Goal: Task Accomplishment & Management: Manage account settings

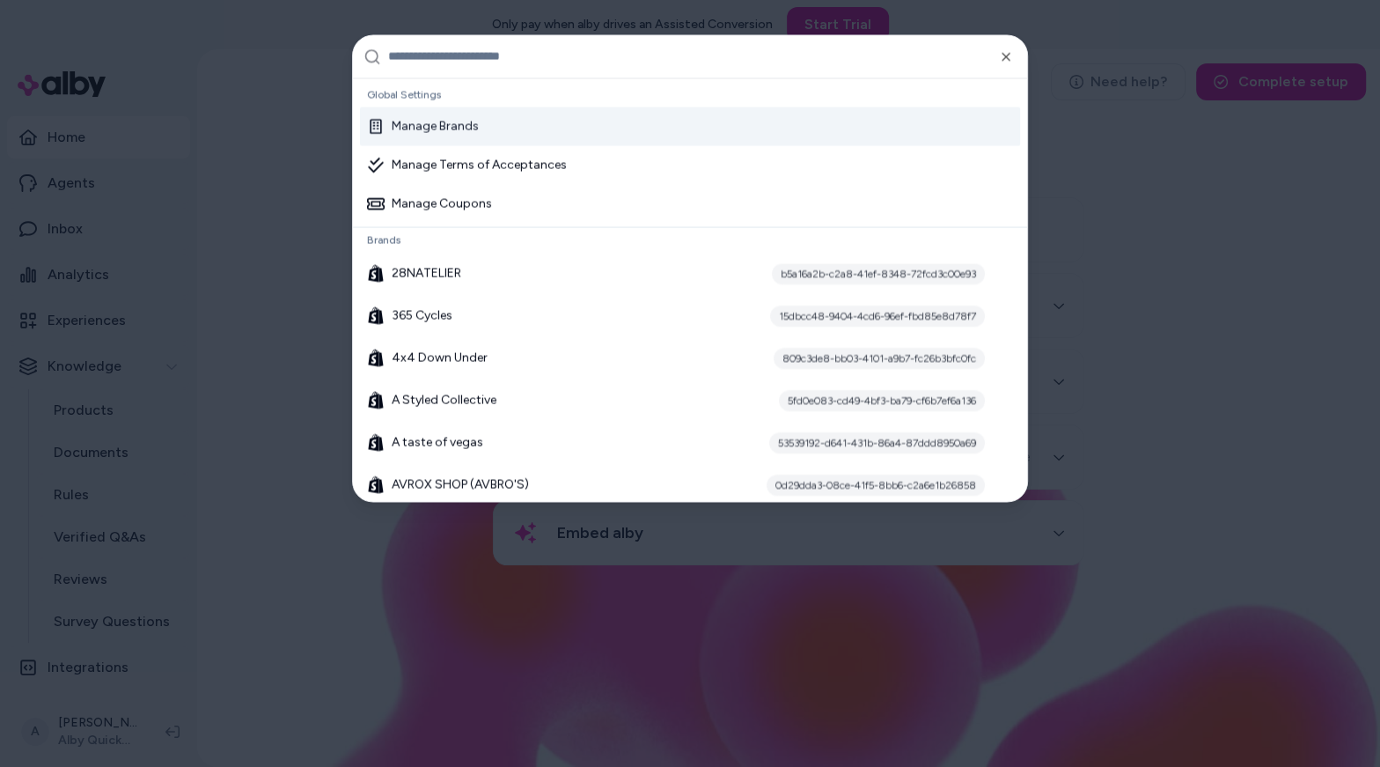
type input "*"
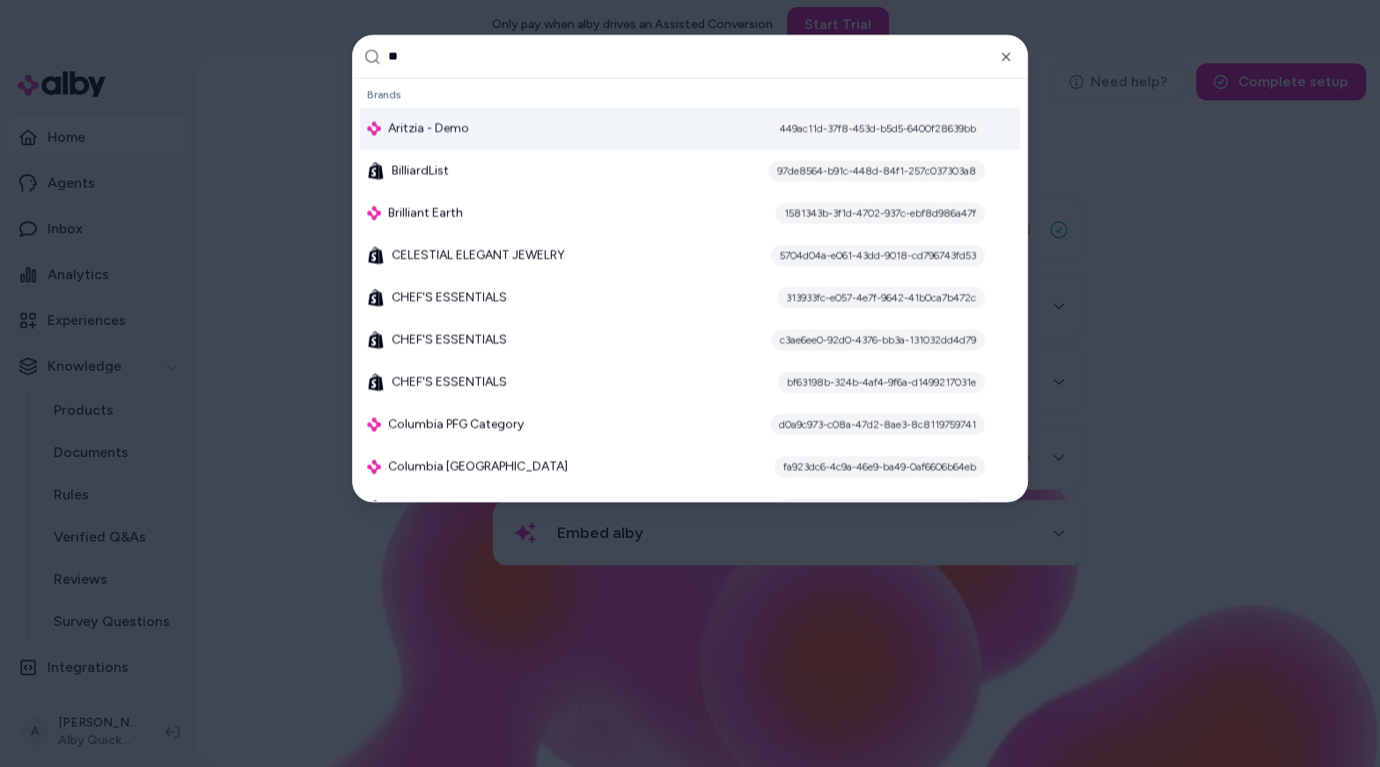
type input "***"
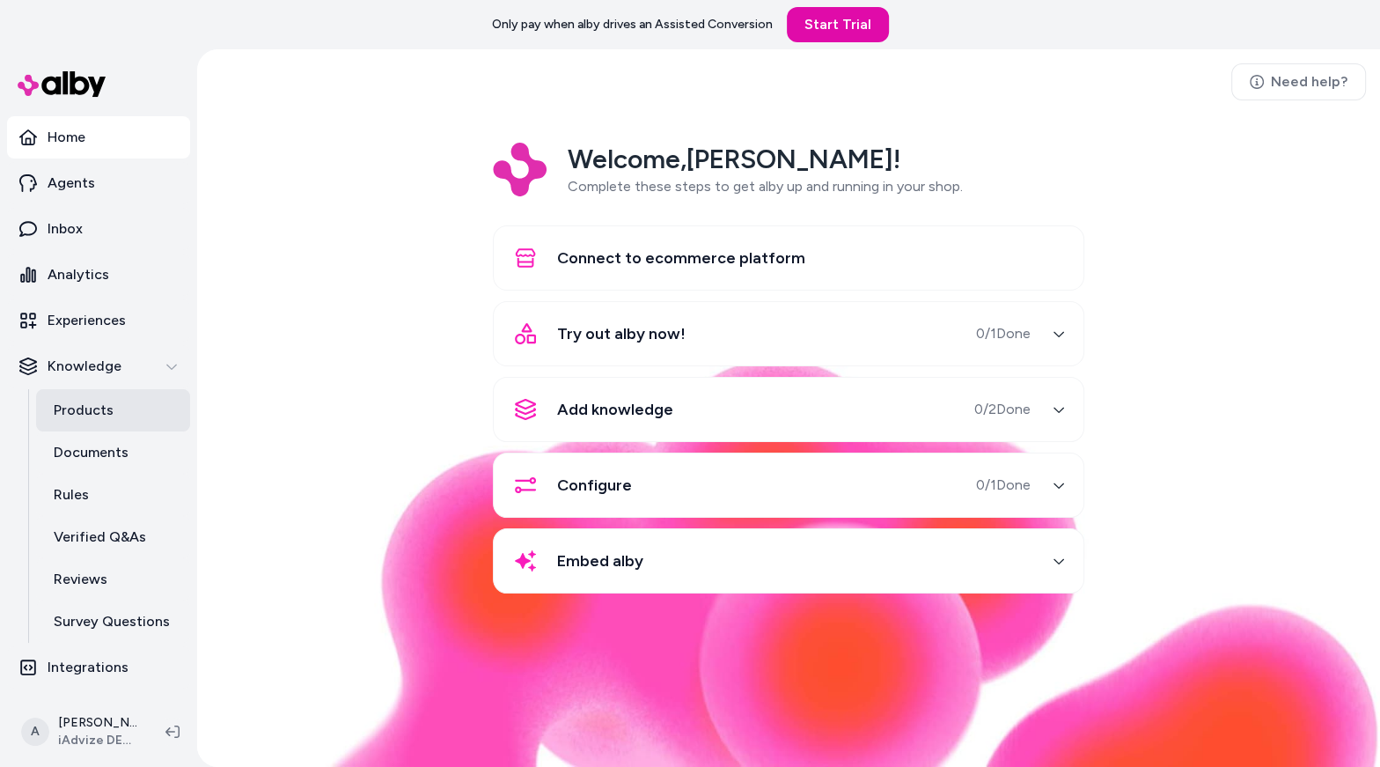
click at [119, 420] on link "Products" at bounding box center [113, 410] width 154 height 42
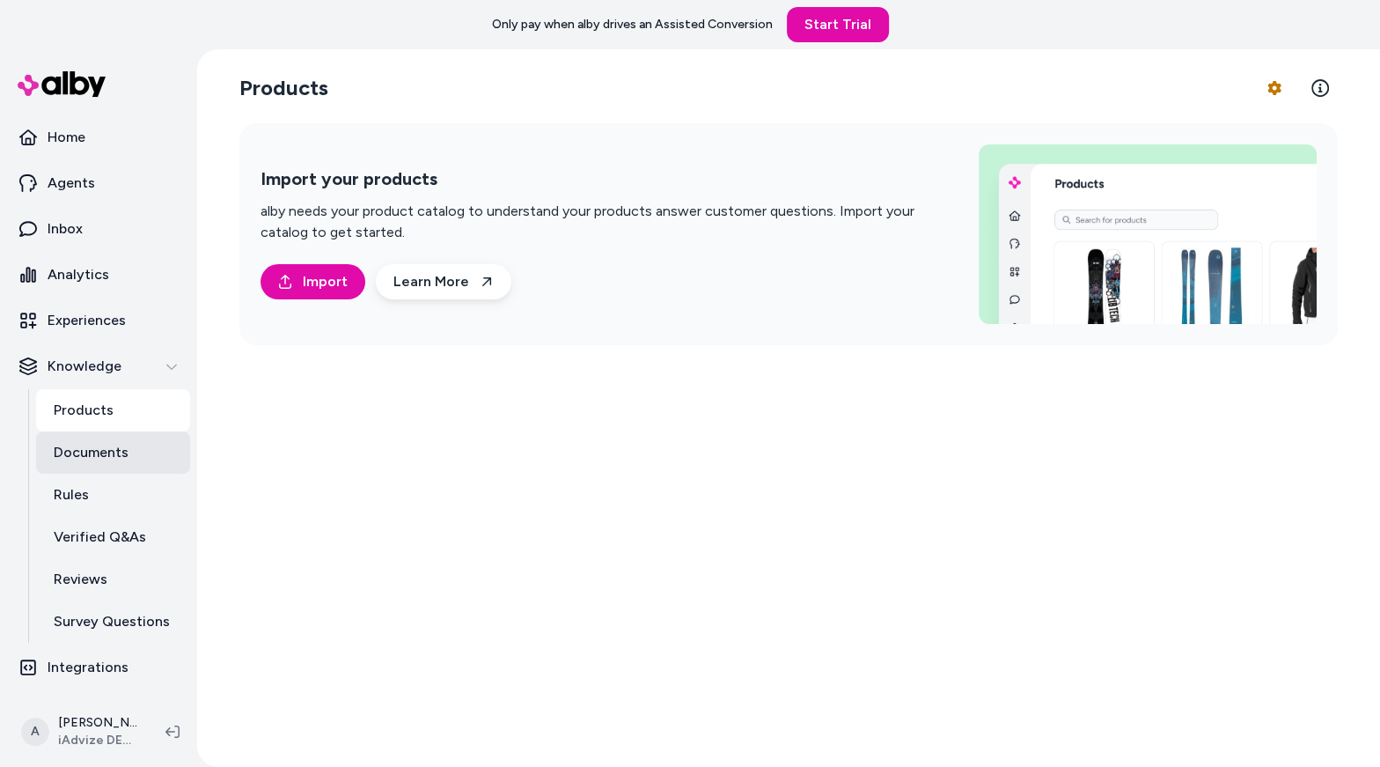
click at [133, 462] on link "Documents" at bounding box center [113, 452] width 154 height 42
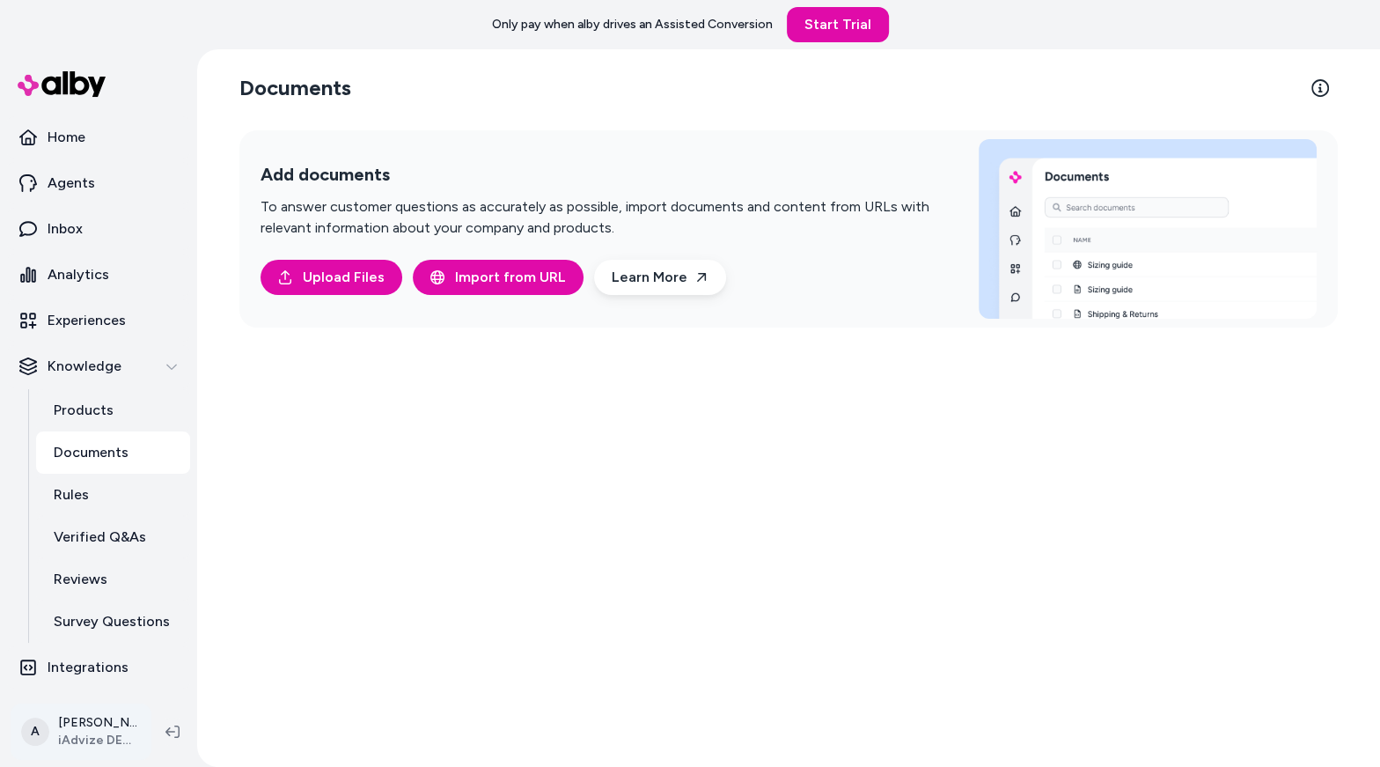
click at [105, 739] on html "Only pay when alby drives an Assisted Conversion Start Trial Home Agents Inbox …" at bounding box center [690, 383] width 1380 height 767
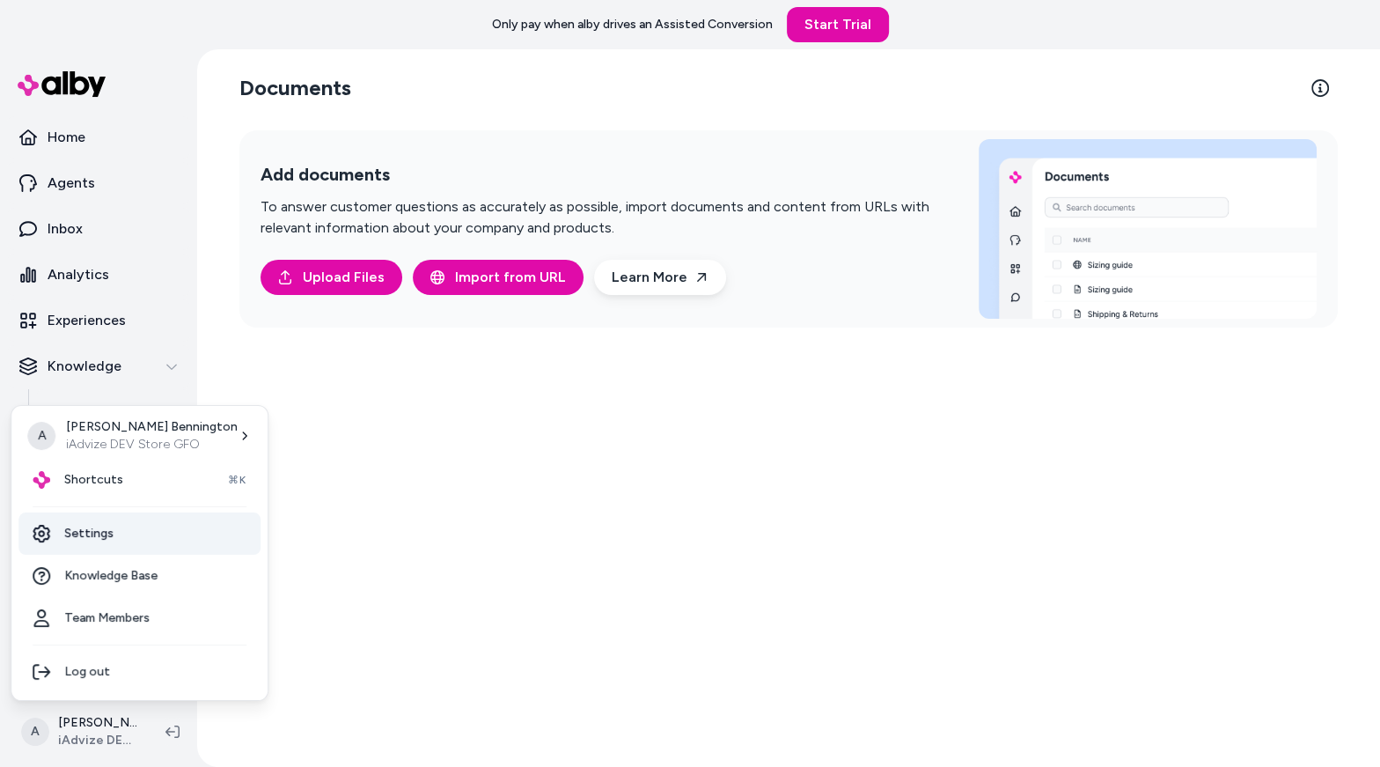
click at [143, 532] on link "Settings" at bounding box center [139, 533] width 242 height 42
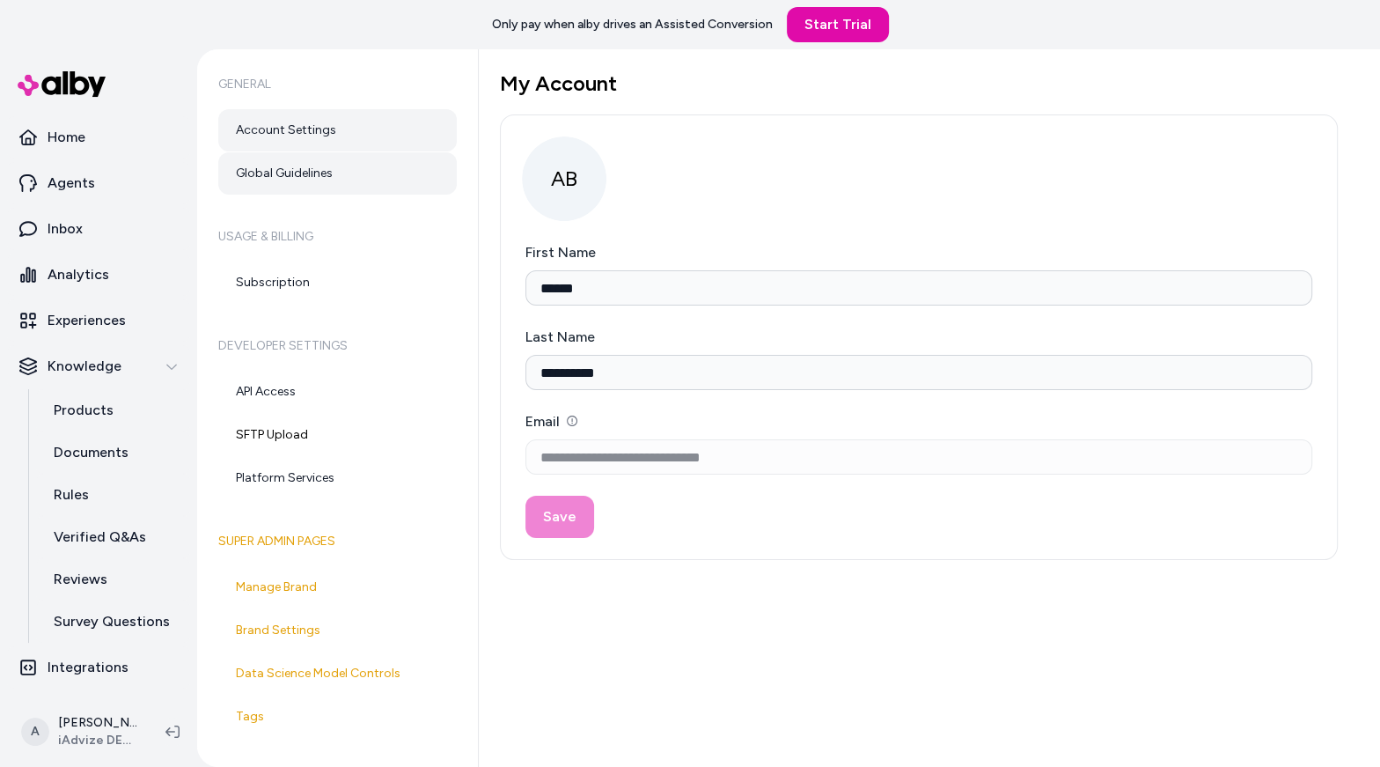
click at [349, 159] on link "Global Guidelines" at bounding box center [337, 173] width 239 height 42
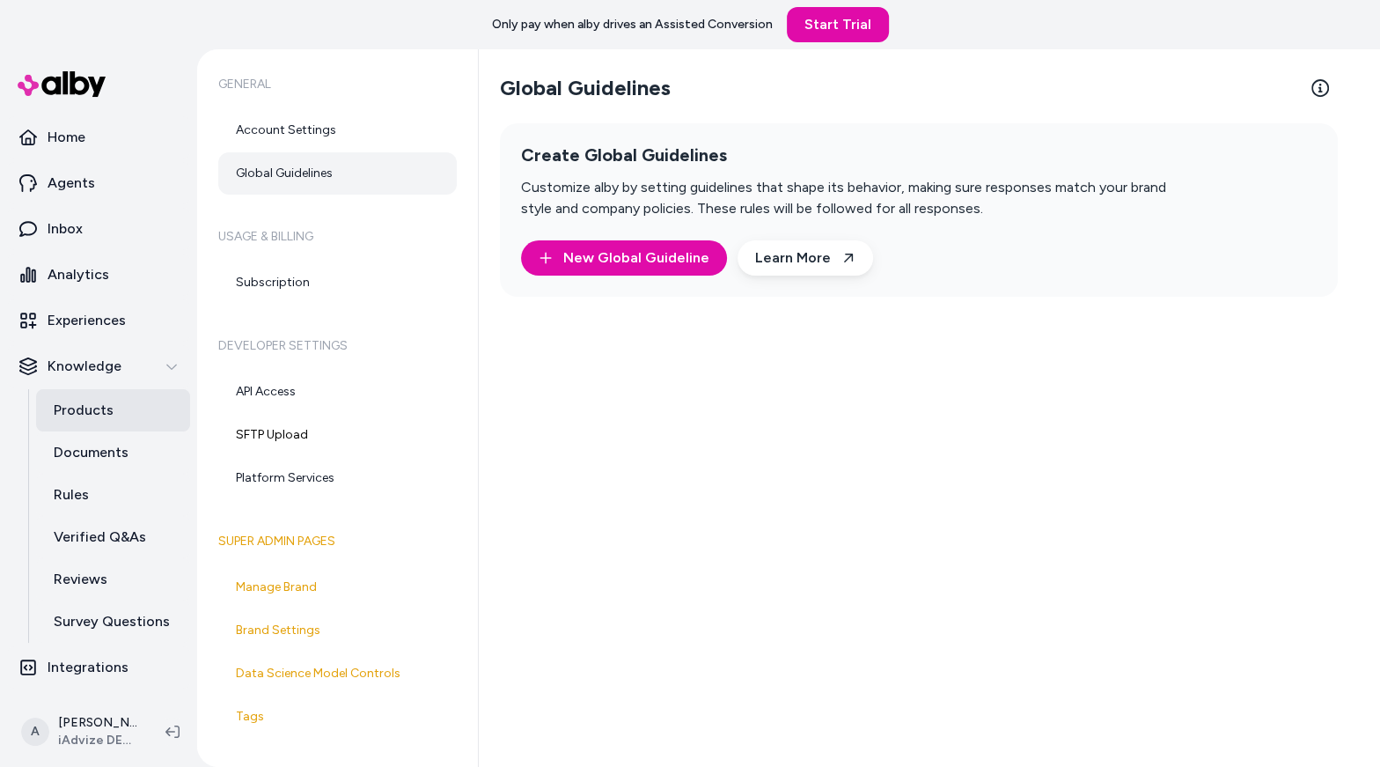
click at [129, 408] on link "Products" at bounding box center [113, 410] width 154 height 42
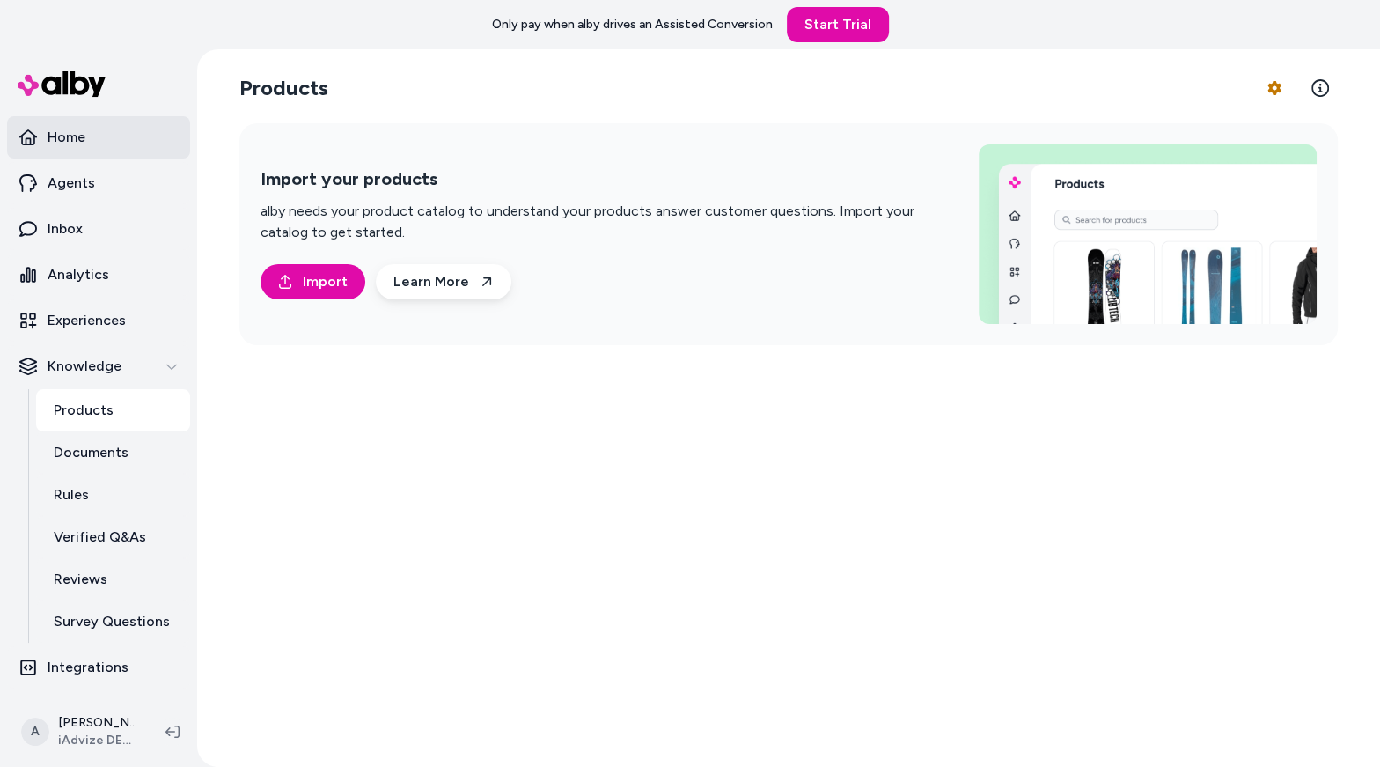
click at [96, 141] on link "Home" at bounding box center [98, 137] width 183 height 42
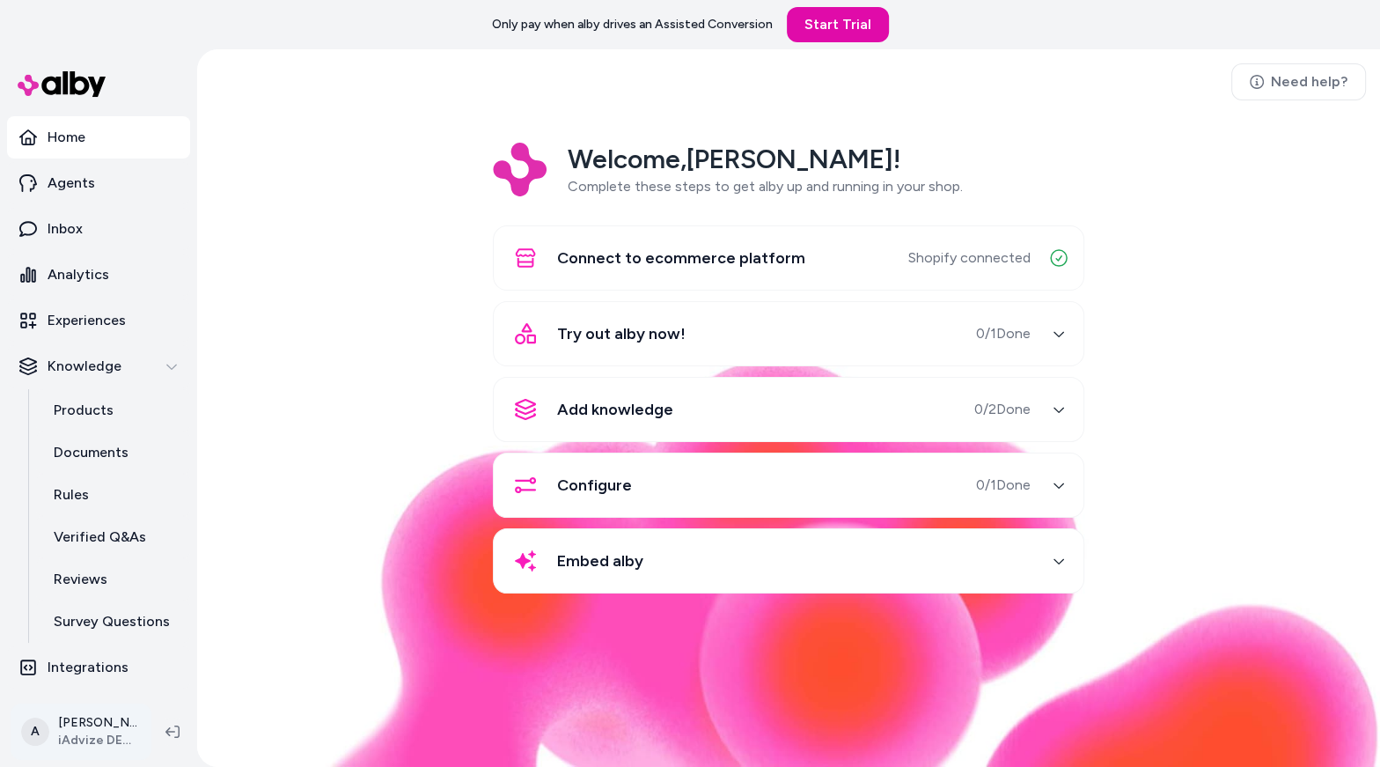
click at [76, 724] on html "Only pay when alby drives an Assisted Conversion Start Trial Home Agents Inbox …" at bounding box center [690, 383] width 1380 height 767
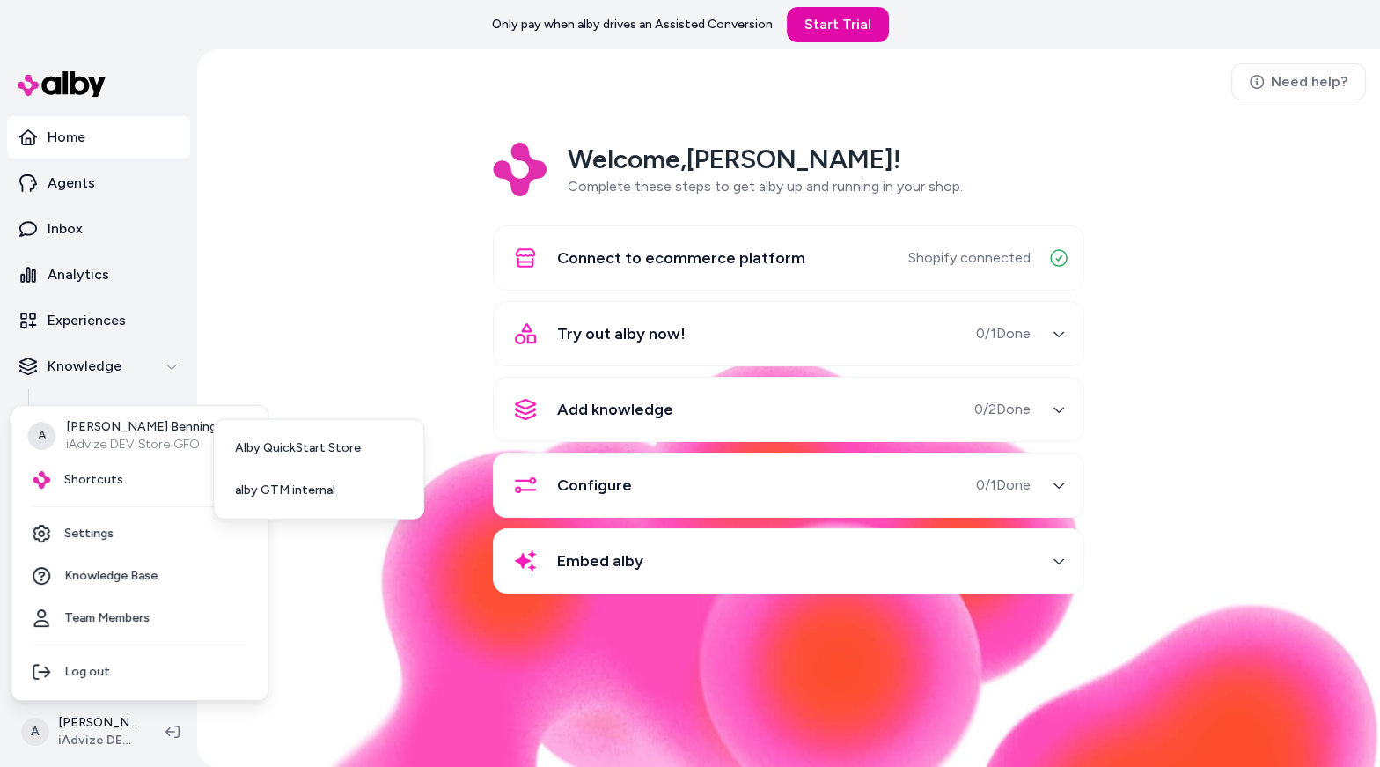
click at [368, 260] on html "Only pay when alby drives an Assisted Conversion Start Trial Home Agents Inbox …" at bounding box center [690, 383] width 1380 height 767
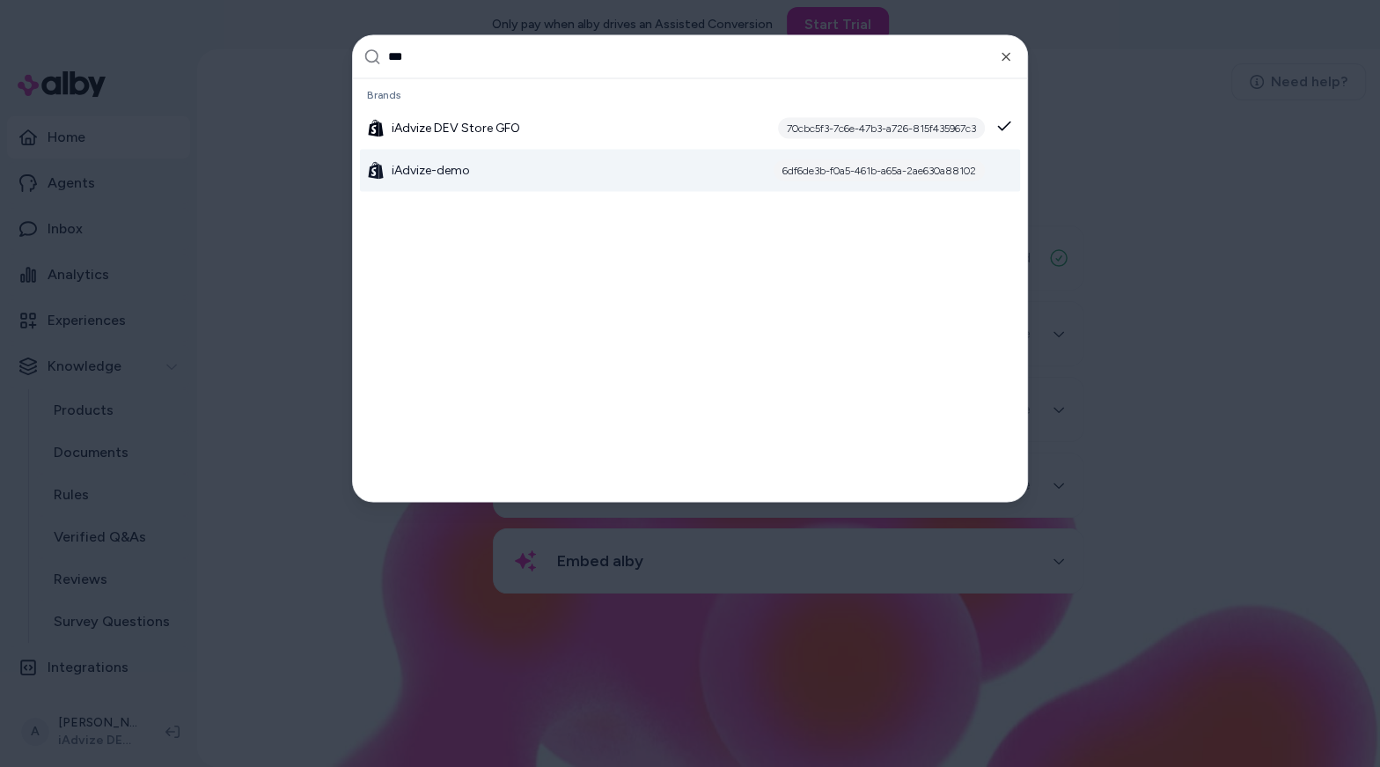
type input "***"
click at [533, 172] on div "iAdvize-demo 6df6de3b-f0a5-461b-a65a-2ae630a88102" at bounding box center [690, 170] width 660 height 42
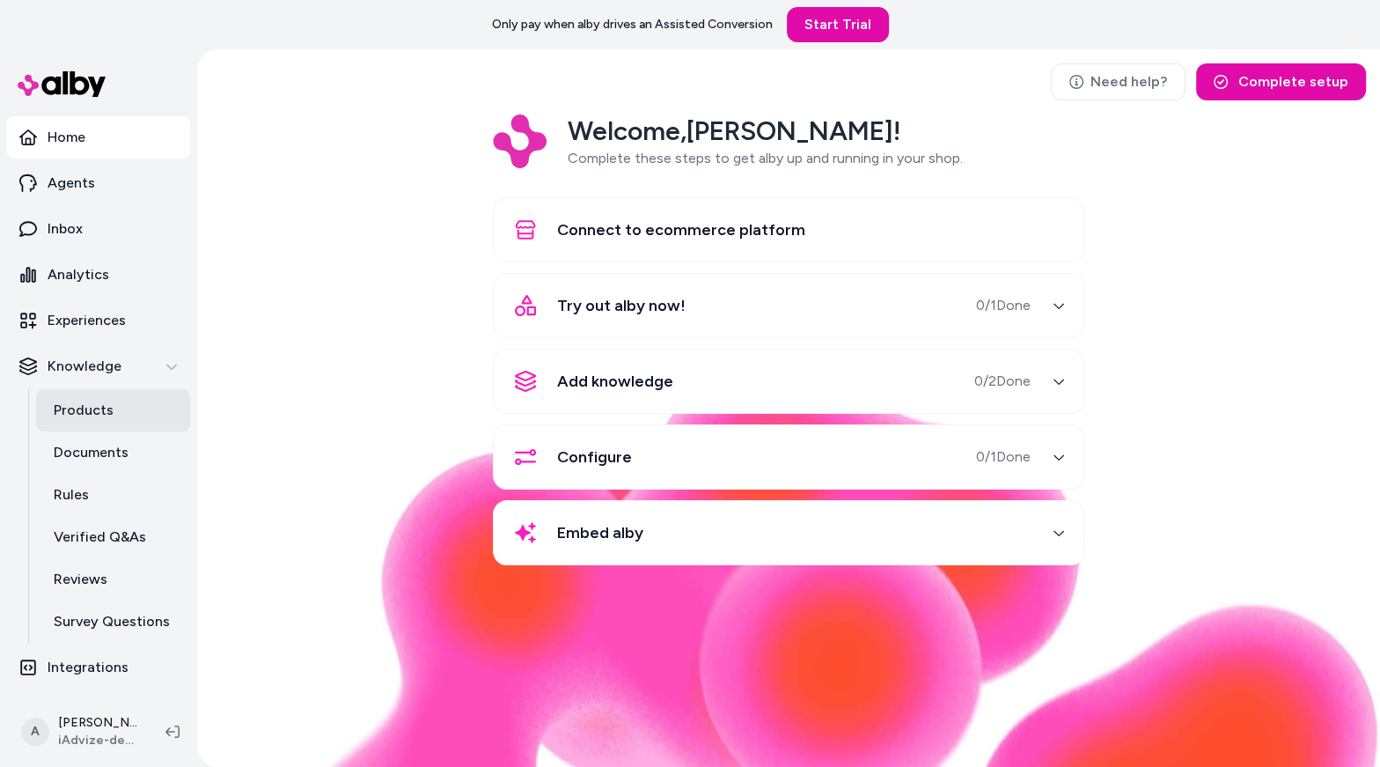
click at [106, 423] on link "Products" at bounding box center [113, 410] width 154 height 42
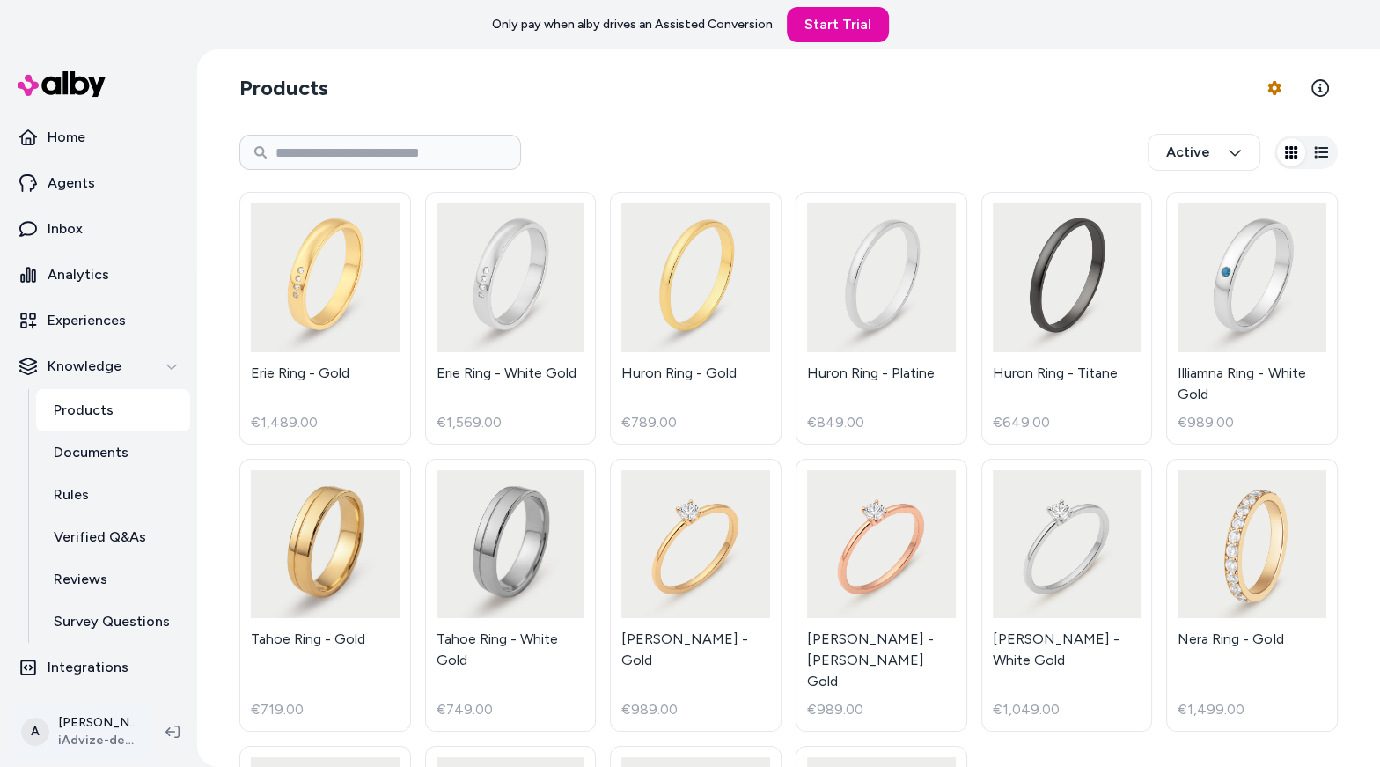
click at [77, 740] on html "Only pay when alby drives an Assisted Conversion Start Trial Home Agents Inbox …" at bounding box center [690, 383] width 1380 height 767
click at [121, 454] on p "Documents" at bounding box center [91, 452] width 75 height 21
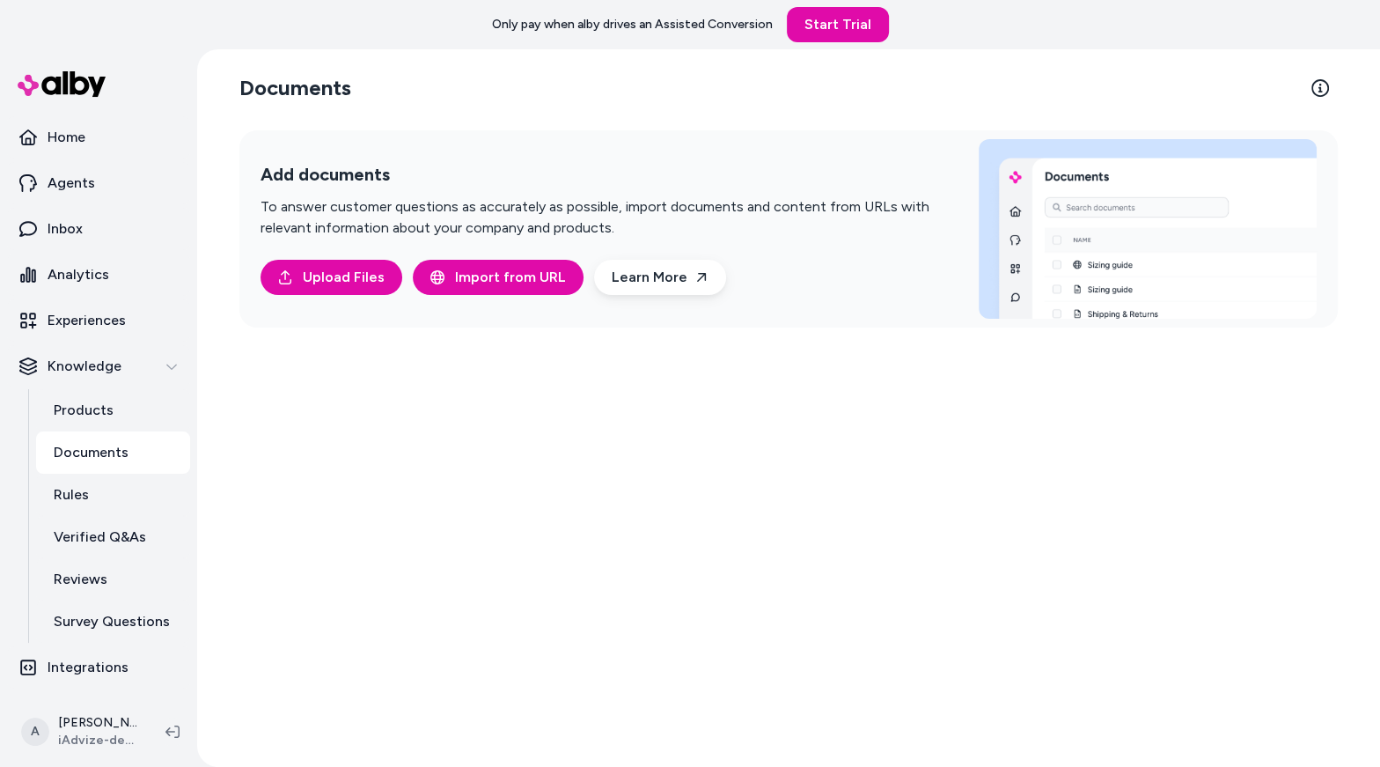
click at [593, 502] on div "Documents Add documents To answer customer questions as accurately as possible,…" at bounding box center [788, 407] width 1127 height 717
click at [89, 230] on link "Inbox" at bounding box center [98, 229] width 183 height 42
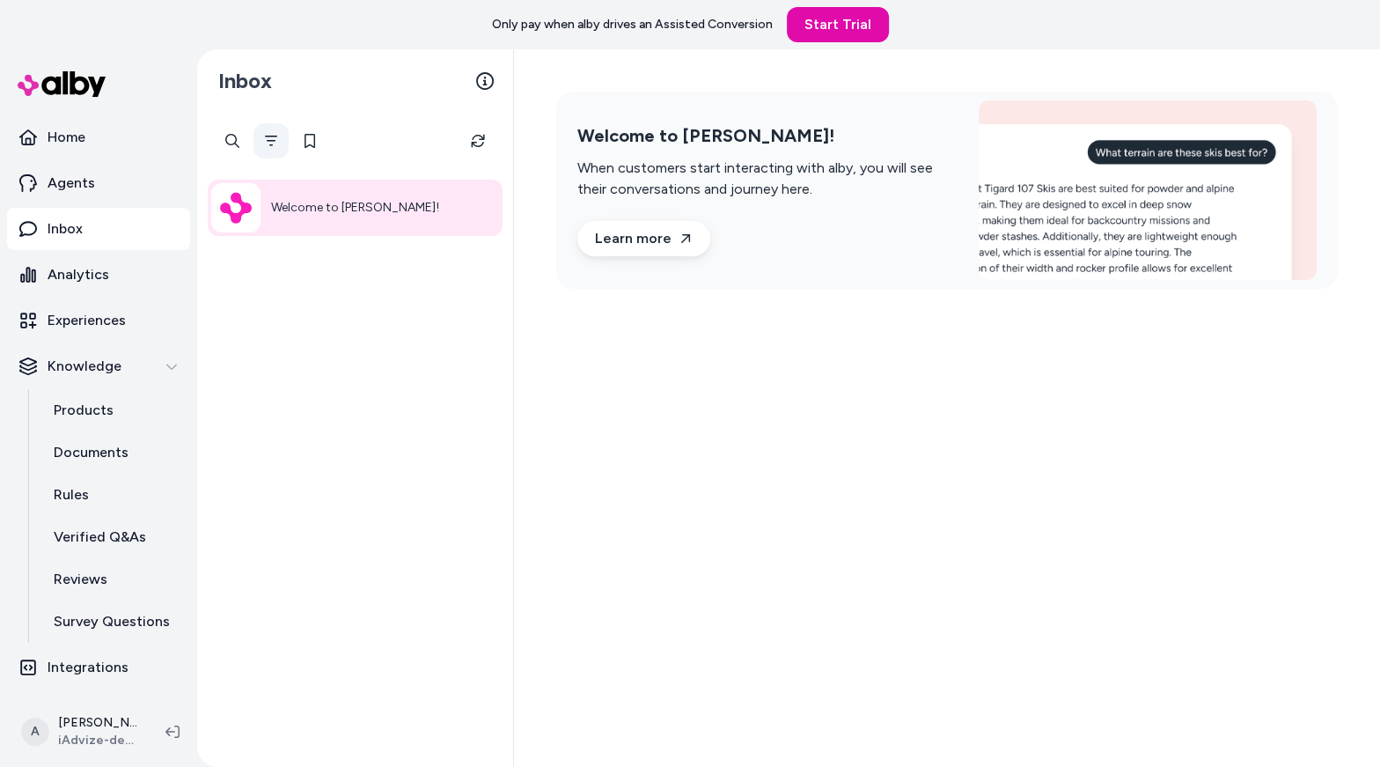
click at [275, 138] on icon "Filter" at bounding box center [271, 141] width 14 height 14
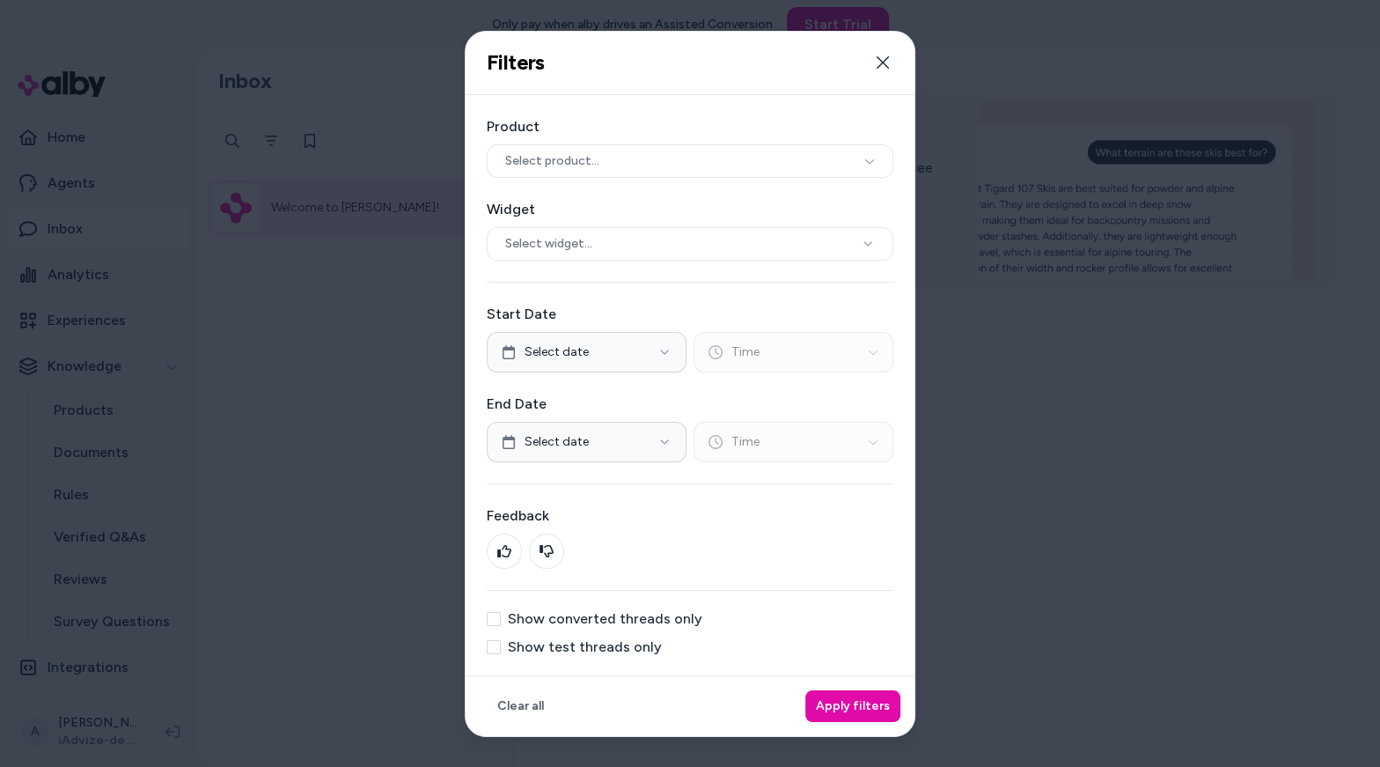
click at [581, 643] on label "Show test threads only" at bounding box center [585, 647] width 154 height 14
click at [501, 643] on button "Show test threads only" at bounding box center [494, 647] width 14 height 14
click at [858, 711] on button "Apply filters" at bounding box center [852, 706] width 95 height 32
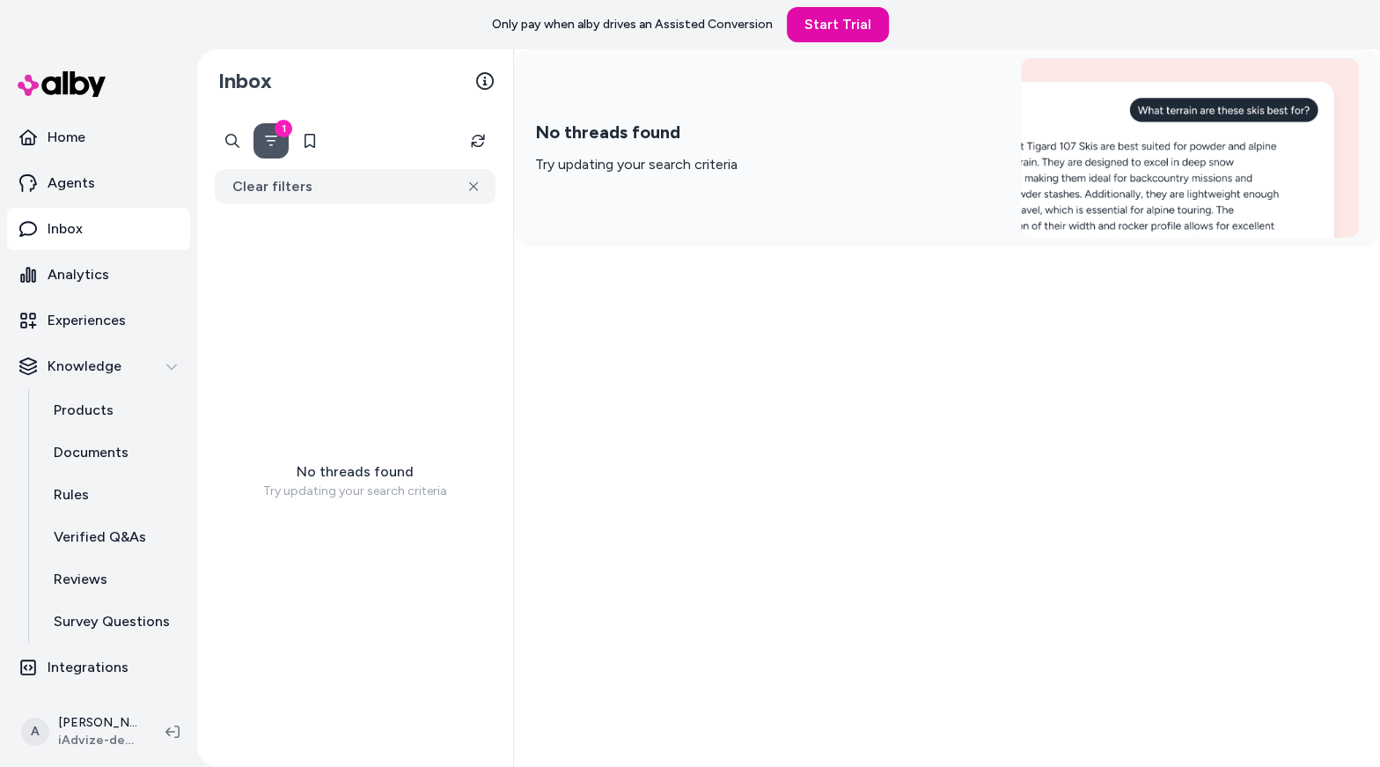
click at [405, 356] on div "No threads found Try updating your search criteria" at bounding box center [355, 480] width 316 height 552
click at [480, 180] on button "Clear filters" at bounding box center [355, 186] width 281 height 35
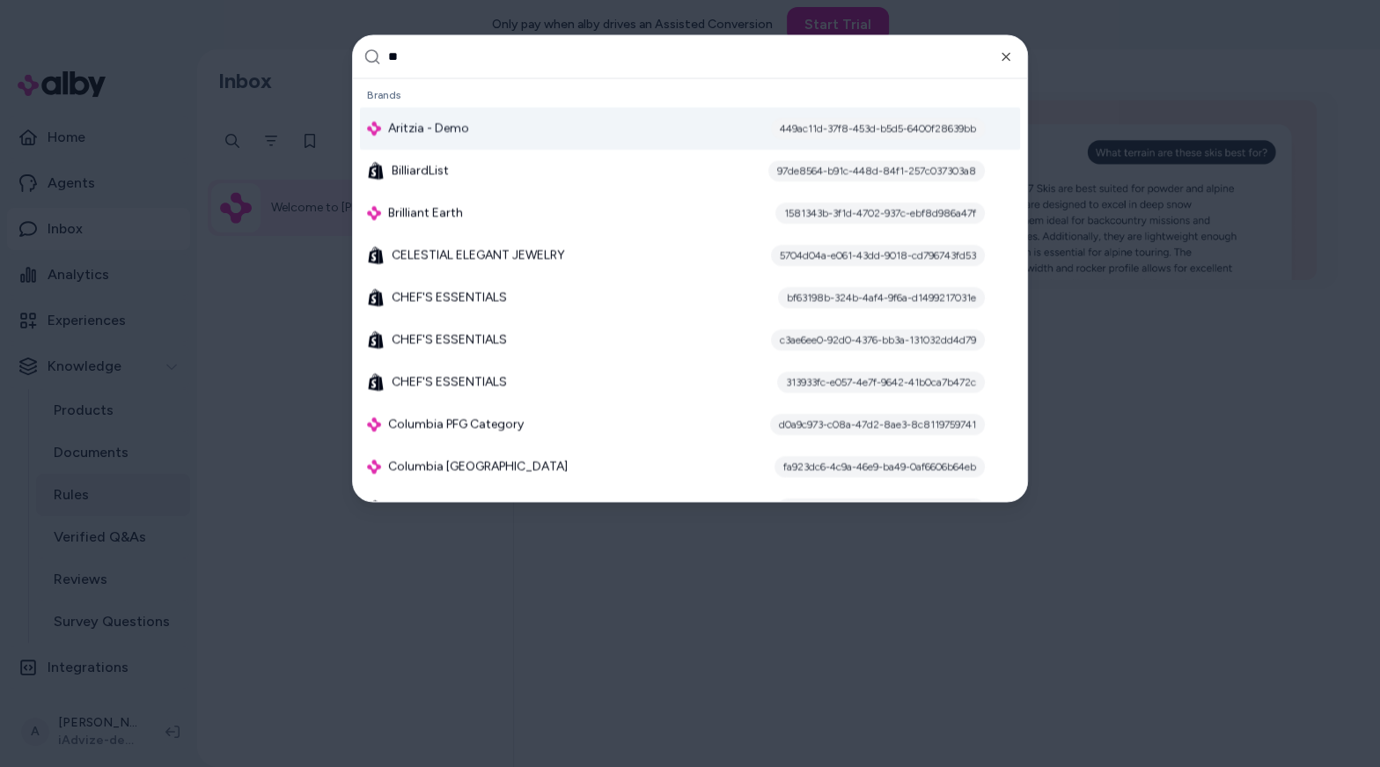
type input "***"
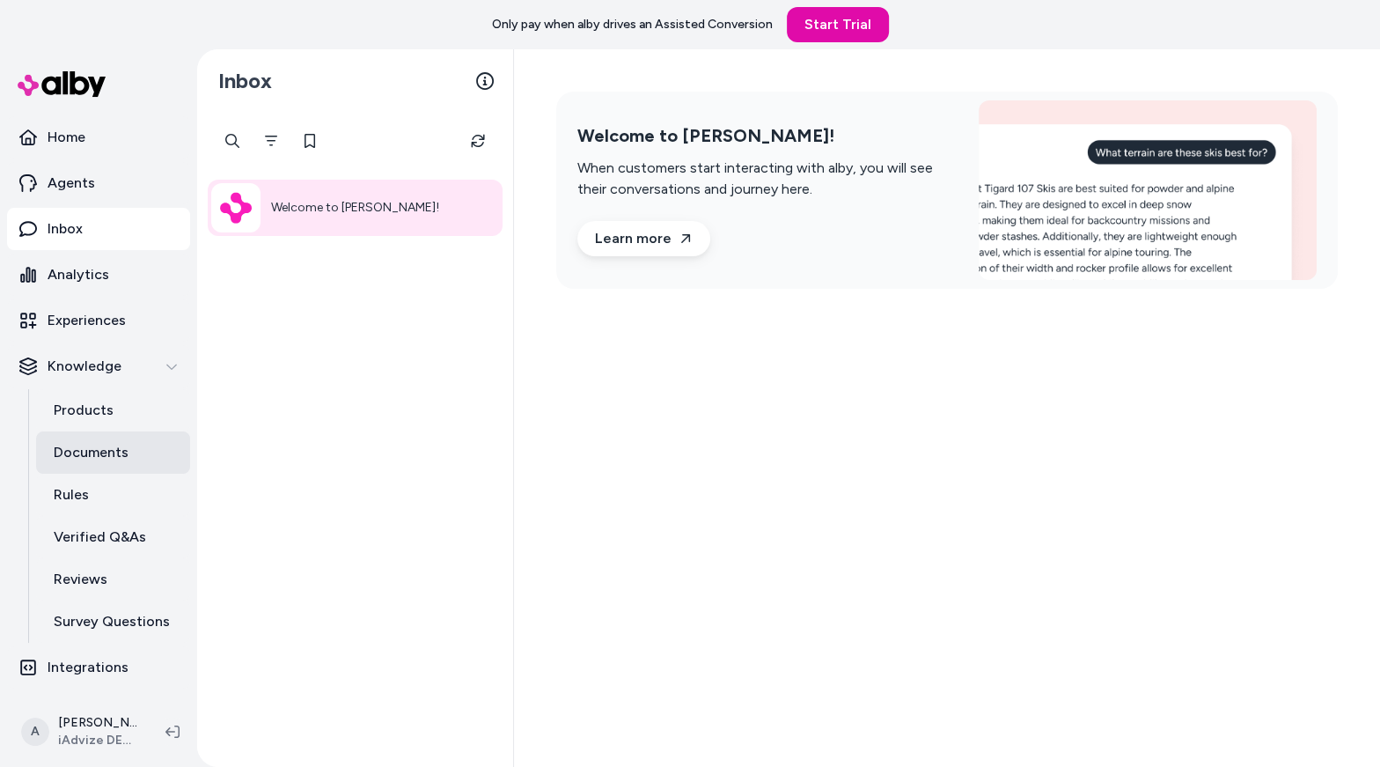
click at [111, 451] on p "Documents" at bounding box center [91, 452] width 75 height 21
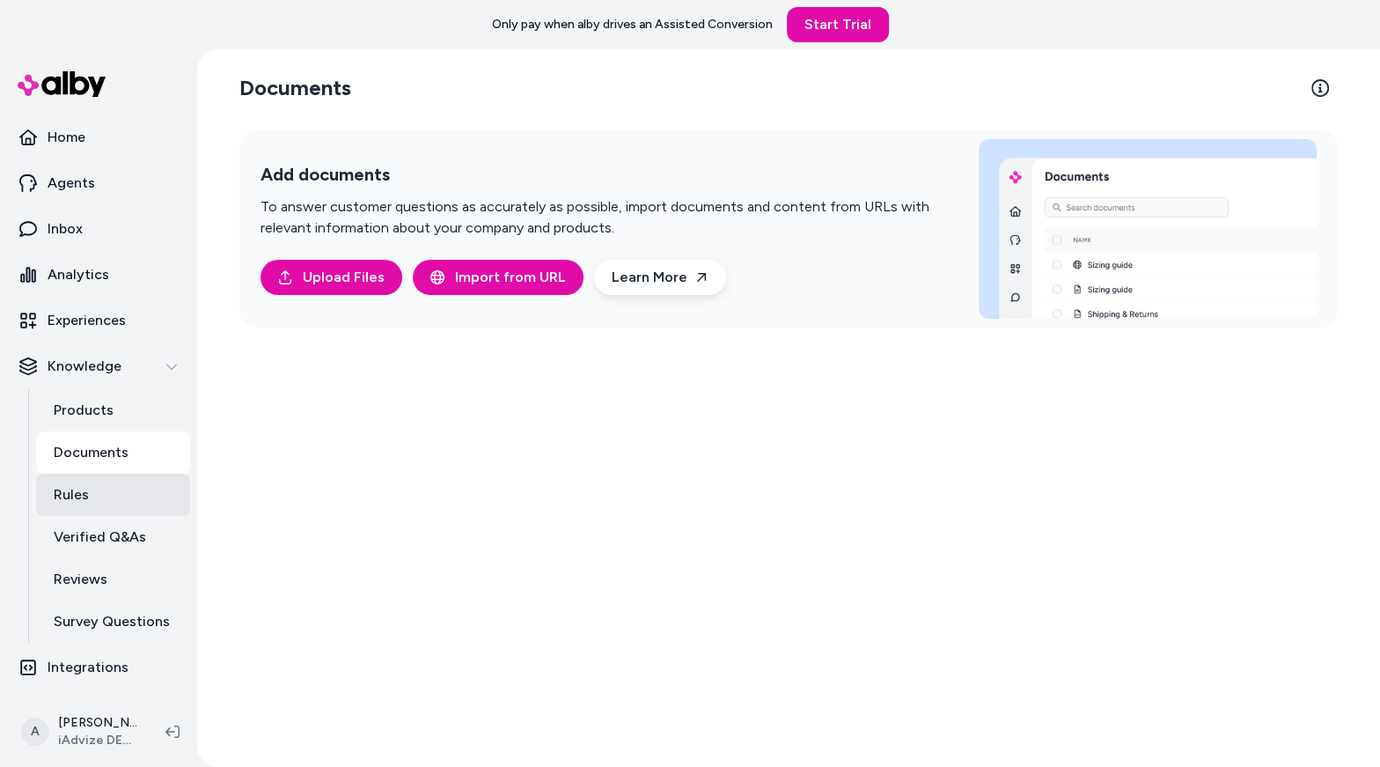
click at [119, 487] on link "Rules" at bounding box center [113, 495] width 154 height 42
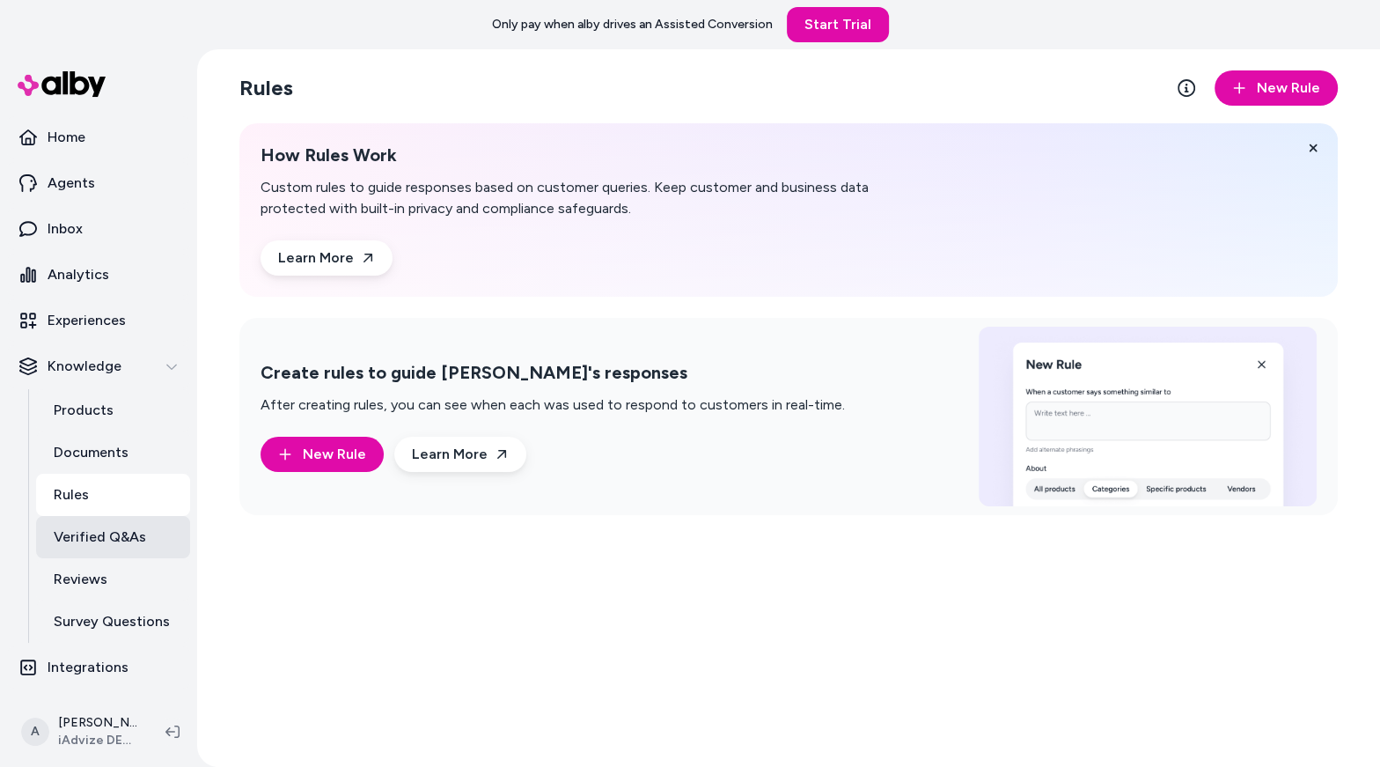
click at [135, 526] on p "Verified Q&As" at bounding box center [100, 536] width 92 height 21
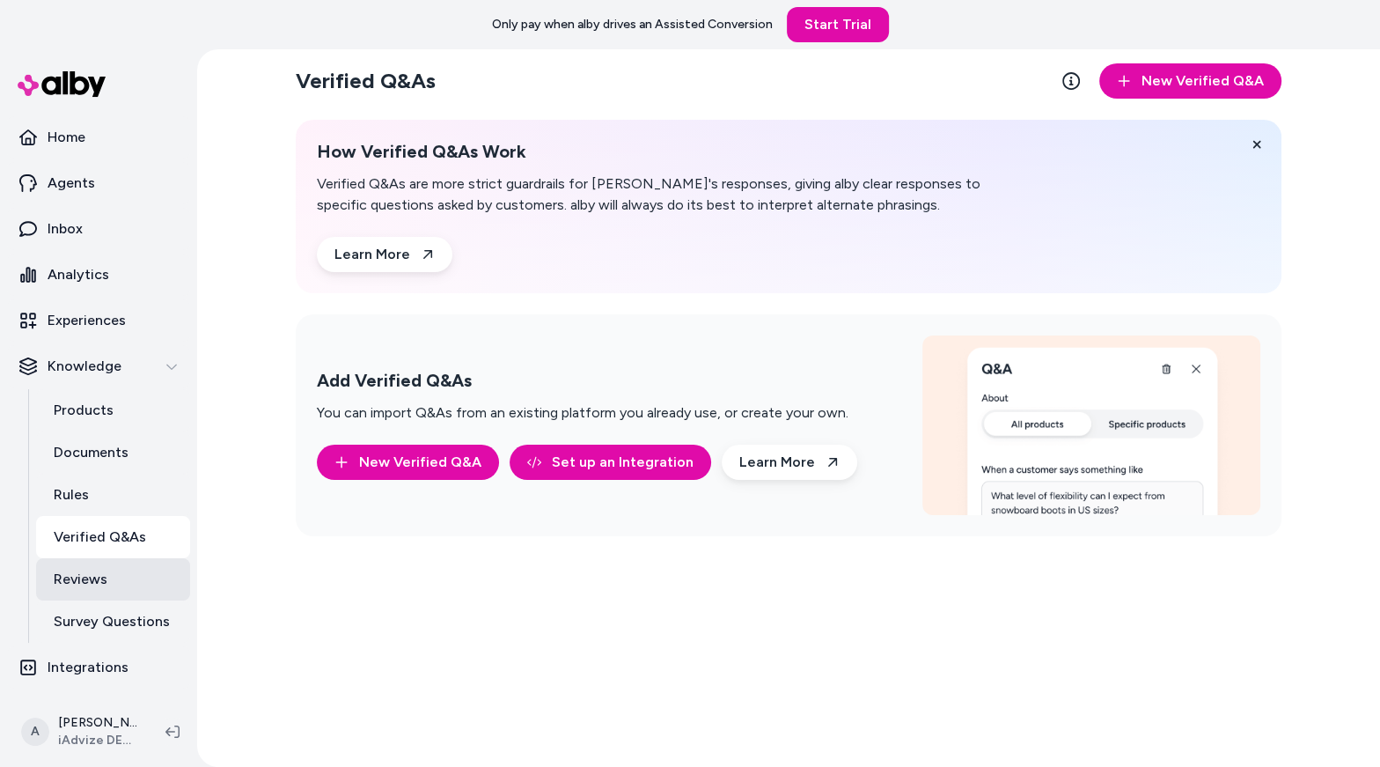
click at [139, 573] on link "Reviews" at bounding box center [113, 579] width 154 height 42
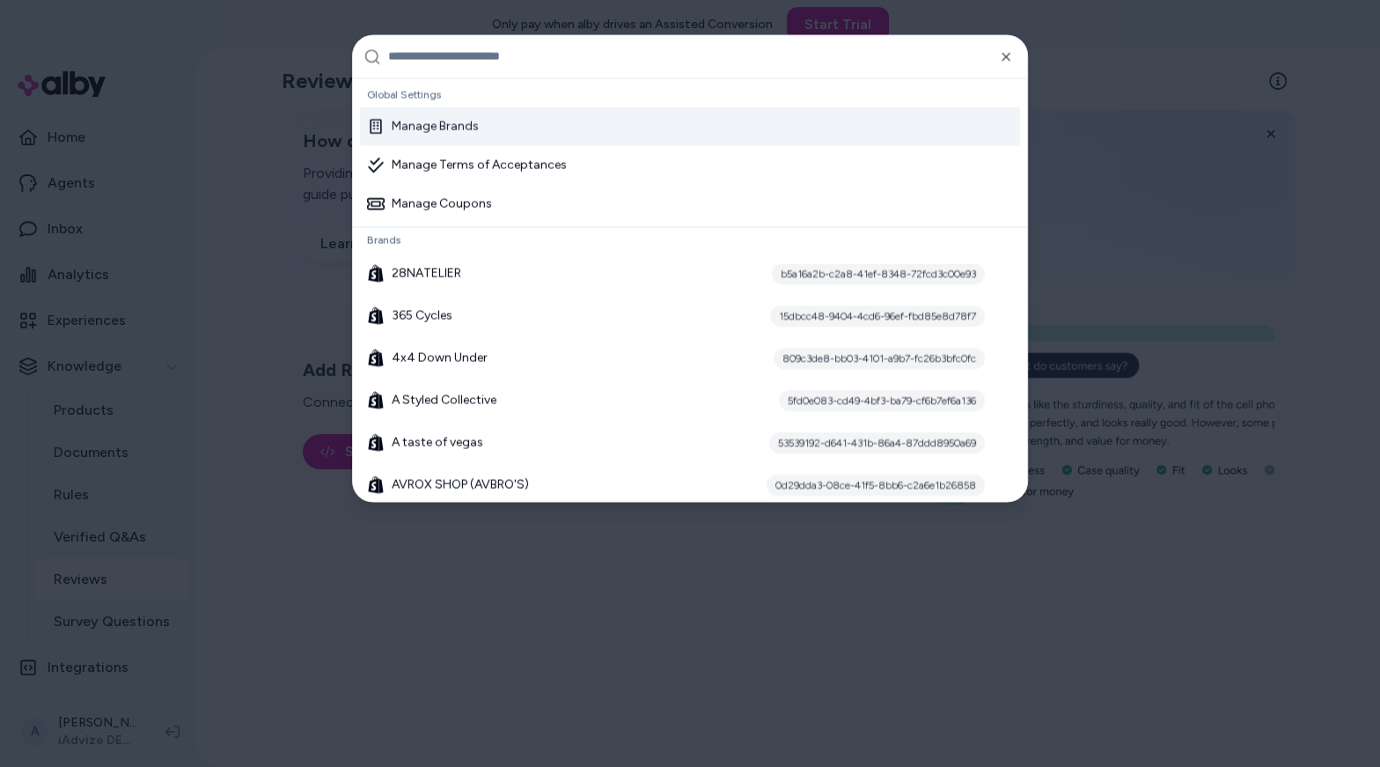
click at [473, 123] on div "Manage Brands" at bounding box center [423, 126] width 112 height 18
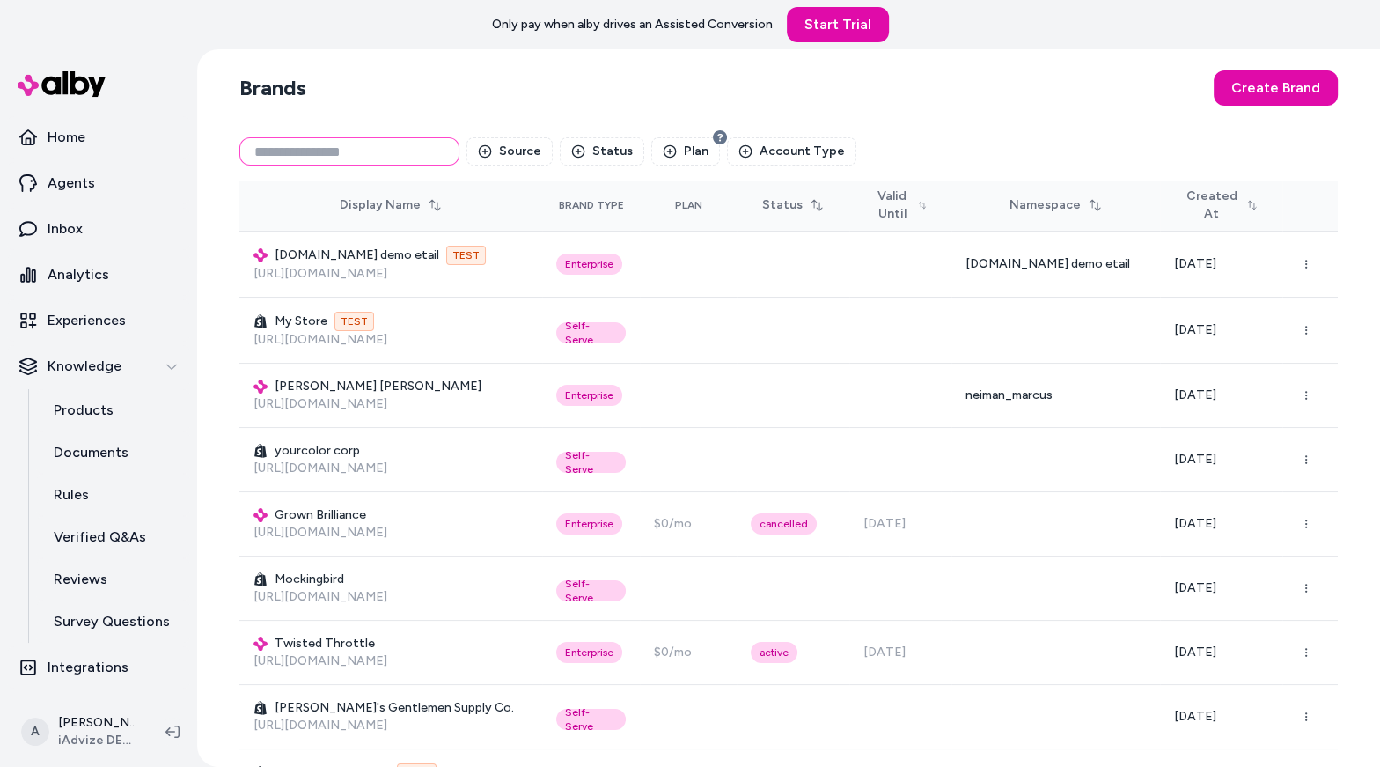
click at [353, 163] on input at bounding box center [349, 151] width 220 height 28
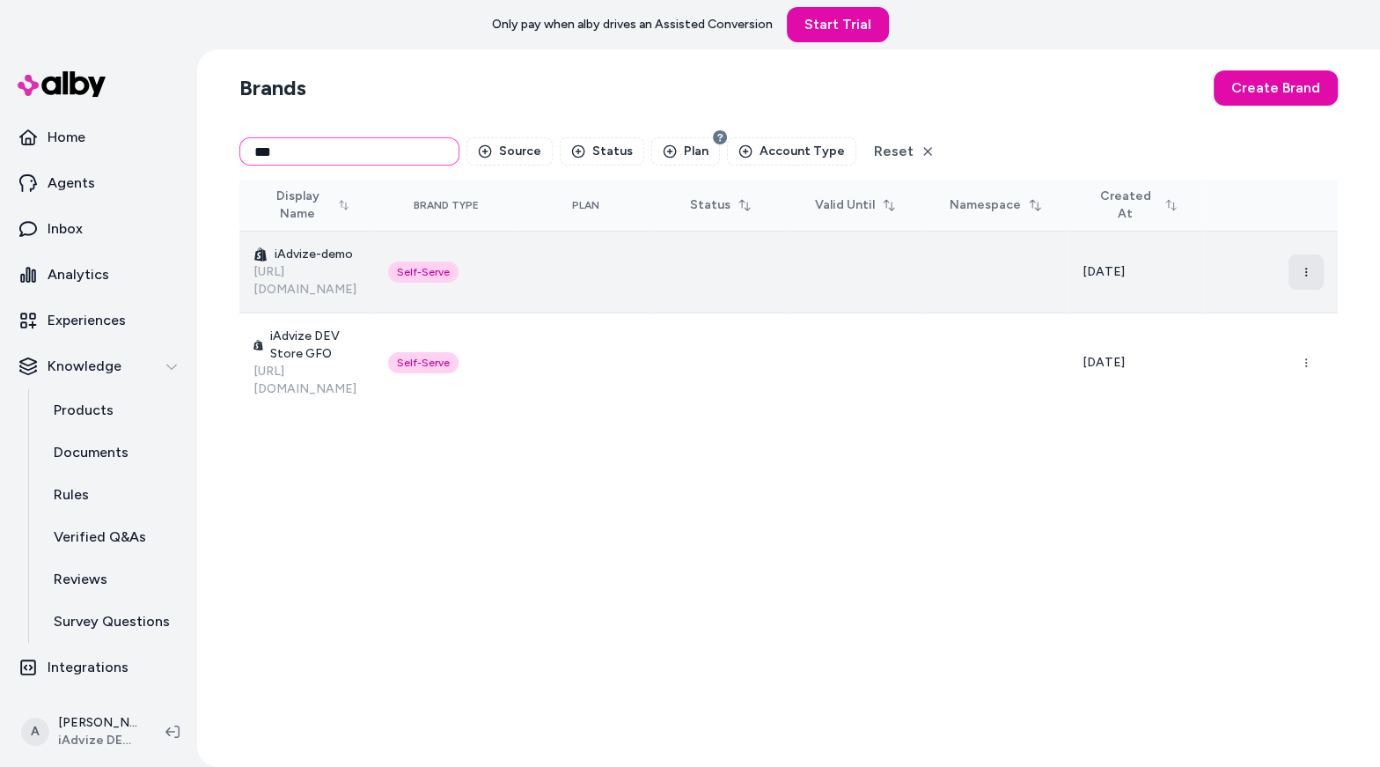
type input "***"
click at [1319, 260] on button "button" at bounding box center [1306, 271] width 35 height 35
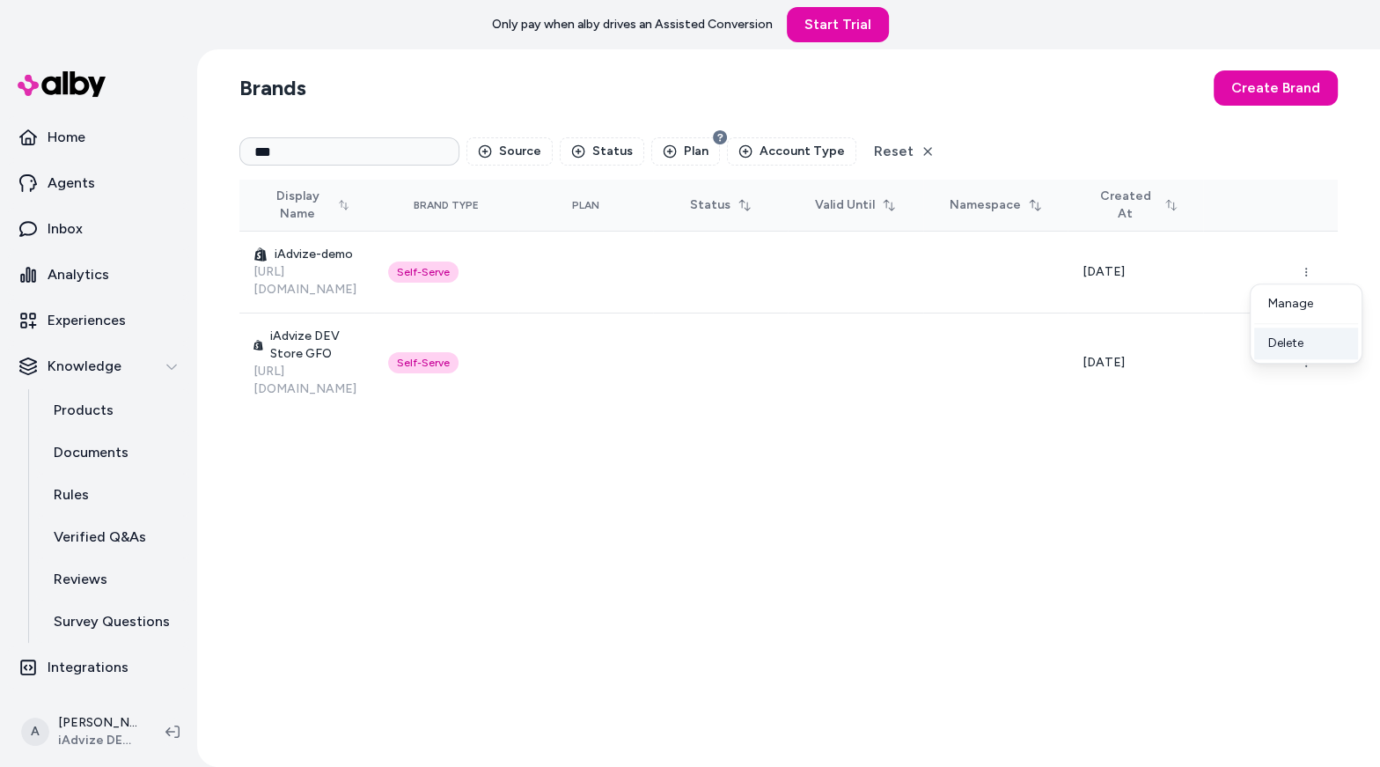
click at [1312, 348] on div "Delete" at bounding box center [1306, 343] width 104 height 32
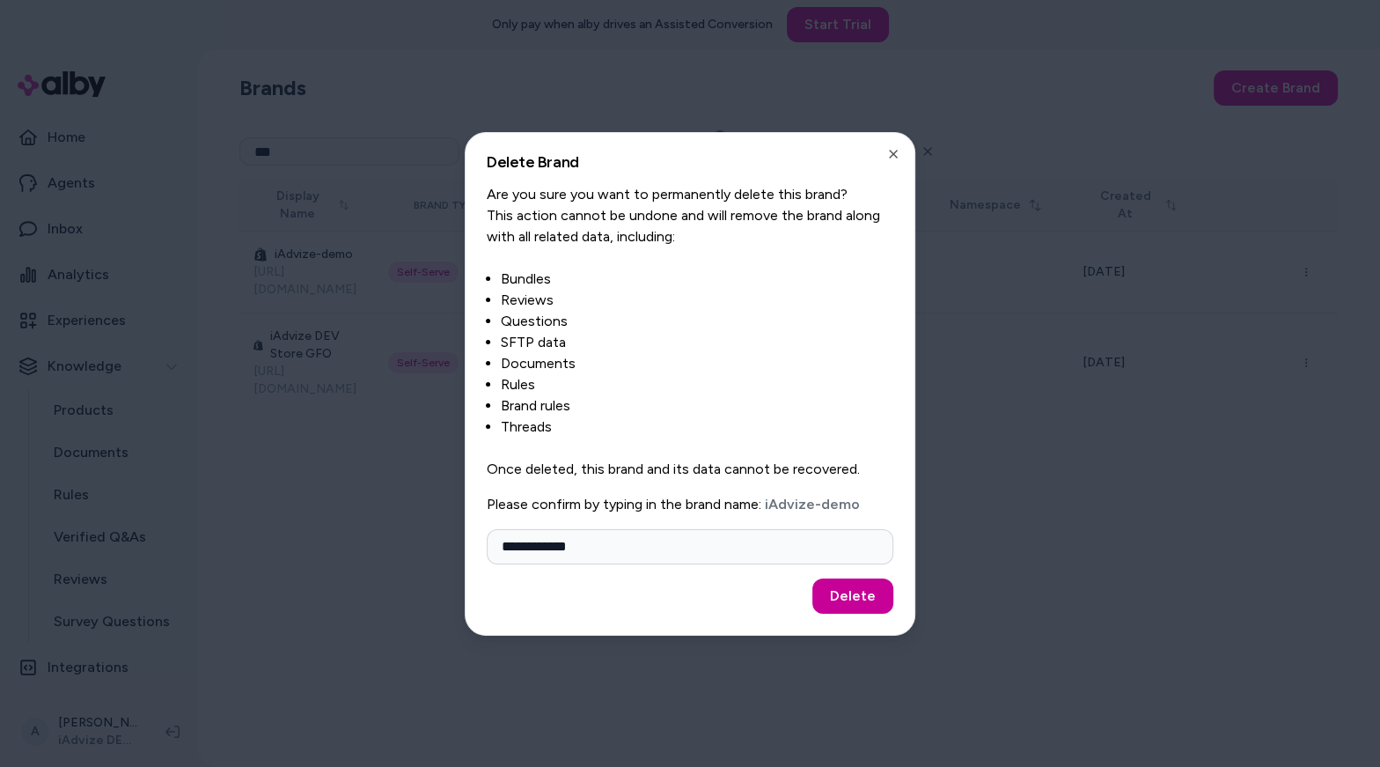
type input "**********"
click at [848, 601] on button "Delete" at bounding box center [852, 595] width 81 height 35
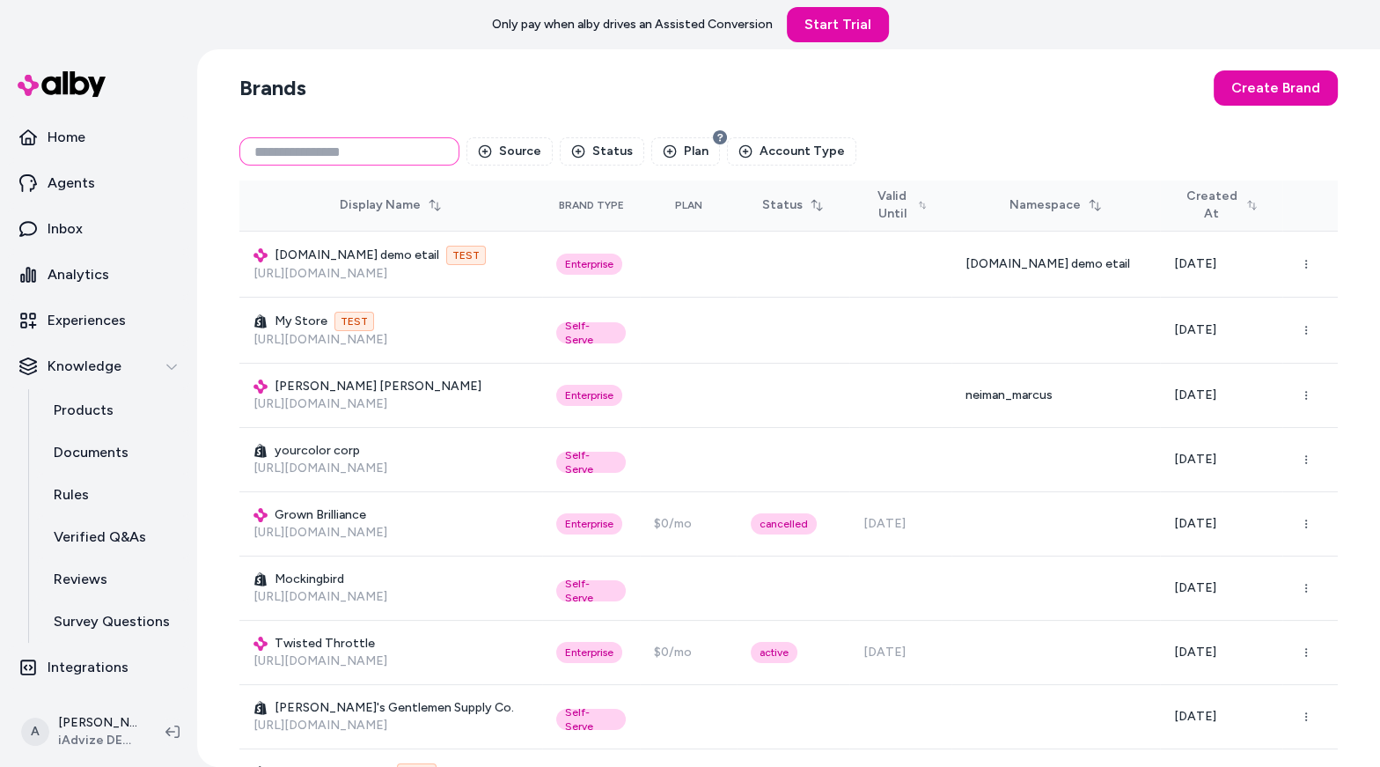
click at [346, 145] on input at bounding box center [349, 151] width 220 height 28
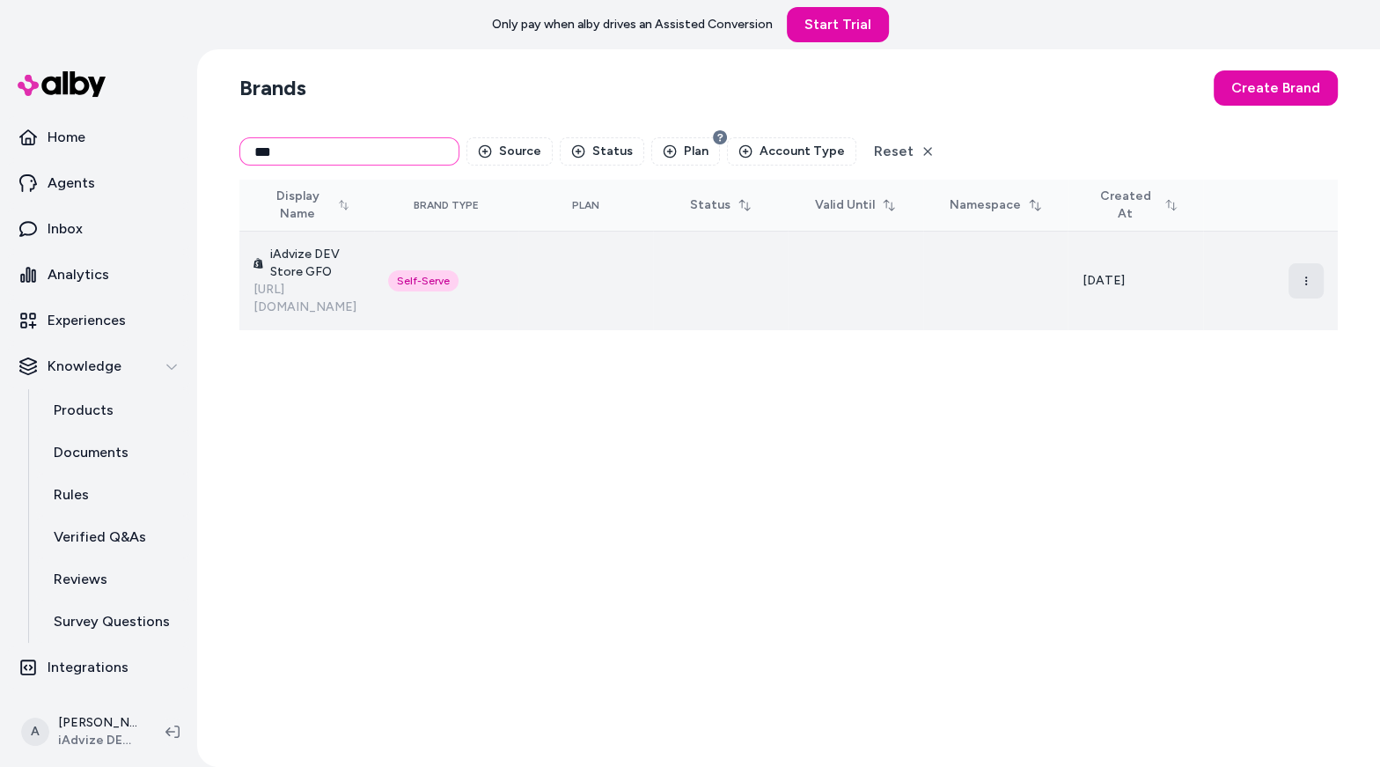
type input "***"
click at [1315, 283] on button "button" at bounding box center [1306, 280] width 35 height 35
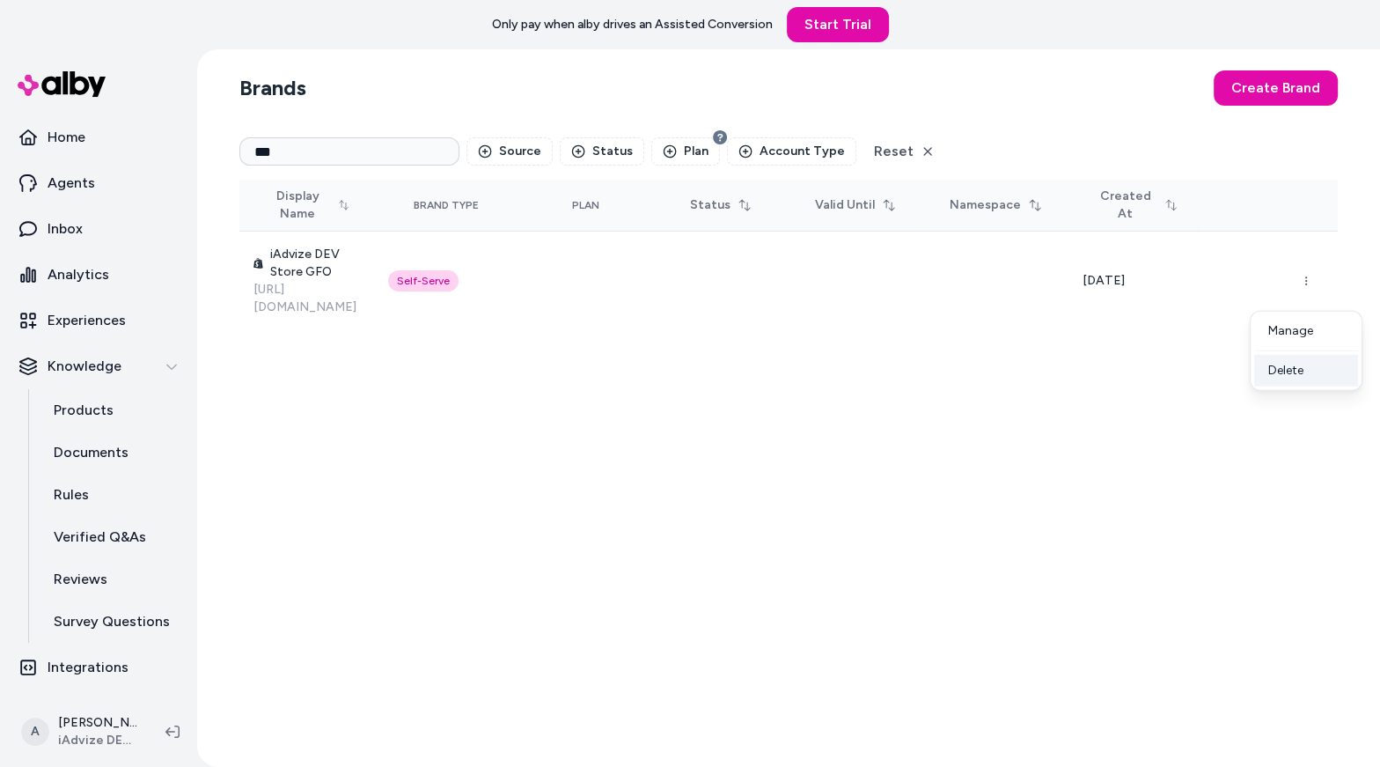
click at [1304, 378] on div "Delete" at bounding box center [1306, 371] width 104 height 32
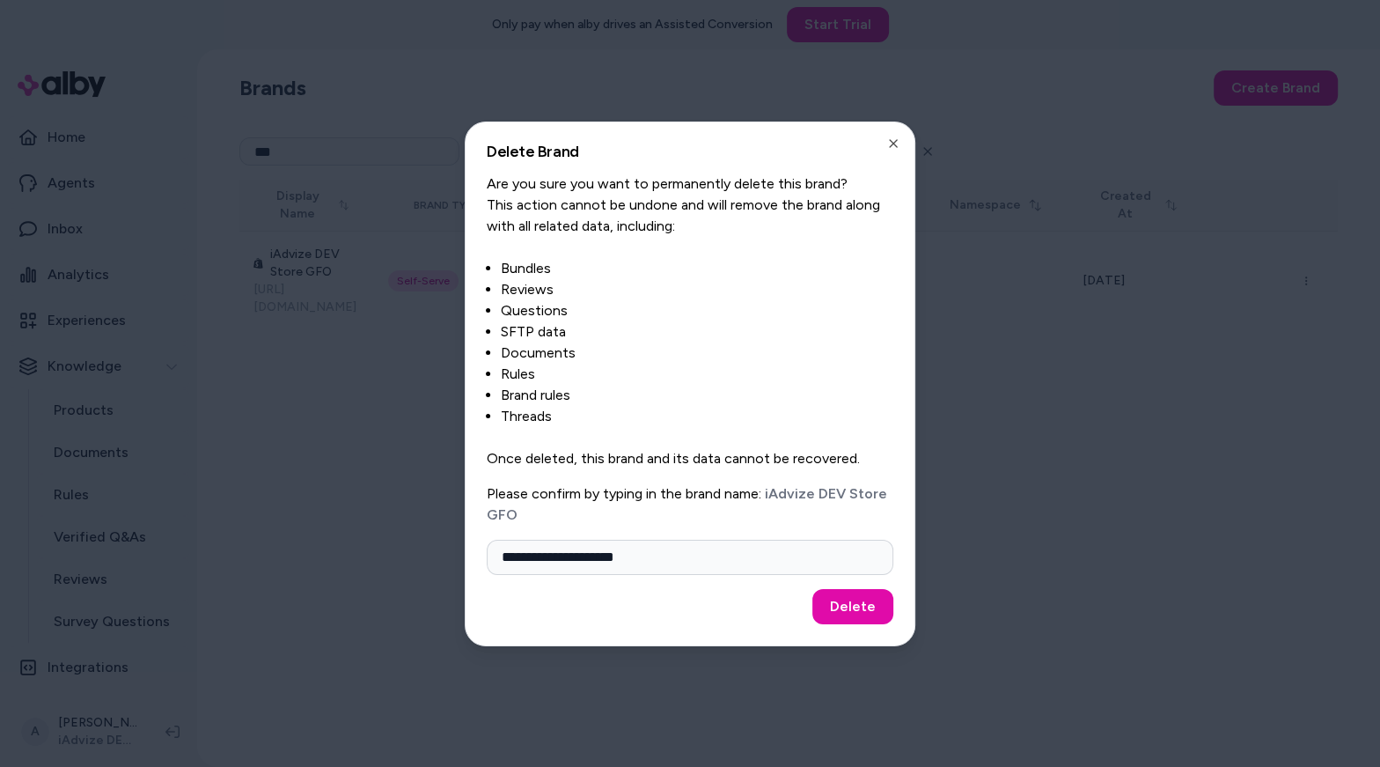
type input "**********"
click at [812, 589] on button "Delete" at bounding box center [852, 606] width 81 height 35
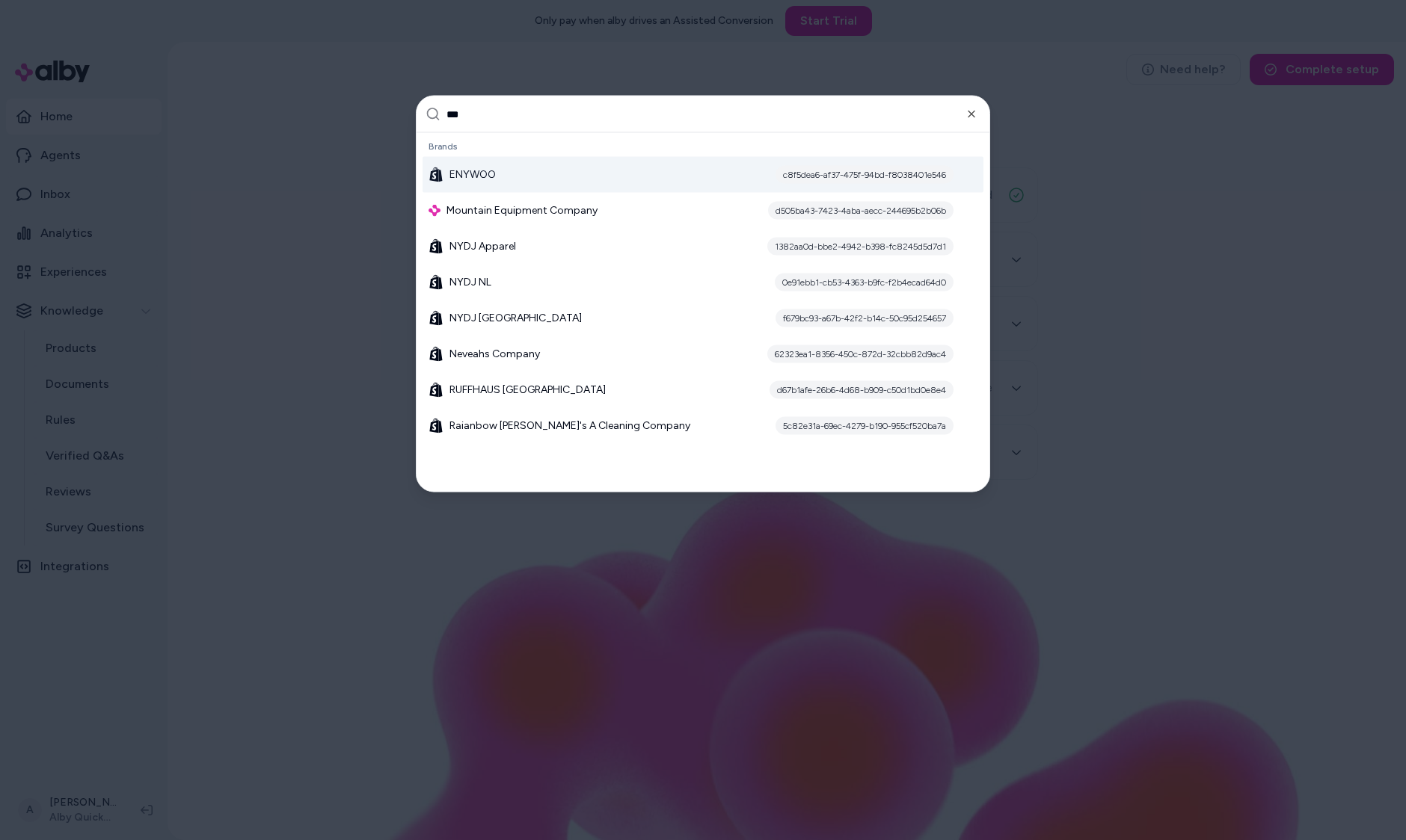
type input "****"
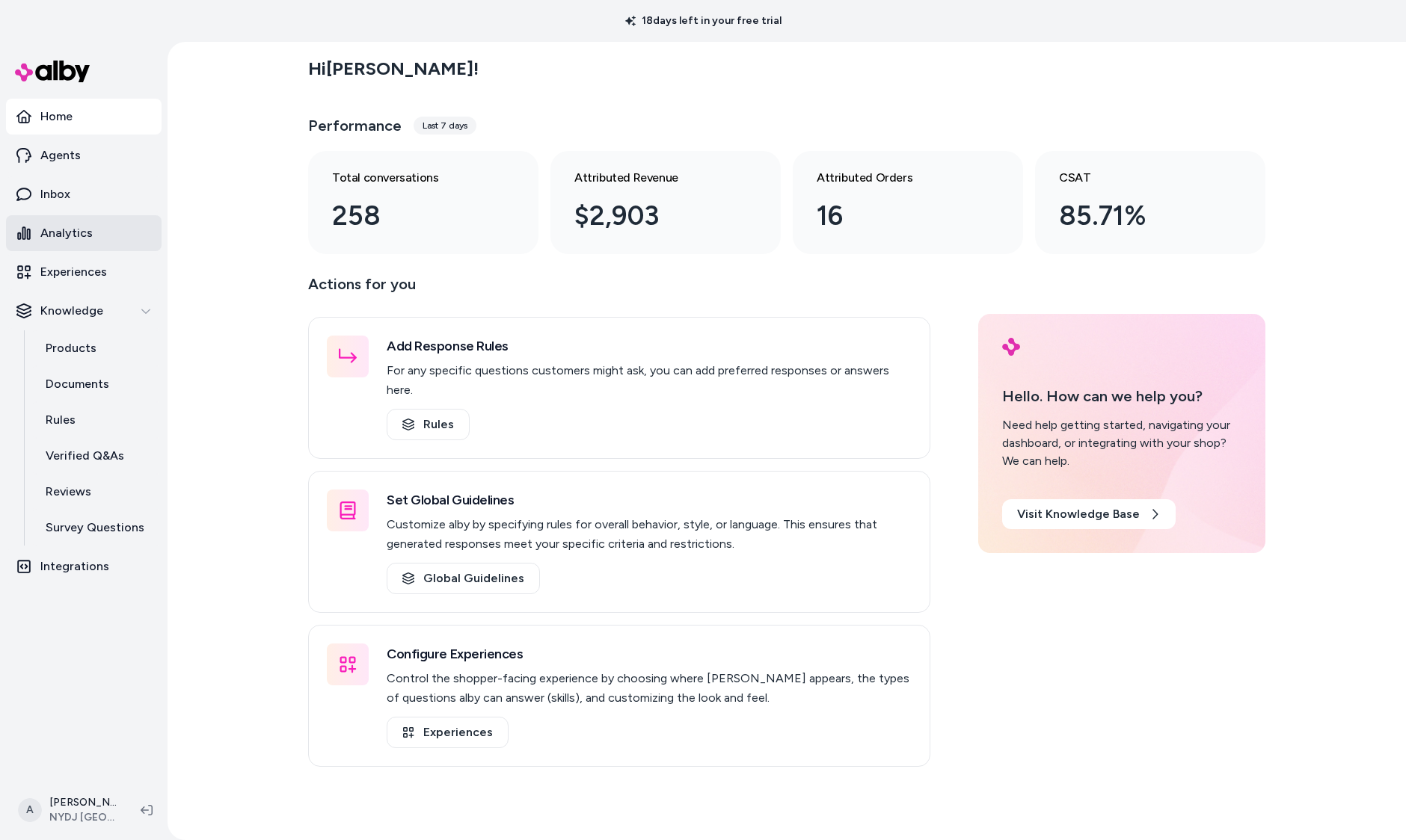
click at [78, 222] on link "Analytics" at bounding box center [83, 234] width 155 height 36
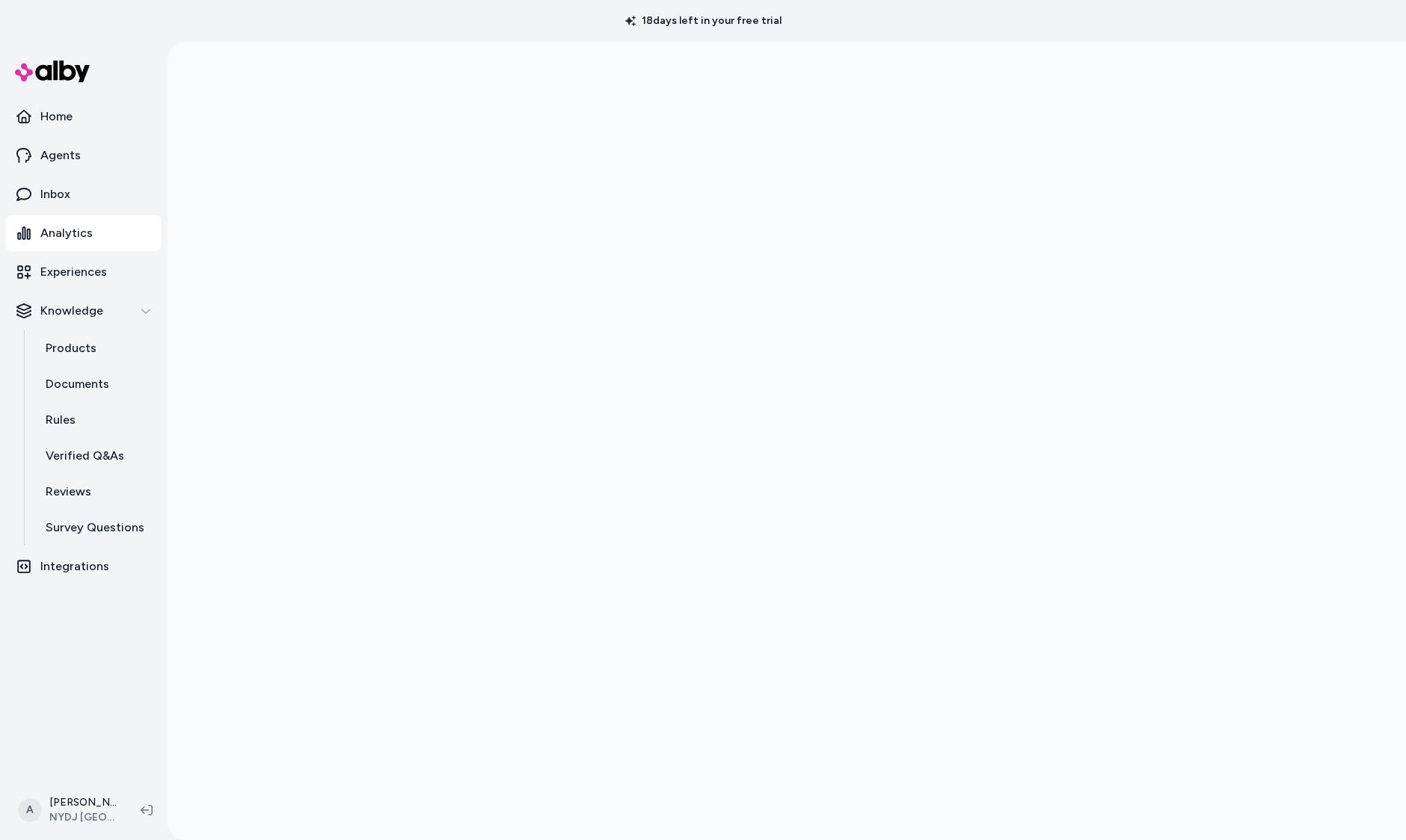
drag, startPoint x: 618, startPoint y: 14, endPoint x: 836, endPoint y: 33, distance: 218.8
click at [836, 31] on div "18 days left in your free trial" at bounding box center [703, 20] width 1406 height 42
click at [836, 33] on div "18 days left in your free trial" at bounding box center [703, 20] width 1406 height 42
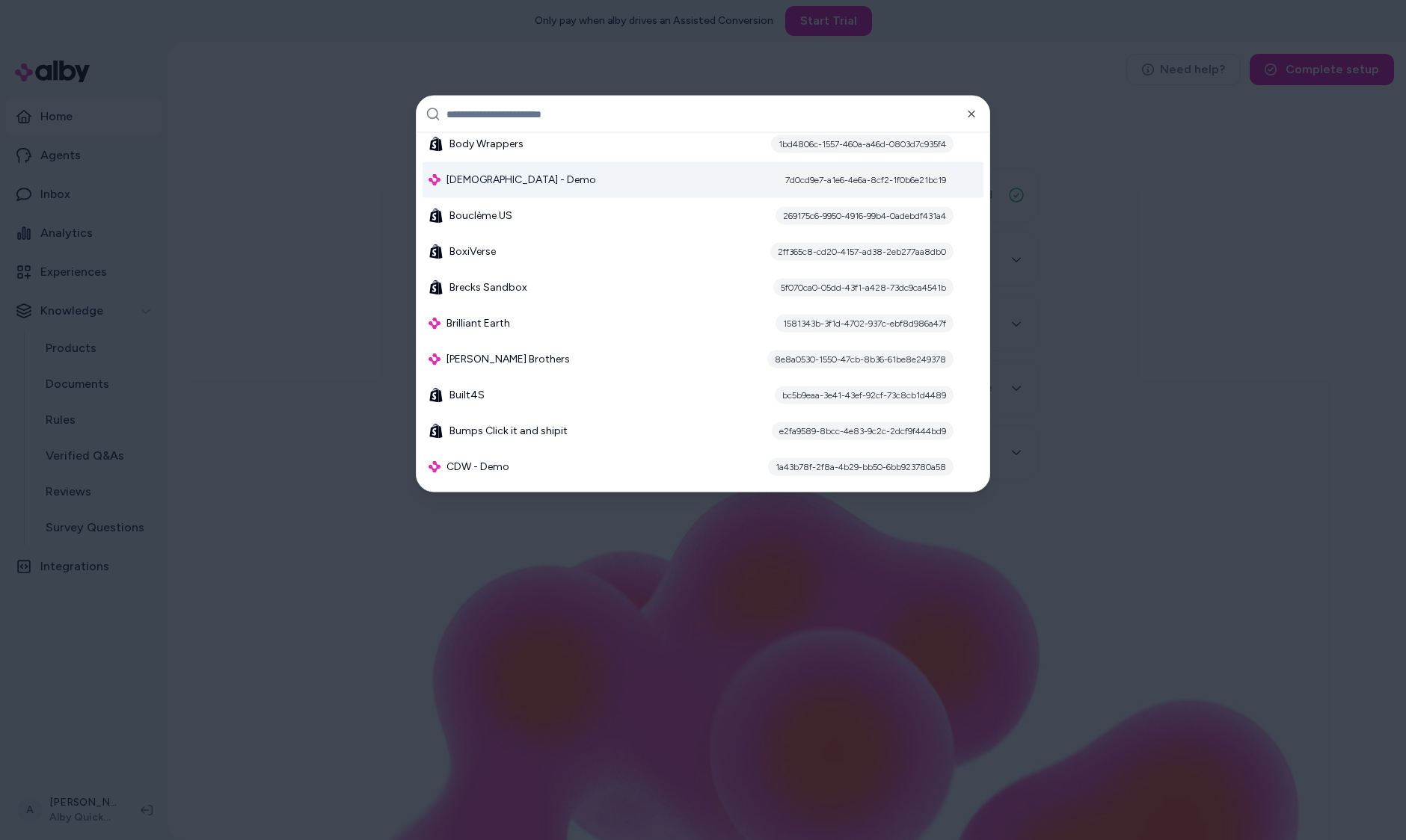
scroll to position [2348, 0]
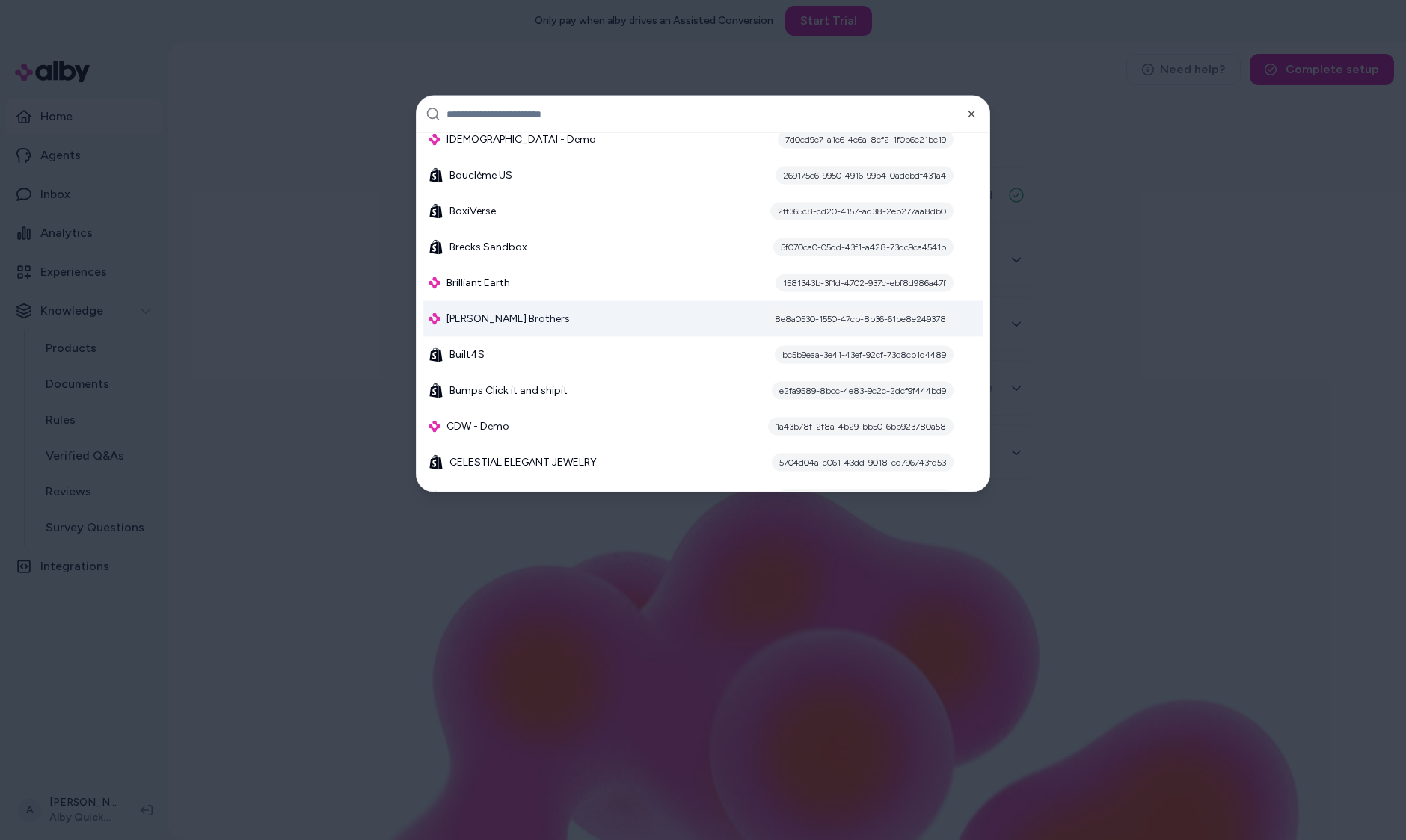
click at [611, 313] on div "[PERSON_NAME] Brothers 8e8a0530-1550-47cb-8b36-61be8e249378" at bounding box center [703, 319] width 561 height 36
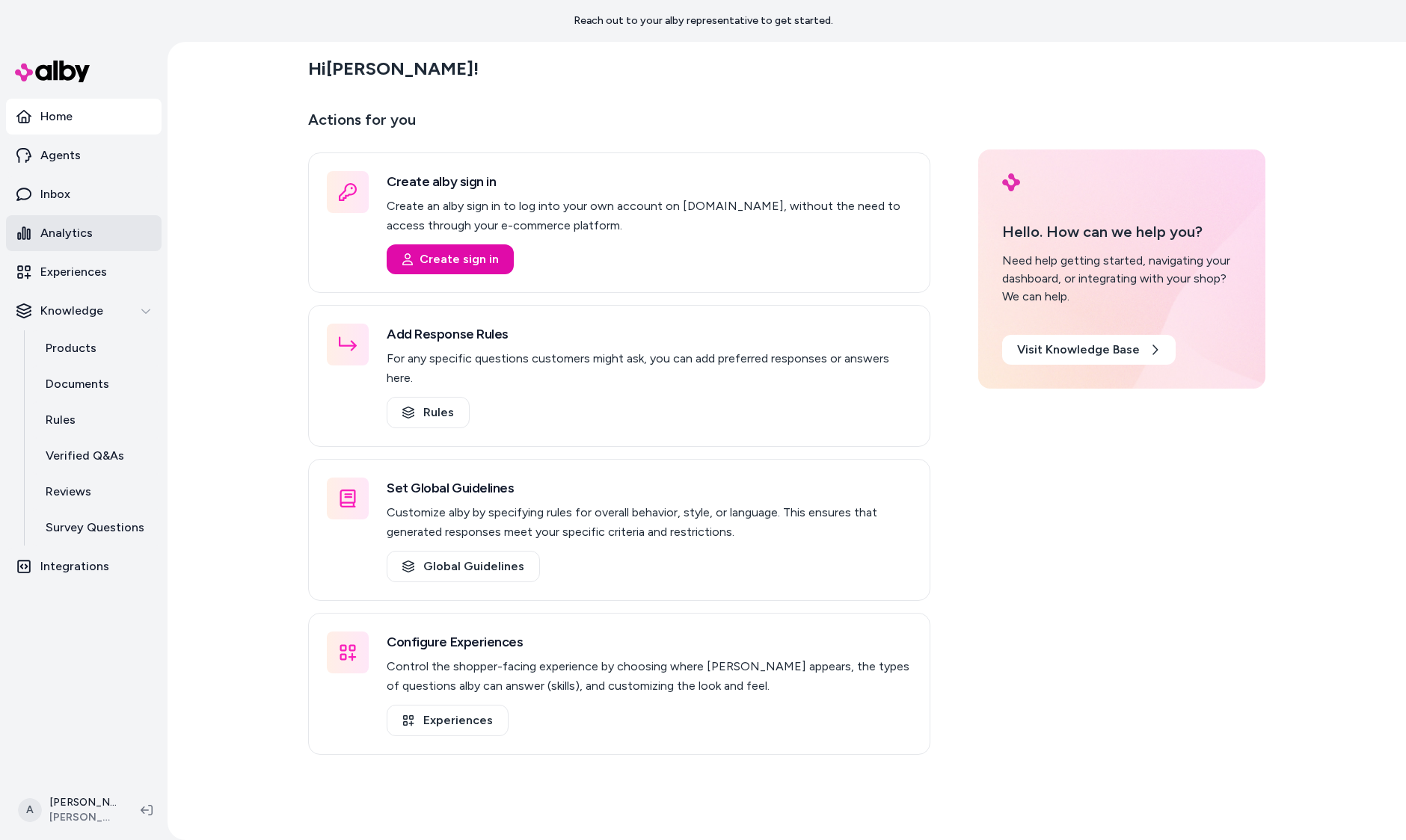
click at [82, 227] on p "Analytics" at bounding box center [67, 233] width 53 height 18
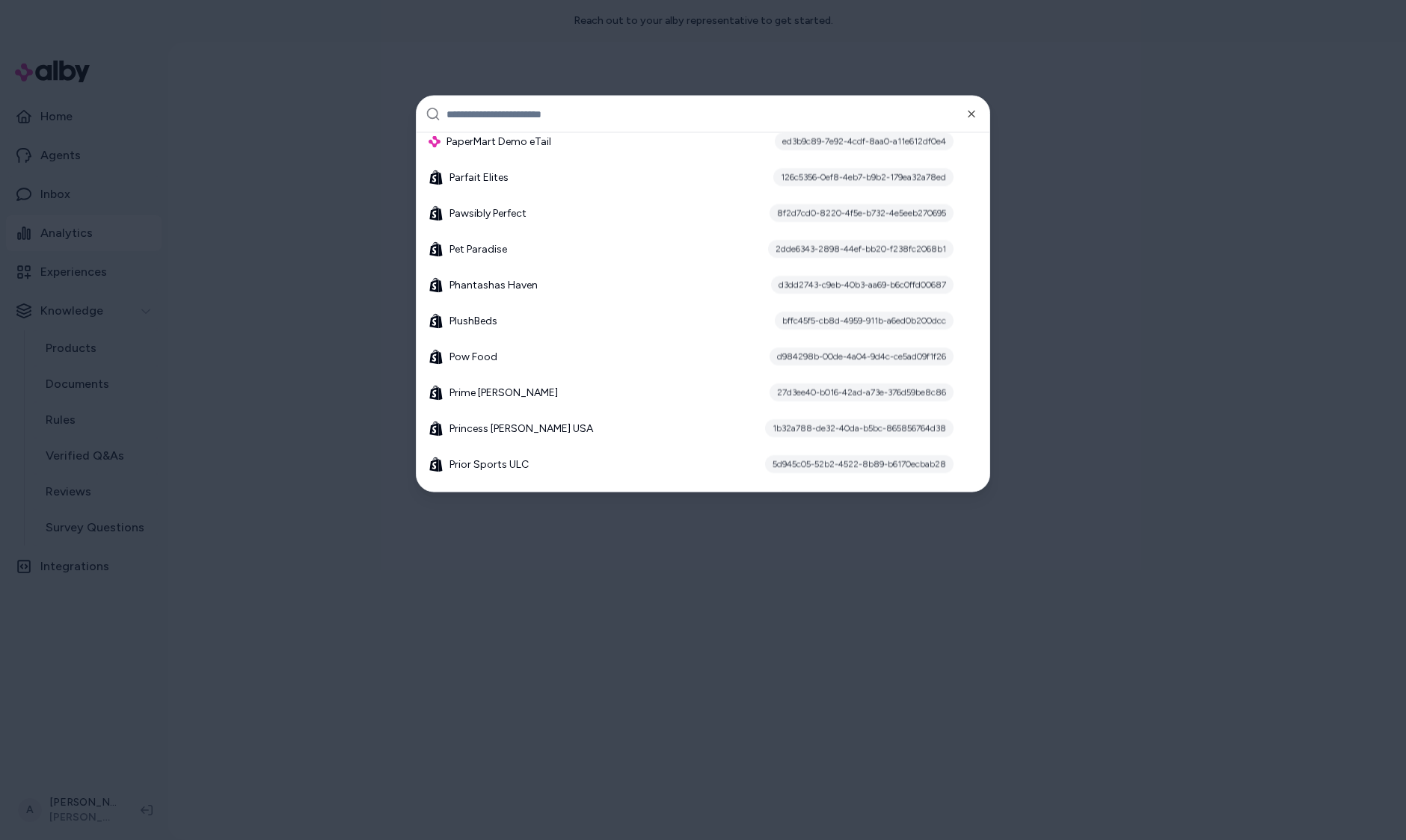
scroll to position [13336, 0]
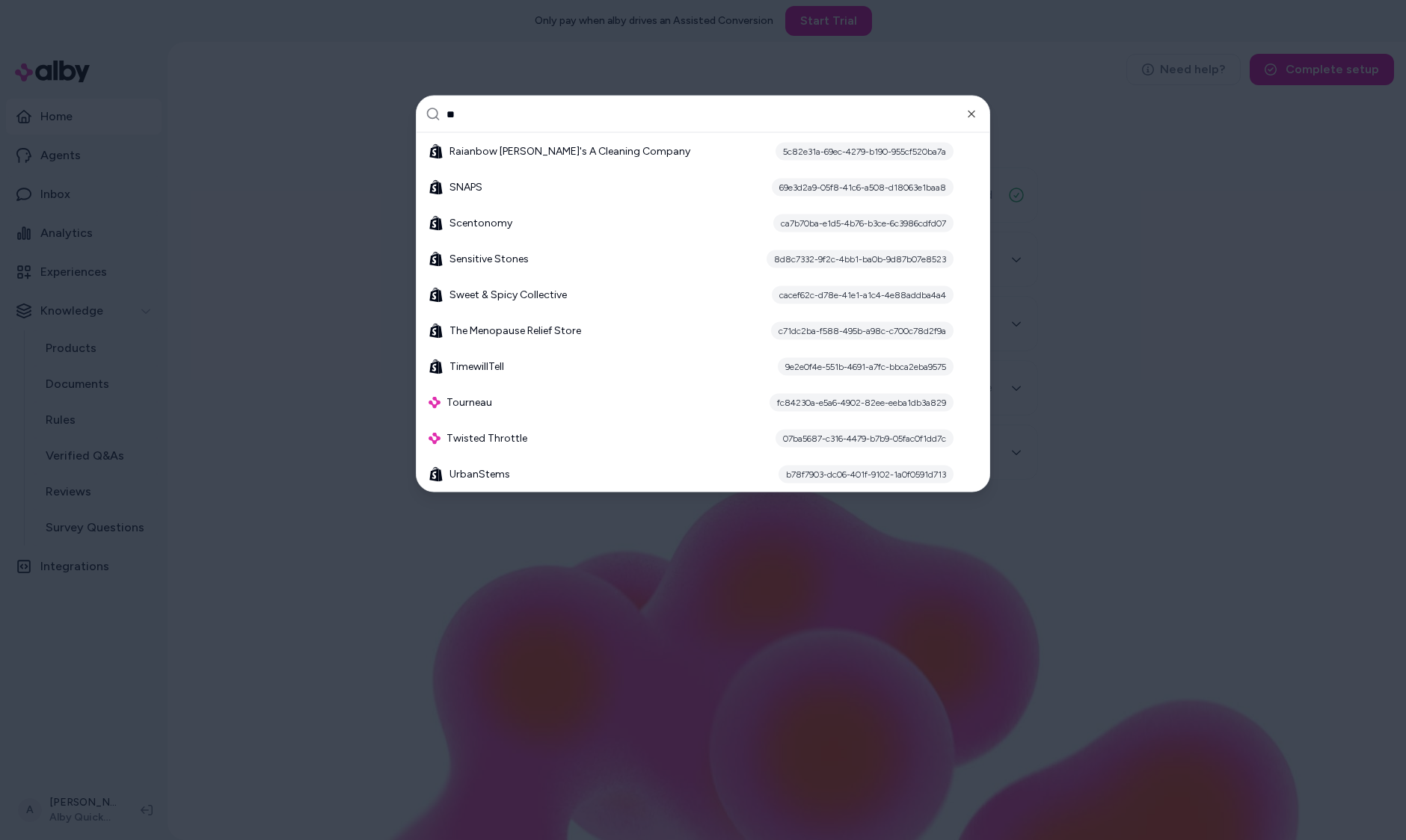
type input "*"
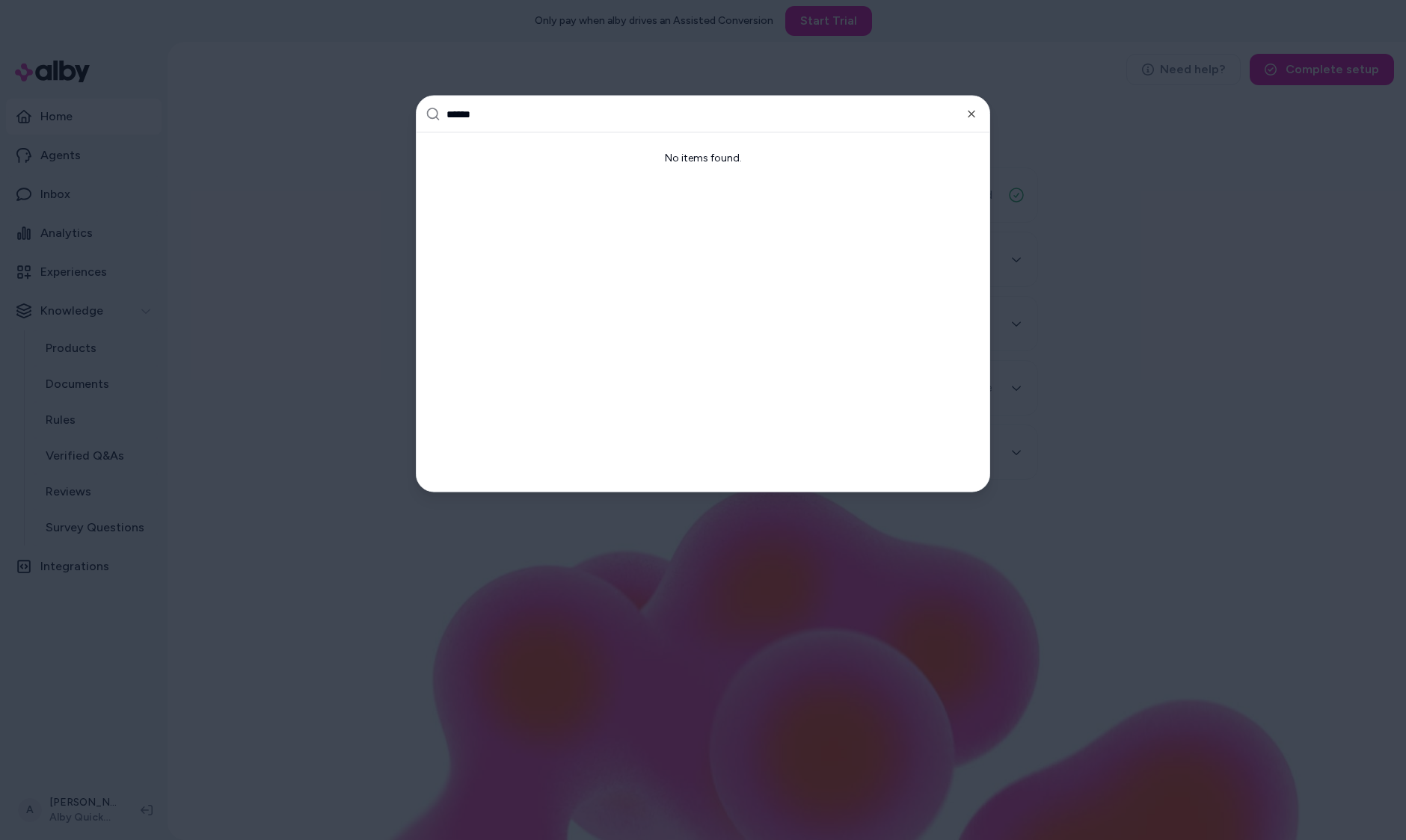
type input "*******"
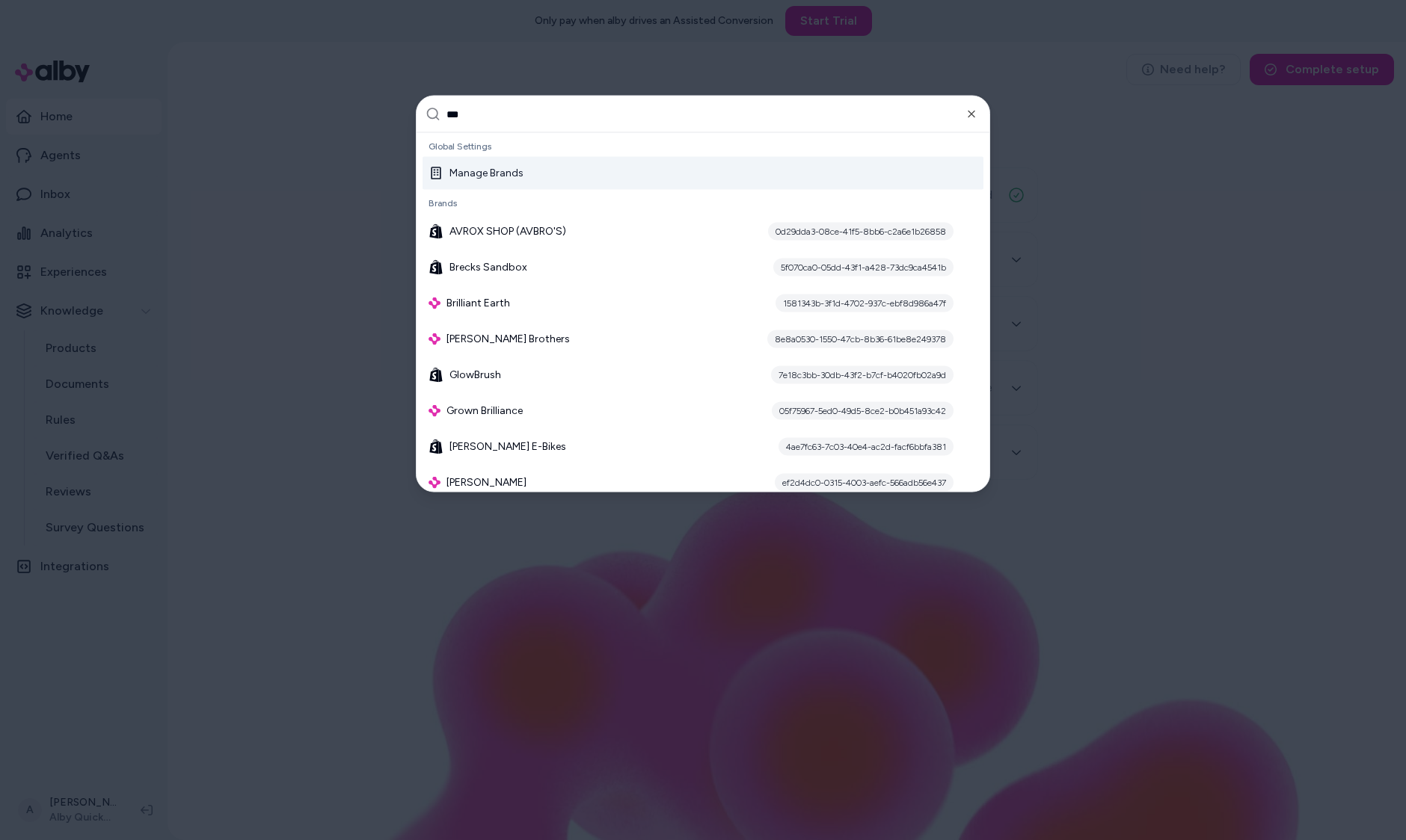
type input "****"
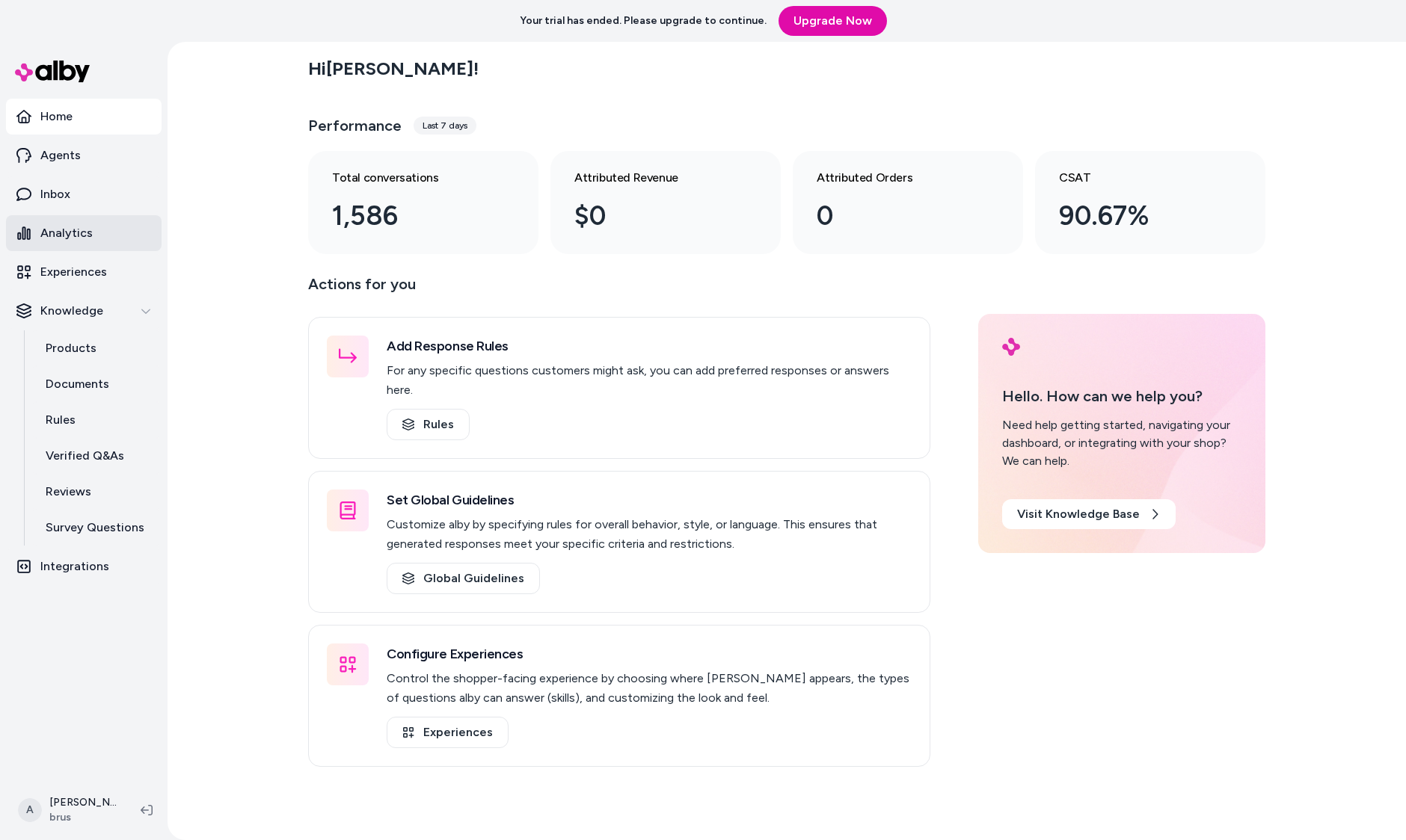
click at [105, 234] on link "Analytics" at bounding box center [83, 234] width 155 height 36
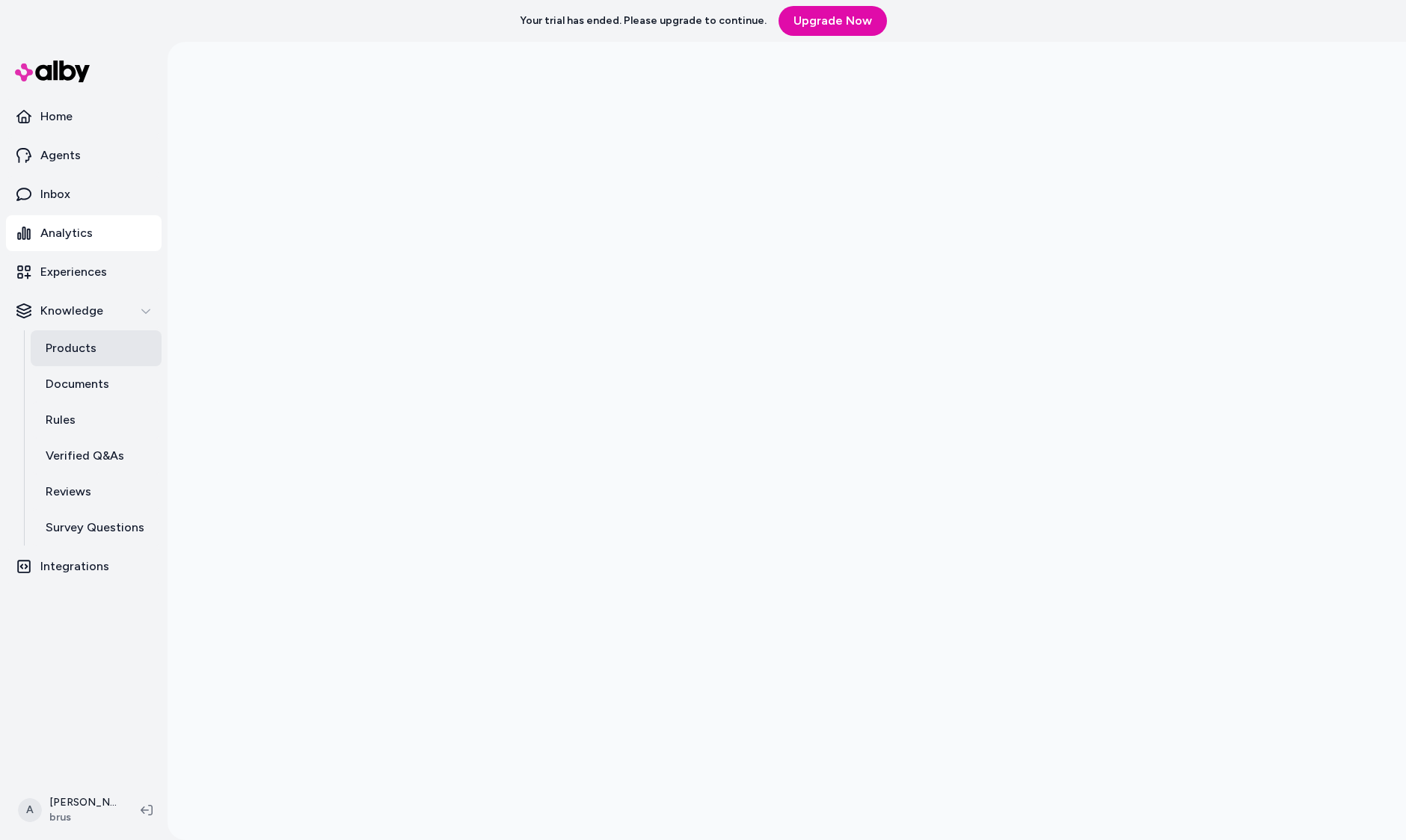
click at [104, 347] on link "Products" at bounding box center [96, 348] width 131 height 36
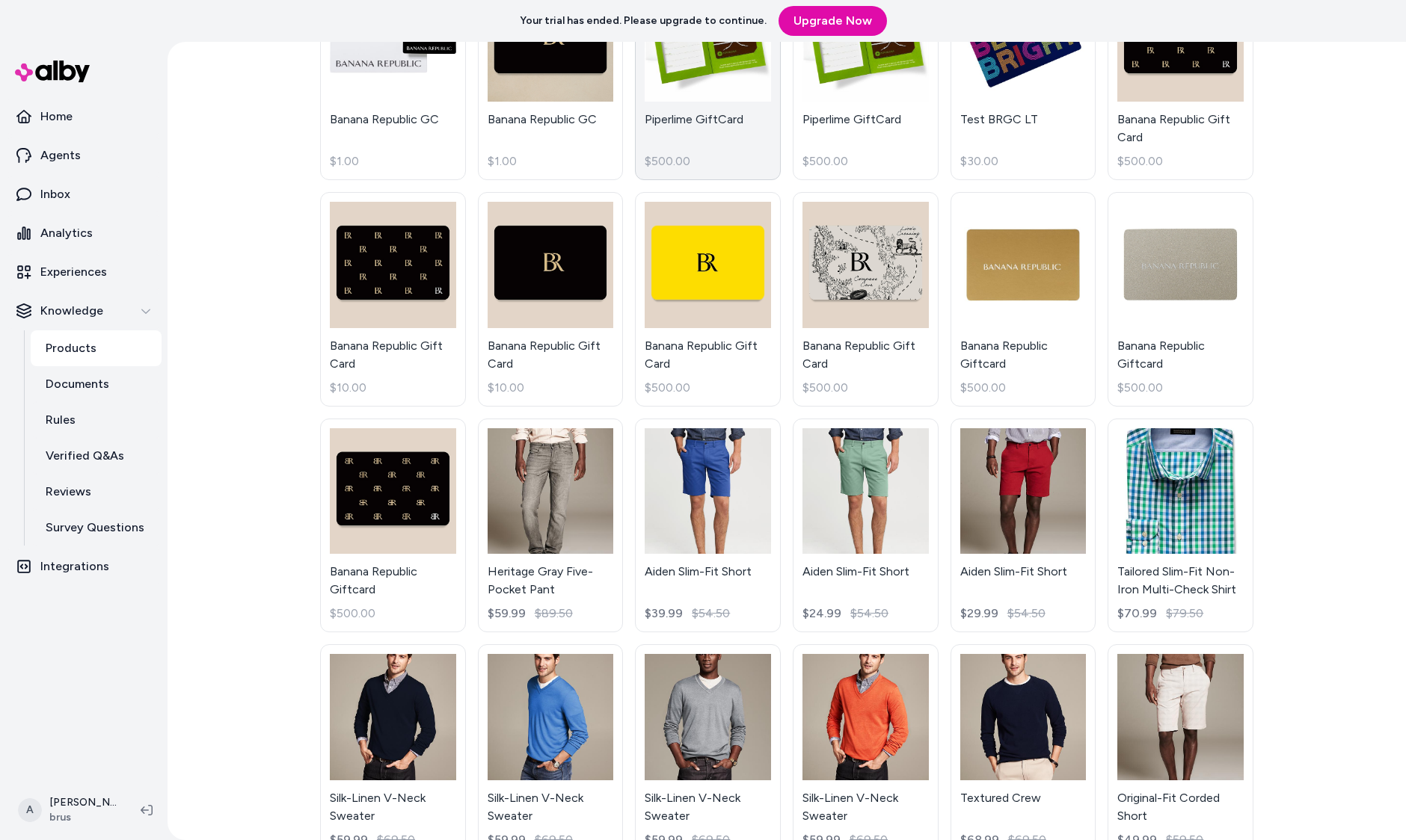
scroll to position [944, 0]
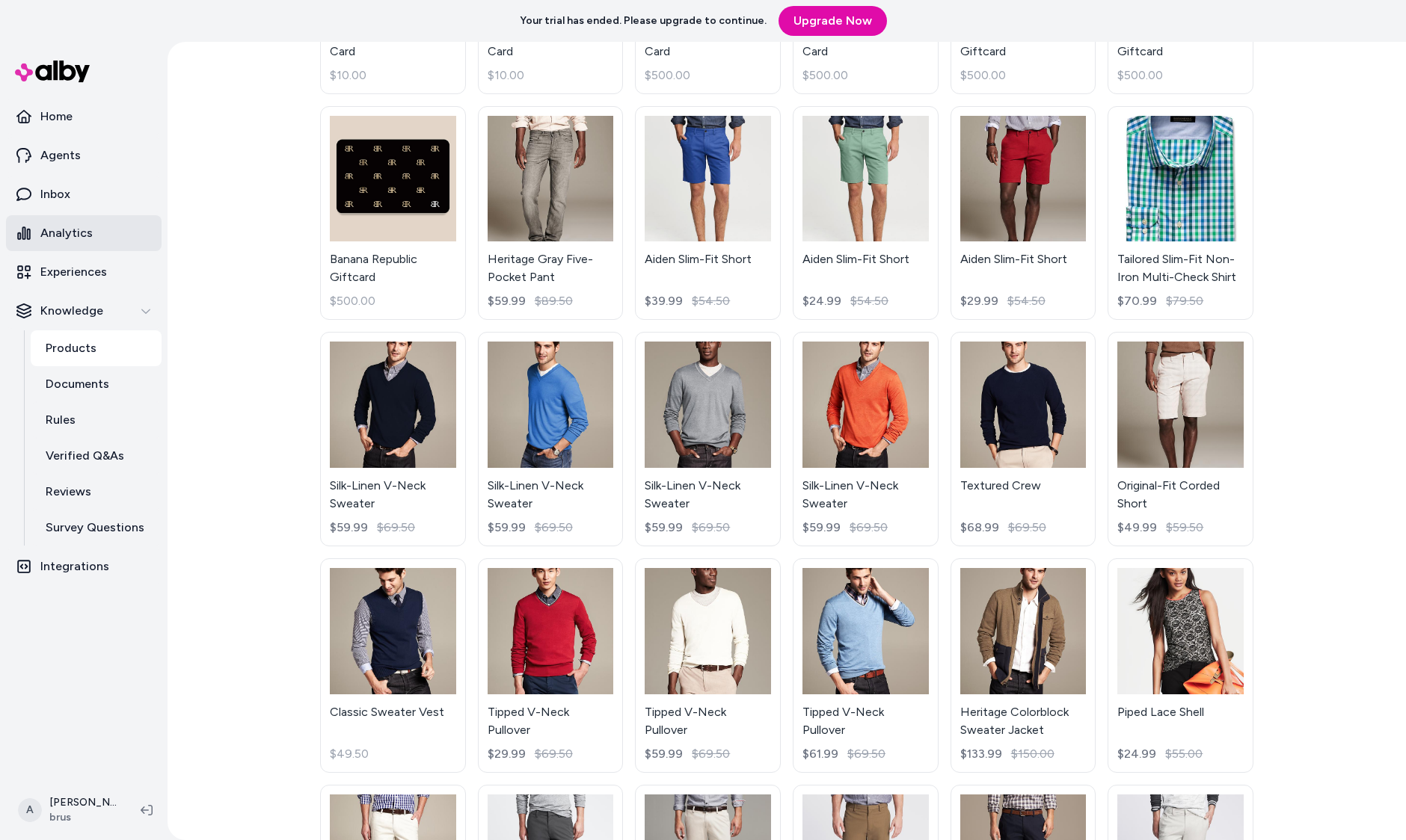
click at [95, 234] on link "Analytics" at bounding box center [83, 234] width 155 height 36
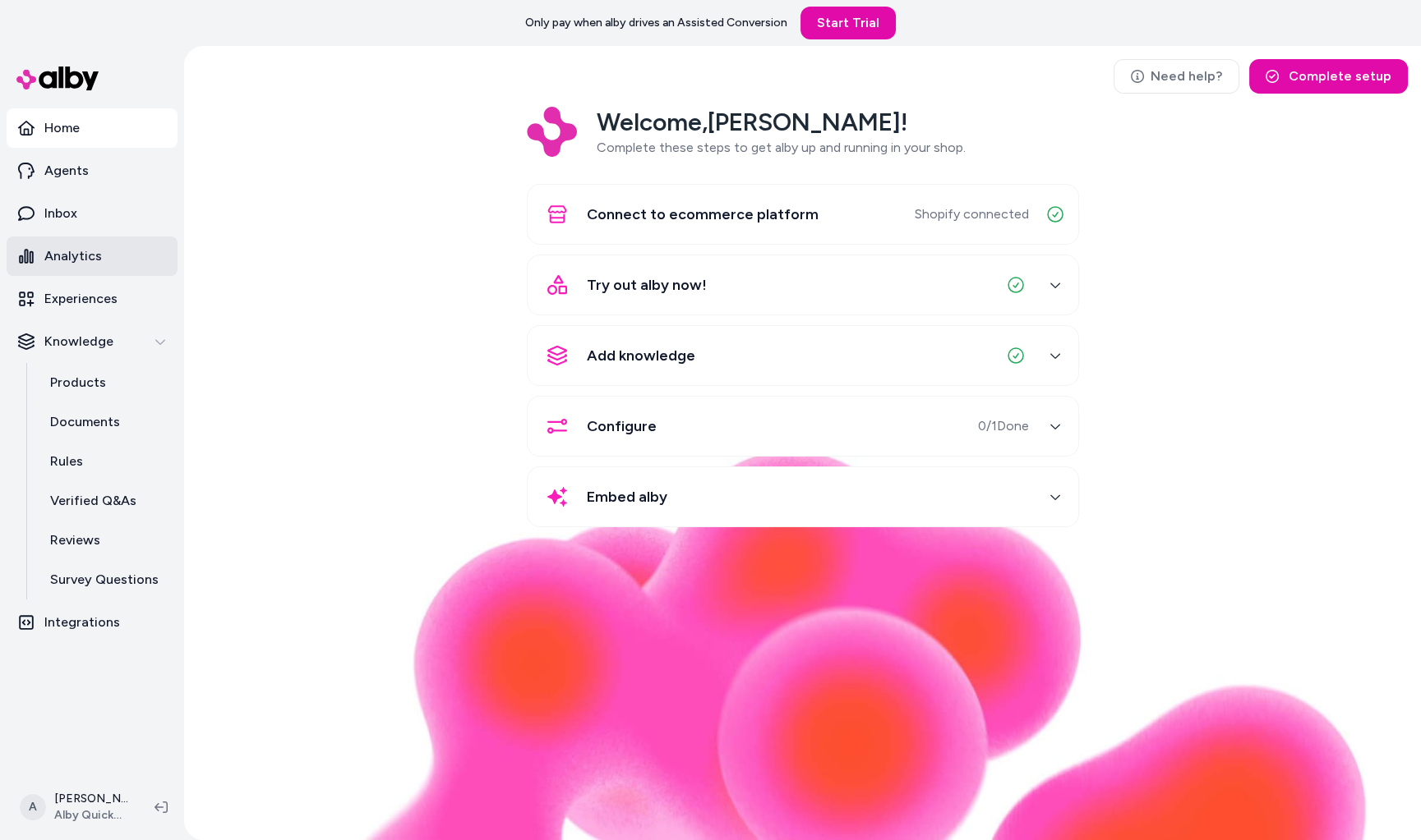
click at [45, 254] on p "Analytics" at bounding box center [74, 256] width 58 height 20
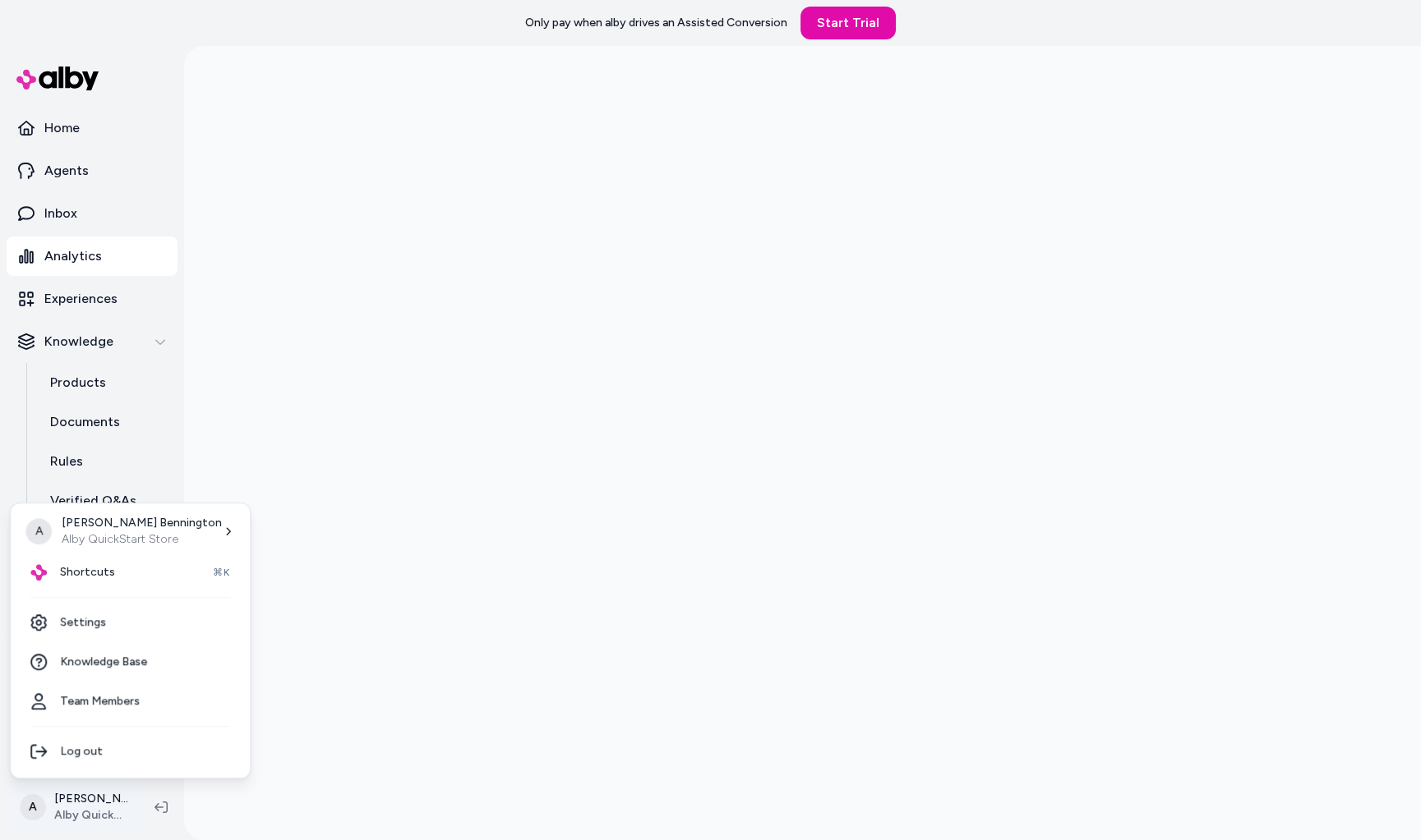
click at [84, 819] on html "Only pay when [PERSON_NAME] drives an Assisted Conversion Start Trial Home Agen…" at bounding box center [710, 420] width 1421 height 840
click at [119, 625] on link "Settings" at bounding box center [130, 623] width 226 height 39
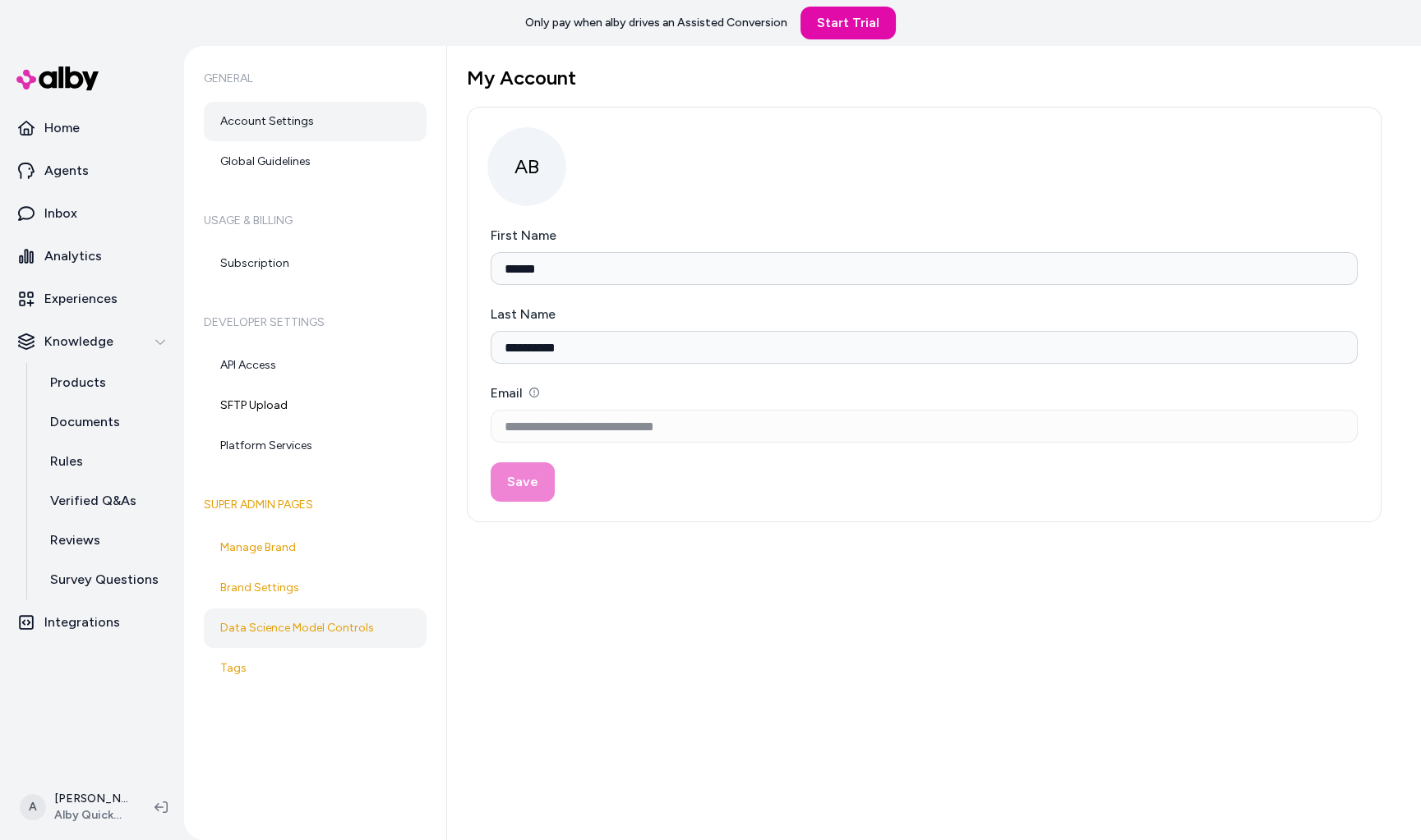
click at [326, 617] on link "Data Science Model Controls" at bounding box center [315, 628] width 223 height 39
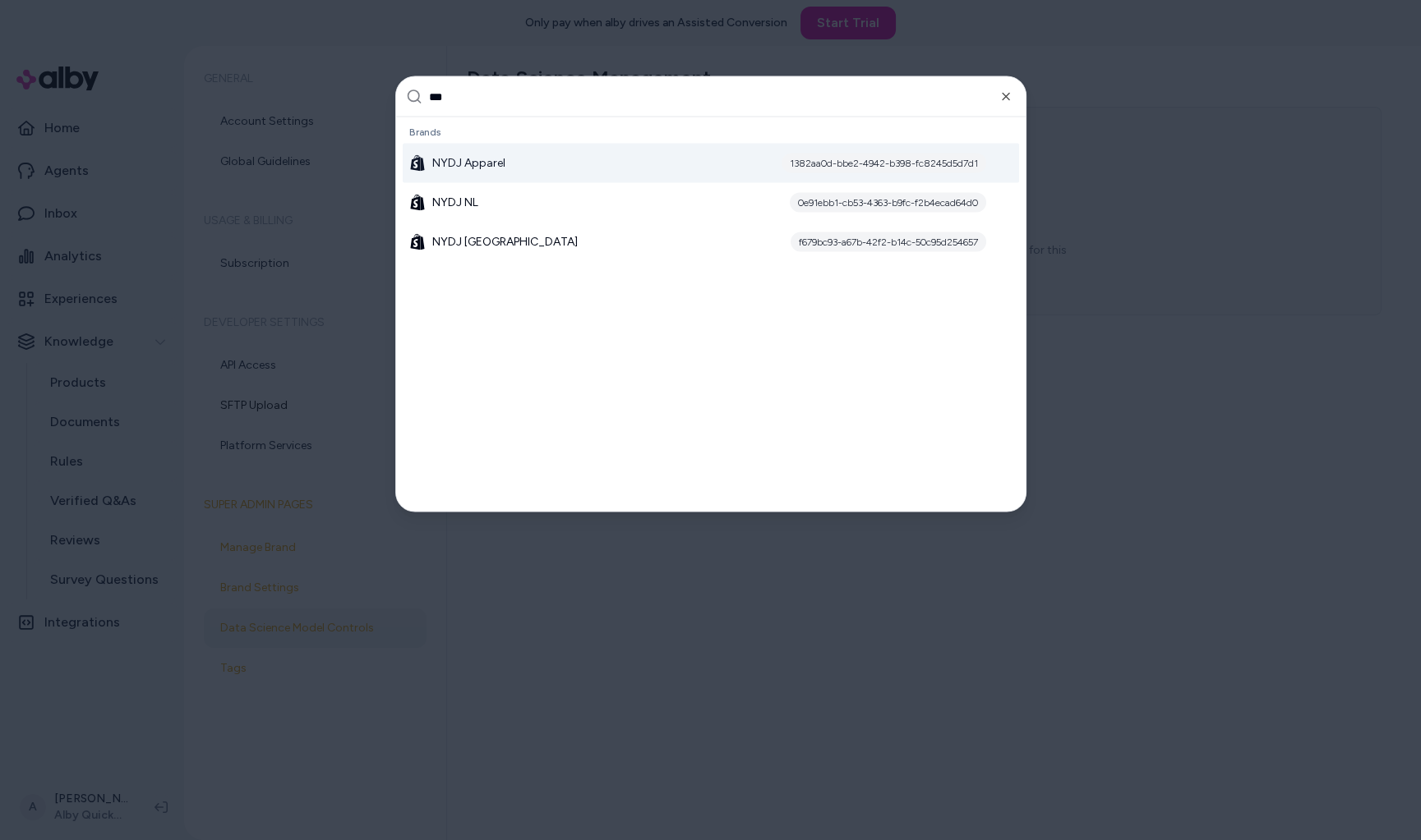
type input "****"
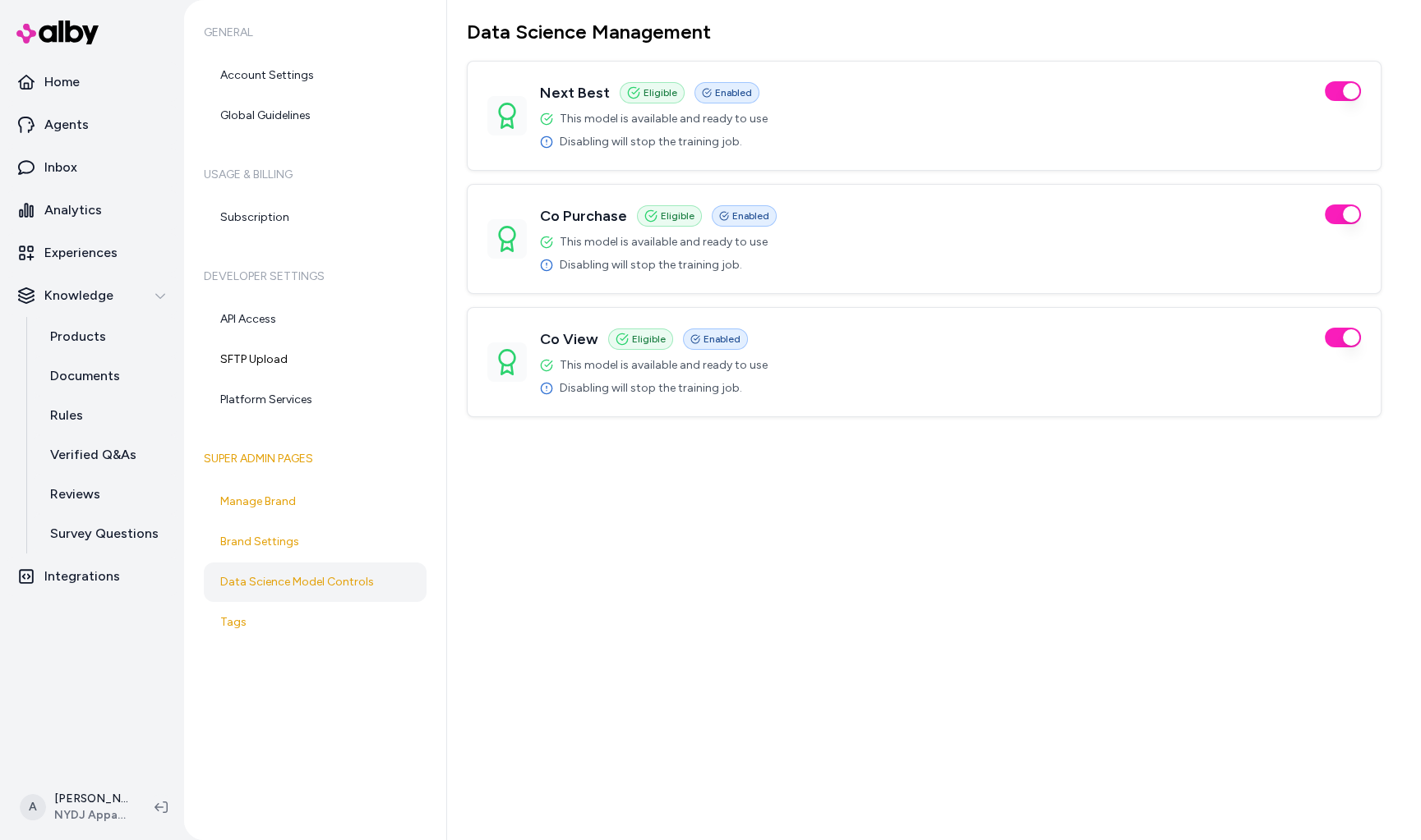
click at [664, 542] on div "Data Science Management Next Best Eligible Enabled This model is available and …" at bounding box center [934, 420] width 974 height 840
click at [643, 566] on div "Data Science Management Next Best Eligible Enabled This model is available and …" at bounding box center [934, 420] width 974 height 840
click at [136, 591] on link "Integrations" at bounding box center [91, 577] width 171 height 39
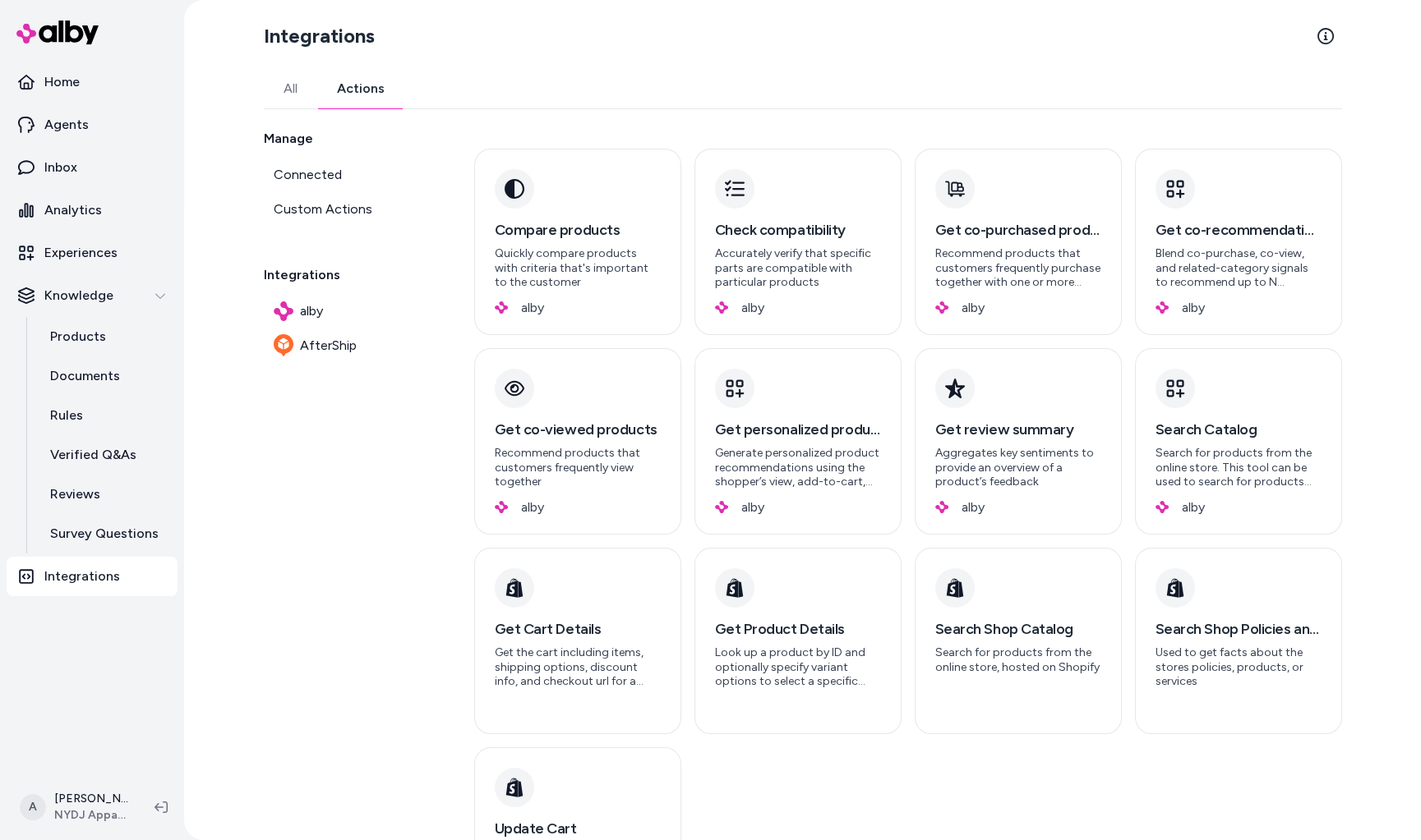
click at [367, 91] on button "Actions" at bounding box center [360, 89] width 87 height 39
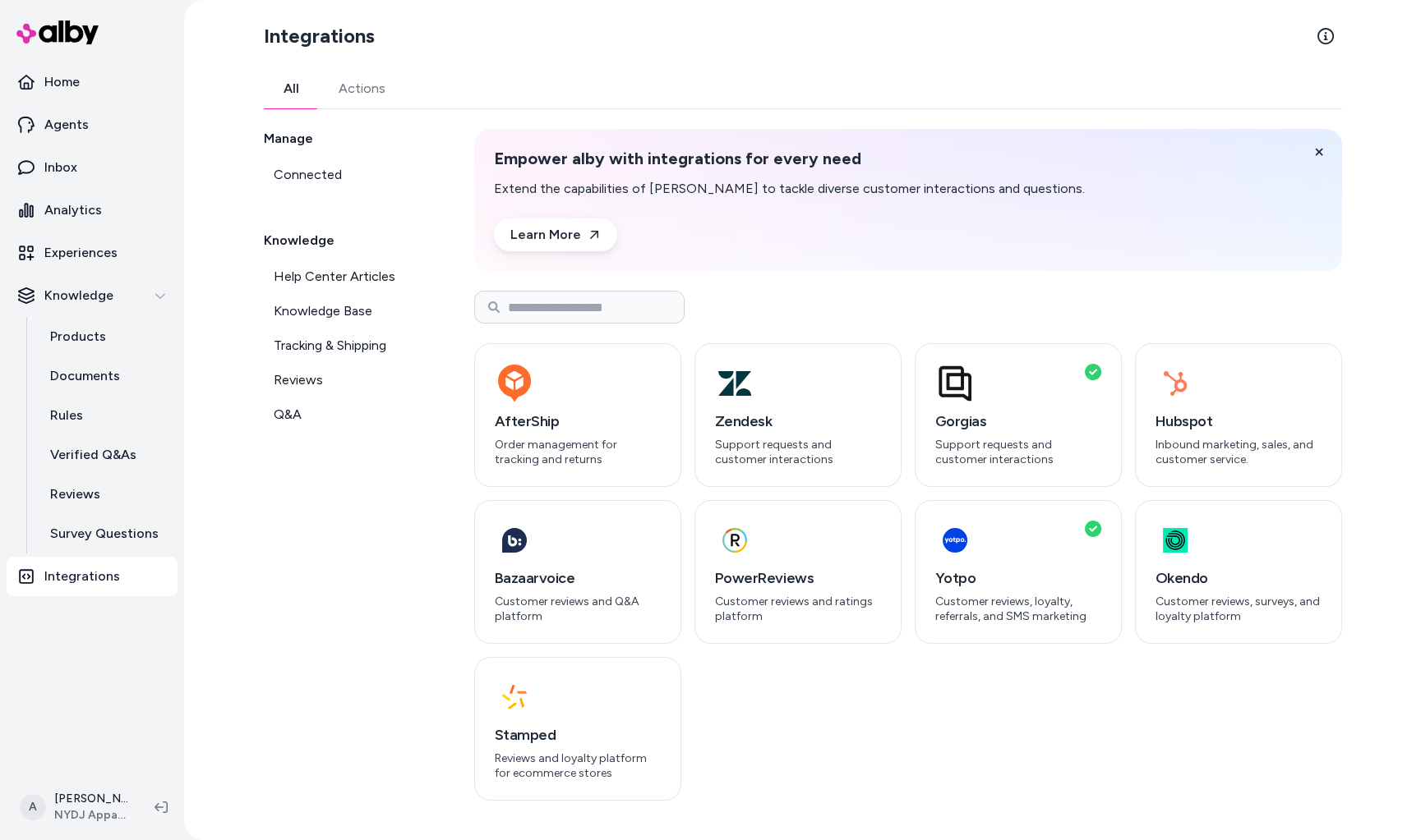
click at [302, 85] on button "All" at bounding box center [291, 89] width 55 height 39
click at [359, 581] on div "Manage Connected Knowledge Help Center Articles Knowledge Base Tracking & Shipp…" at bounding box center [349, 465] width 171 height 672
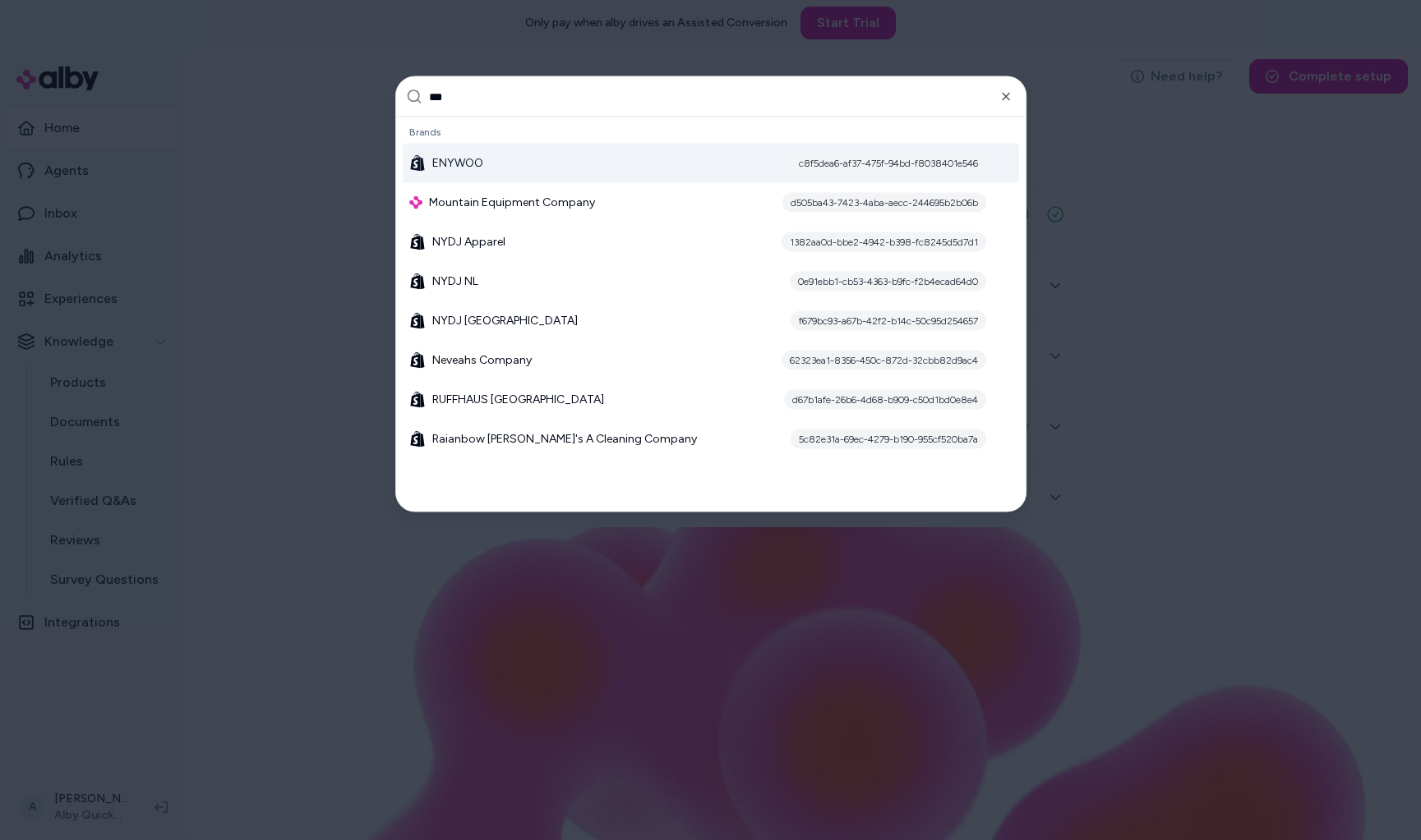
type input "****"
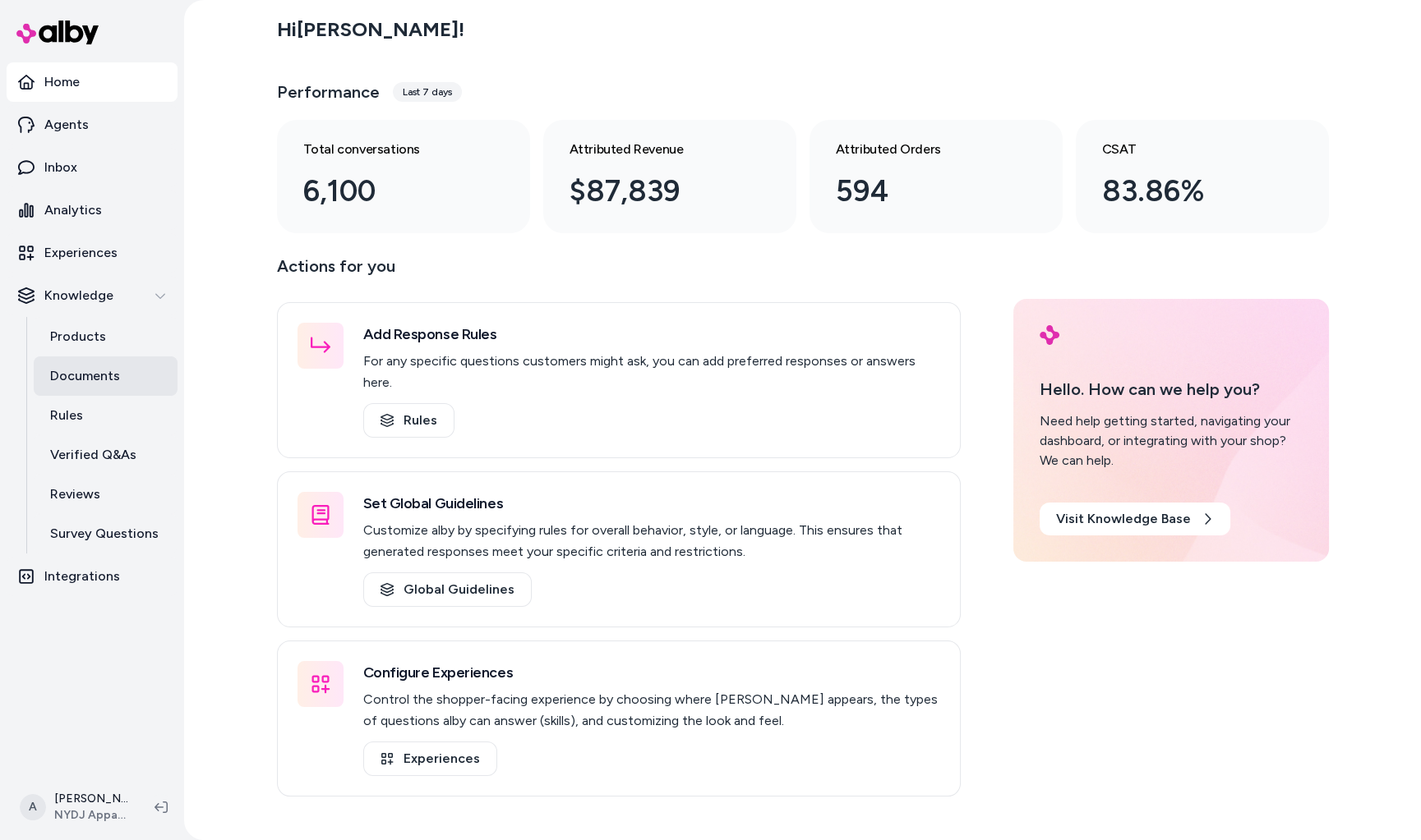
click at [104, 364] on link "Documents" at bounding box center [106, 376] width 144 height 39
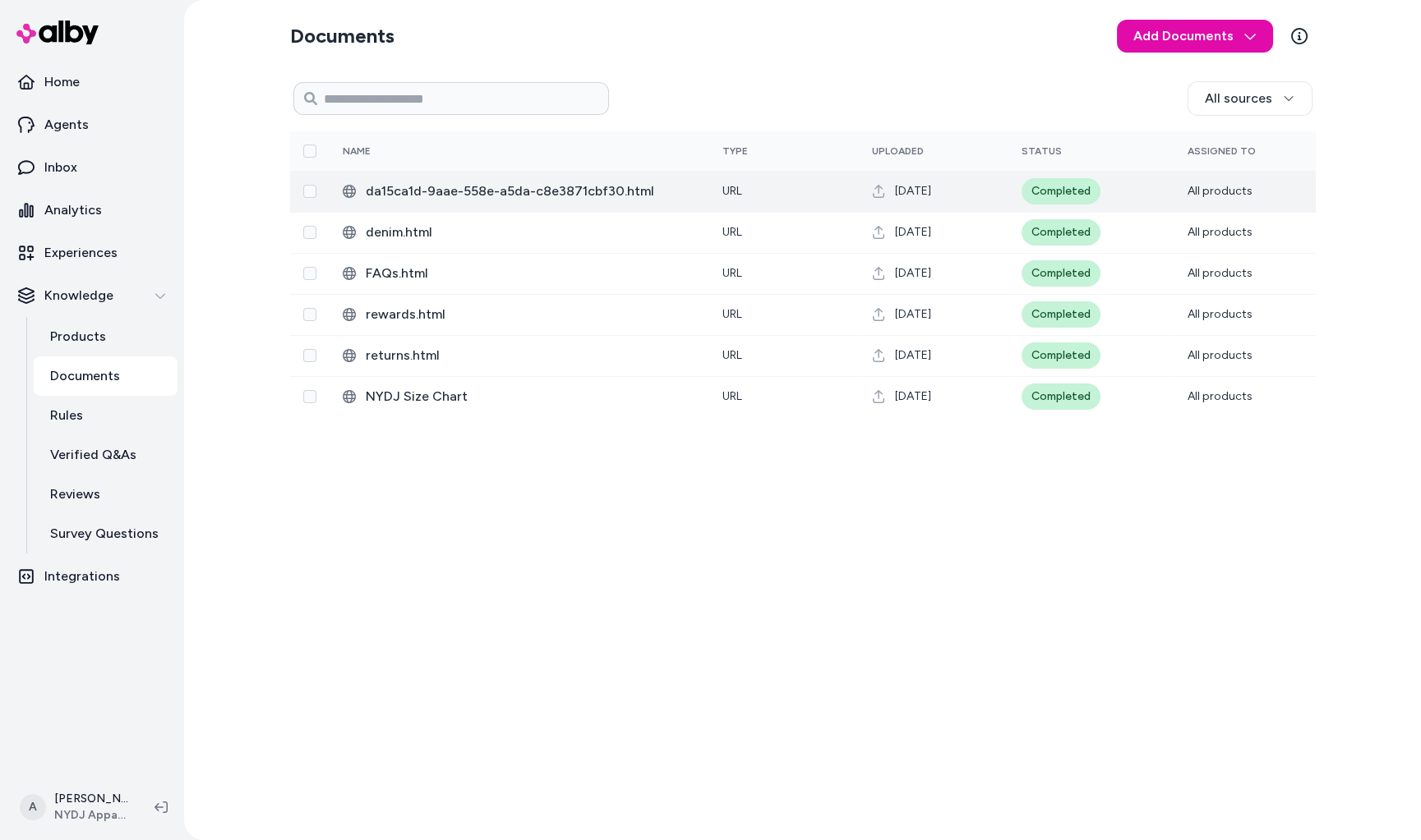
click at [504, 191] on span "da15ca1d-9aae-558e-a5da-c8e3871cbf30.html" at bounding box center [531, 191] width 331 height 20
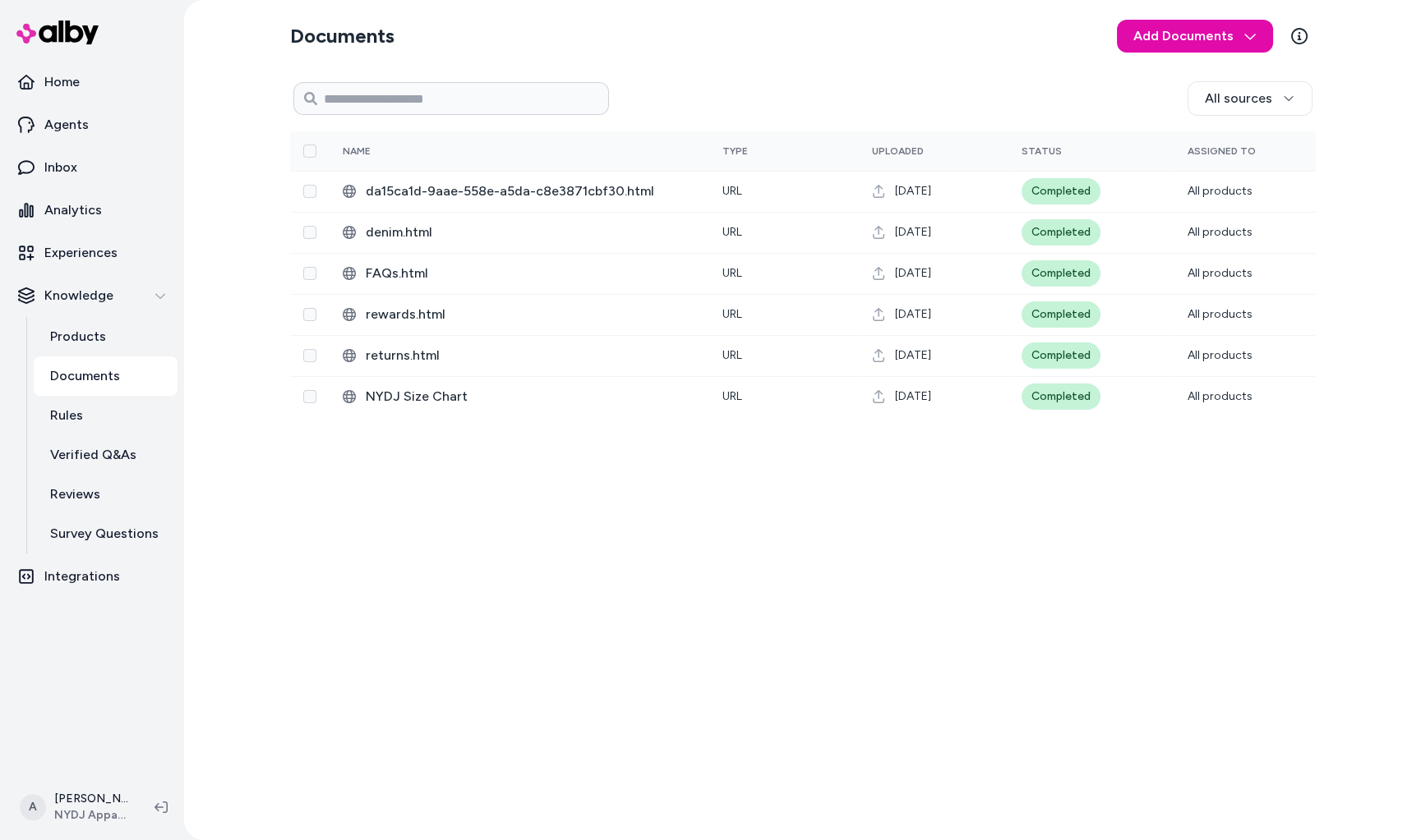
click at [92, 605] on nav "Home Agents Inbox Analytics Experiences Knowledge Products Documents Rules Veri…" at bounding box center [91, 417] width 171 height 709
click at [93, 589] on link "Integrations" at bounding box center [91, 577] width 171 height 39
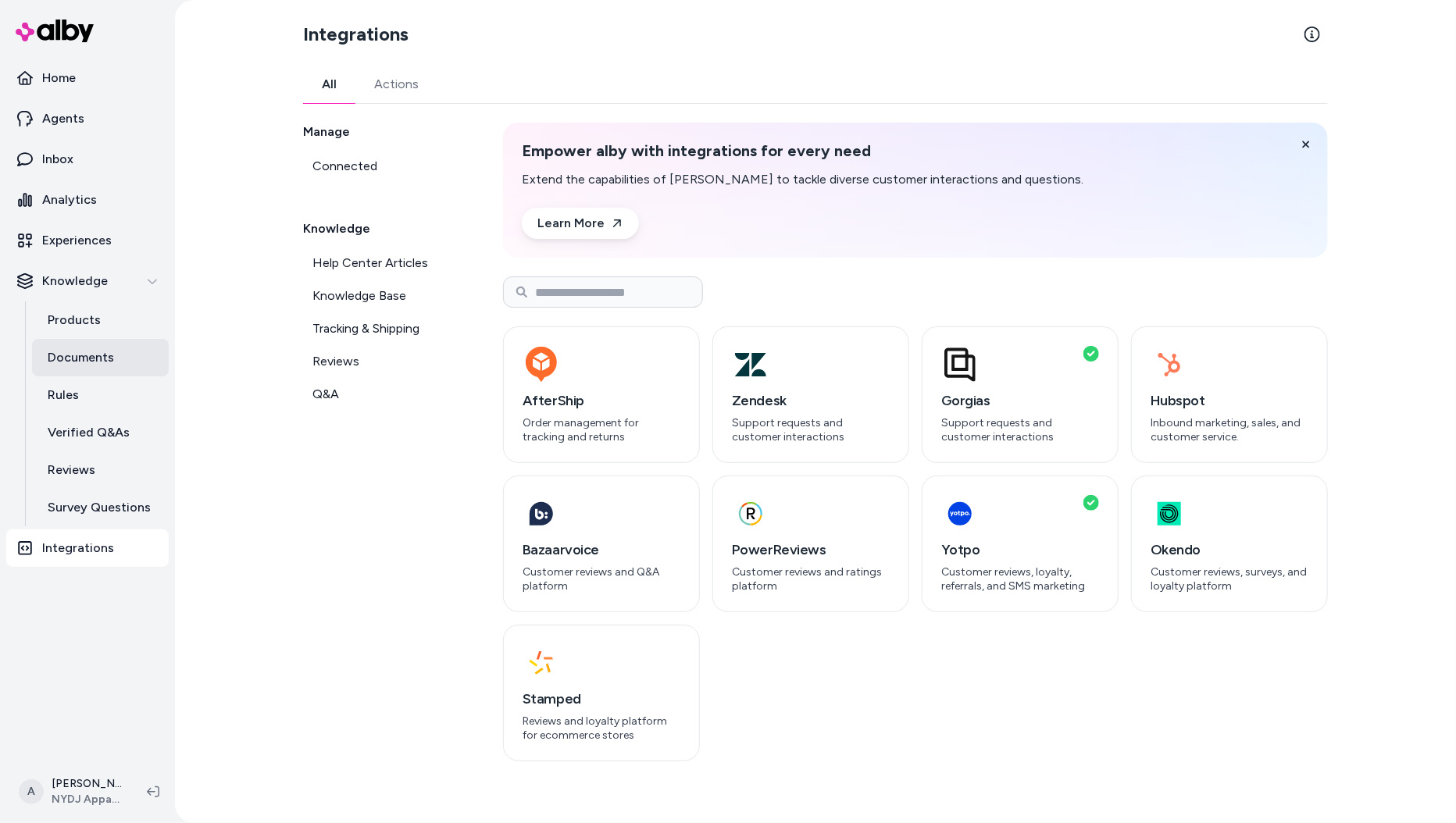
click at [102, 351] on p "Documents" at bounding box center [81, 357] width 67 height 19
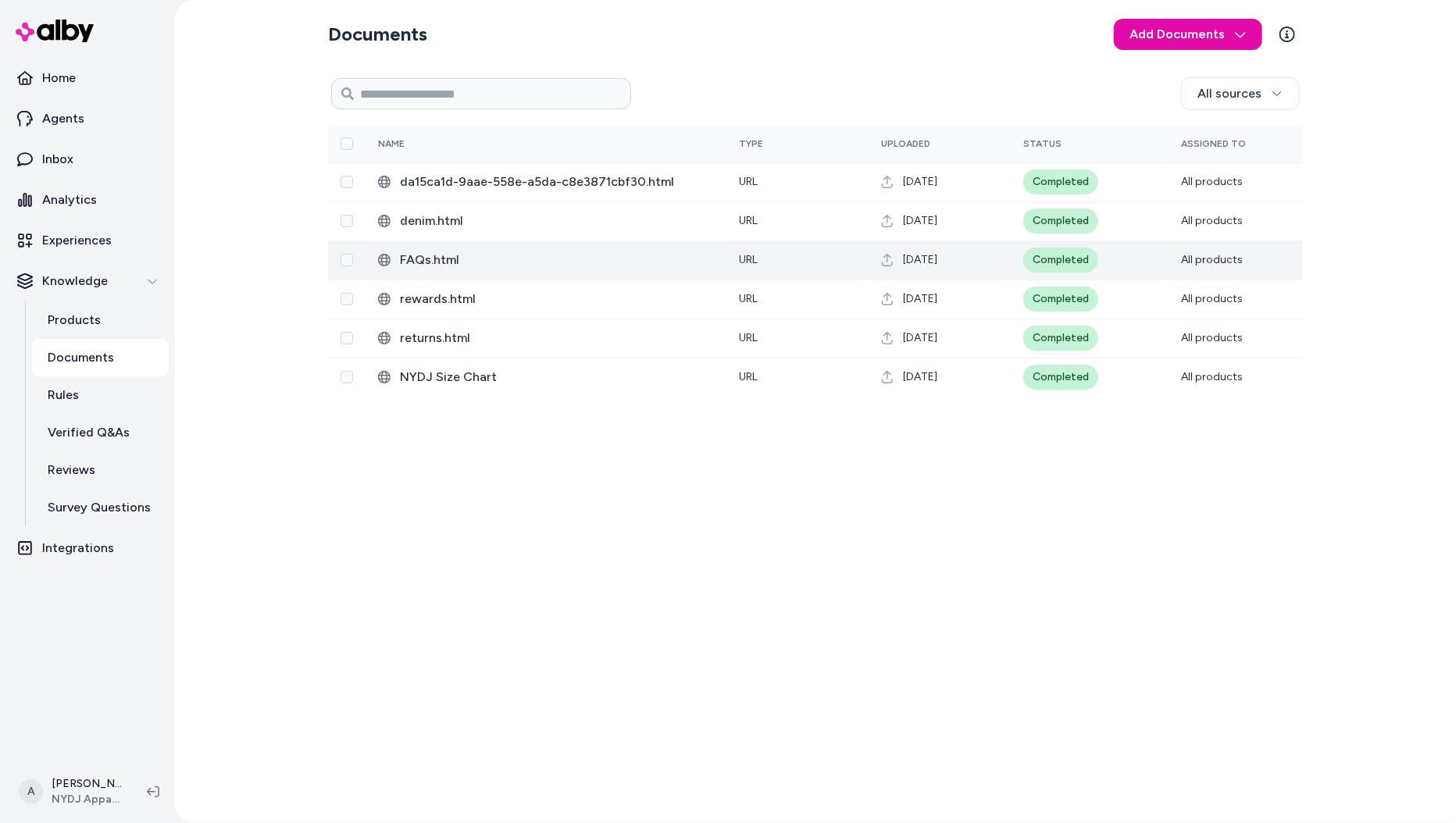
click at [468, 256] on span "FAQs.html" at bounding box center [557, 260] width 314 height 19
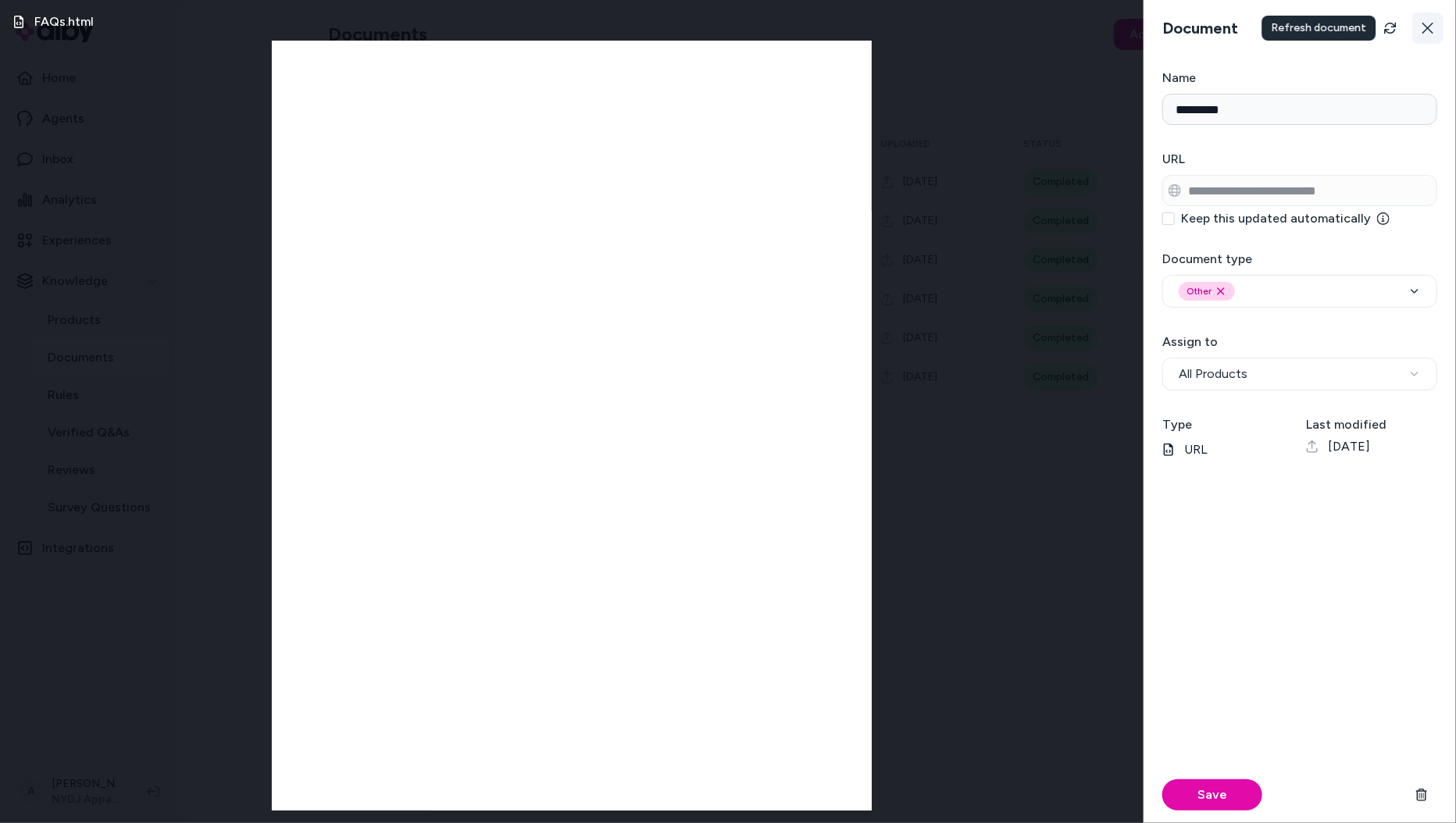
click at [1350, 14] on button at bounding box center [1427, 27] width 31 height 31
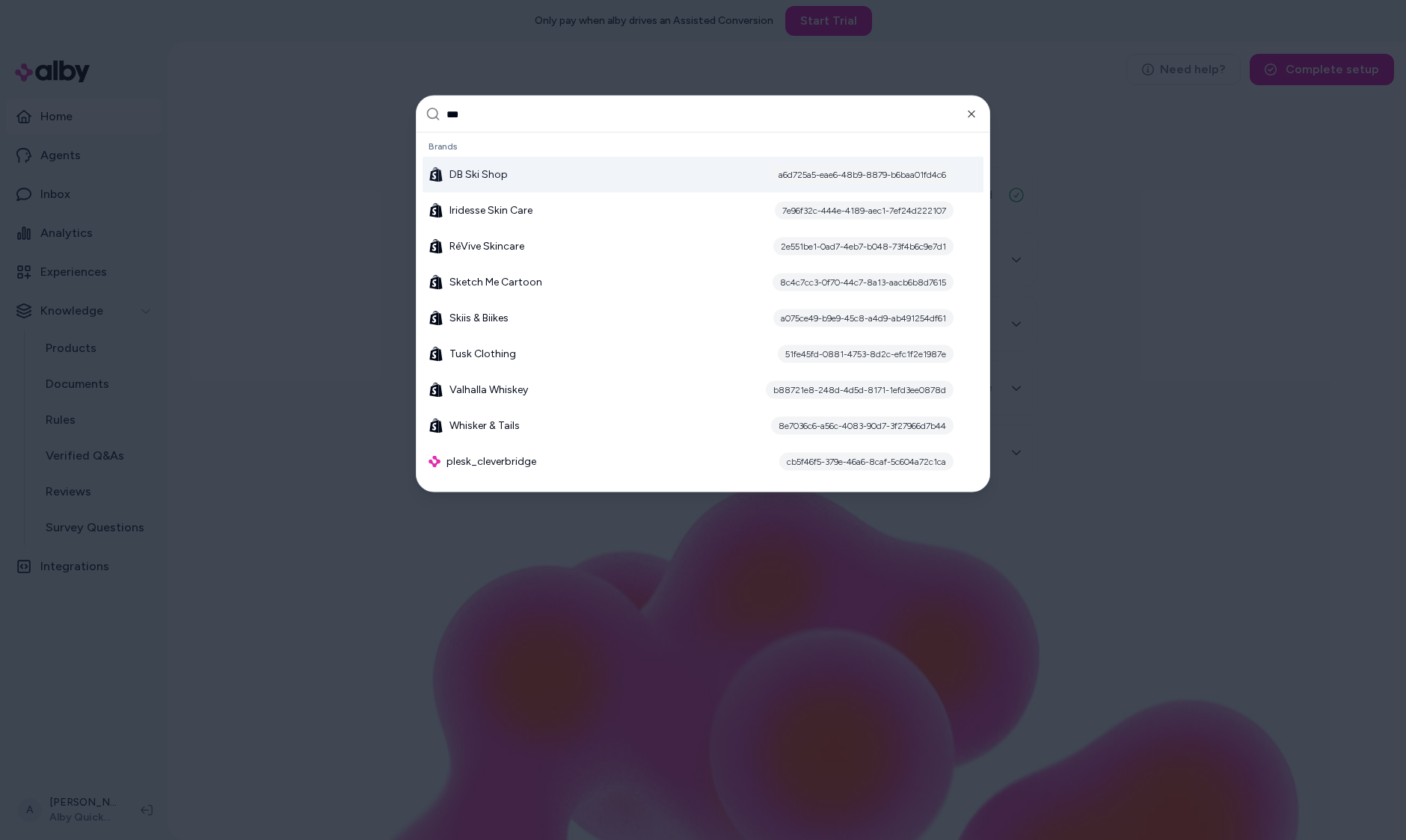
type input "****"
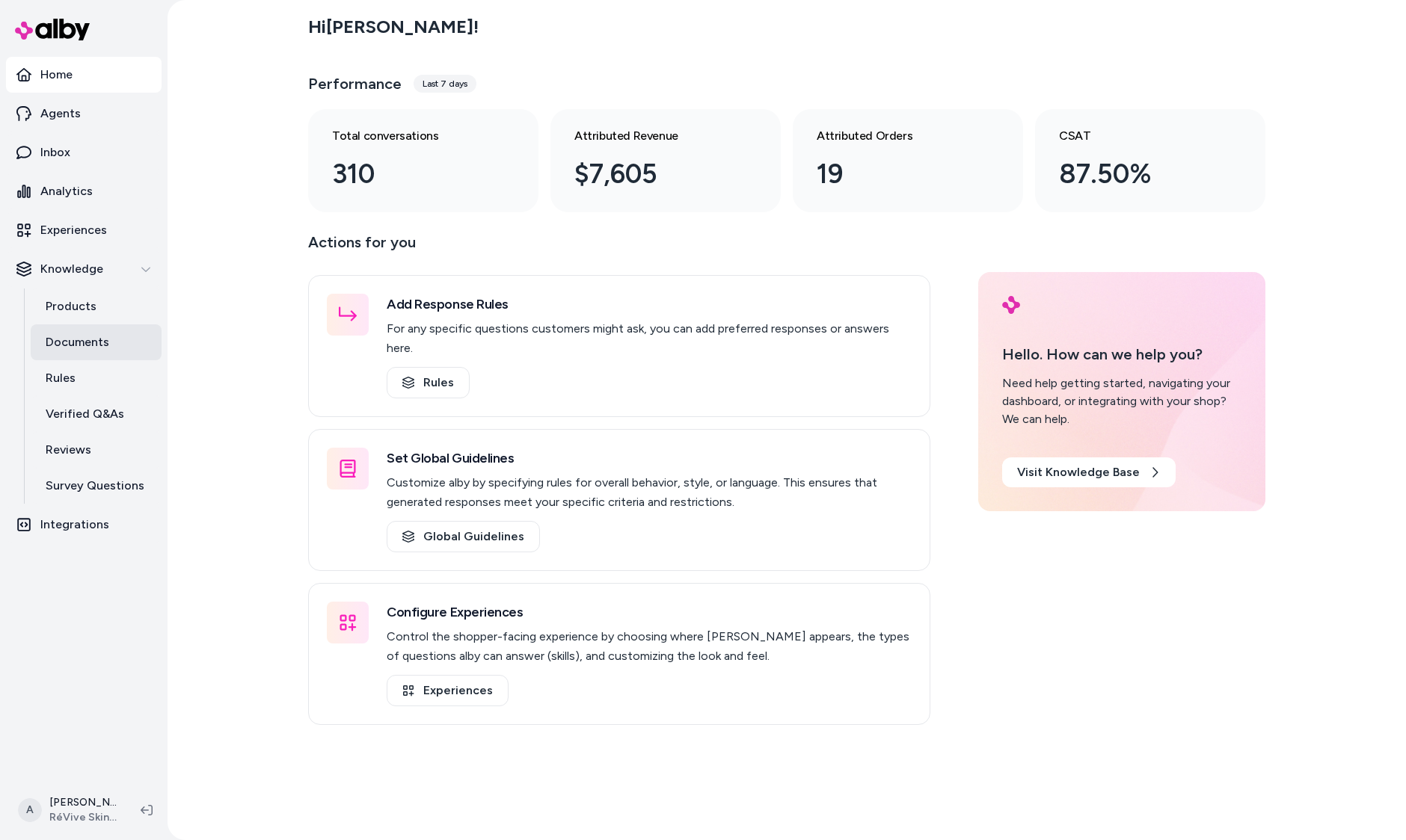
click at [109, 335] on link "Documents" at bounding box center [96, 342] width 131 height 36
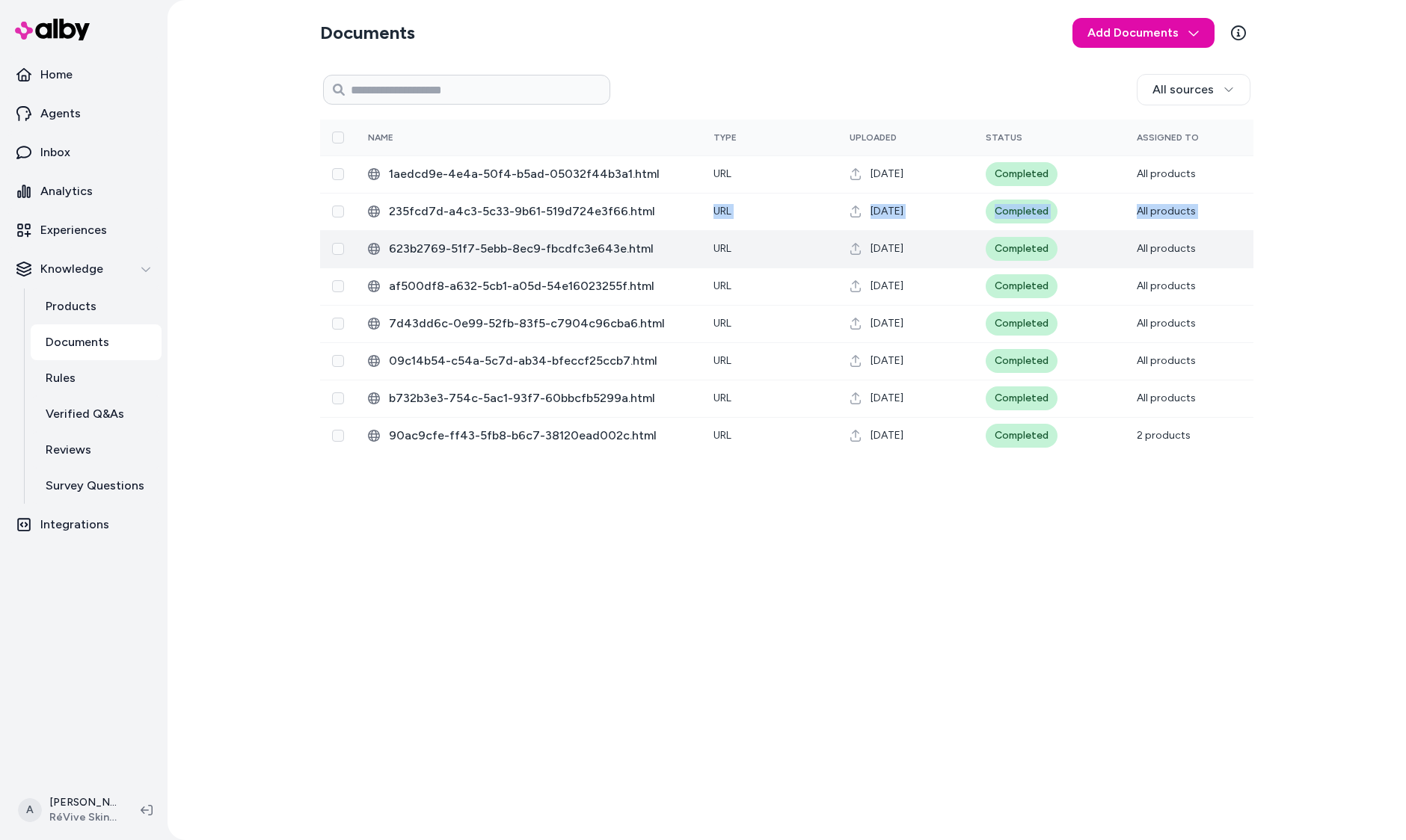
click at [613, 230] on tbody "1aedcd9e-4e4a-50f4-b5ad-05032f44b3a1.html URL [DATE] Completed All products 235…" at bounding box center [787, 305] width 934 height 299
click at [612, 240] on td "623b2769-51f7-5ebb-8ec9-fbcdfc3e643e.html" at bounding box center [528, 249] width 346 height 37
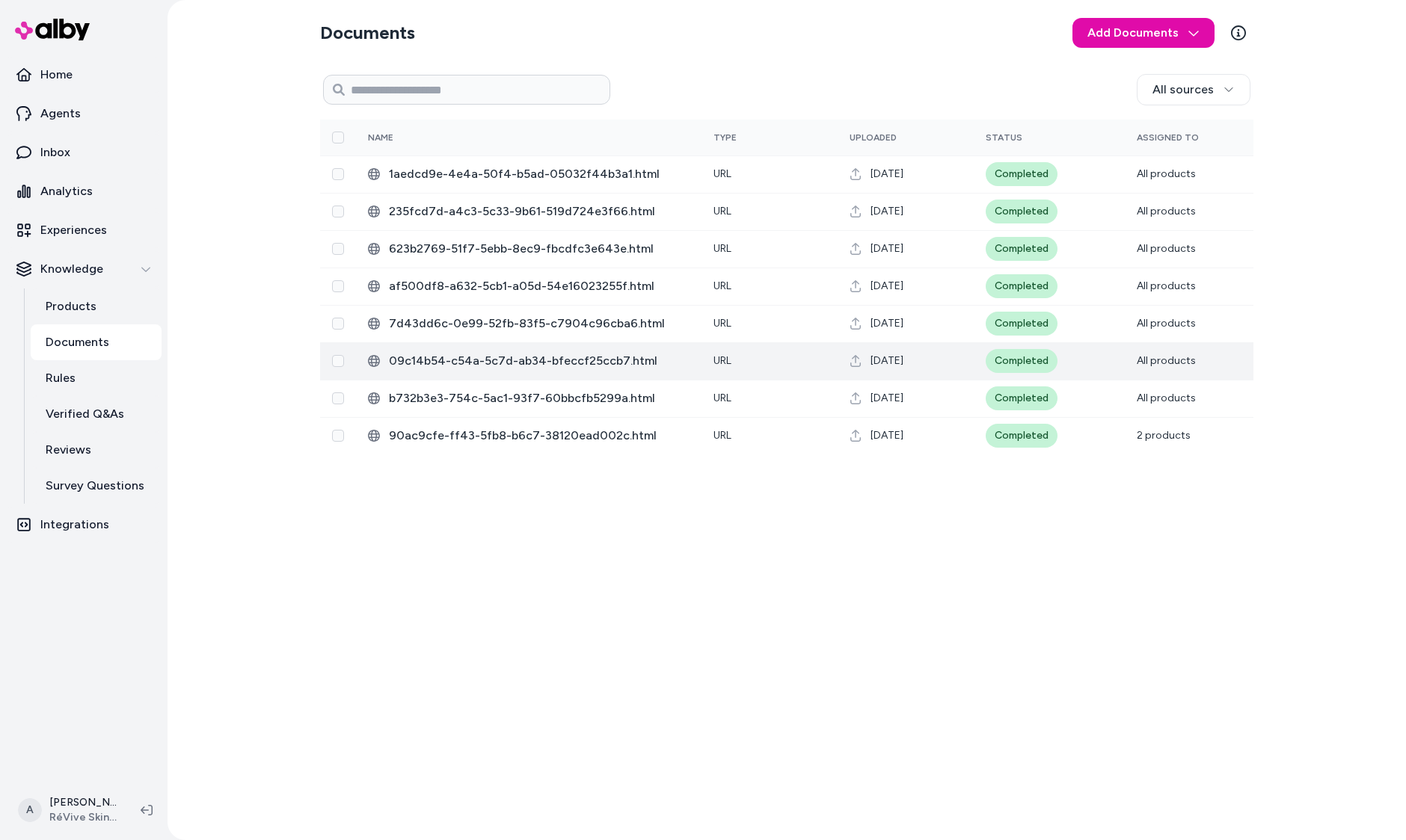
click at [459, 375] on td "09c14b54-c54a-5c7d-ab34-bfeccf25ccb7.html" at bounding box center [528, 361] width 346 height 37
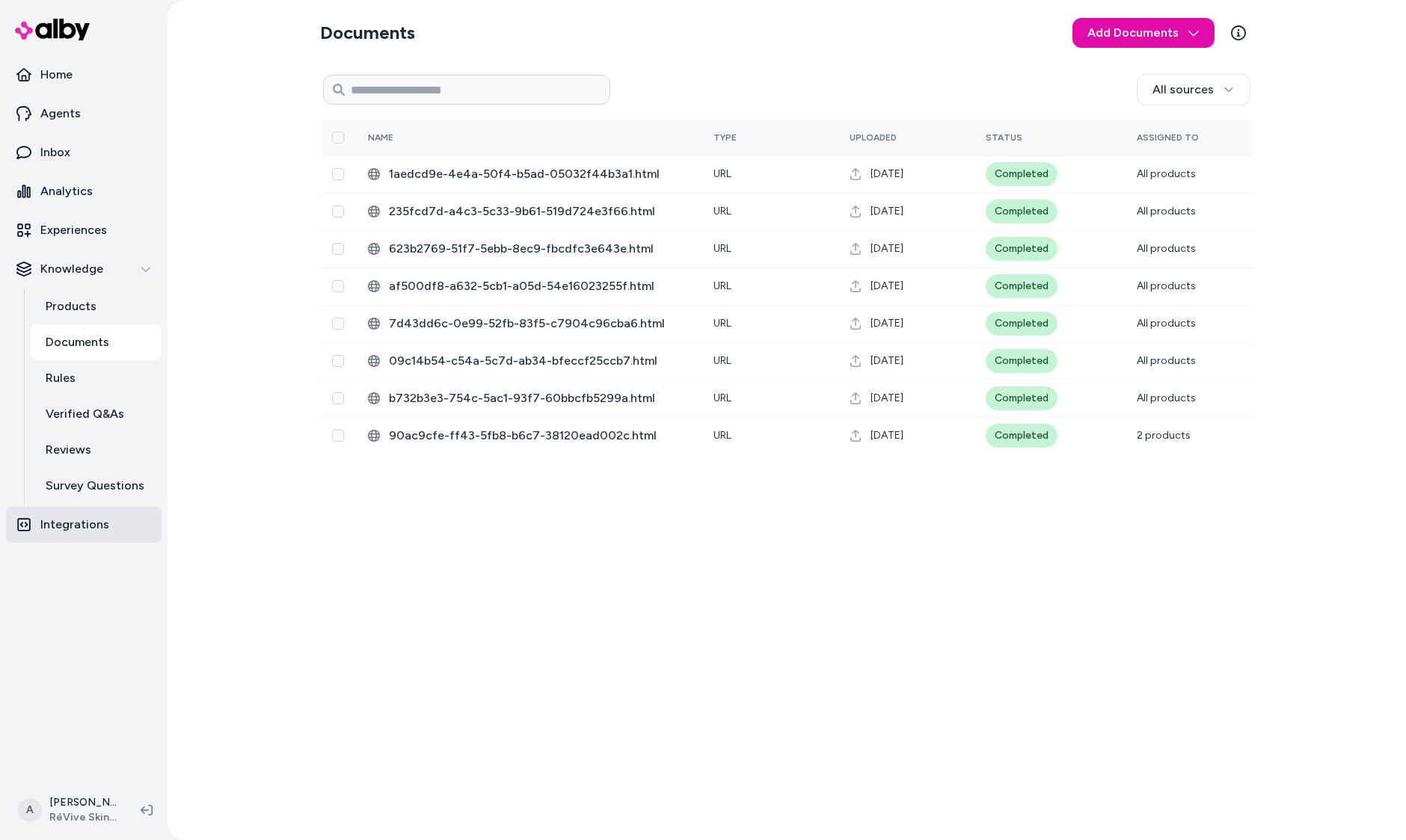
click at [94, 522] on p "Integrations" at bounding box center [75, 524] width 69 height 18
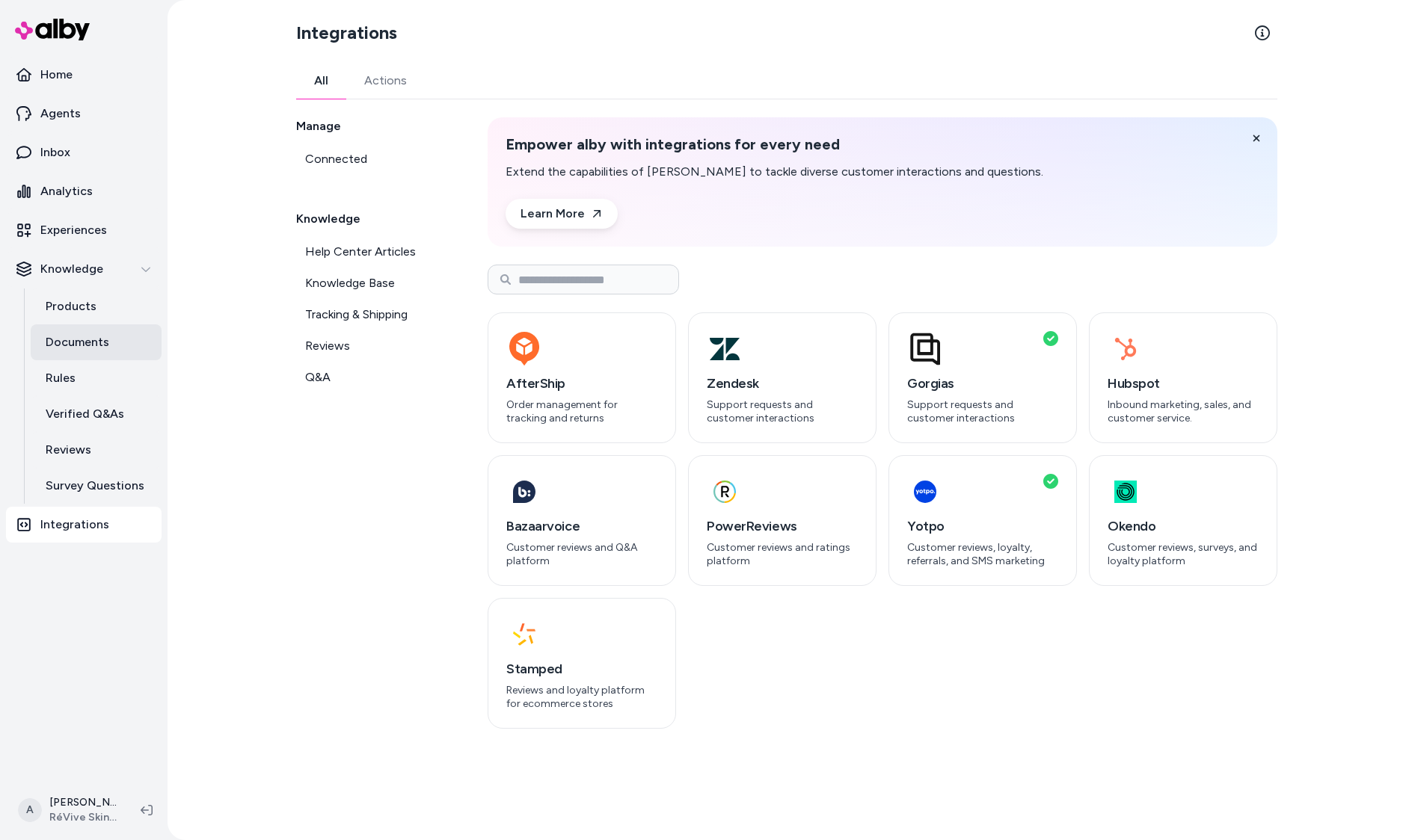
click at [82, 334] on p "Documents" at bounding box center [77, 342] width 64 height 18
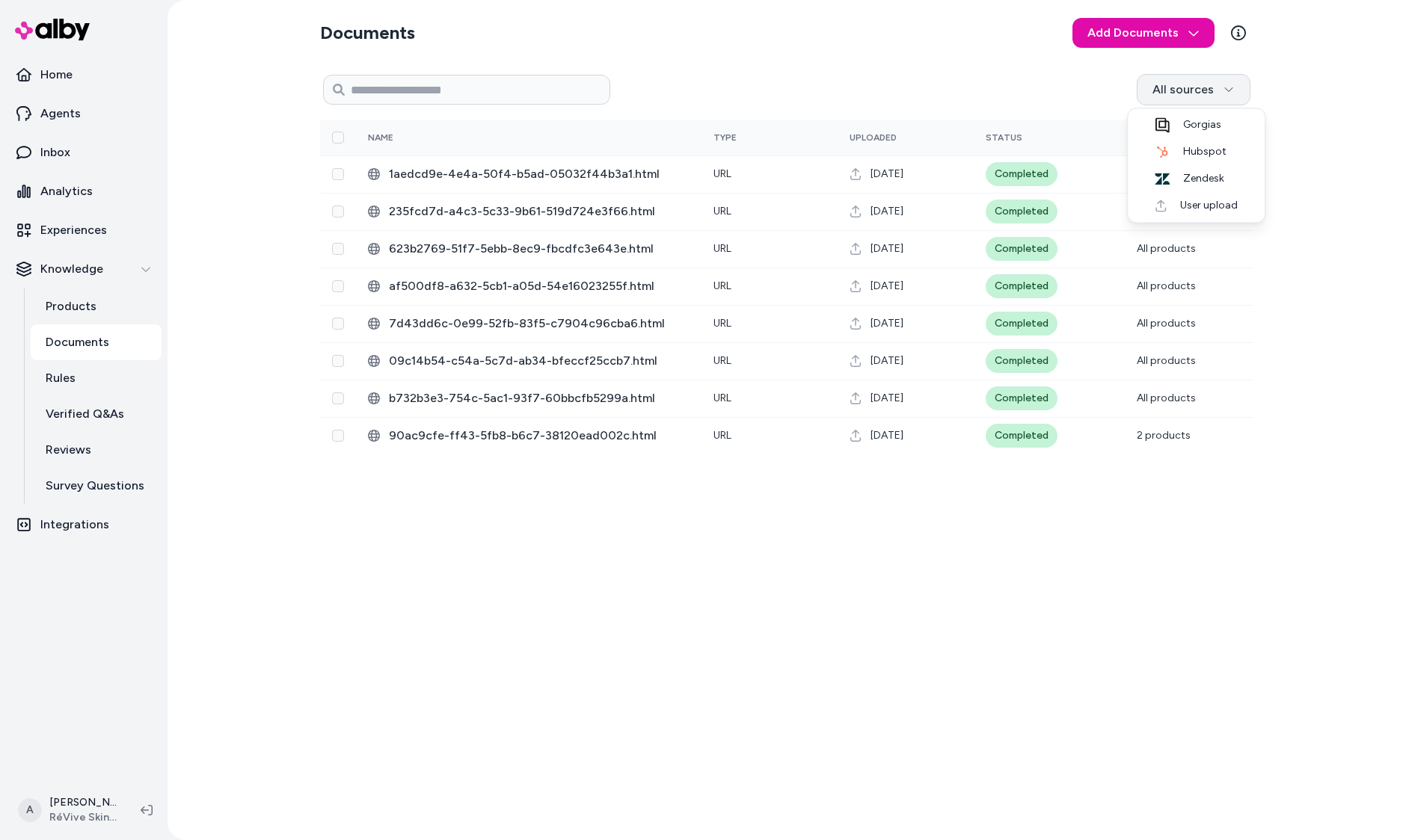
click at [1176, 91] on html "Home Agents Inbox Analytics Experiences Knowledge Products Documents Rules Veri…" at bounding box center [703, 420] width 1406 height 840
click at [1171, 127] on div "Gorgias" at bounding box center [1196, 125] width 131 height 27
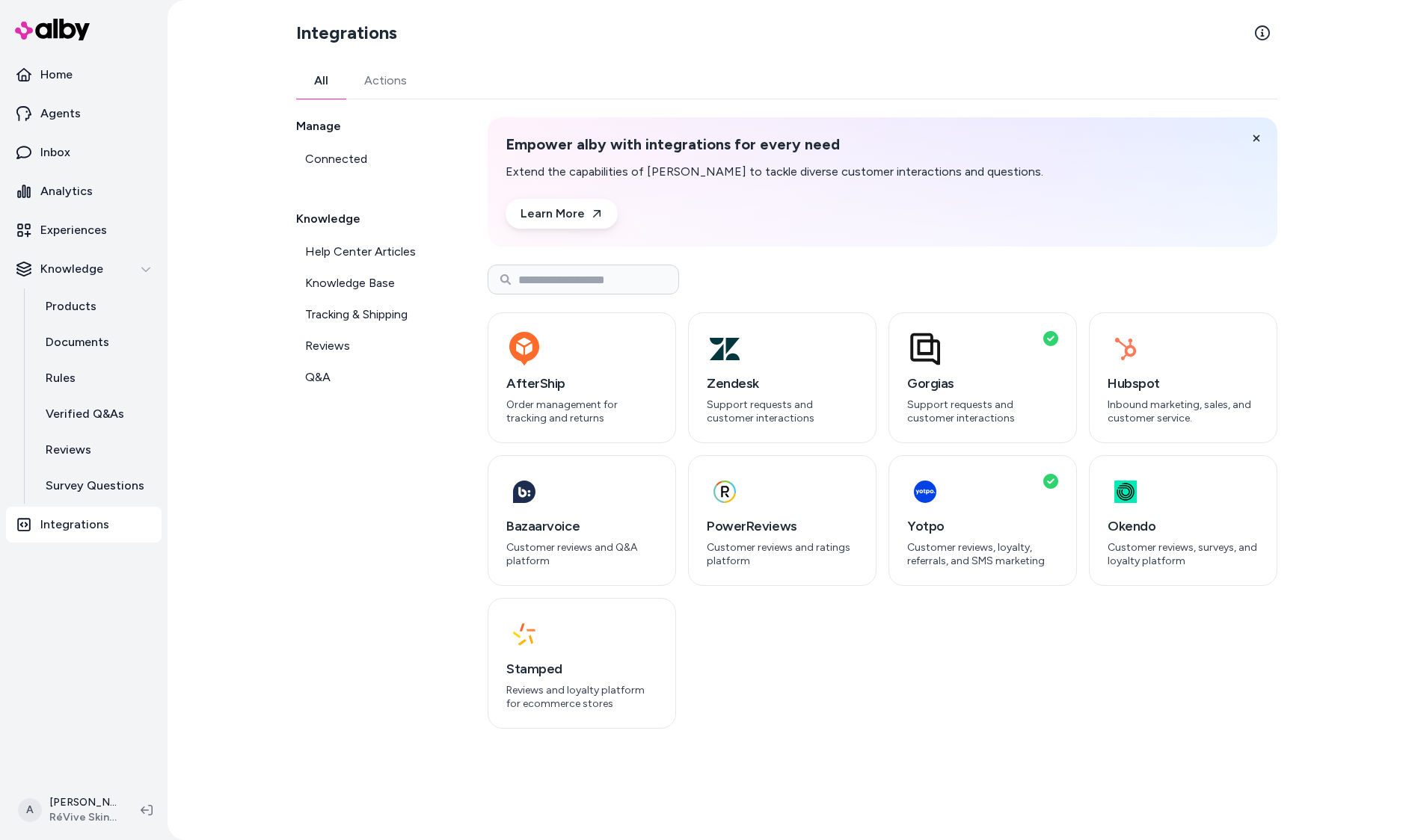
click at [291, 591] on div "Integrations All Actions Manage Connected Knowledge Help Center Articles Knowle…" at bounding box center [786, 420] width 1005 height 840
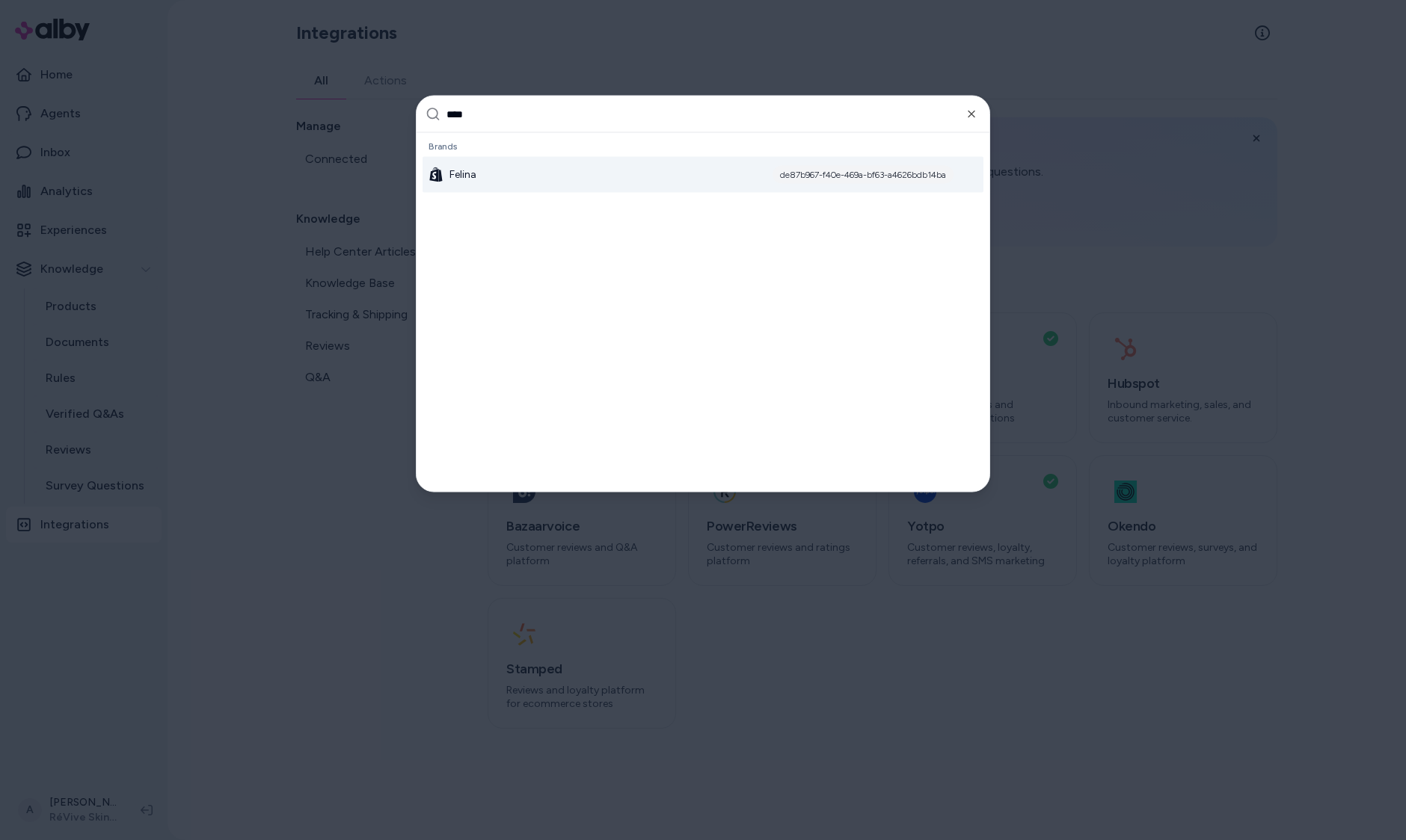
type input "*****"
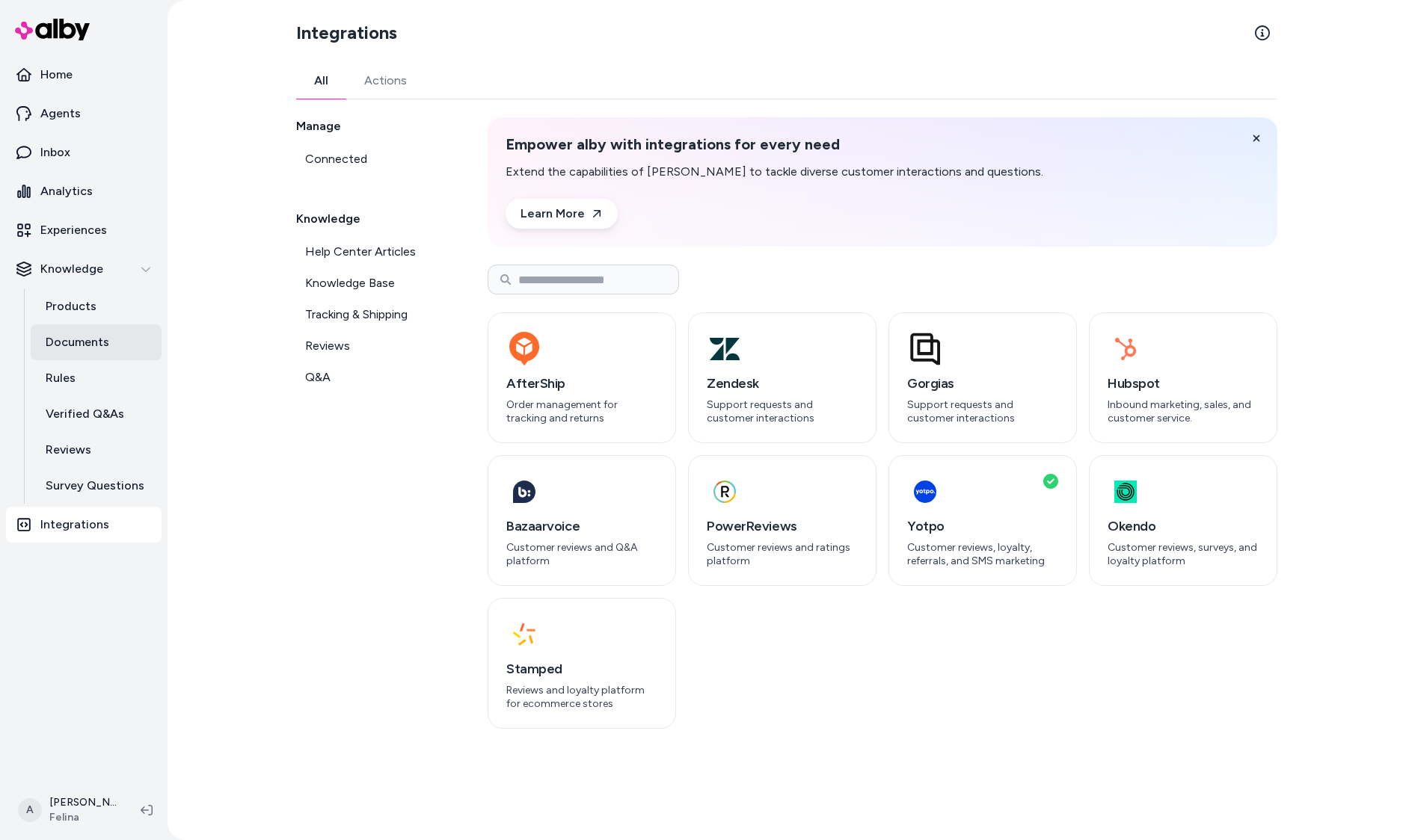
click at [73, 346] on p "Documents" at bounding box center [77, 342] width 64 height 18
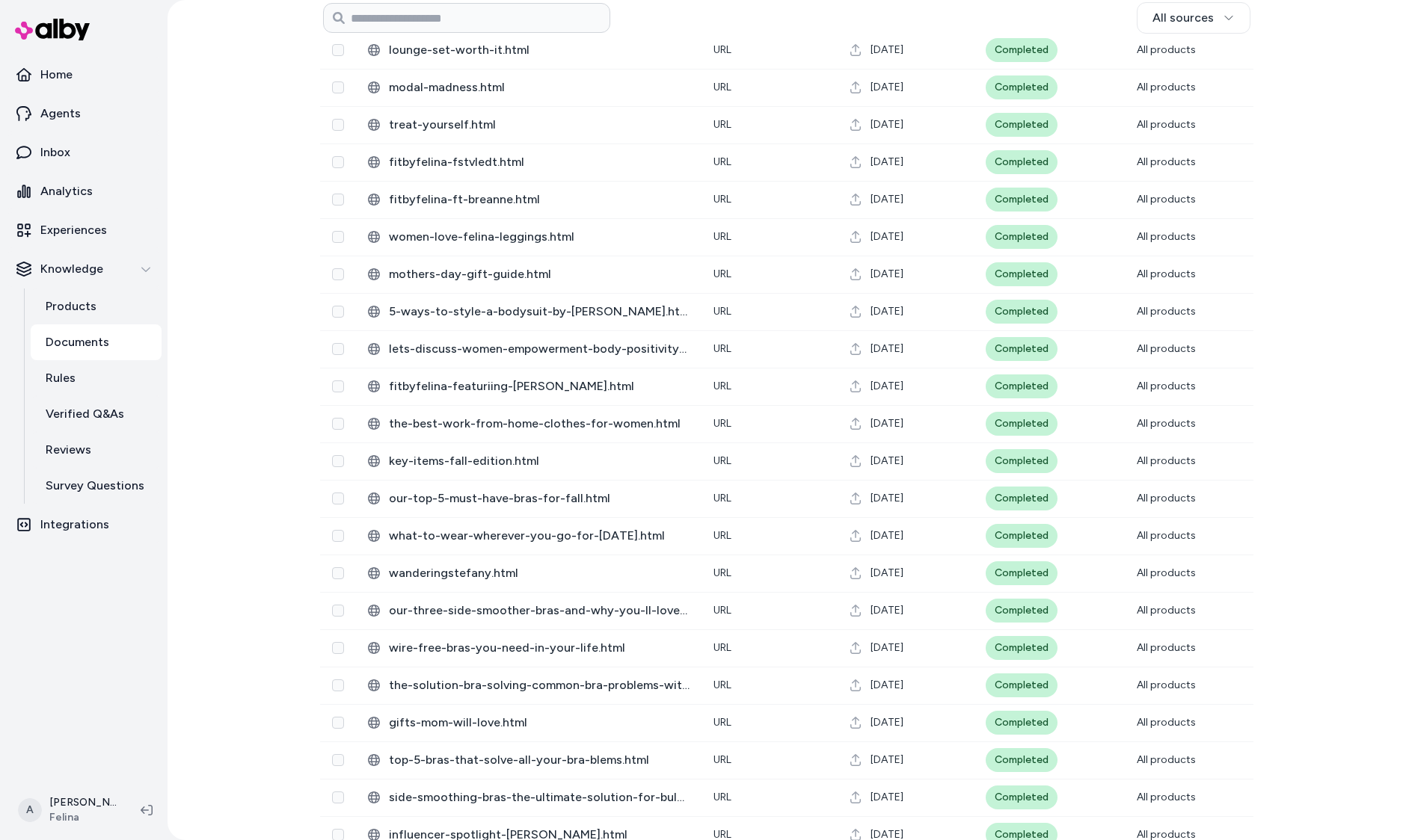
scroll to position [1238, 0]
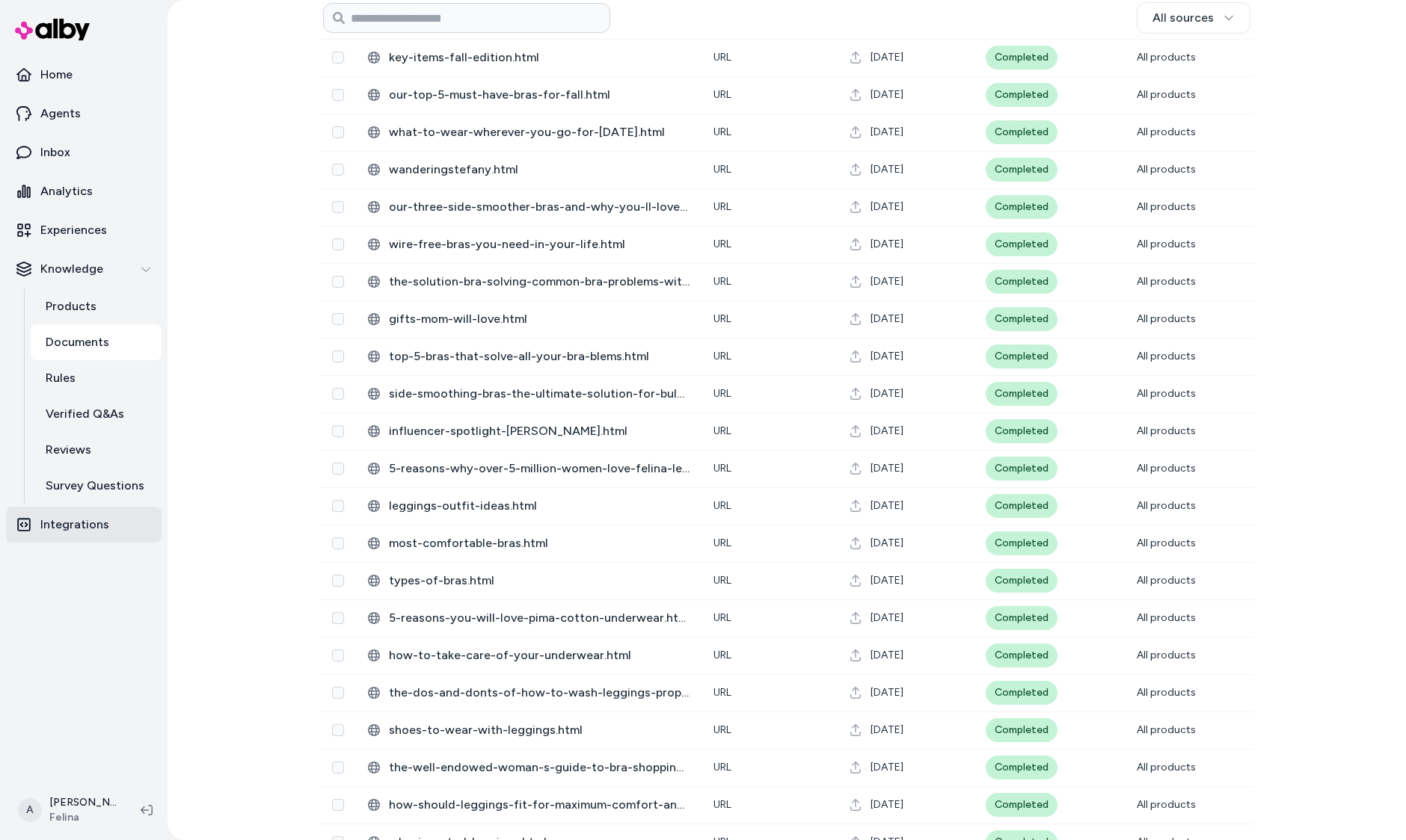
click at [71, 518] on p "Integrations" at bounding box center [75, 524] width 69 height 18
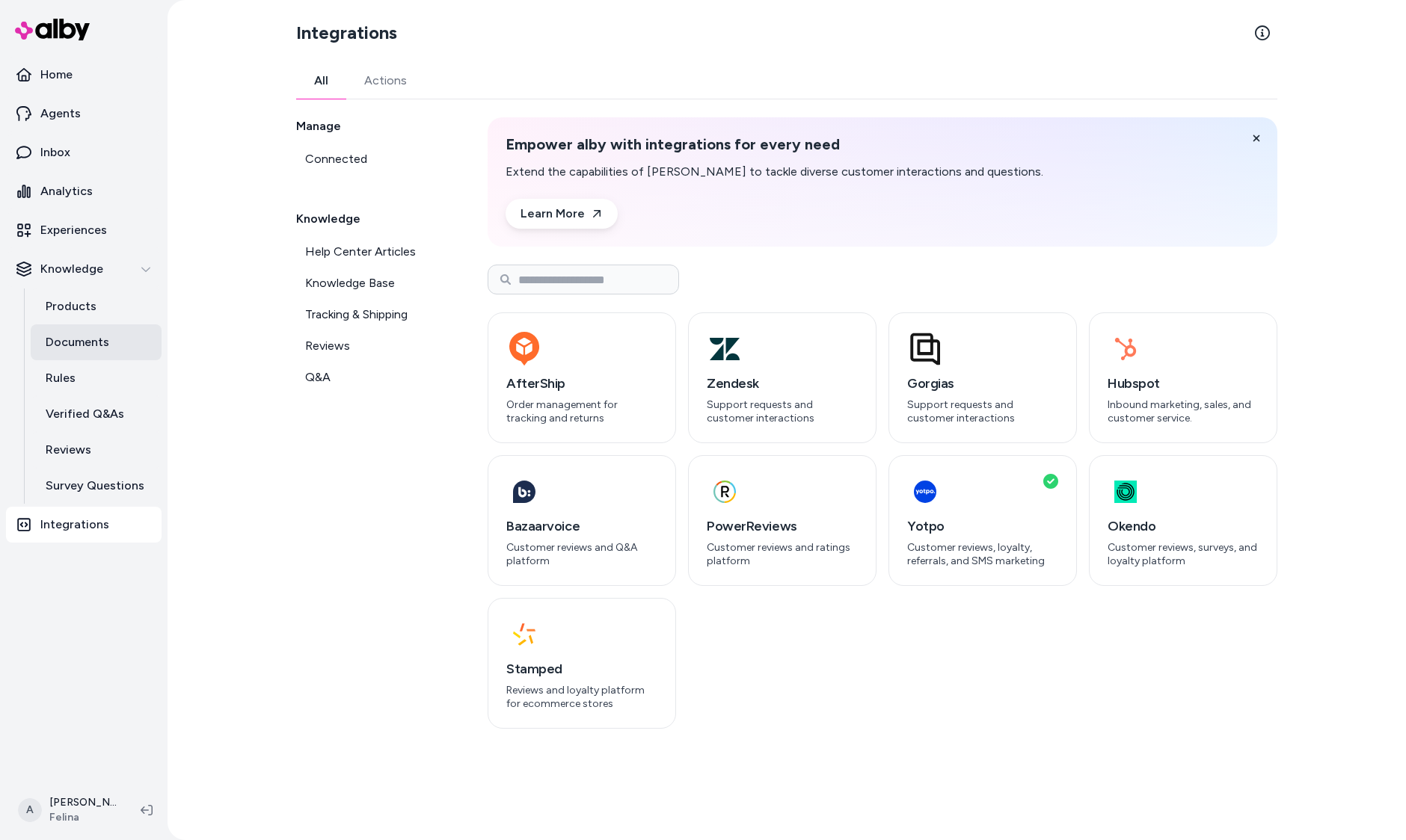
click at [100, 335] on p "Documents" at bounding box center [77, 342] width 64 height 18
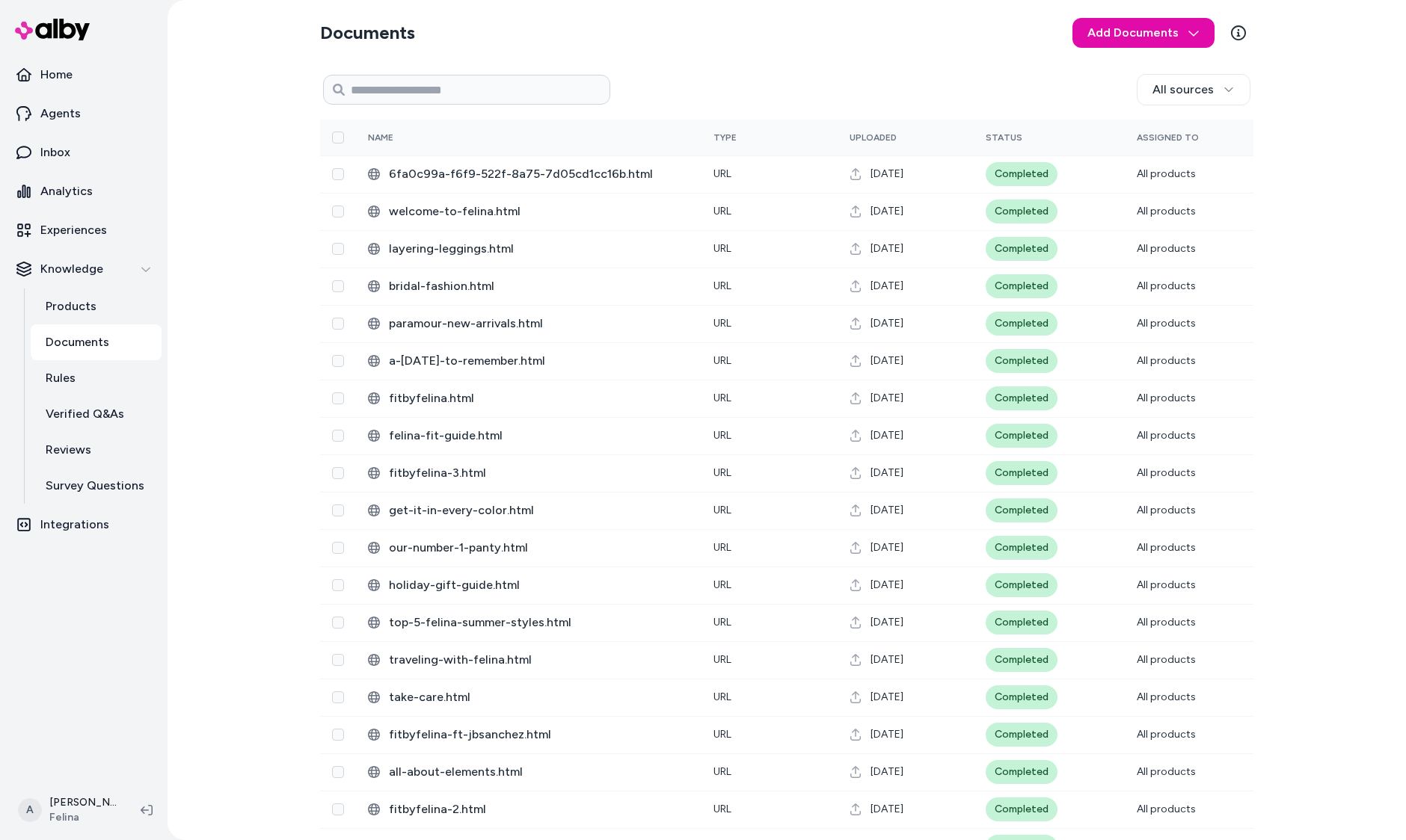
click at [1189, 72] on div "All sources" at bounding box center [787, 90] width 934 height 36
click at [1193, 95] on html "Home Agents Inbox Analytics Experiences Knowledge Products Documents Rules Veri…" at bounding box center [703, 420] width 1406 height 840
click at [1202, 130] on span "Gorgias" at bounding box center [1199, 125] width 46 height 15
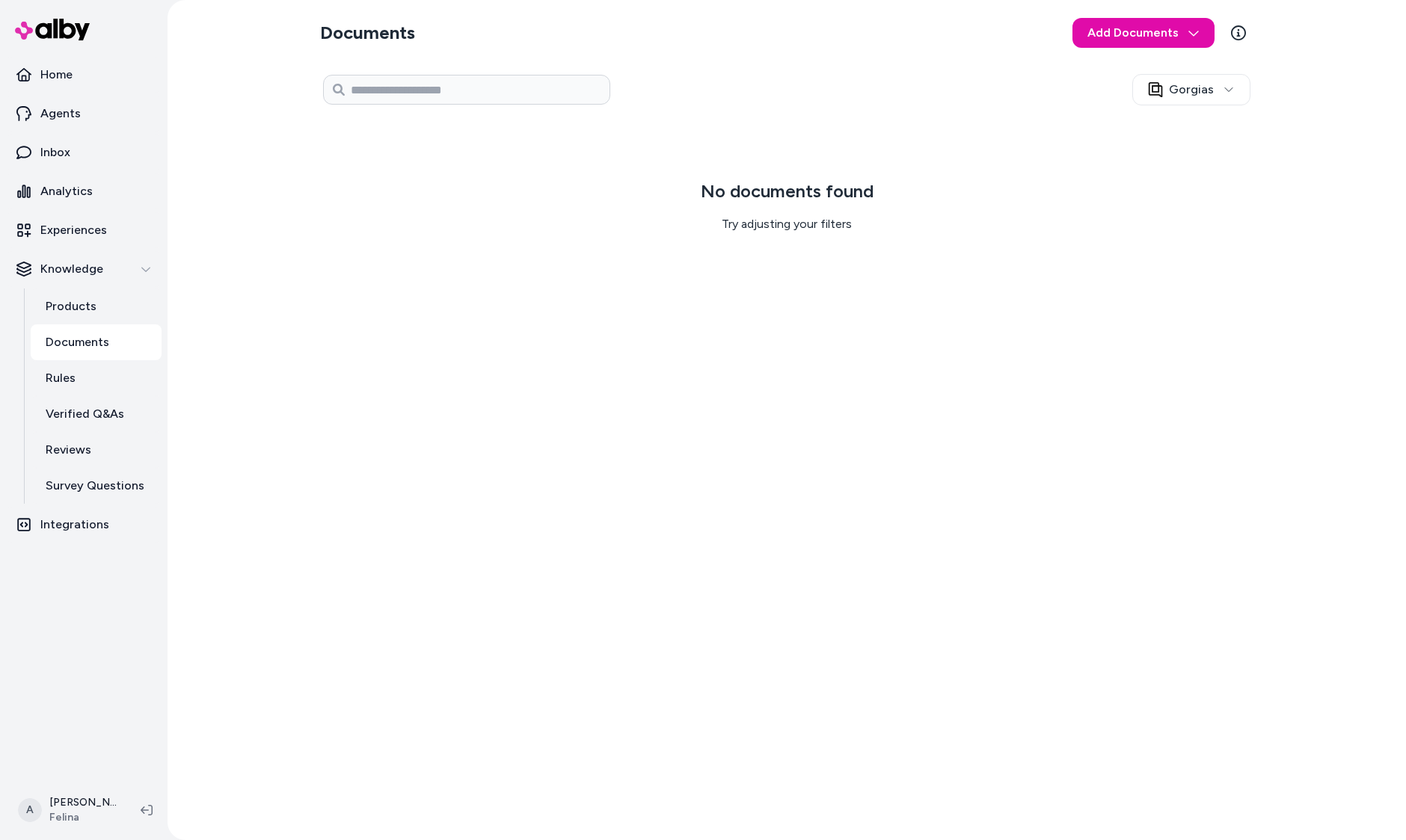
click at [1198, 105] on div "Gorgias" at bounding box center [787, 90] width 934 height 36
click at [1199, 97] on html "Home Agents Inbox Analytics Experiences Knowledge Products Documents Rules Veri…" at bounding box center [703, 420] width 1406 height 840
click at [1192, 132] on div "Gorgias" at bounding box center [1194, 125] width 131 height 27
click at [437, 530] on div "Documents Add Documents Gorgias 0 Selected Edit No documents found Try adjustin…" at bounding box center [787, 420] width 957 height 840
click at [73, 341] on p "Documents" at bounding box center [77, 342] width 64 height 18
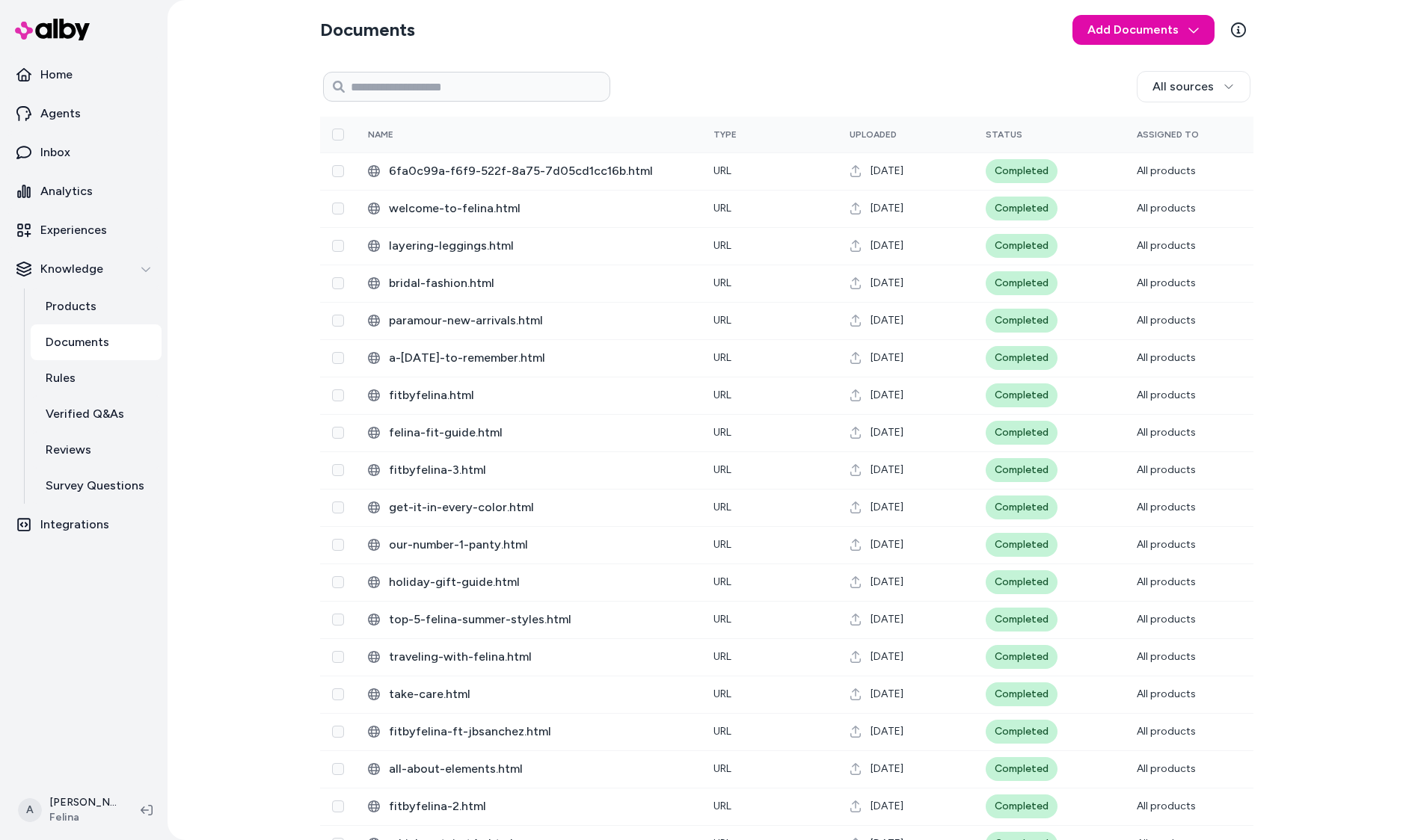
scroll to position [4, 0]
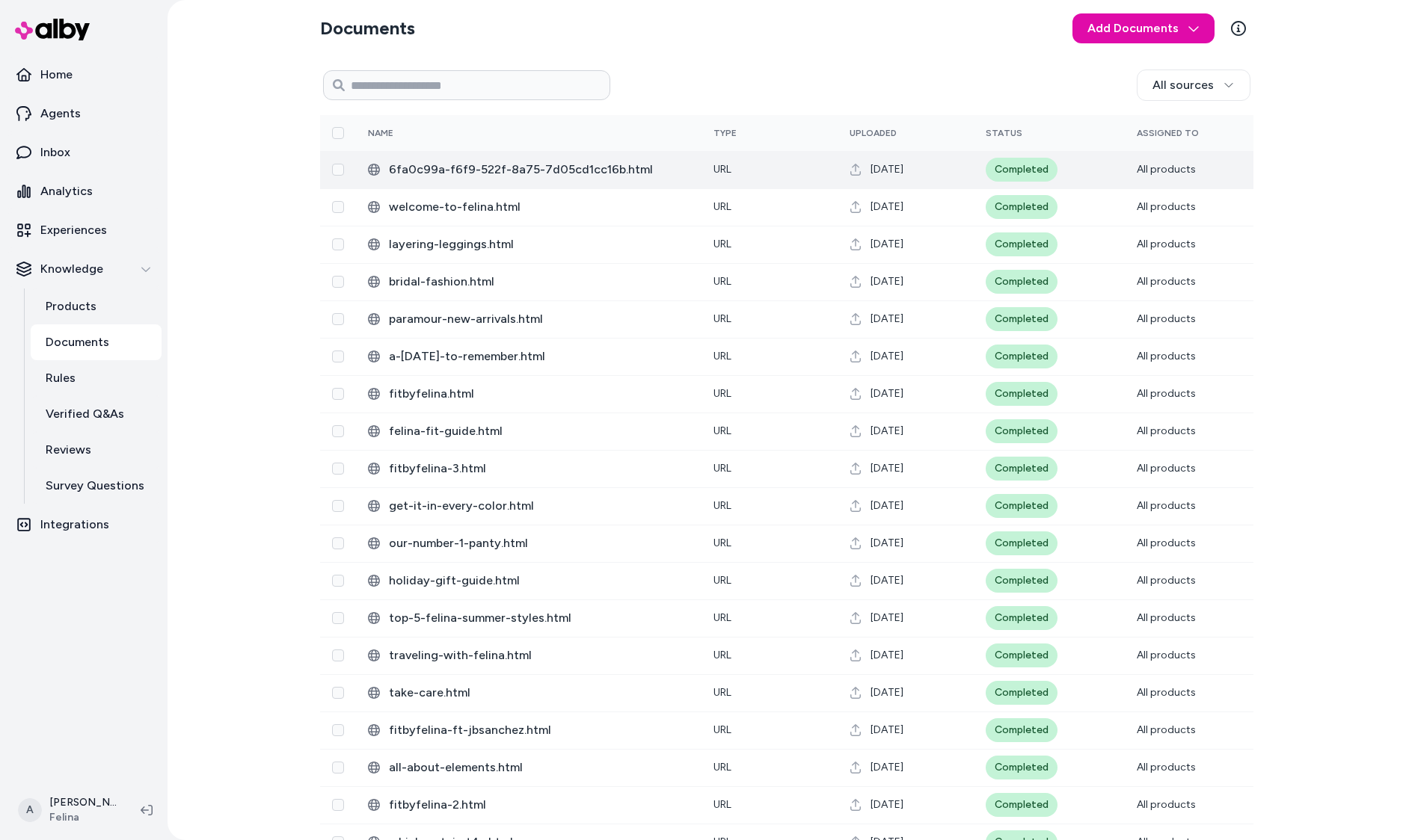
click at [522, 166] on span "6fa0c99a-f6f9-522f-8a75-7d05cd1cc16b.html" at bounding box center [539, 169] width 301 height 18
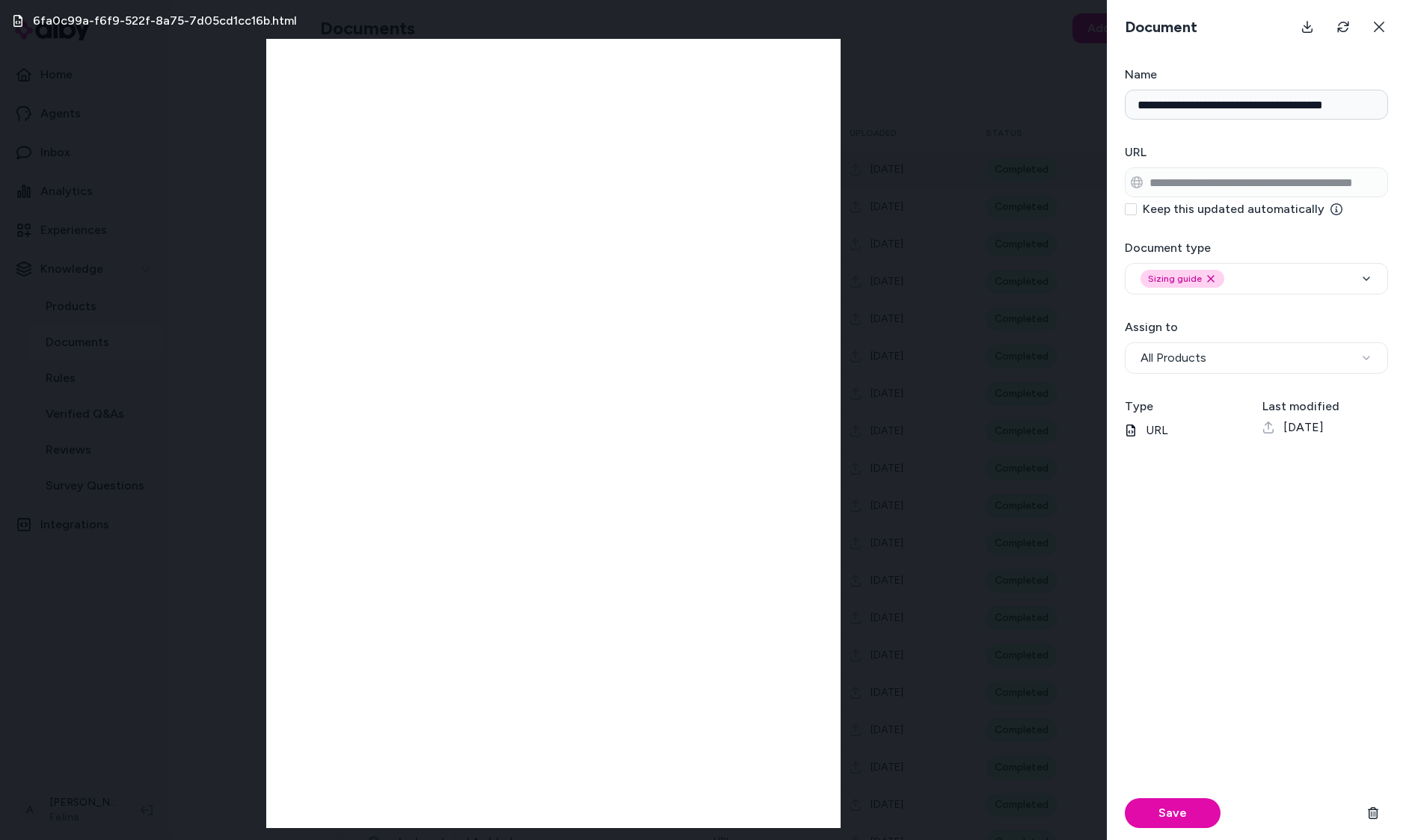
click at [522, 166] on body "Home Agents Inbox Analytics Experiences Knowledge Products Documents Rules Veri…" at bounding box center [703, 420] width 1406 height 840
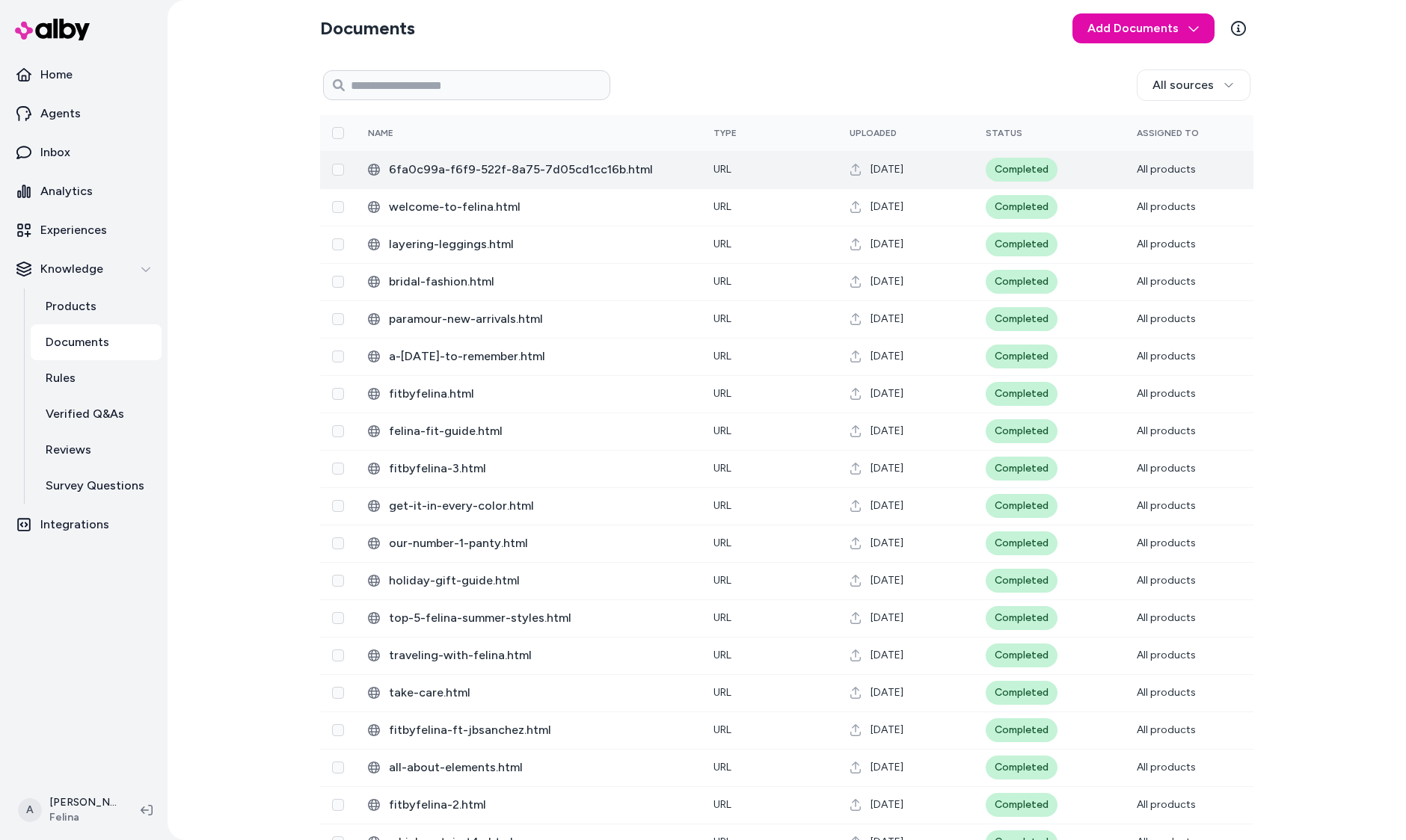
click at [522, 166] on span "6fa0c99a-f6f9-522f-8a75-7d05cd1cc16b.html" at bounding box center [539, 169] width 301 height 18
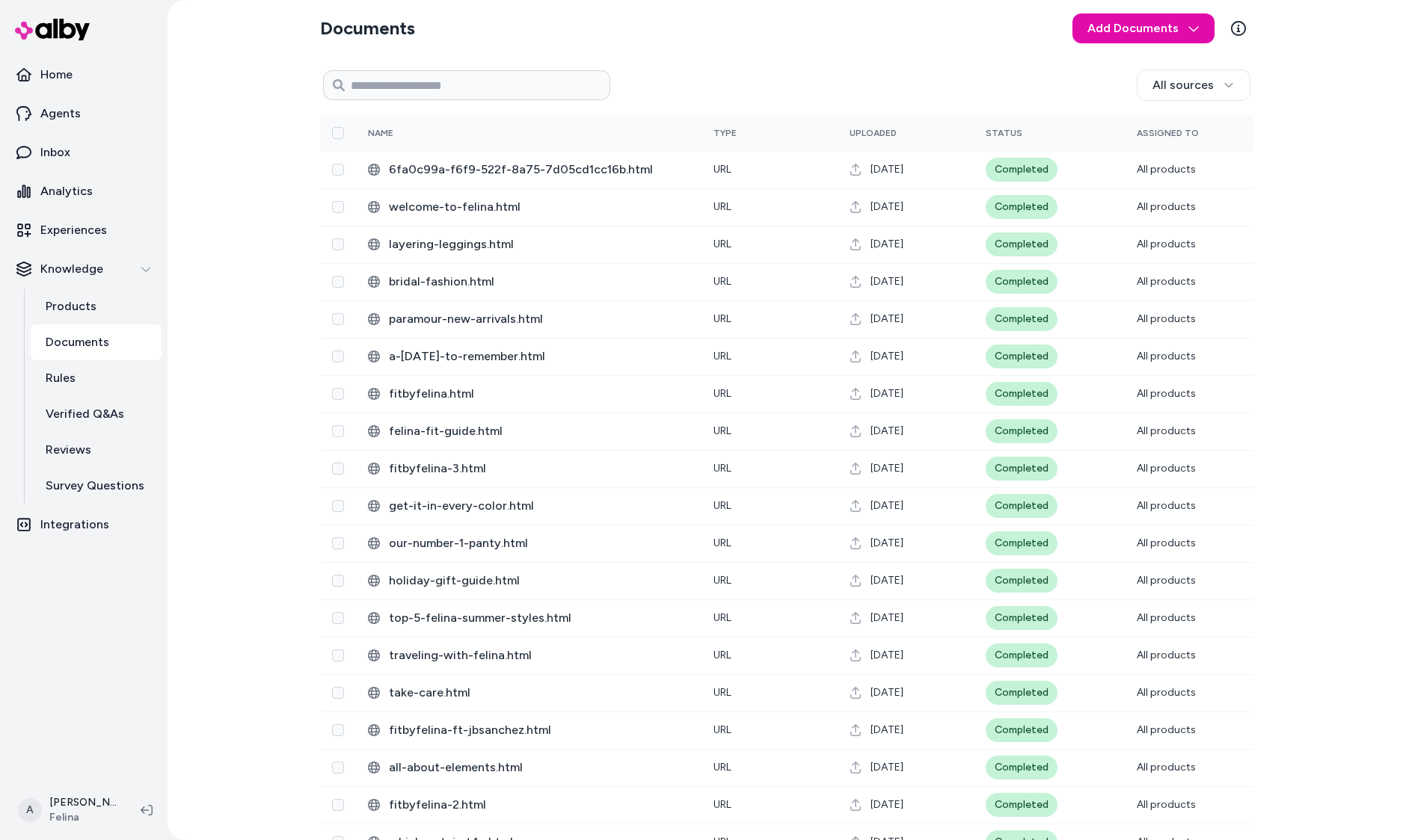
click at [288, 464] on div "Documents Add Documents All sources 0 Selected Edit Name Type Uploaded Status A…" at bounding box center [787, 420] width 1239 height 840
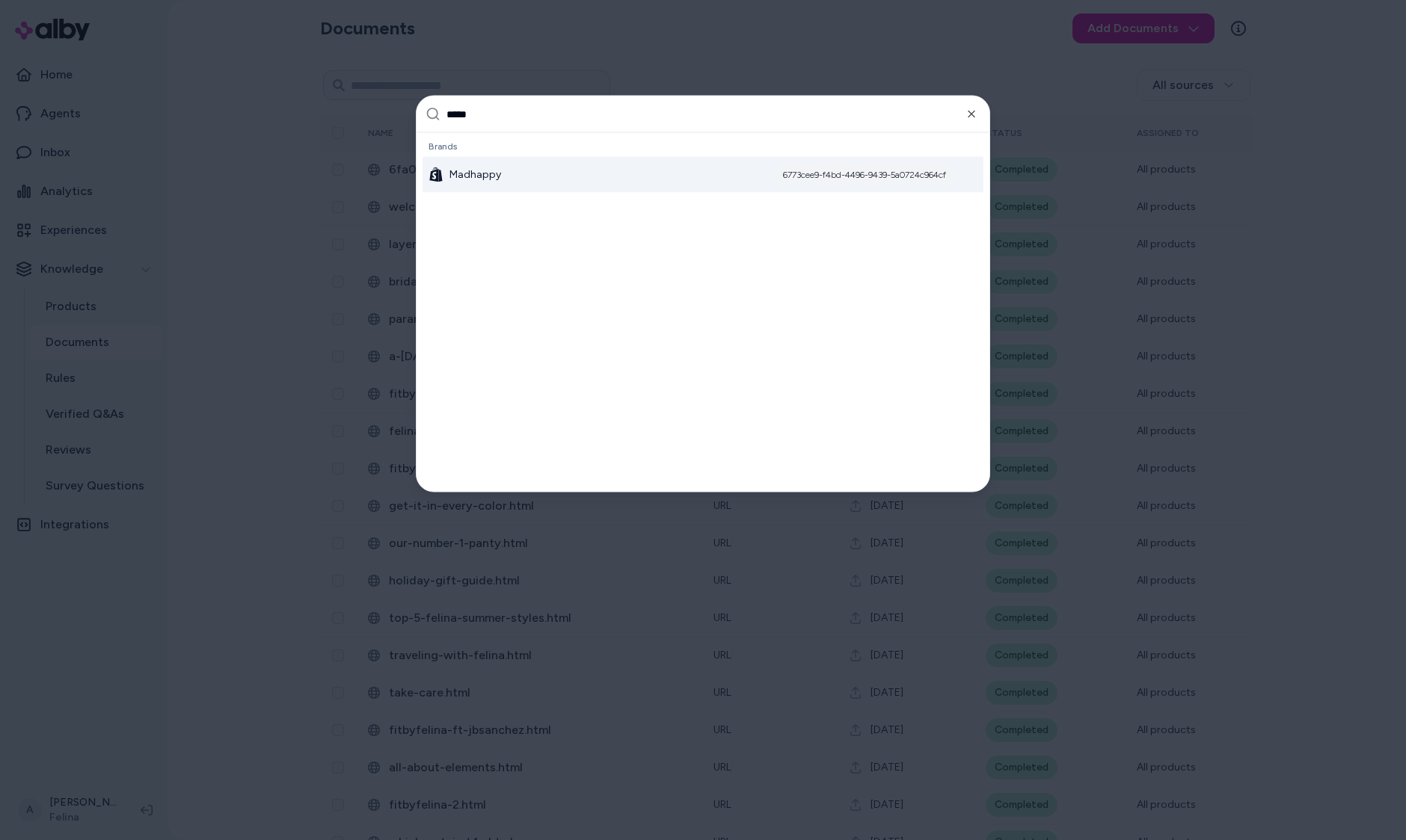
type input "******"
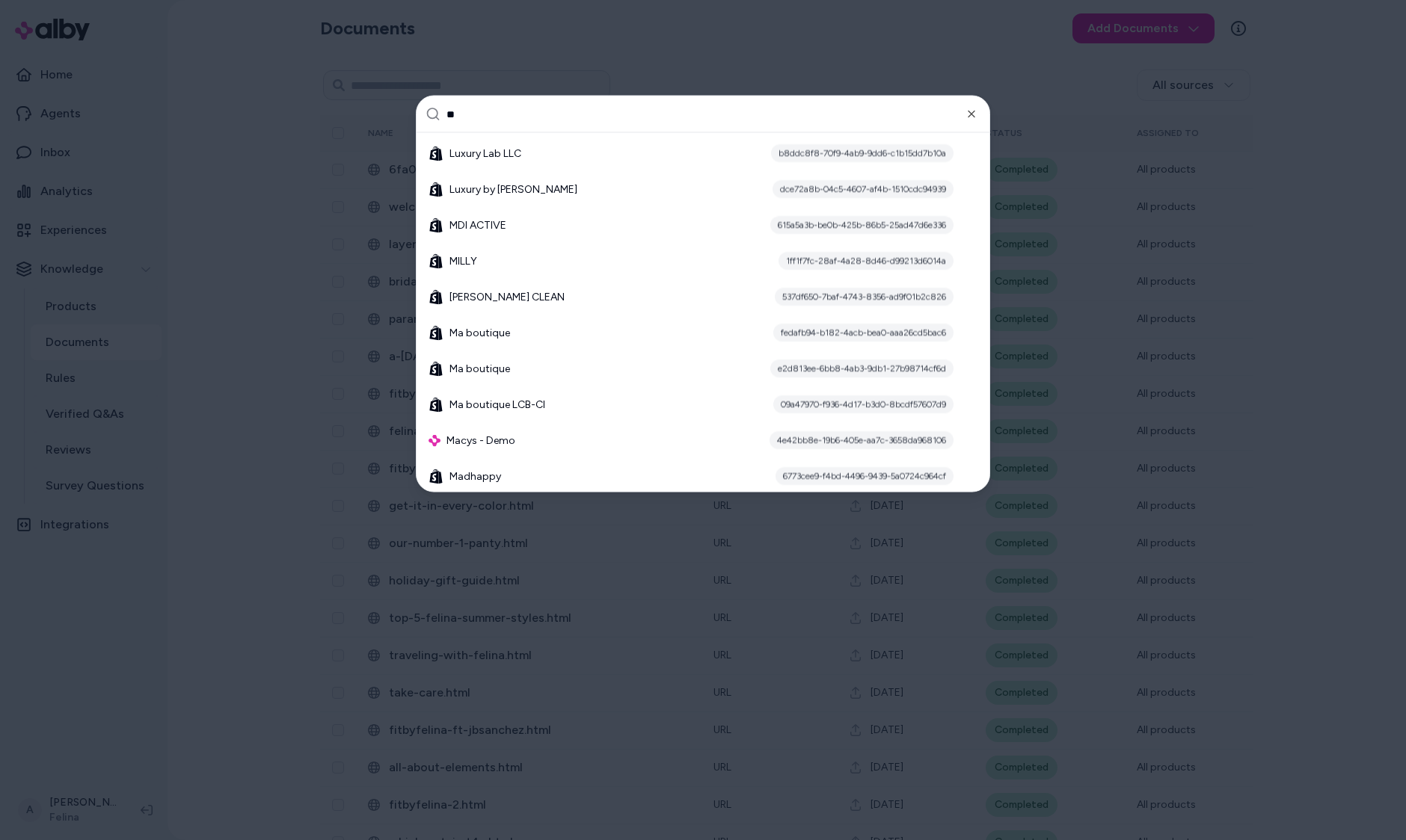
scroll to position [0, 0]
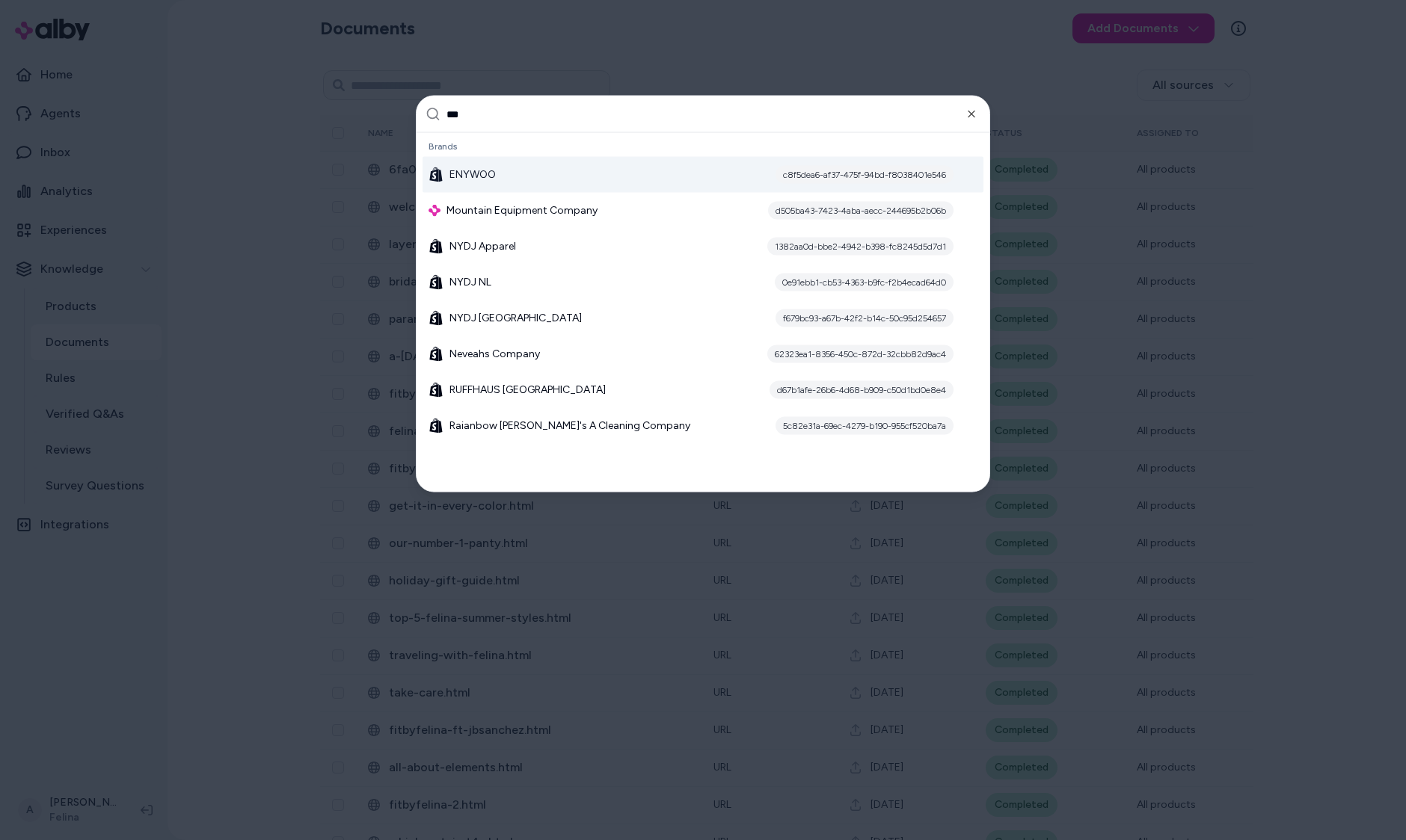
type input "****"
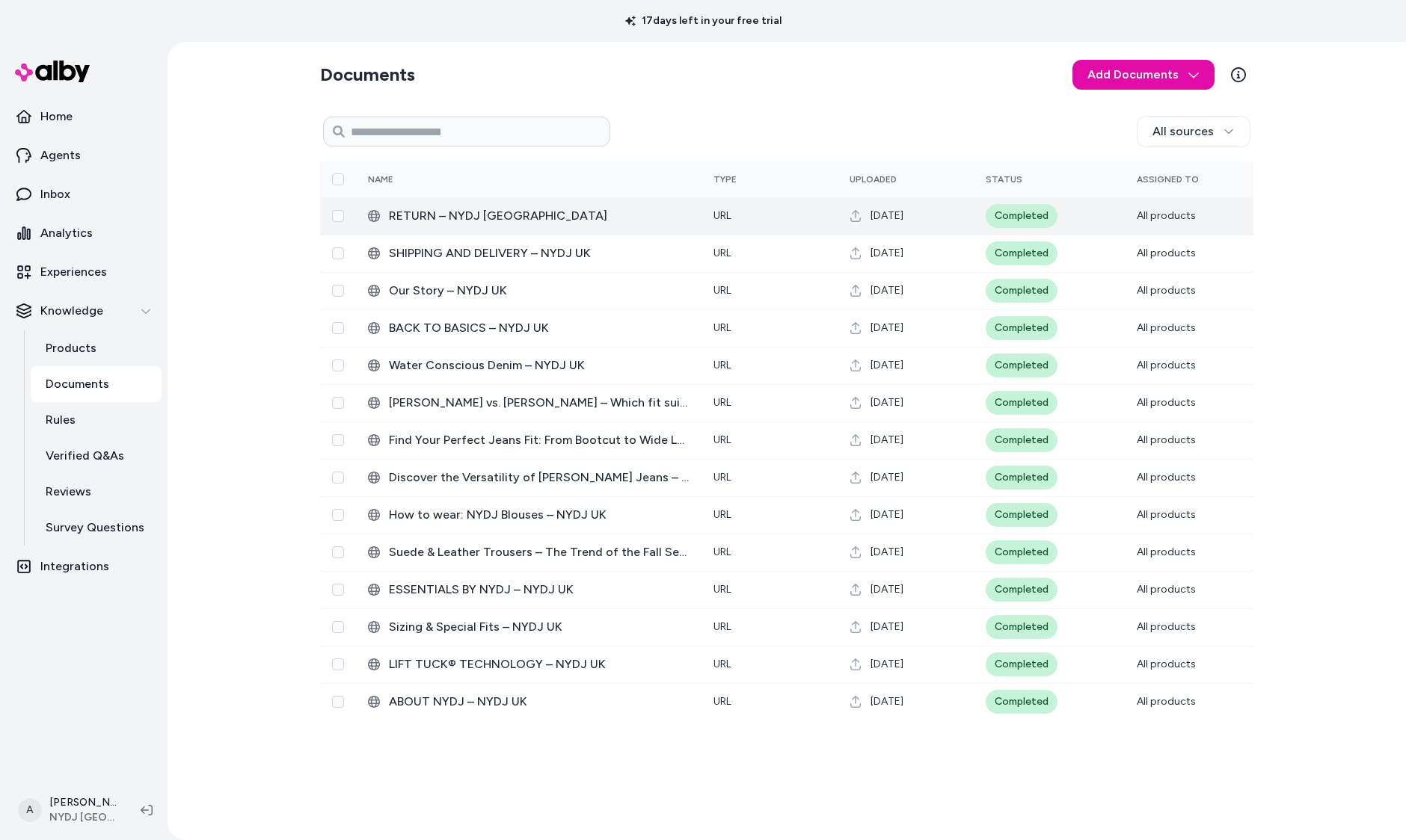
click at [448, 216] on span "RETURN – NYDJ [GEOGRAPHIC_DATA]" at bounding box center [539, 216] width 301 height 18
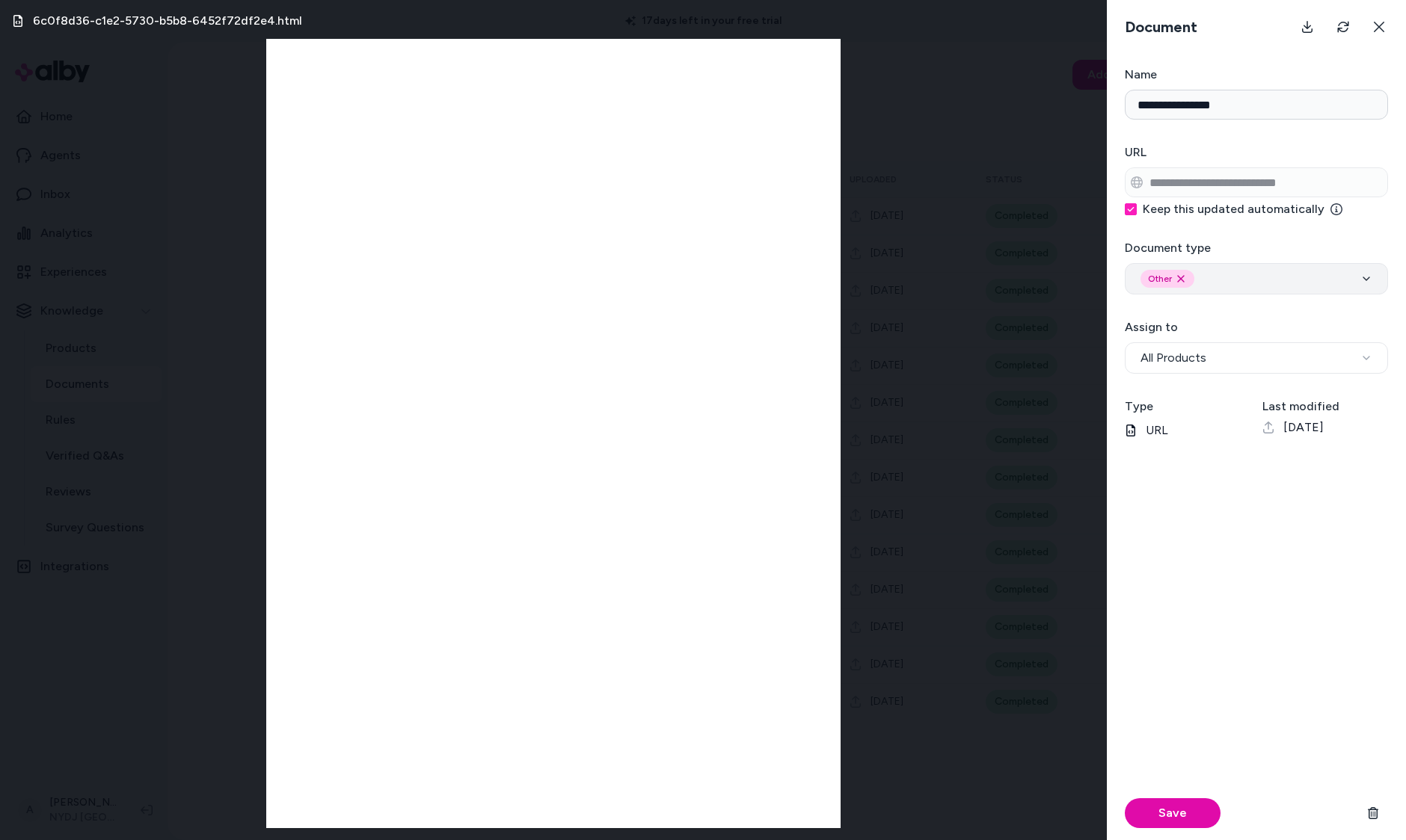
click at [1258, 272] on div "Other Remove other option" at bounding box center [1256, 279] width 232 height 18
click at [871, 561] on div "6c0f8d36-c1e2-5730-b5b8-6452f72df2e4.html" at bounding box center [553, 420] width 1107 height 840
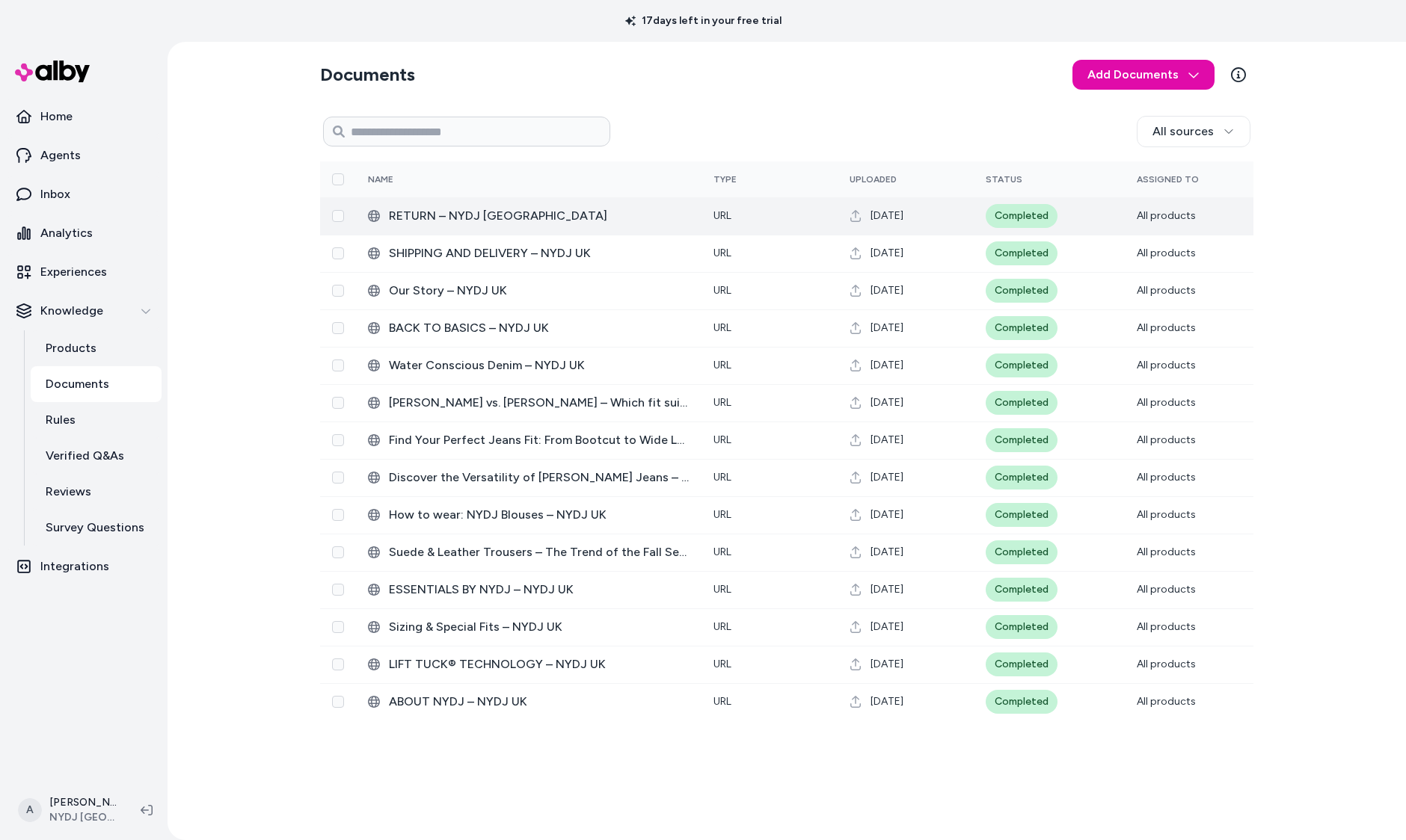
click at [451, 217] on span "RETURN – NYDJ [GEOGRAPHIC_DATA]" at bounding box center [539, 216] width 301 height 18
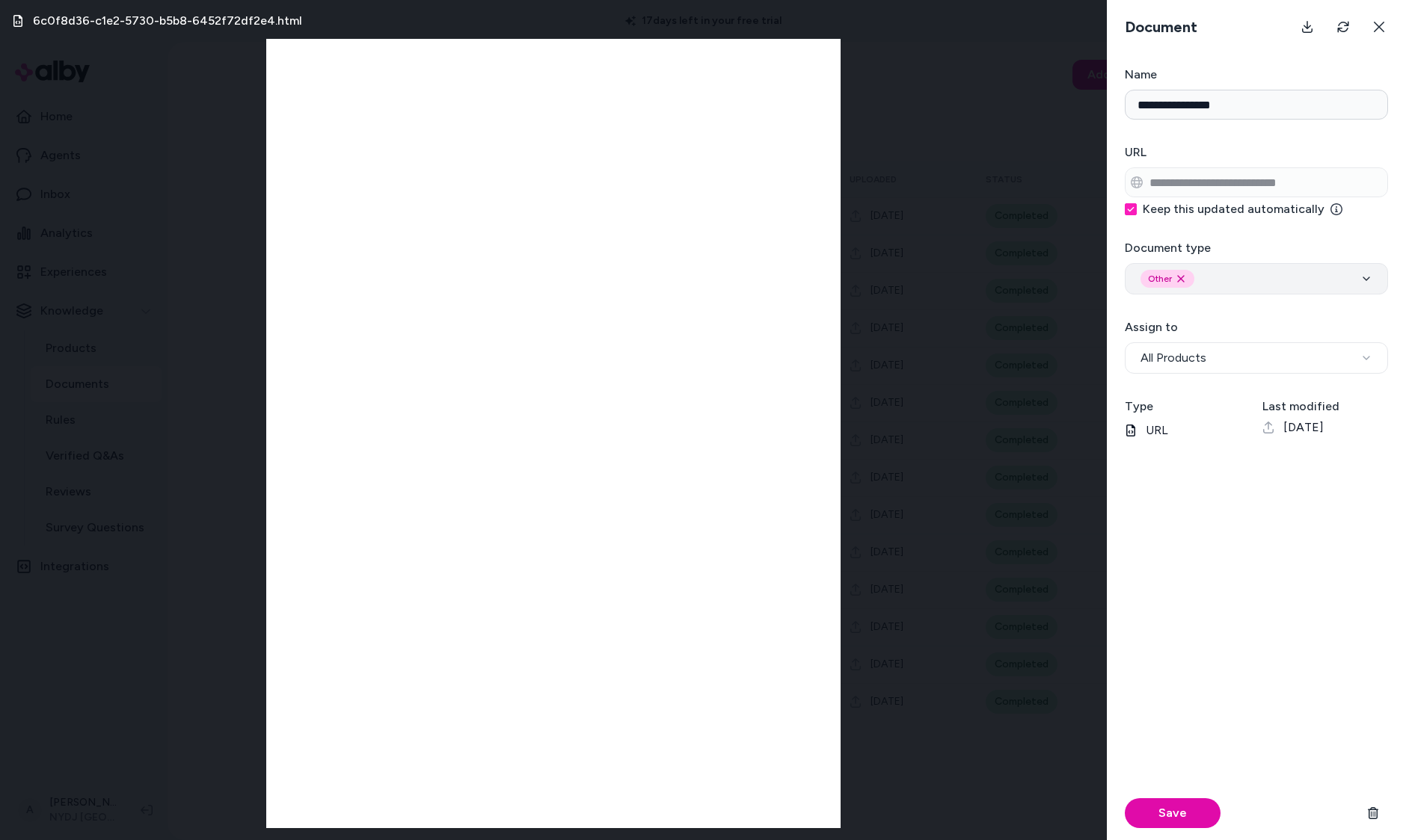
click at [1307, 280] on div "Other Remove other option" at bounding box center [1256, 279] width 232 height 18
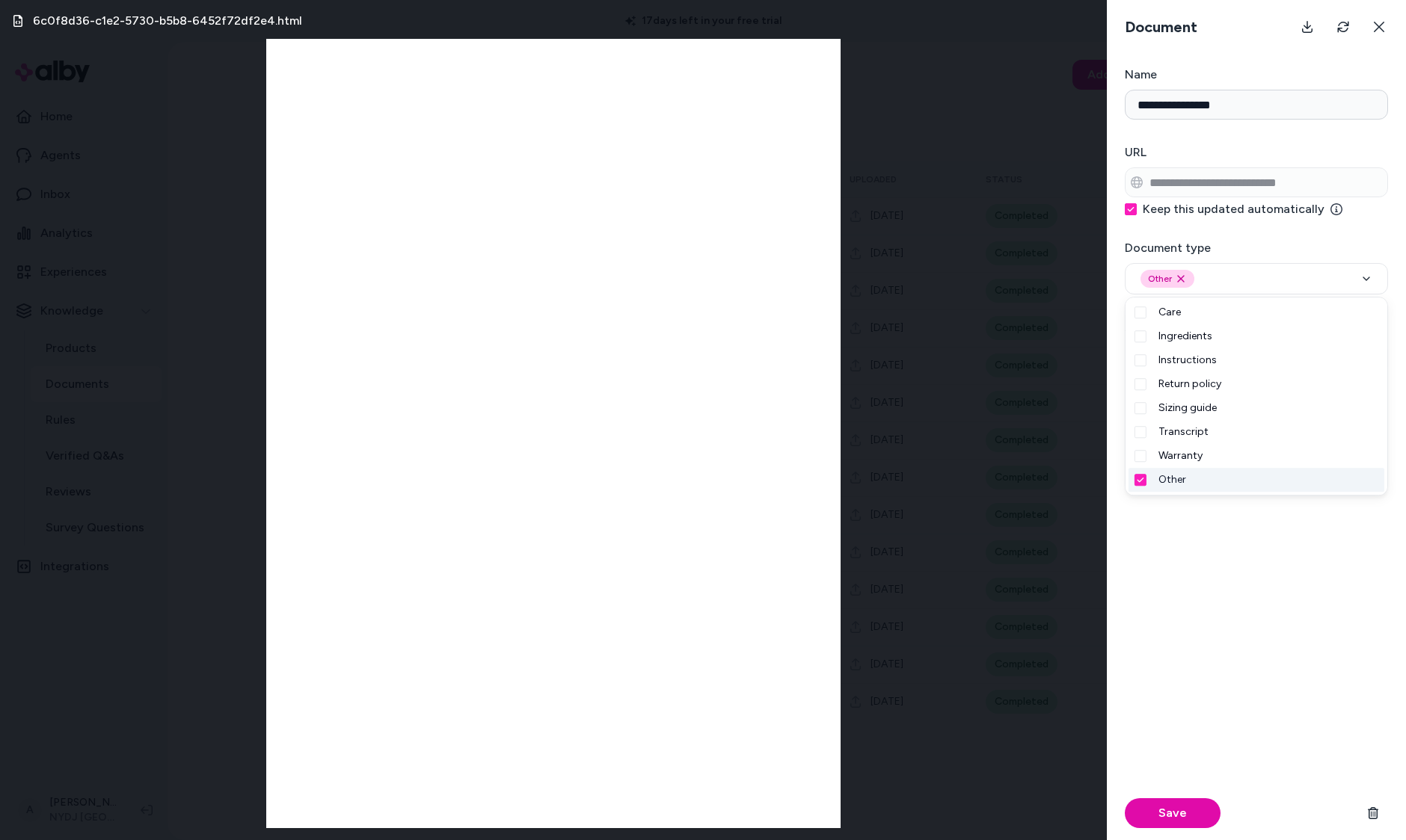
click at [1191, 482] on div "Other" at bounding box center [1256, 480] width 256 height 24
click at [1197, 383] on span "Return policy" at bounding box center [1189, 385] width 63 height 15
click at [1189, 824] on button "Save" at bounding box center [1172, 813] width 96 height 30
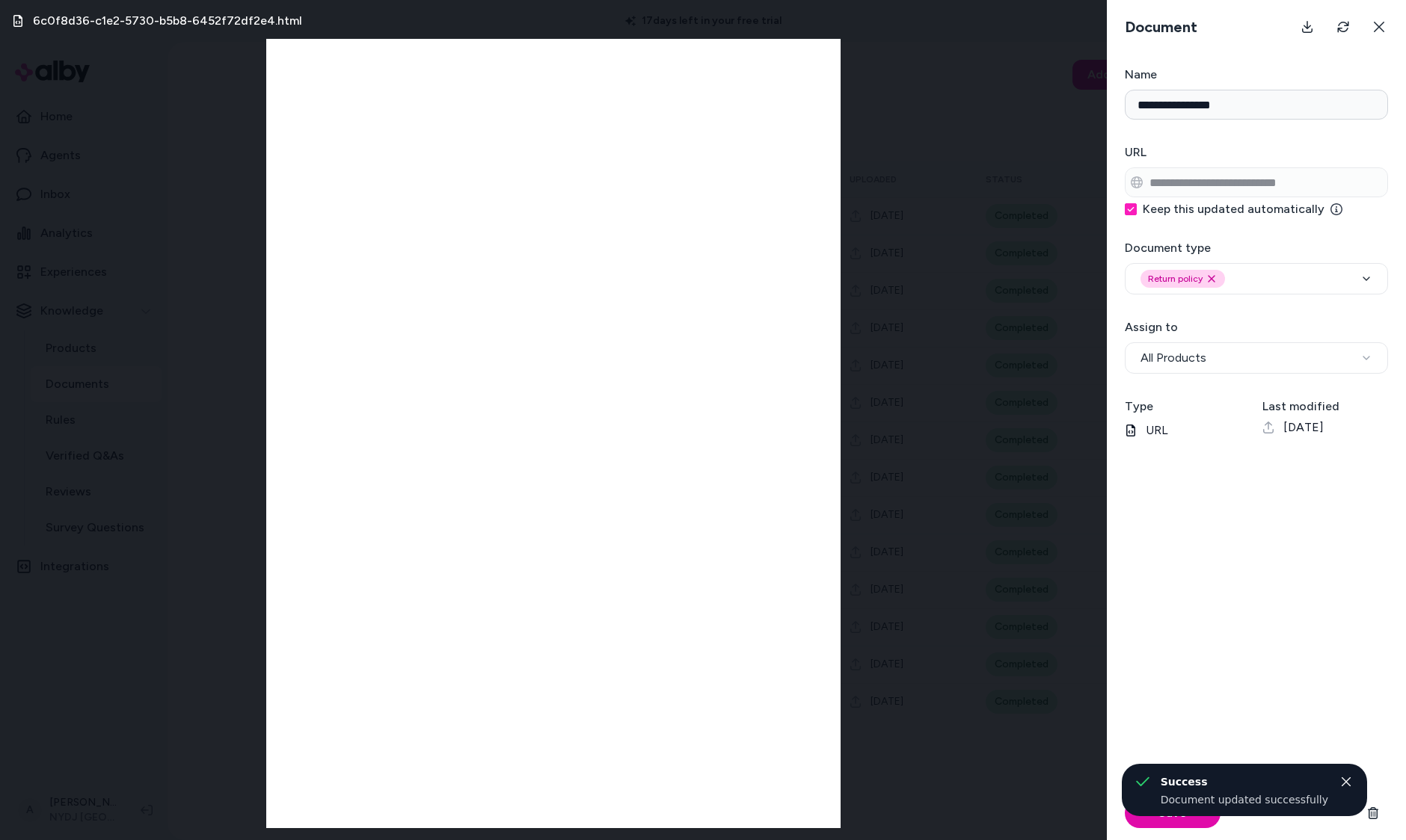
click at [915, 495] on div "6c0f8d36-c1e2-5730-b5b8-6452f72df2e4.html" at bounding box center [553, 420] width 1107 height 840
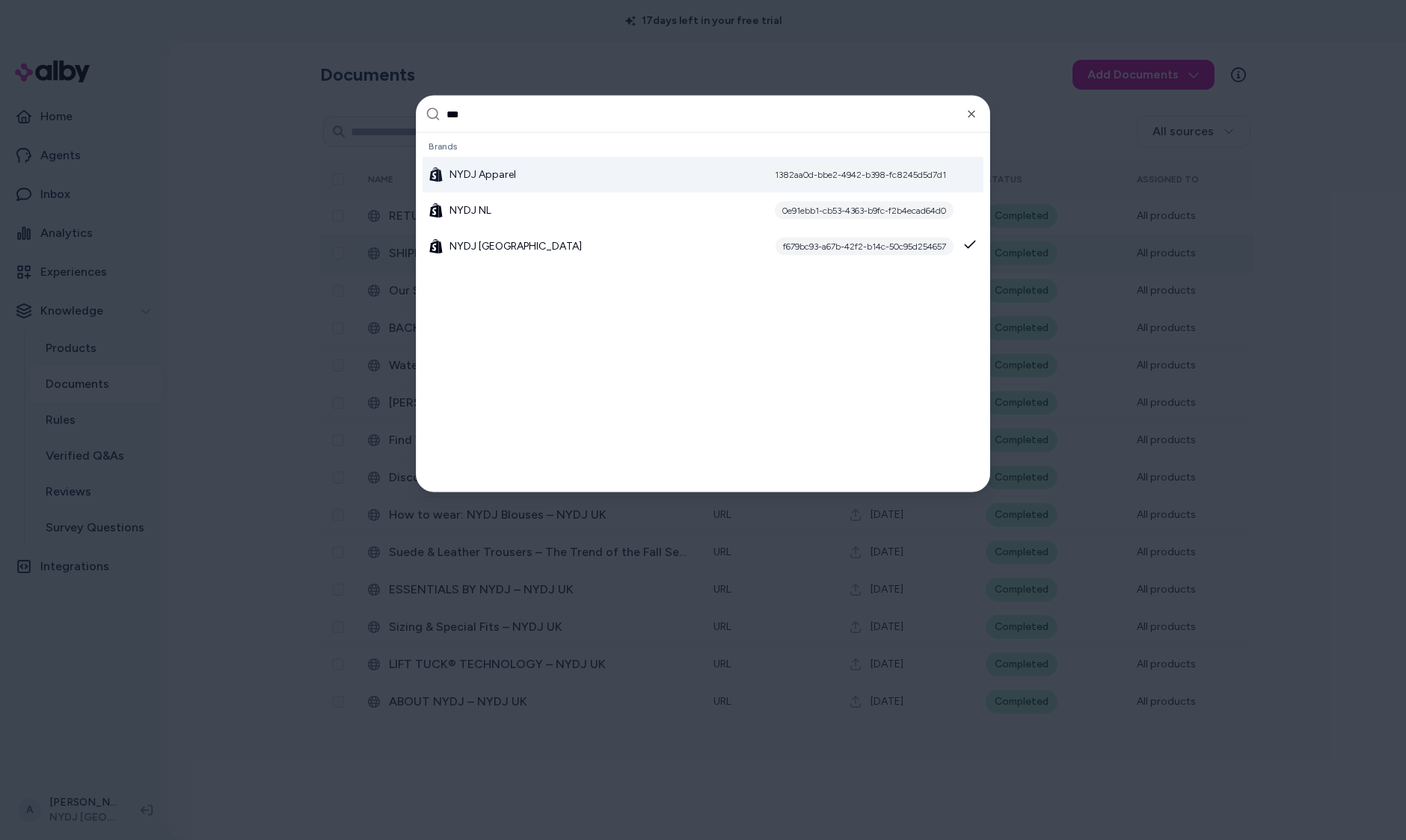
type input "****"
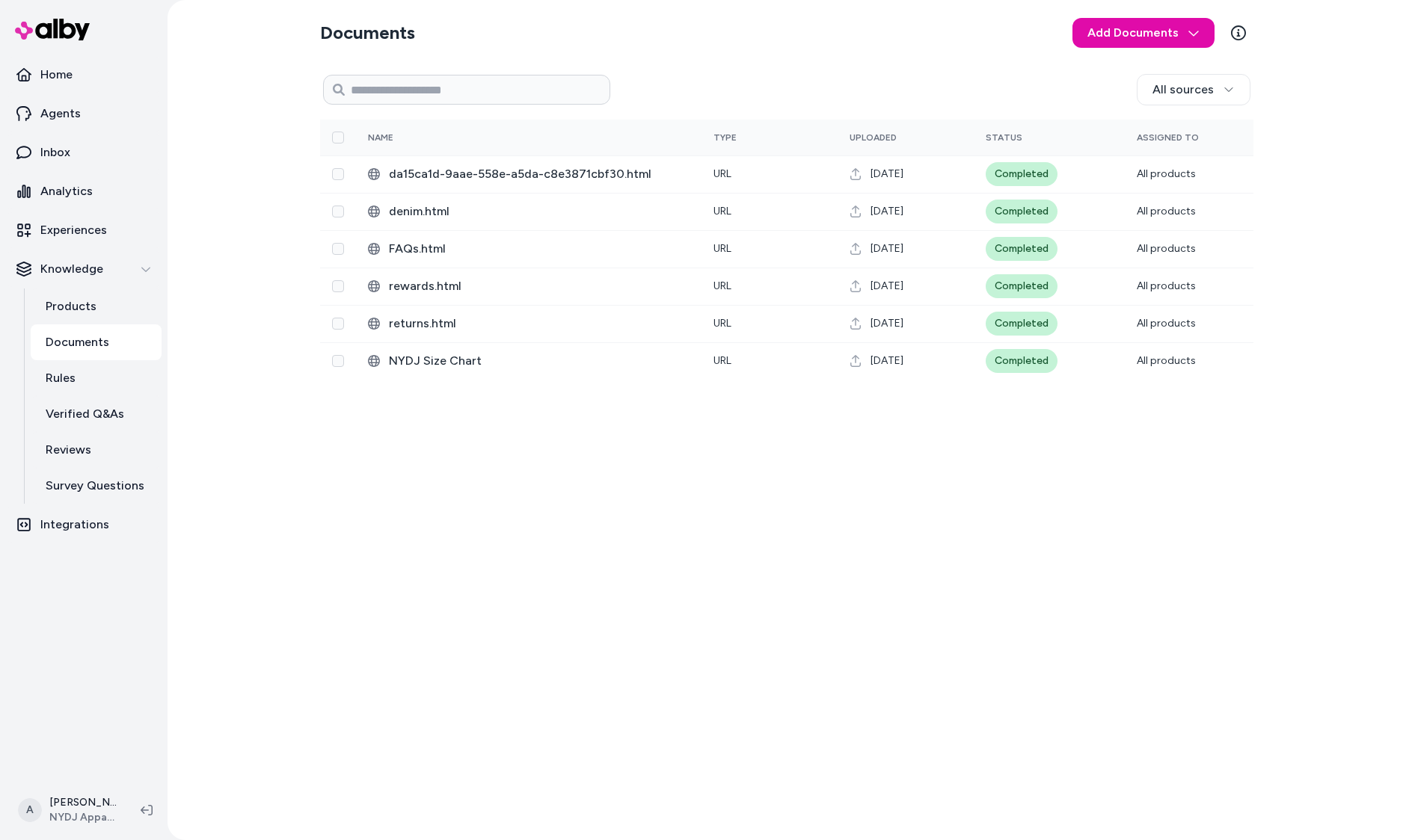
click at [654, 538] on div "Documents Add Documents All sources 0 Selected Edit Name Type Uploaded Status A…" at bounding box center [787, 420] width 957 height 840
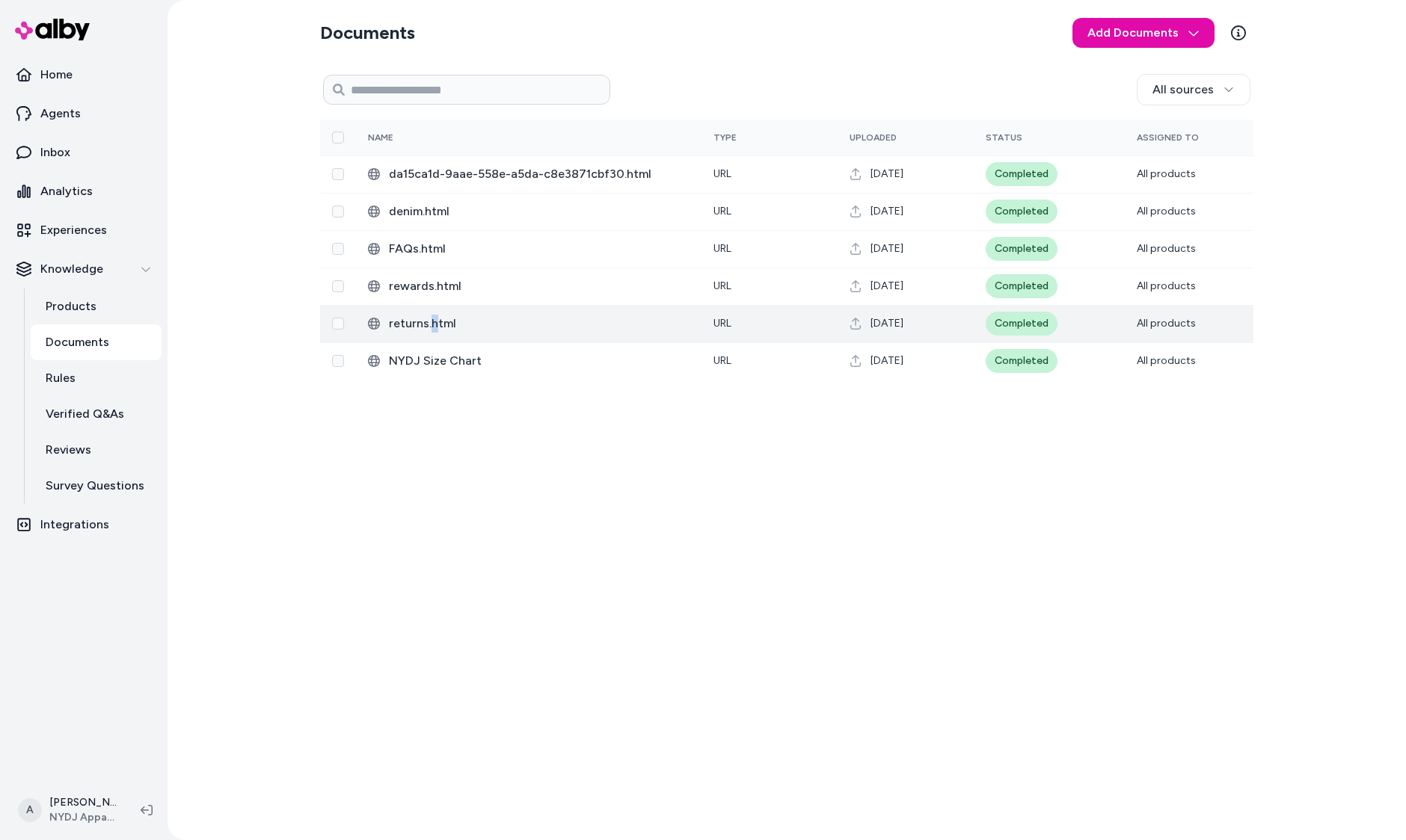
click at [433, 331] on span "returns.html" at bounding box center [539, 324] width 301 height 18
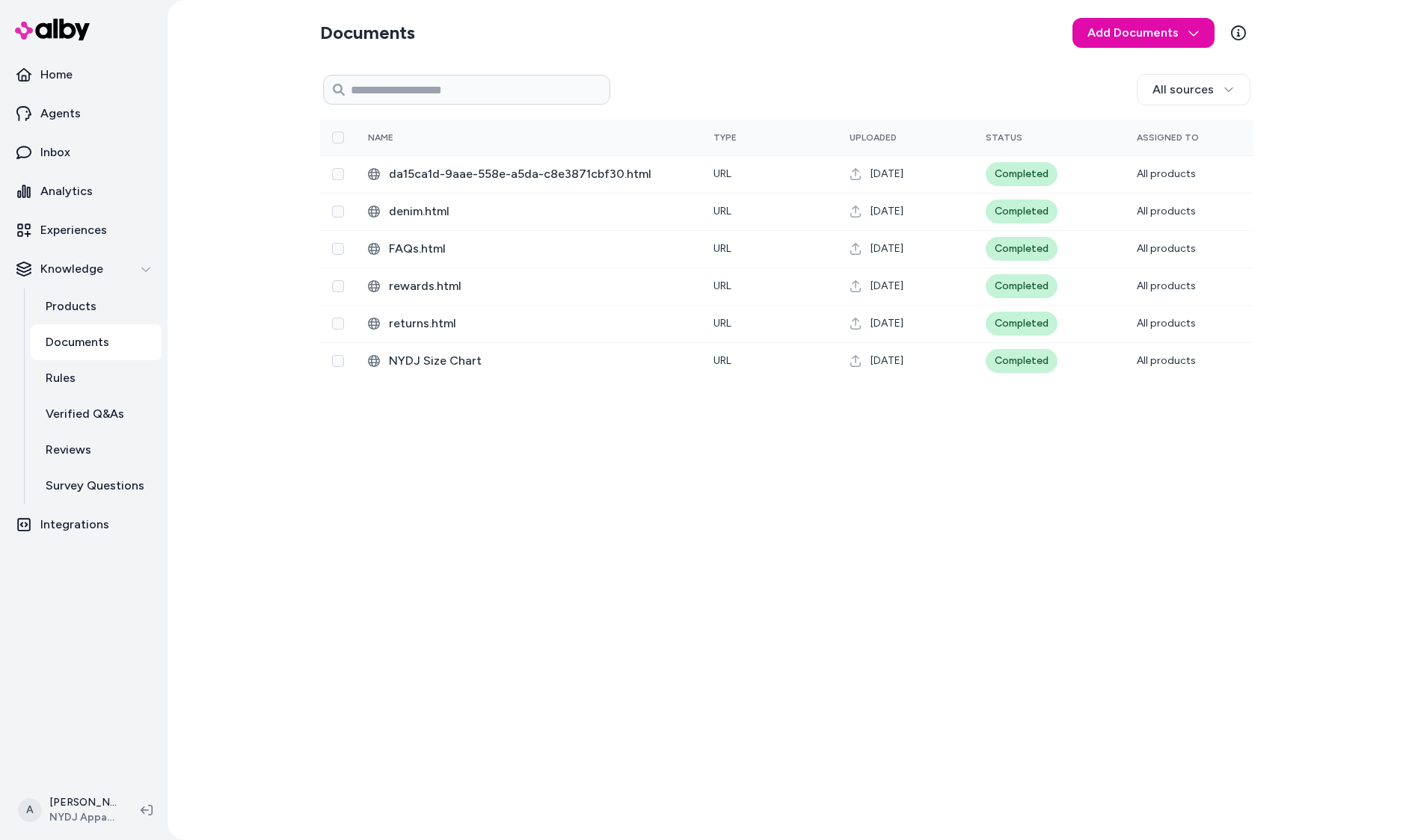
click at [726, 528] on div "Documents Add Documents All sources 0 Selected Edit Name Type Uploaded Status A…" at bounding box center [787, 420] width 957 height 840
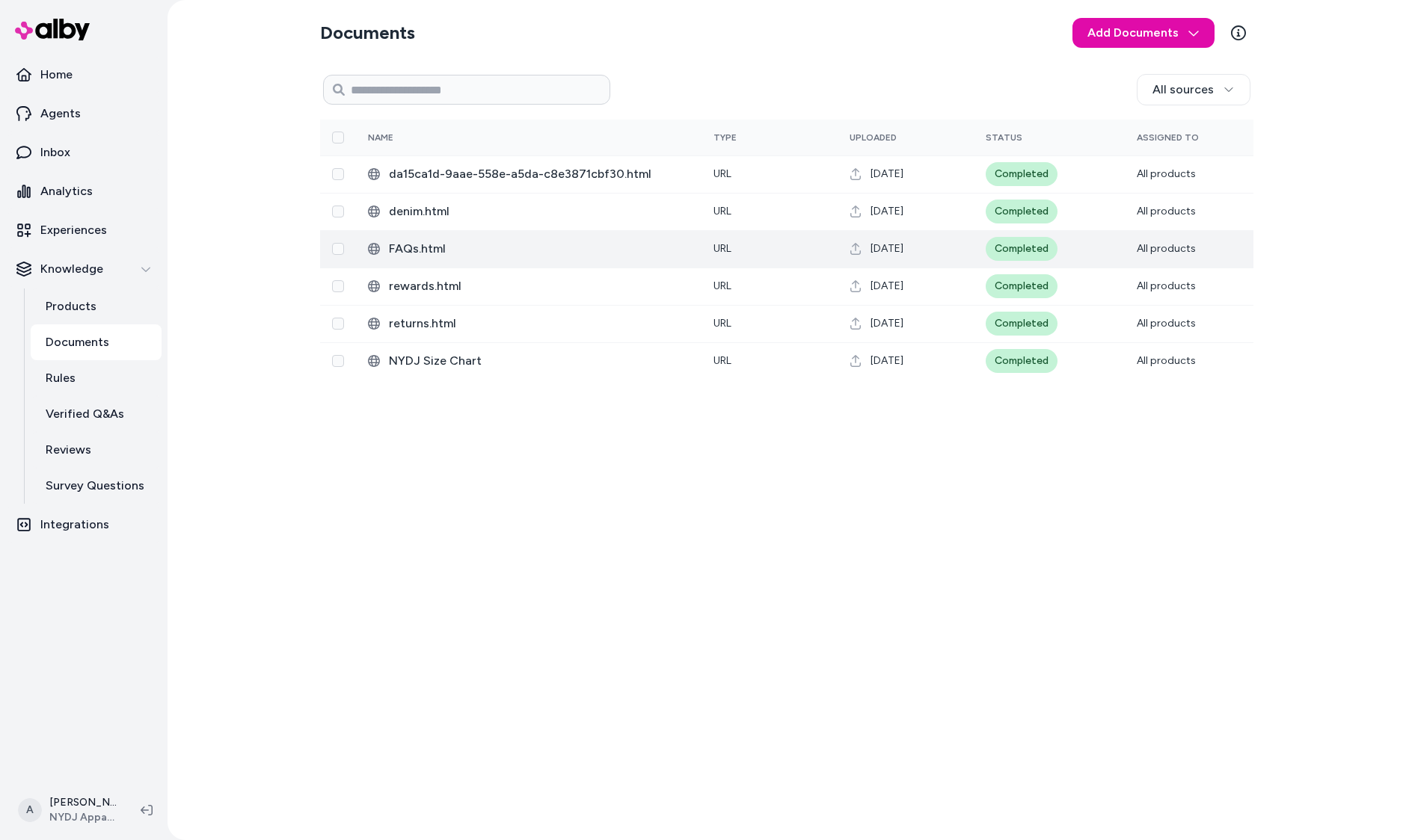
click at [454, 257] on span "FAQs.html" at bounding box center [539, 249] width 301 height 18
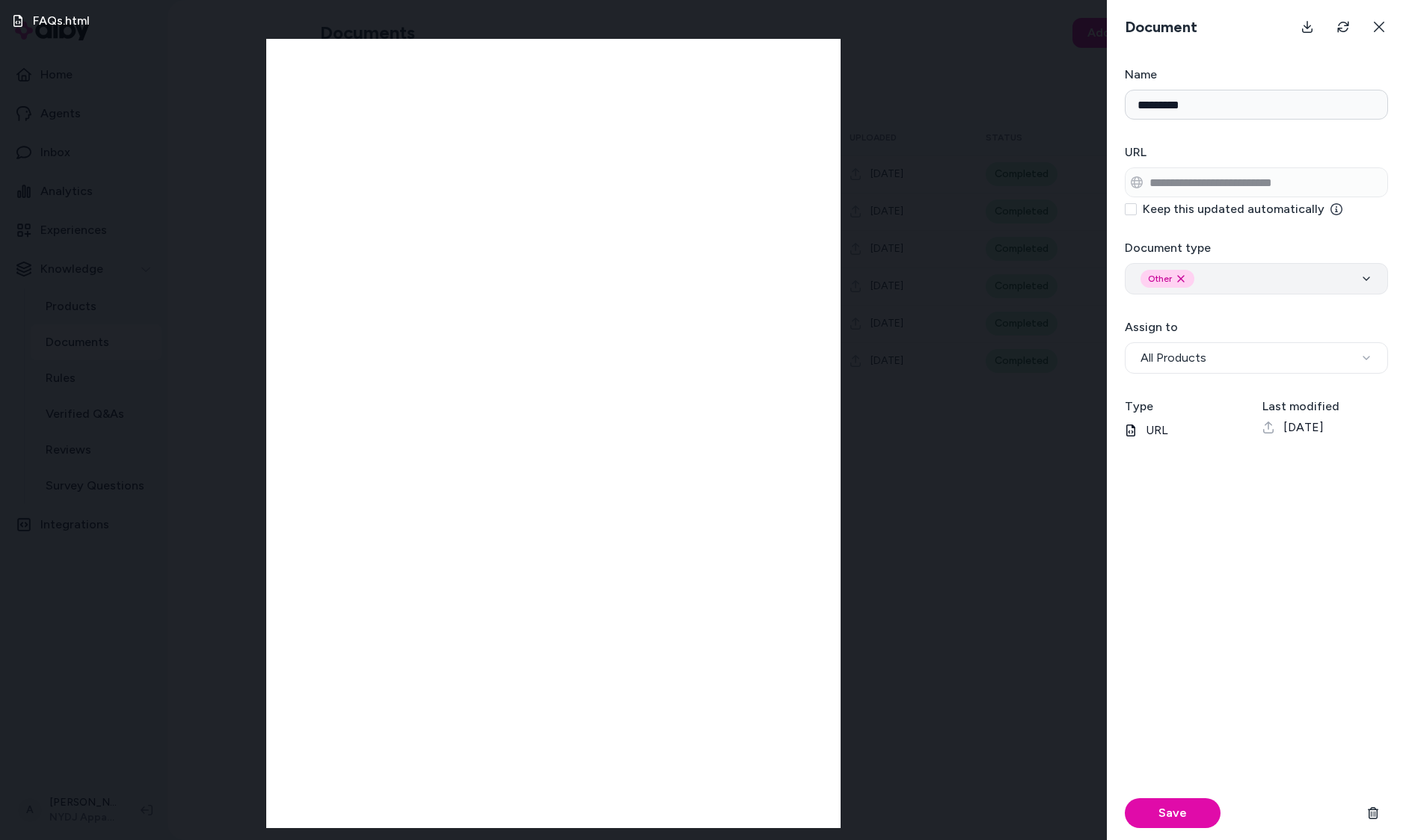
click at [1234, 289] on button "Other Remove other option" at bounding box center [1256, 279] width 263 height 31
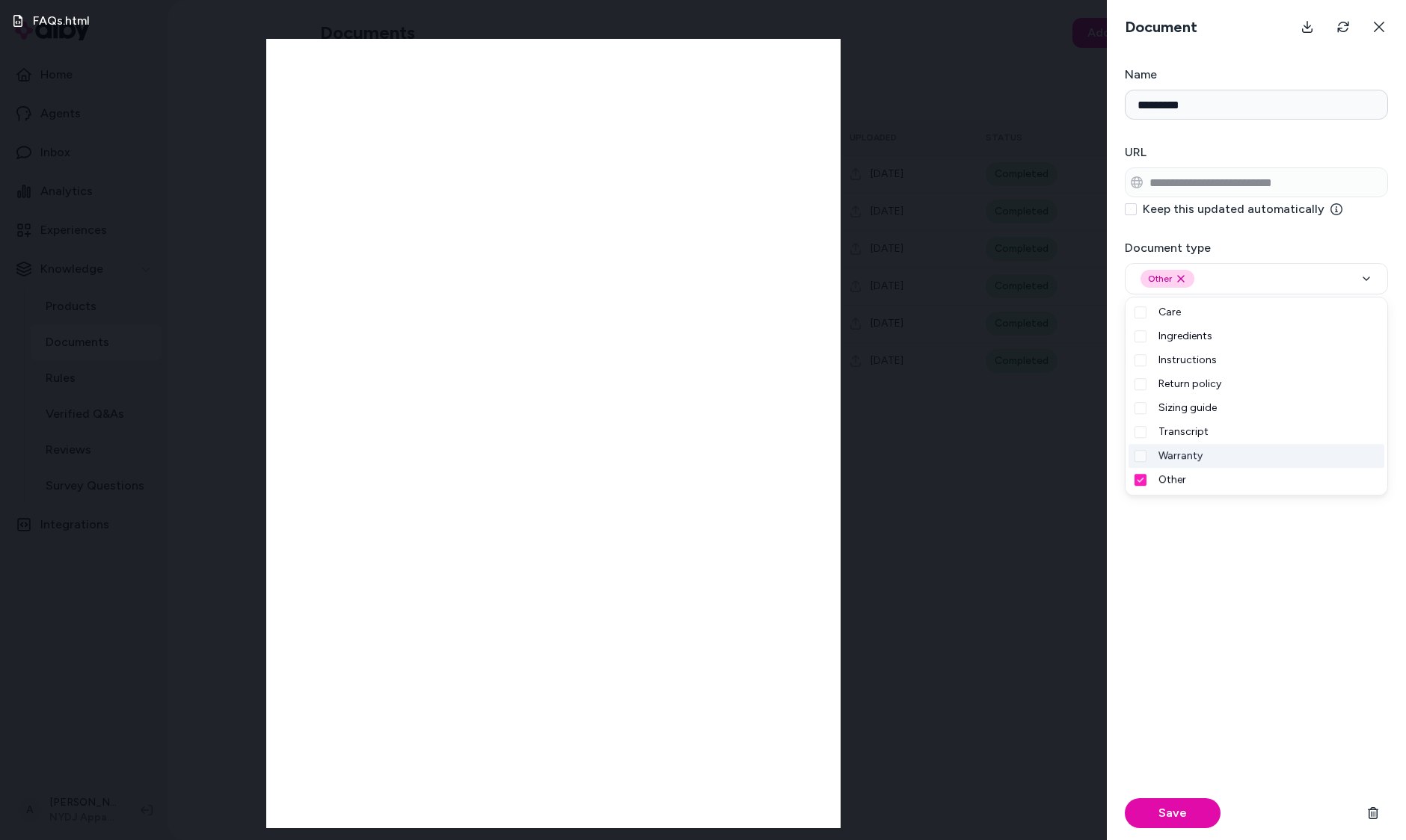
click at [1219, 626] on div "Save" at bounding box center [1256, 652] width 263 height 377
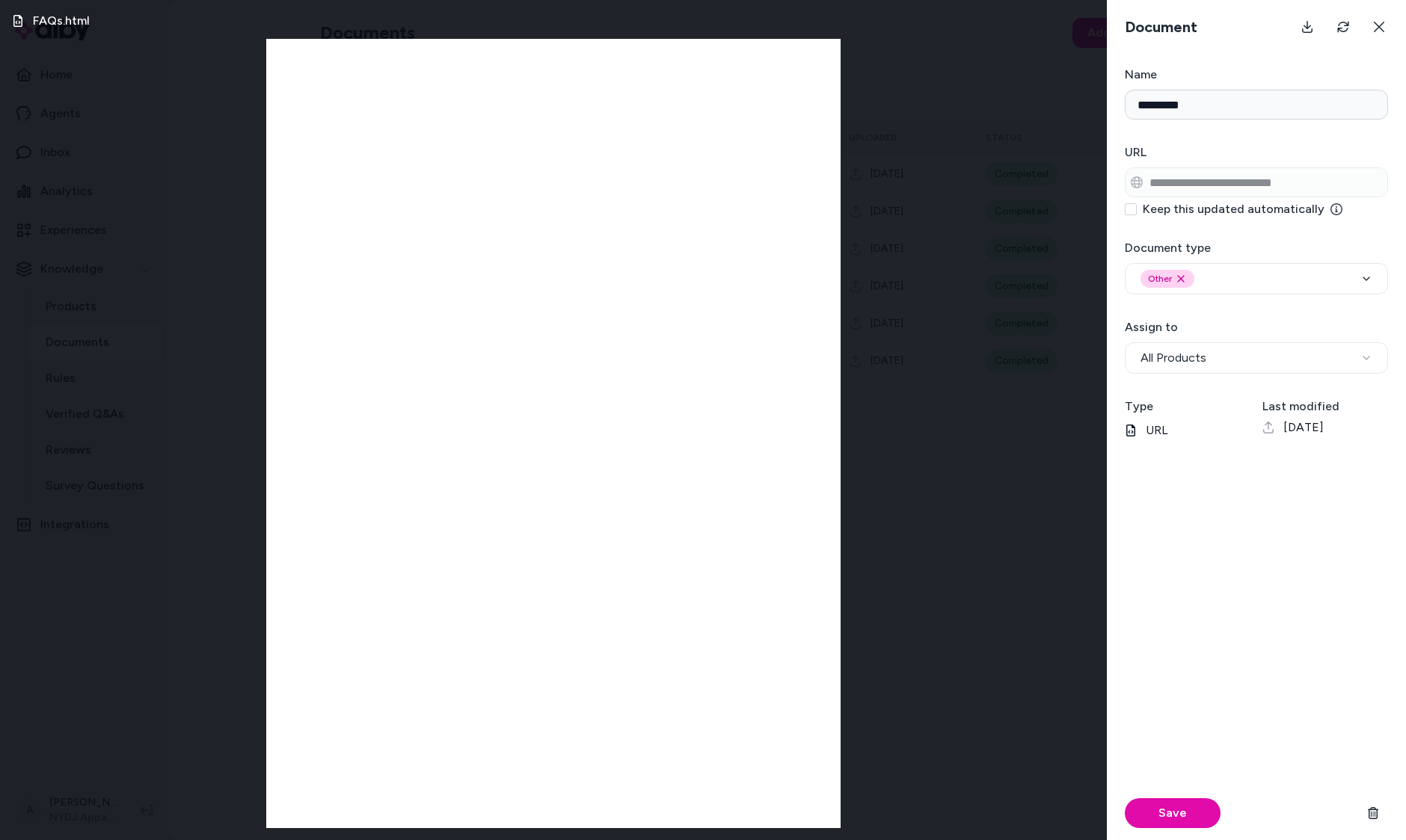
click at [910, 476] on div "FAQs.html" at bounding box center [553, 420] width 1107 height 840
click at [1392, 28] on button at bounding box center [1379, 26] width 30 height 30
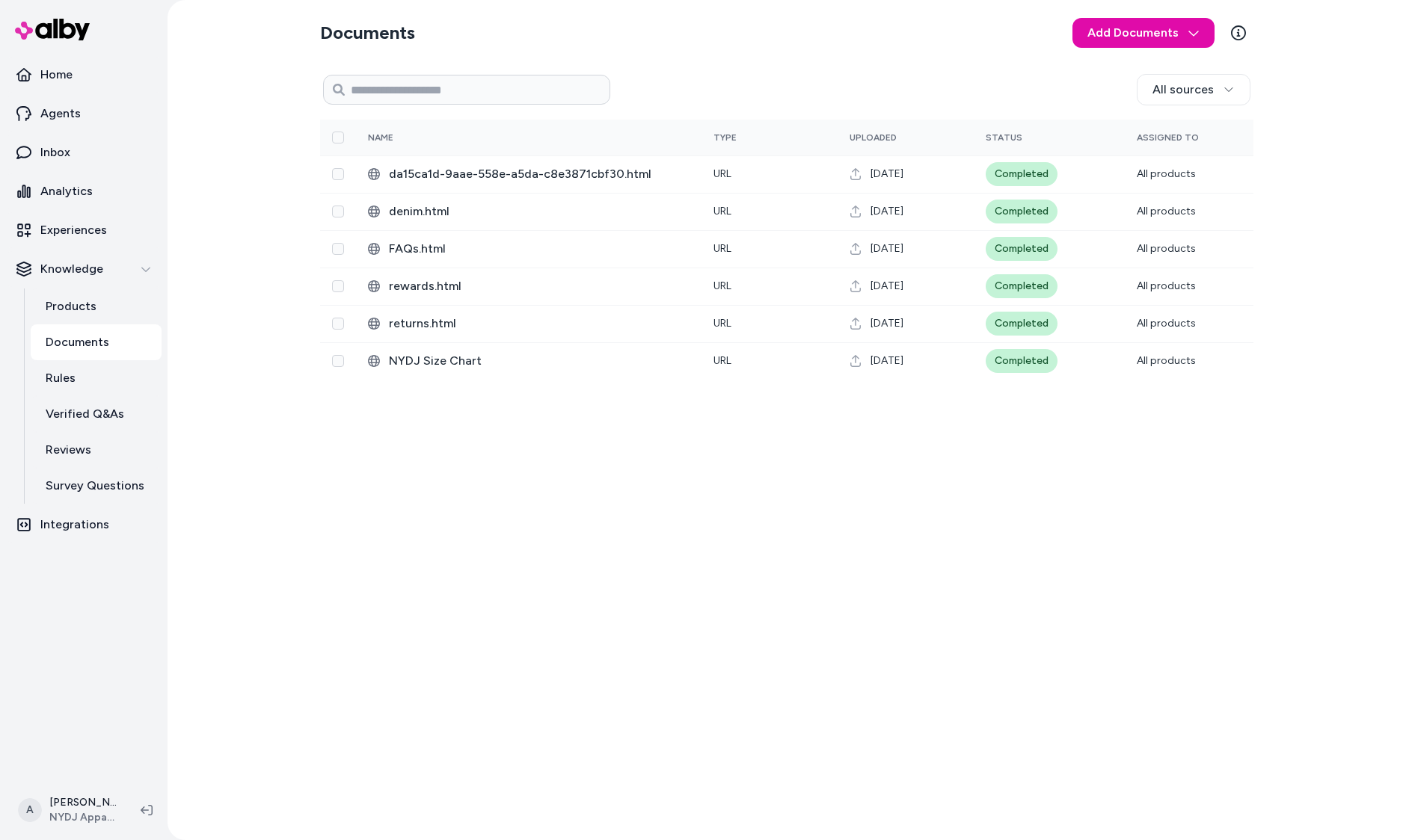
click at [792, 631] on div "Documents Add Documents All sources 0 Selected Edit Name Type Uploaded Status A…" at bounding box center [787, 420] width 957 height 840
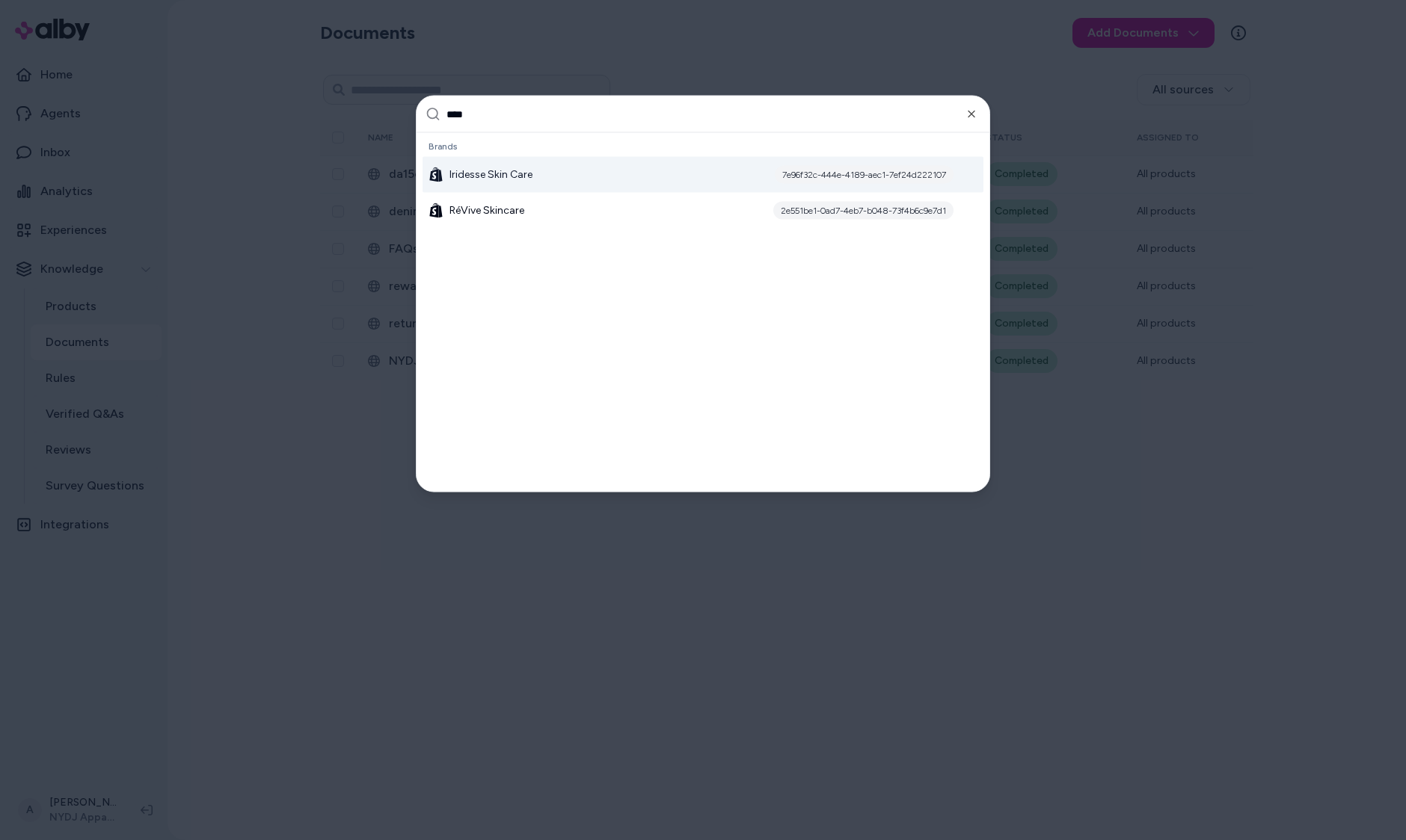
type input "*****"
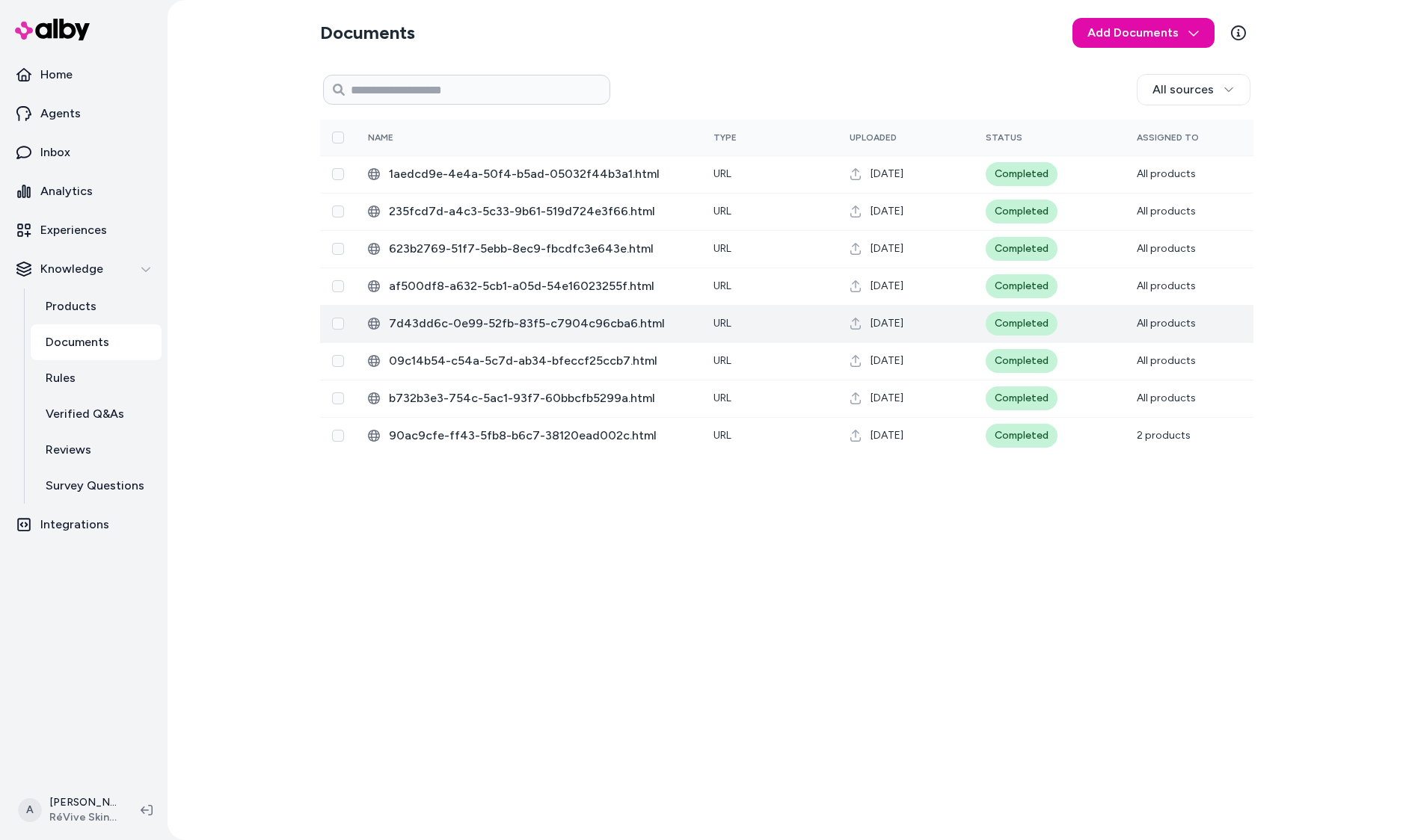
click at [618, 337] on td "7d43dd6c-0e99-52fb-83f5-c7904c96cba6.html" at bounding box center [528, 324] width 346 height 37
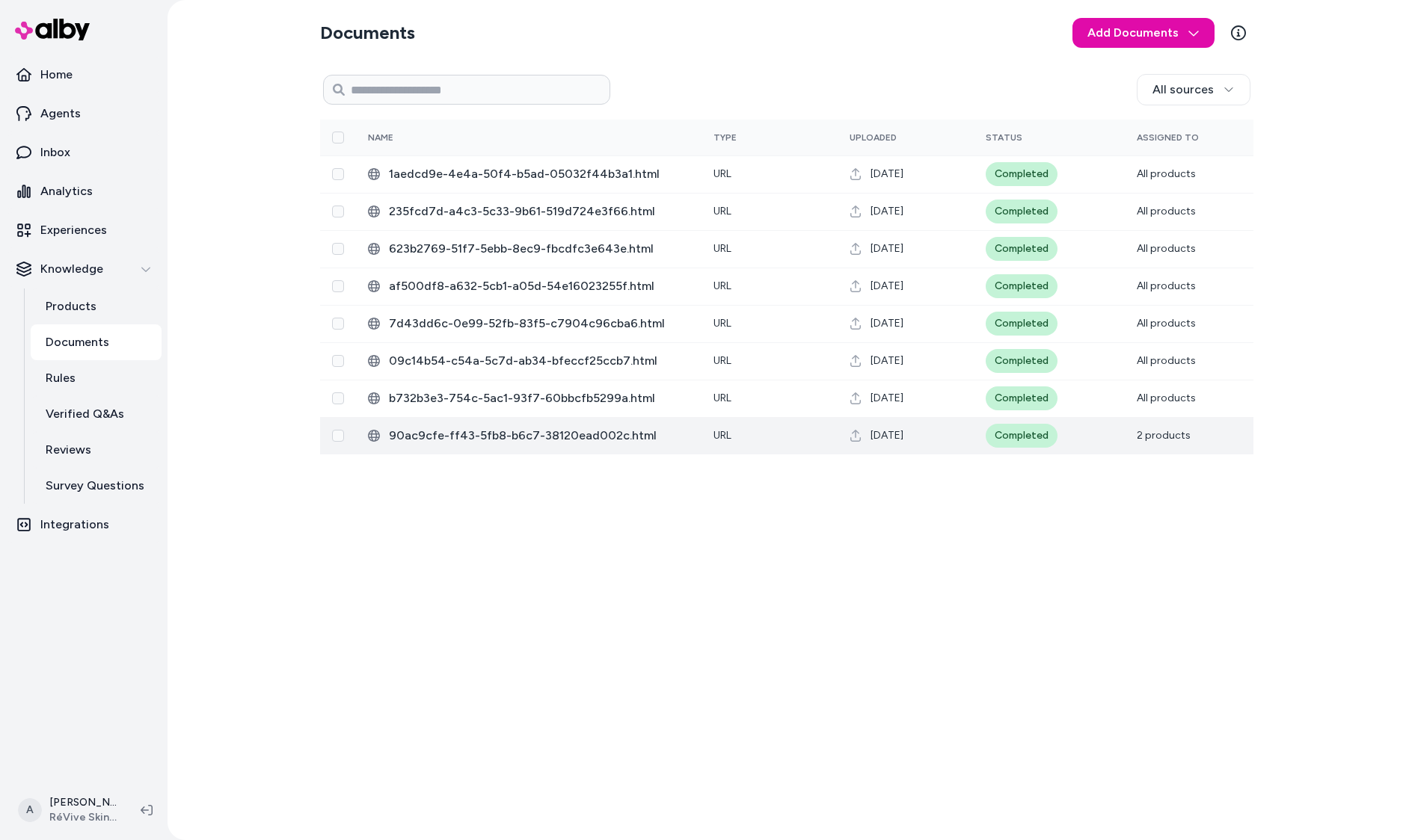
click at [609, 446] on td "90ac9cfe-ff43-5fb8-b6c7-38120ead002c.html" at bounding box center [528, 436] width 346 height 37
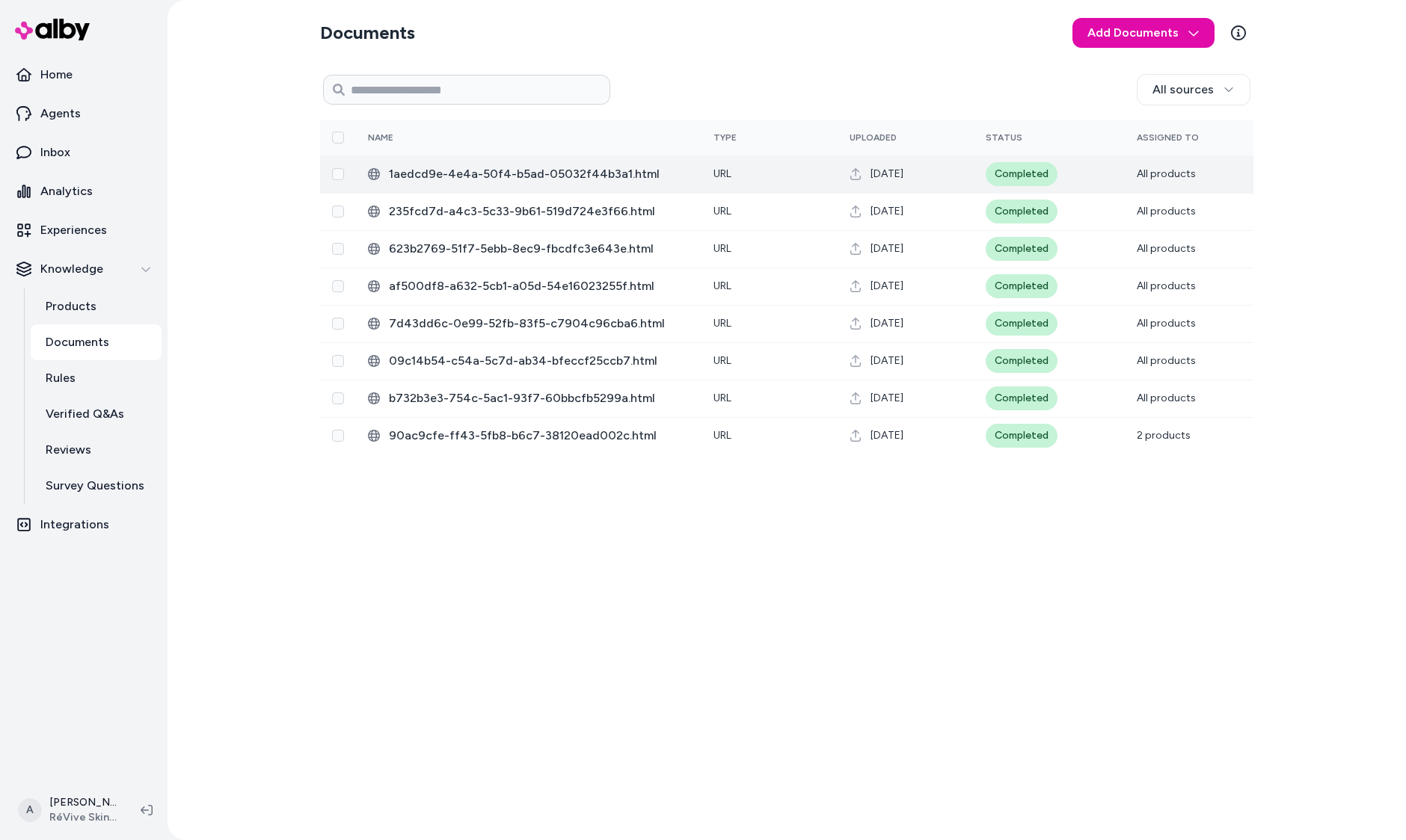
click at [460, 173] on span "1aedcd9e-4e4a-50f4-b5ad-05032f44b3a1.html" at bounding box center [539, 174] width 301 height 18
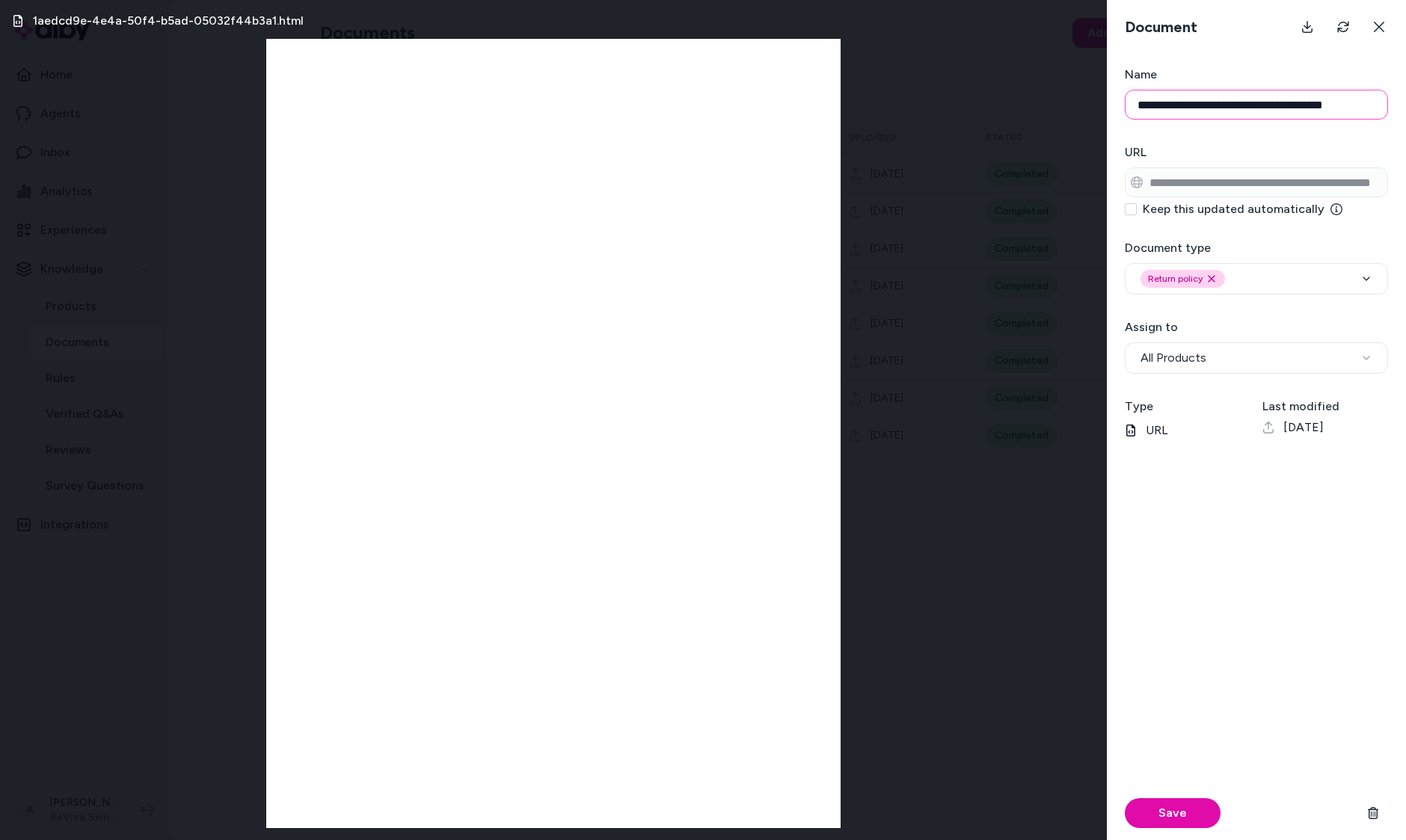
click at [1195, 117] on input "**********" at bounding box center [1256, 104] width 263 height 30
click at [1175, 800] on button "Save" at bounding box center [1172, 813] width 96 height 30
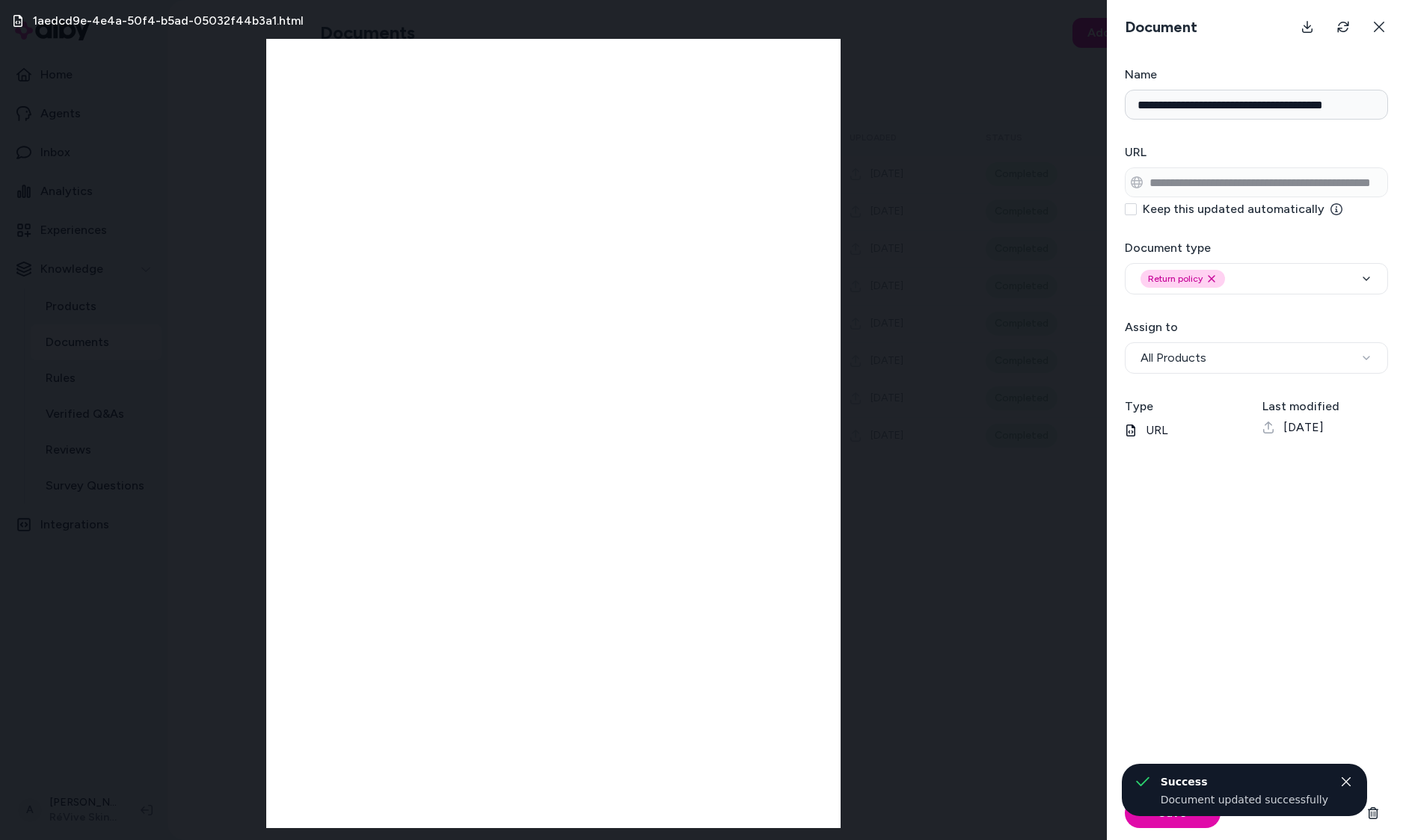
type input "**********"
click at [875, 644] on div "1aedcd9e-4e4a-50f4-b5ad-05032f44b3a1.html" at bounding box center [553, 420] width 1107 height 840
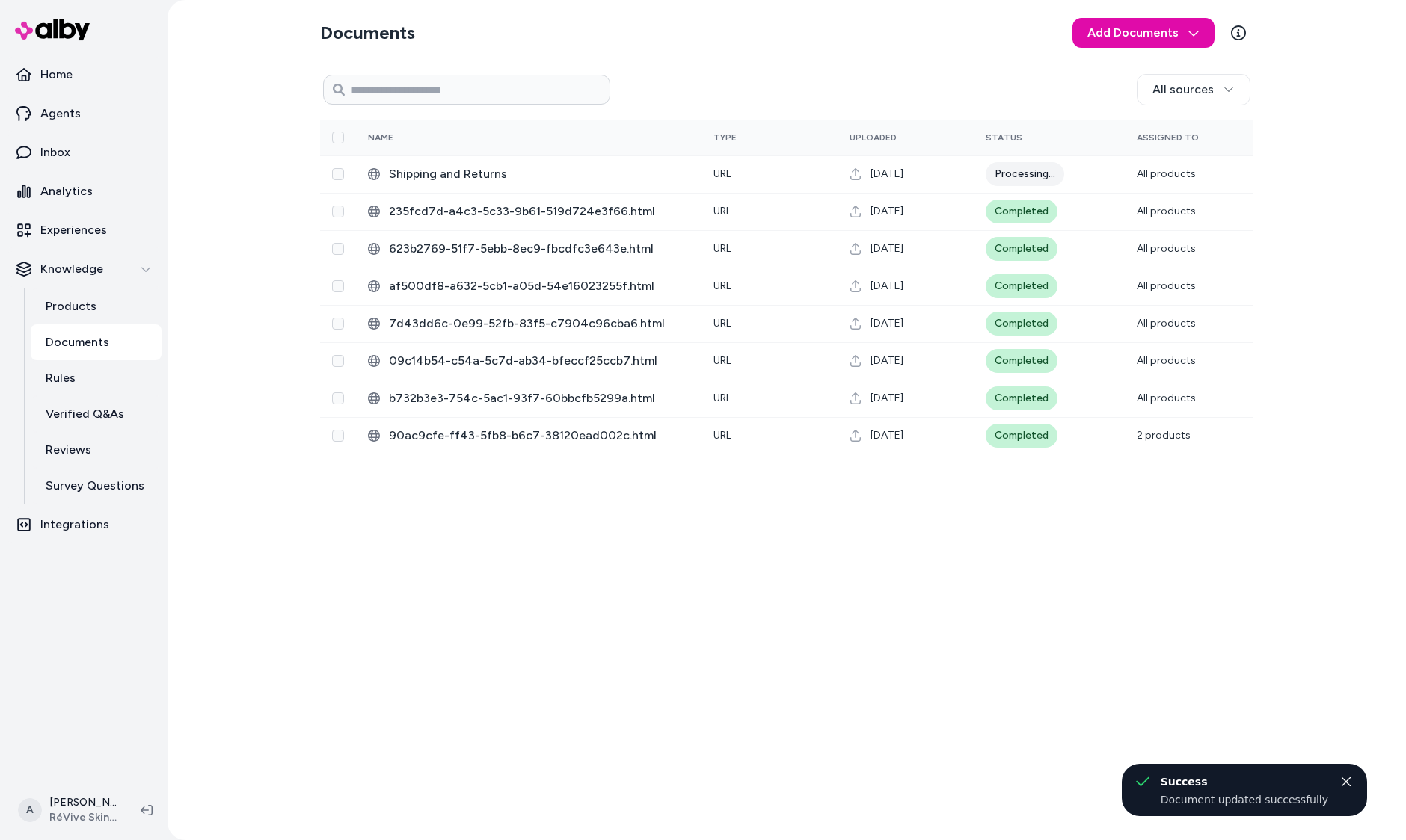
click at [875, 644] on div "Documents Add Documents All sources 0 Selected Edit Name Type Uploaded Status A…" at bounding box center [787, 420] width 957 height 840
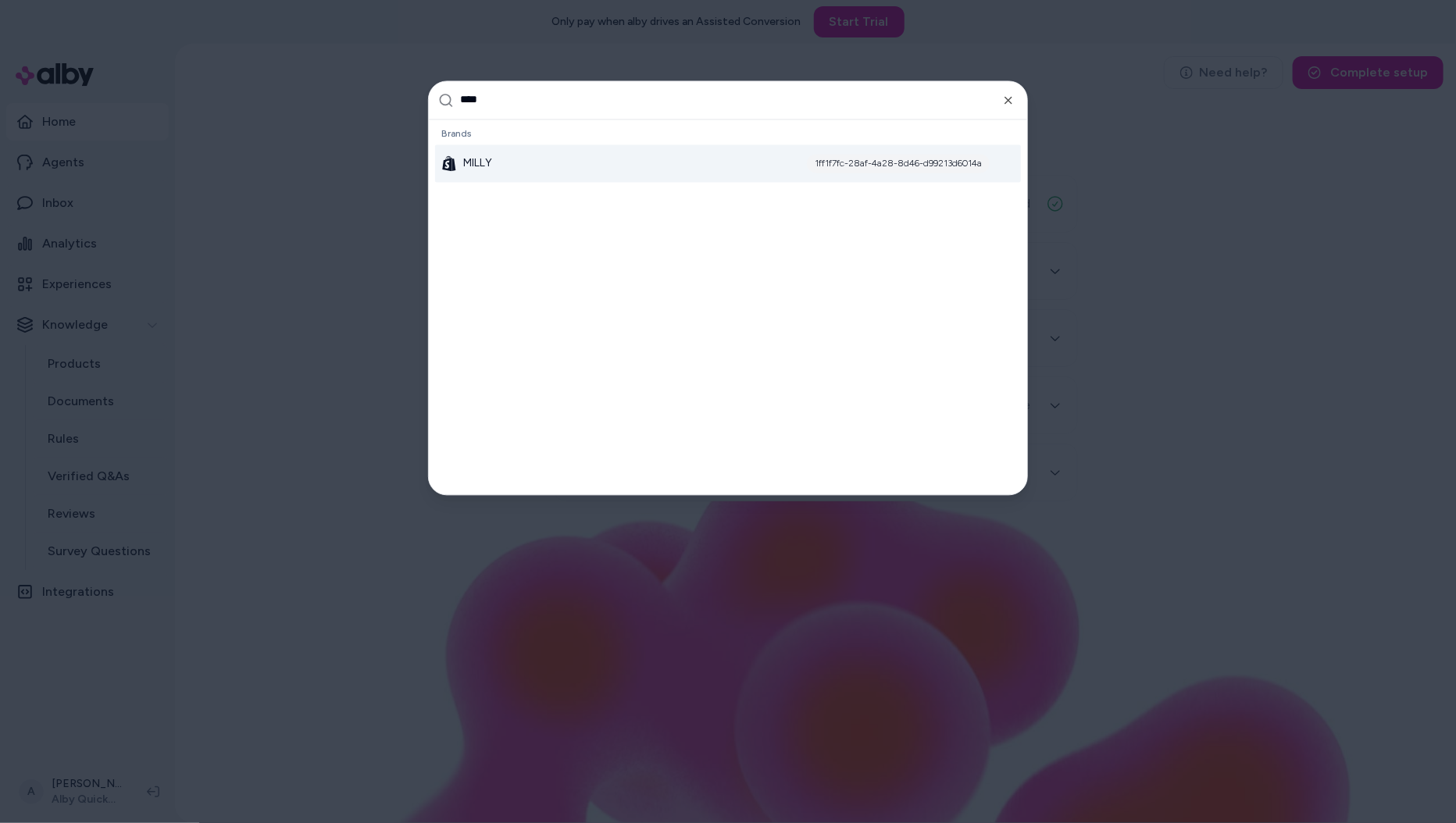
type input "*****"
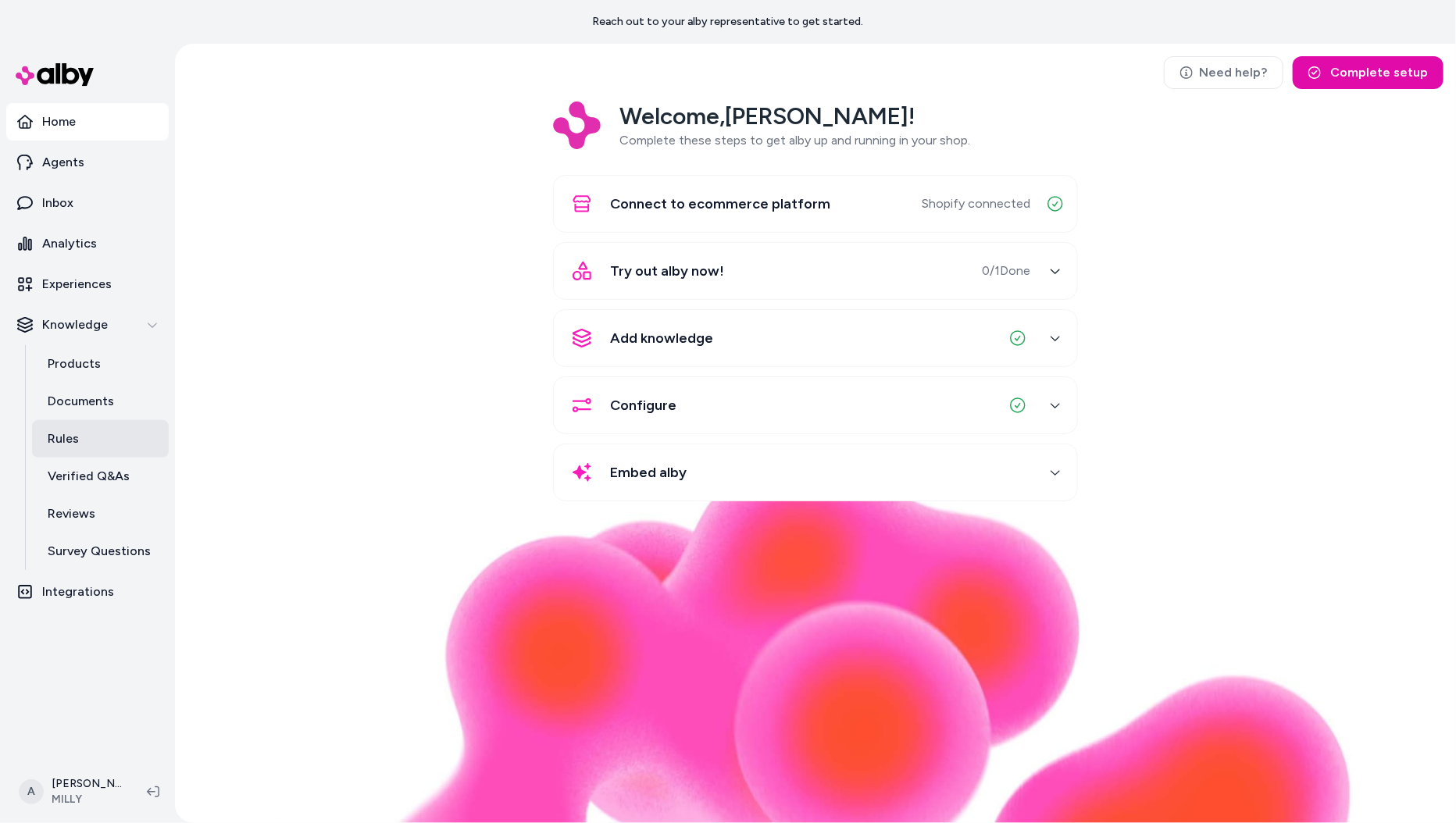
click at [69, 423] on link "Rules" at bounding box center [100, 439] width 137 height 37
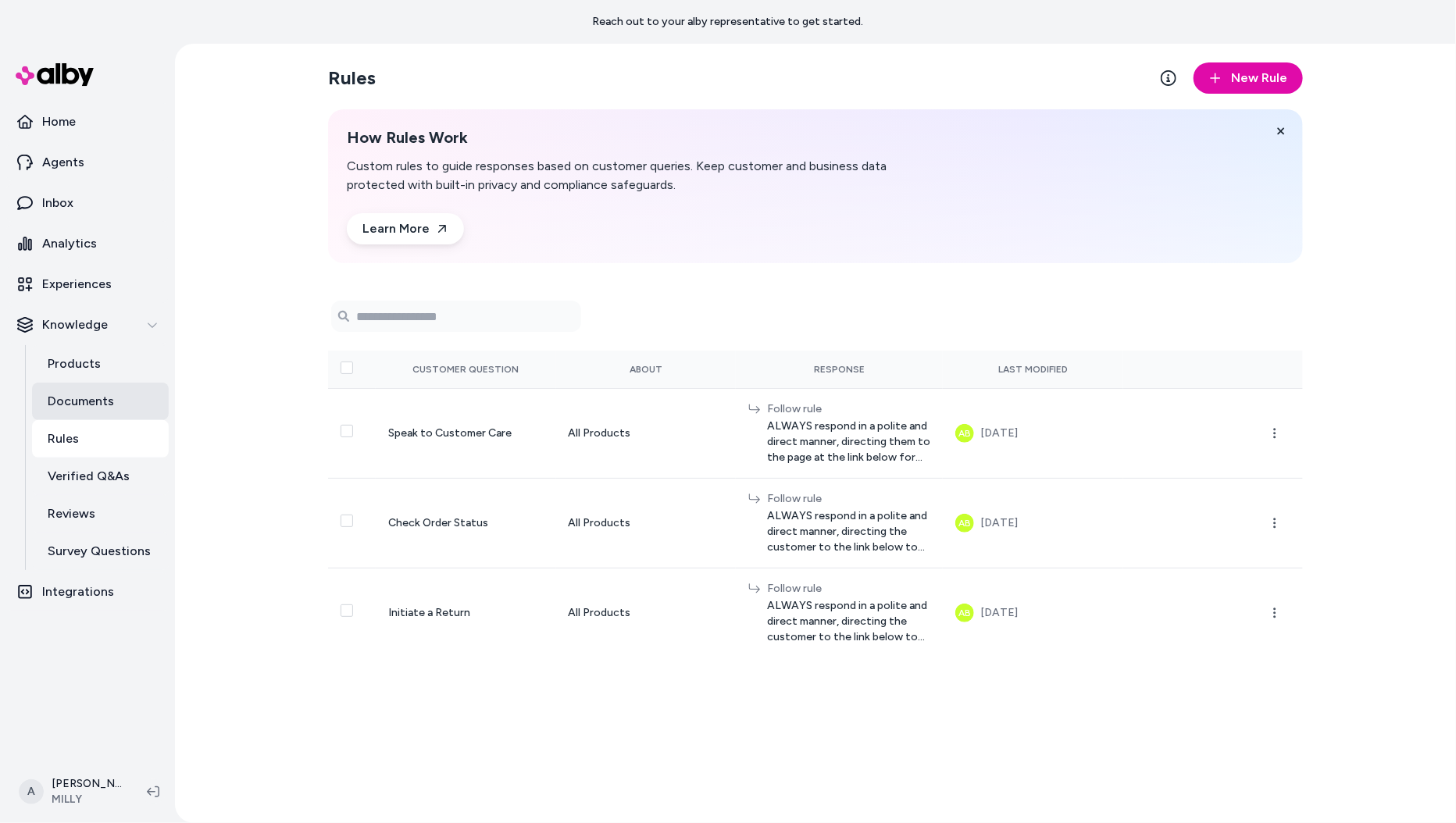
click at [70, 403] on p "Documents" at bounding box center [81, 401] width 67 height 19
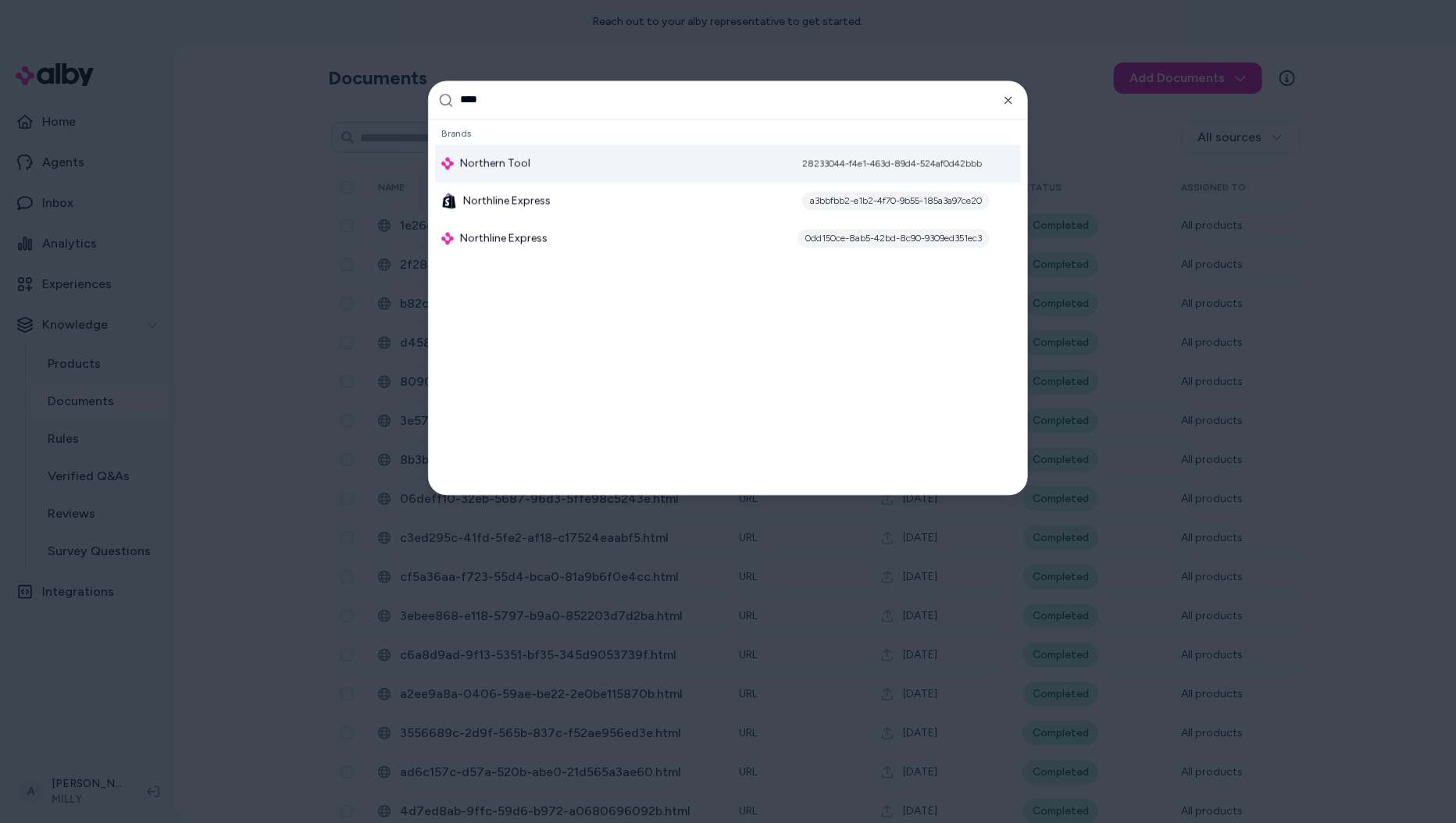
type input "*****"
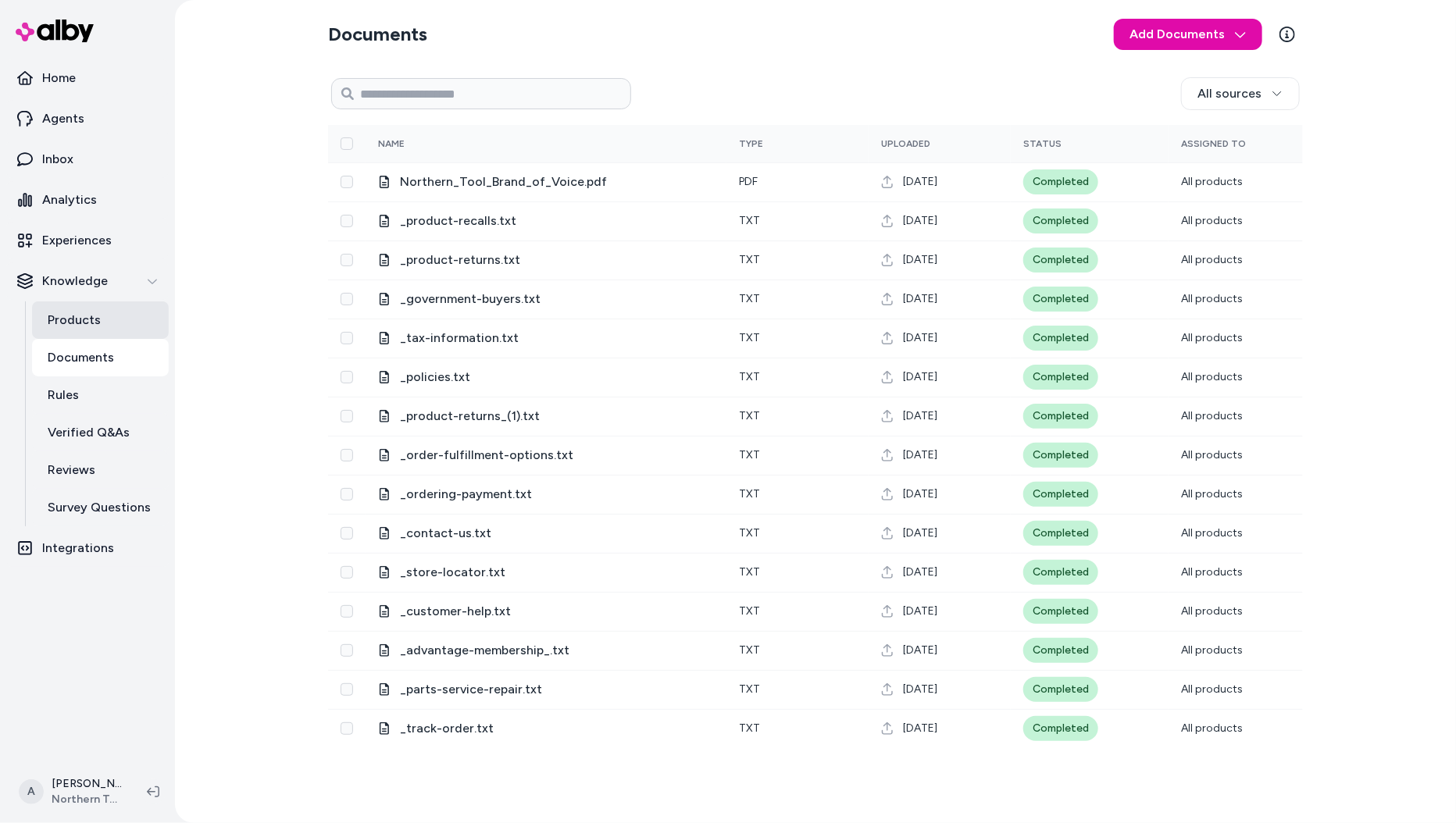
click at [83, 316] on p "Products" at bounding box center [75, 319] width 53 height 19
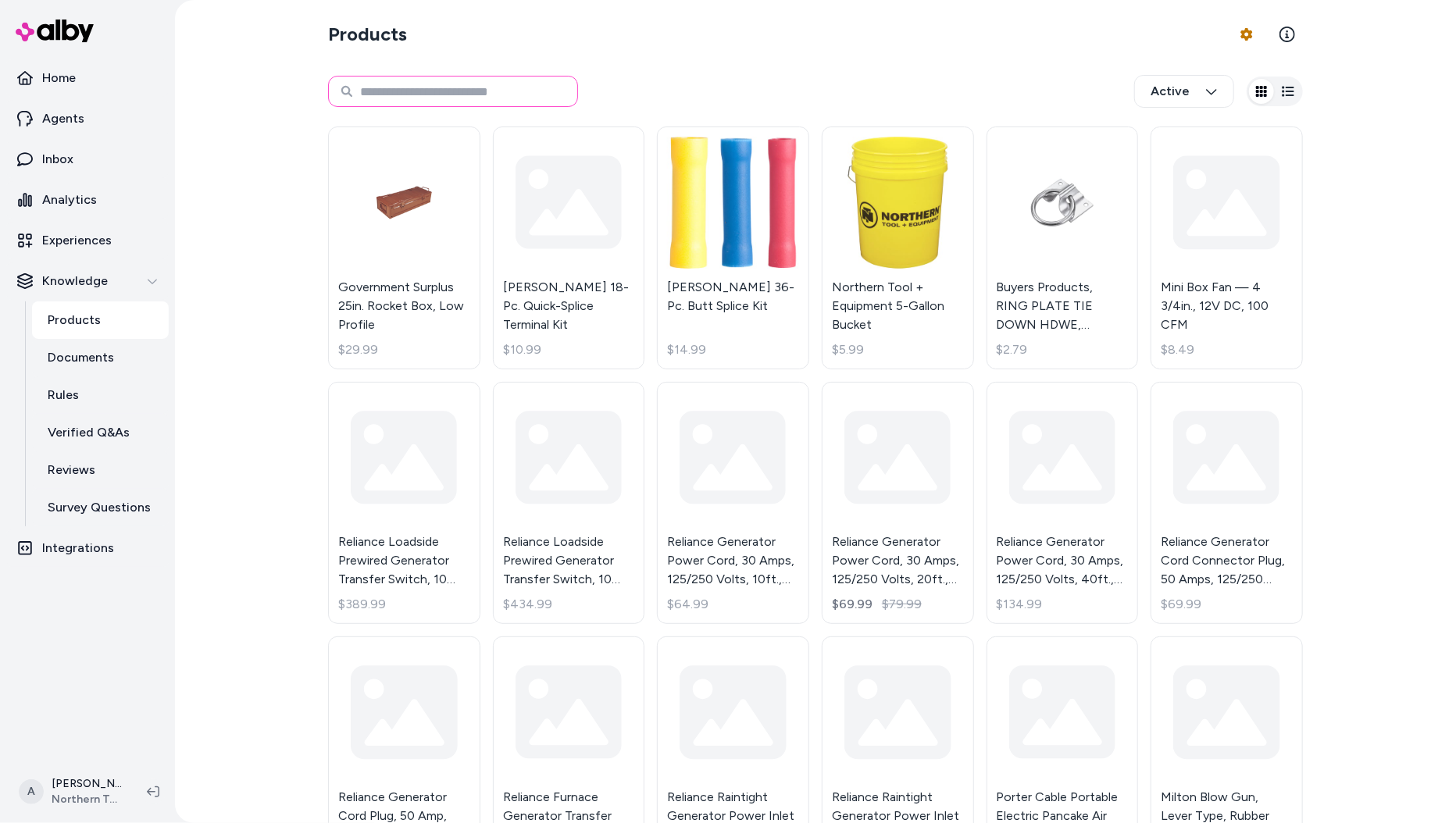
click at [455, 91] on input at bounding box center [453, 90] width 250 height 31
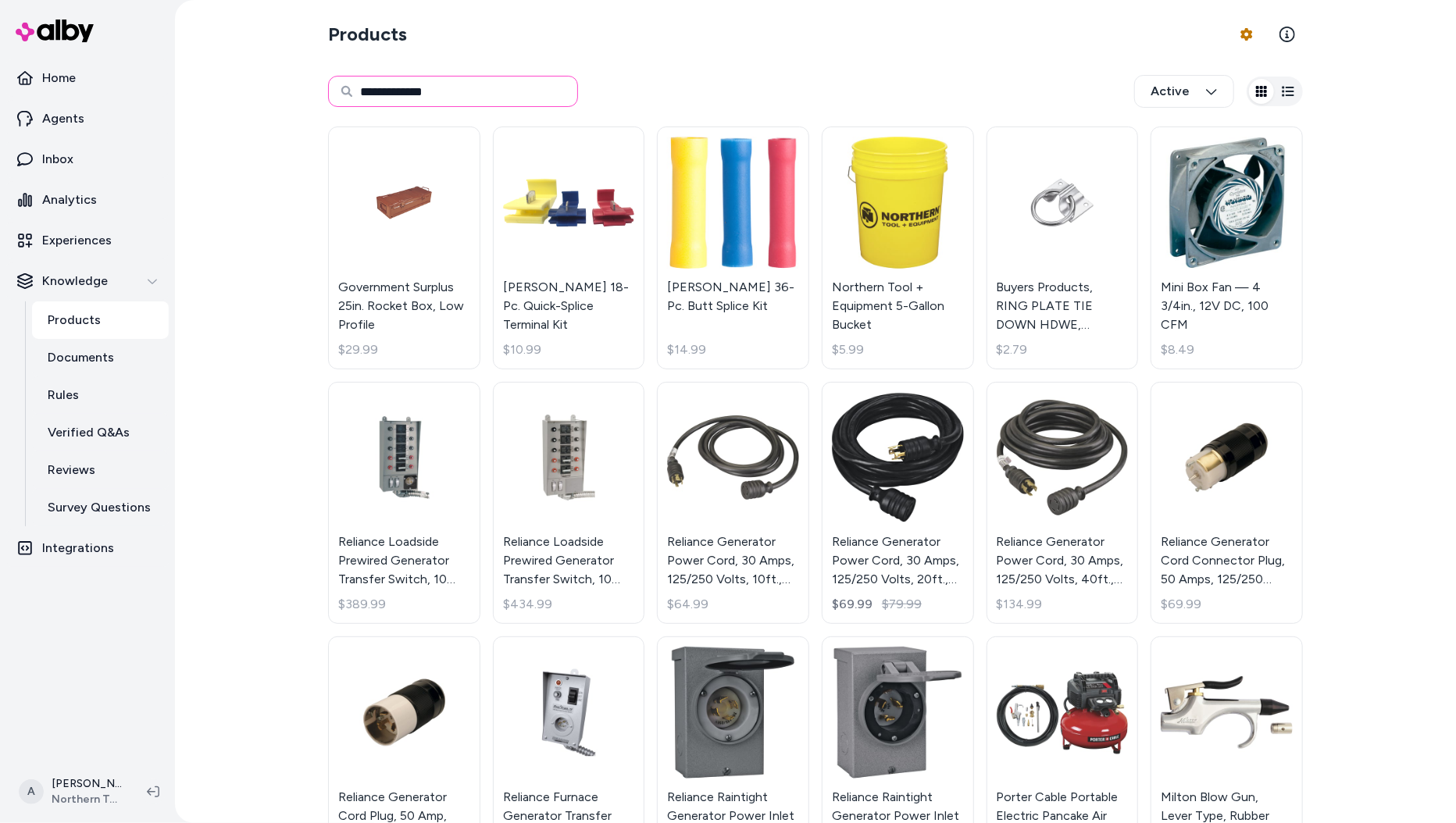
type input "**********"
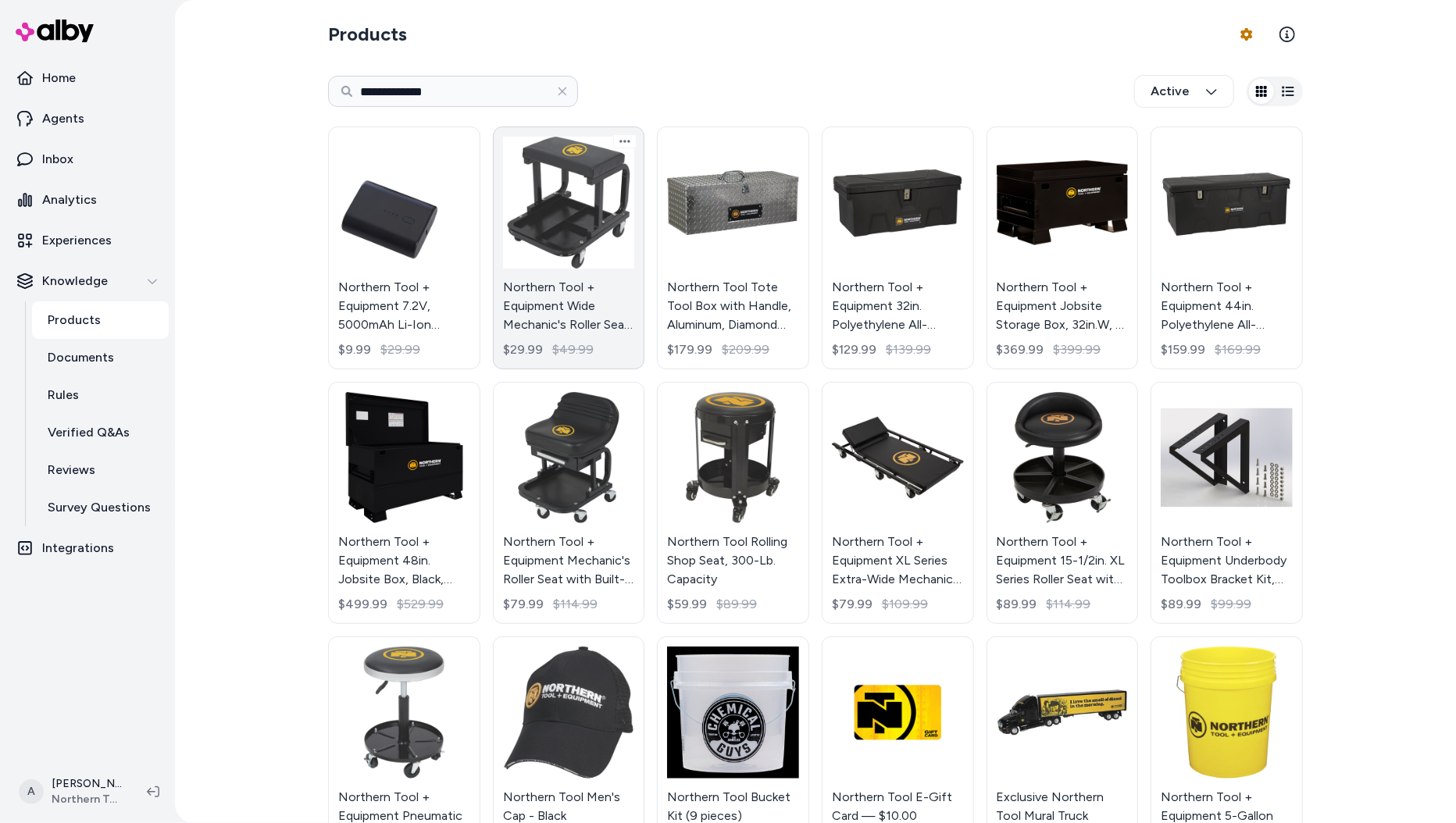
click at [588, 236] on link "Northern Tool + Equipment Wide Mechanic's Roller Seat, Steel, 400-Lb. Capacity …" at bounding box center [569, 248] width 153 height 243
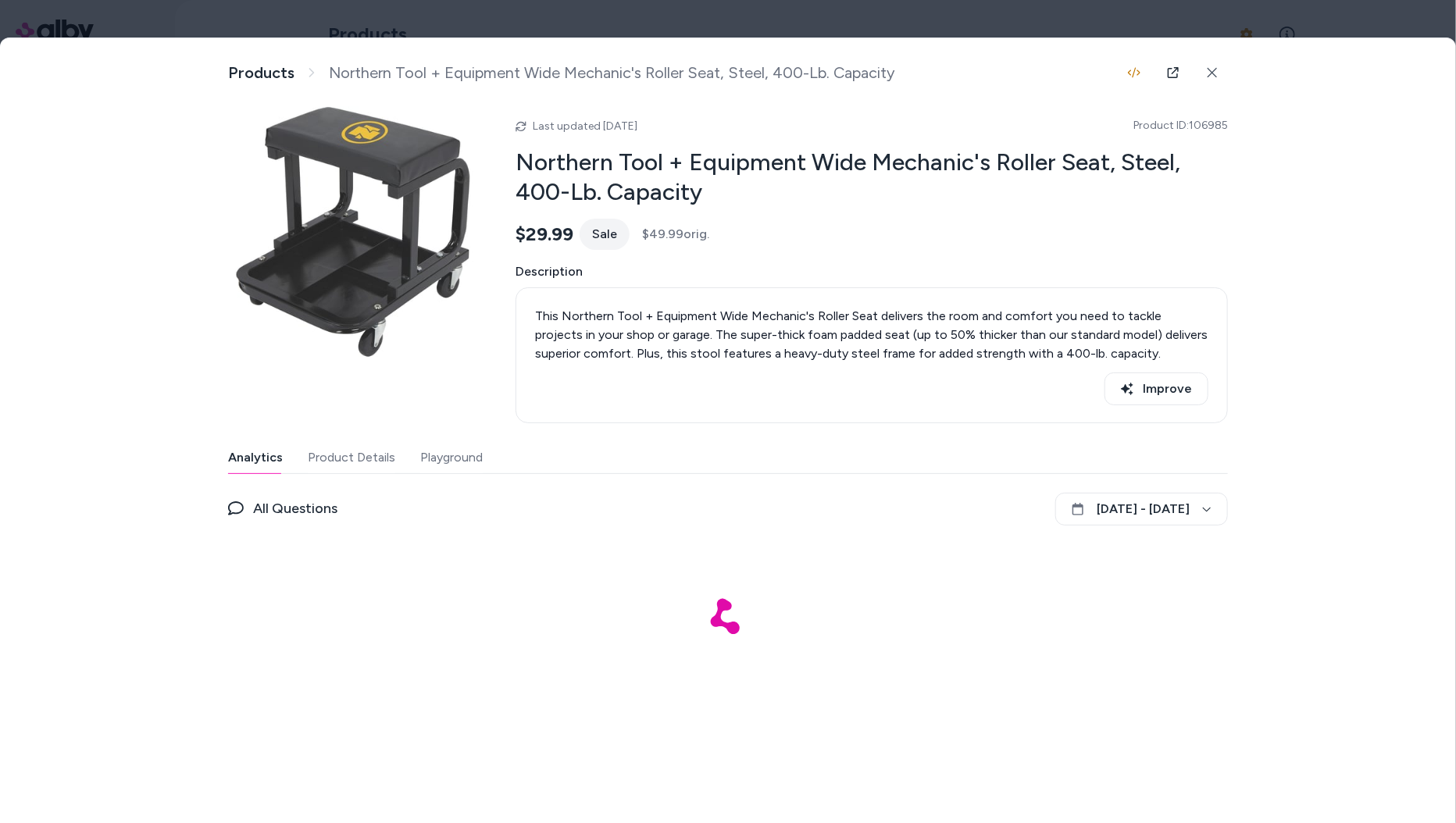
click at [343, 428] on div "Last updated Oct 08, 2025 Product ID: 106985 Northern Tool + Equipment Wide Mec…" at bounding box center [728, 401] width 1000 height 587
drag, startPoint x: 342, startPoint y: 433, endPoint x: 342, endPoint y: 448, distance: 15.0
click at [342, 434] on div "Last updated Oct 08, 2025 Product ID: 106985 Northern Tool + Equipment Wide Mec…" at bounding box center [728, 401] width 1000 height 587
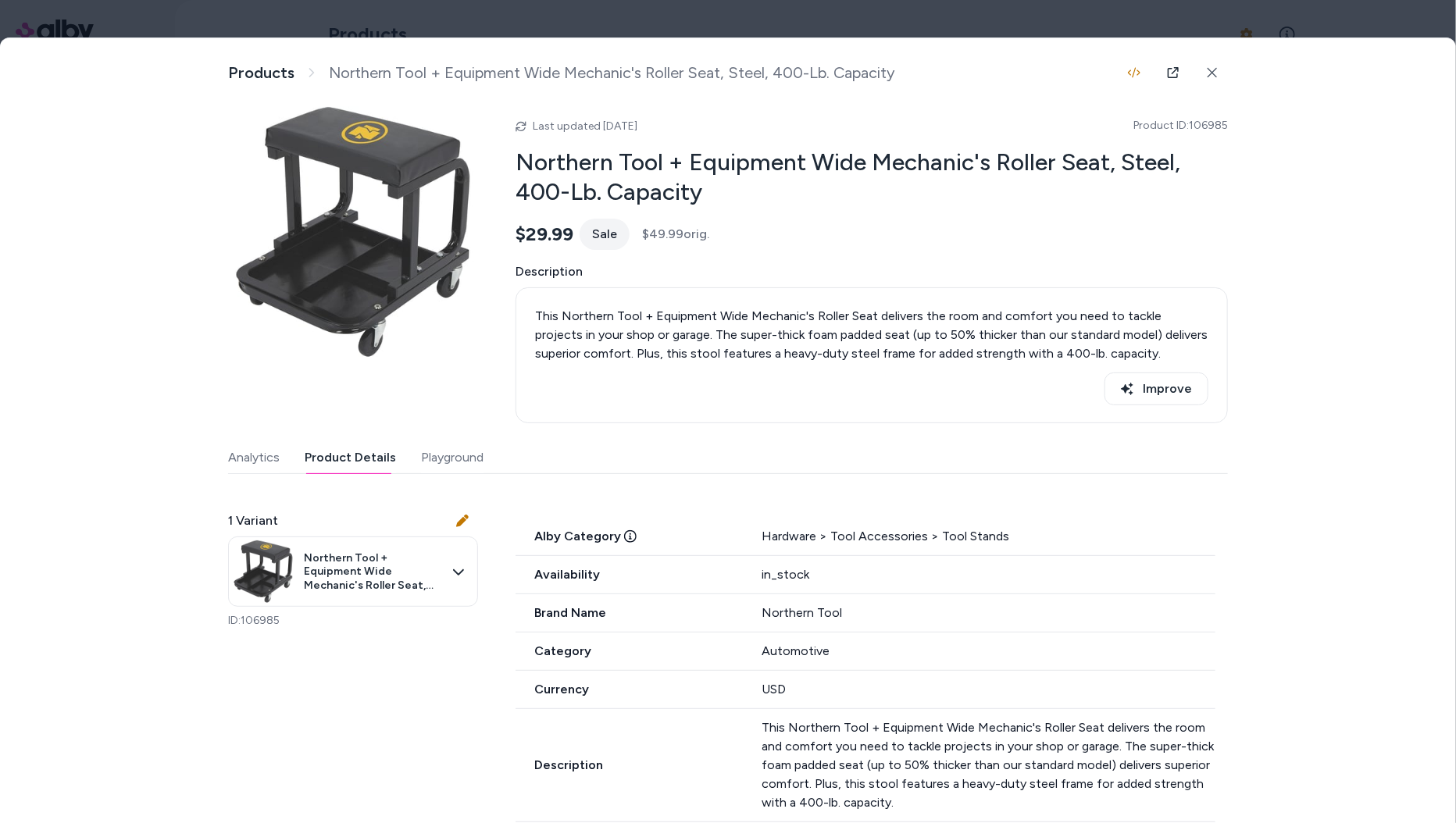
click at [342, 448] on button "Product Details" at bounding box center [350, 457] width 91 height 31
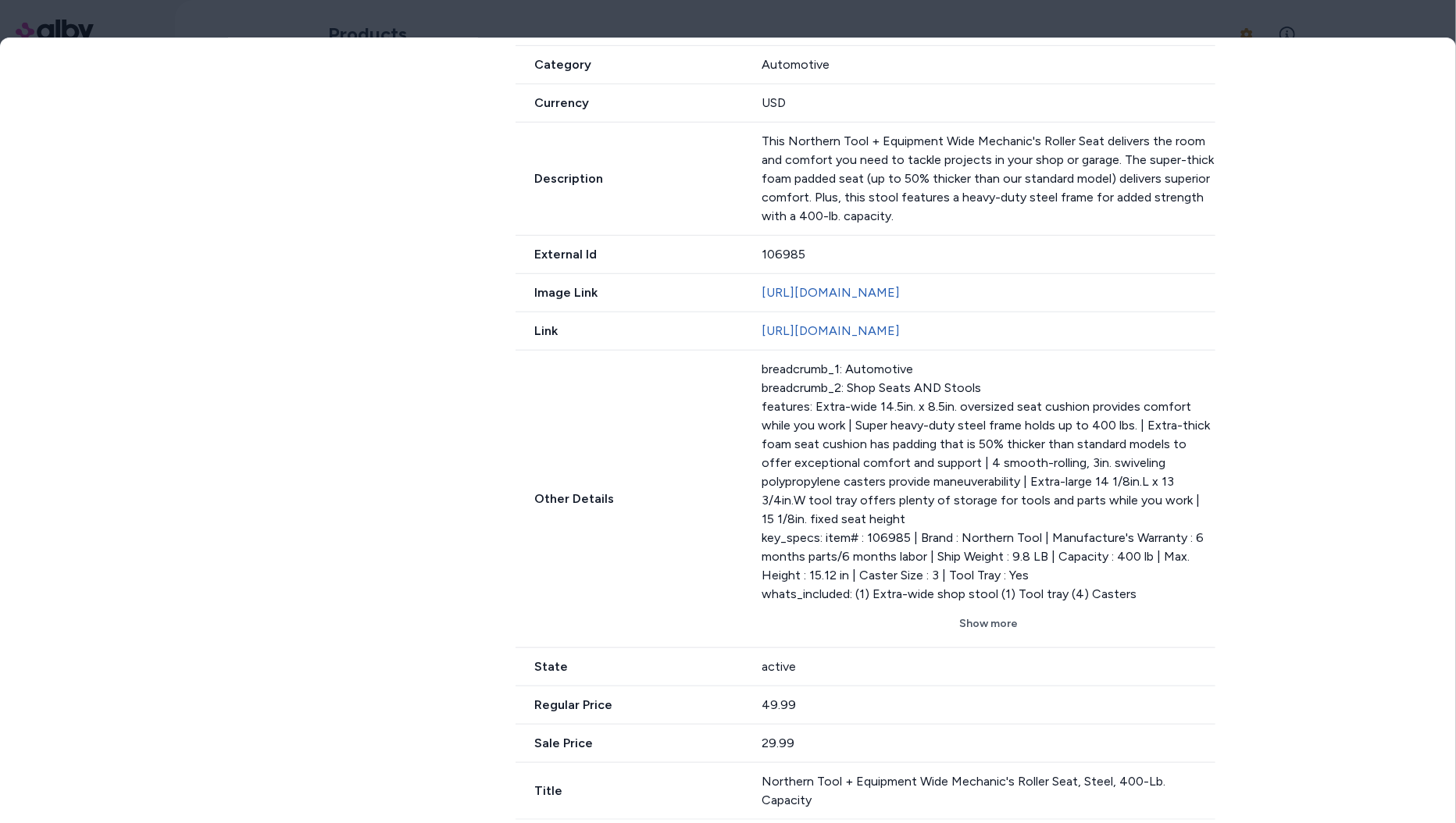
scroll to position [595, 0]
click at [1003, 648] on div "Other Details breadcrumb_1: Automotive breadcrumb_2: Shop Seats AND Stools feat…" at bounding box center [865, 498] width 700 height 297
click at [991, 638] on button "Show more" at bounding box center [988, 623] width 453 height 28
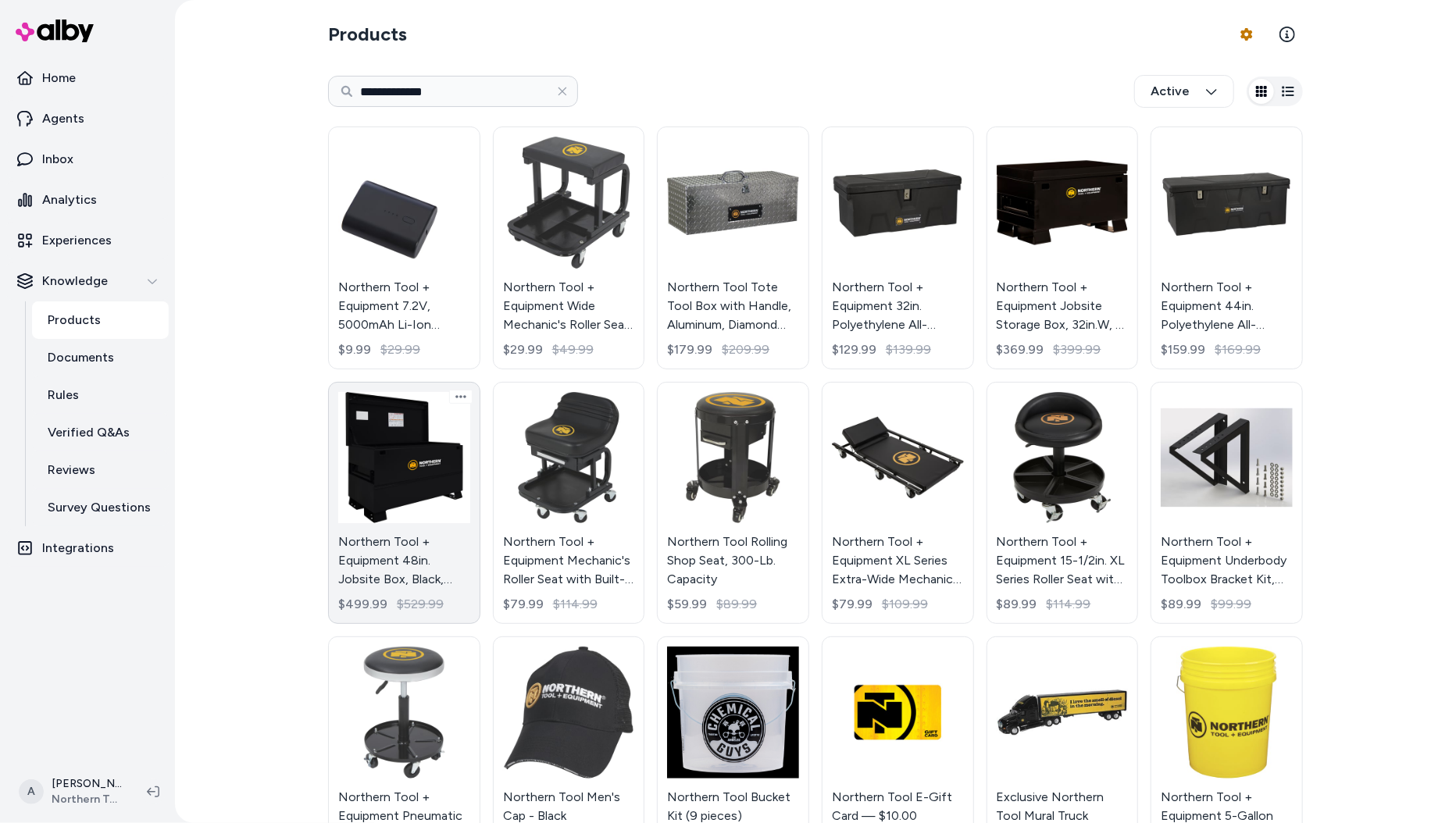
click at [368, 414] on link "Northern Tool + Equipment 48in. Jobsite Box, Black, 48in.W x 24in.D x 28in.H $4…" at bounding box center [405, 503] width 153 height 243
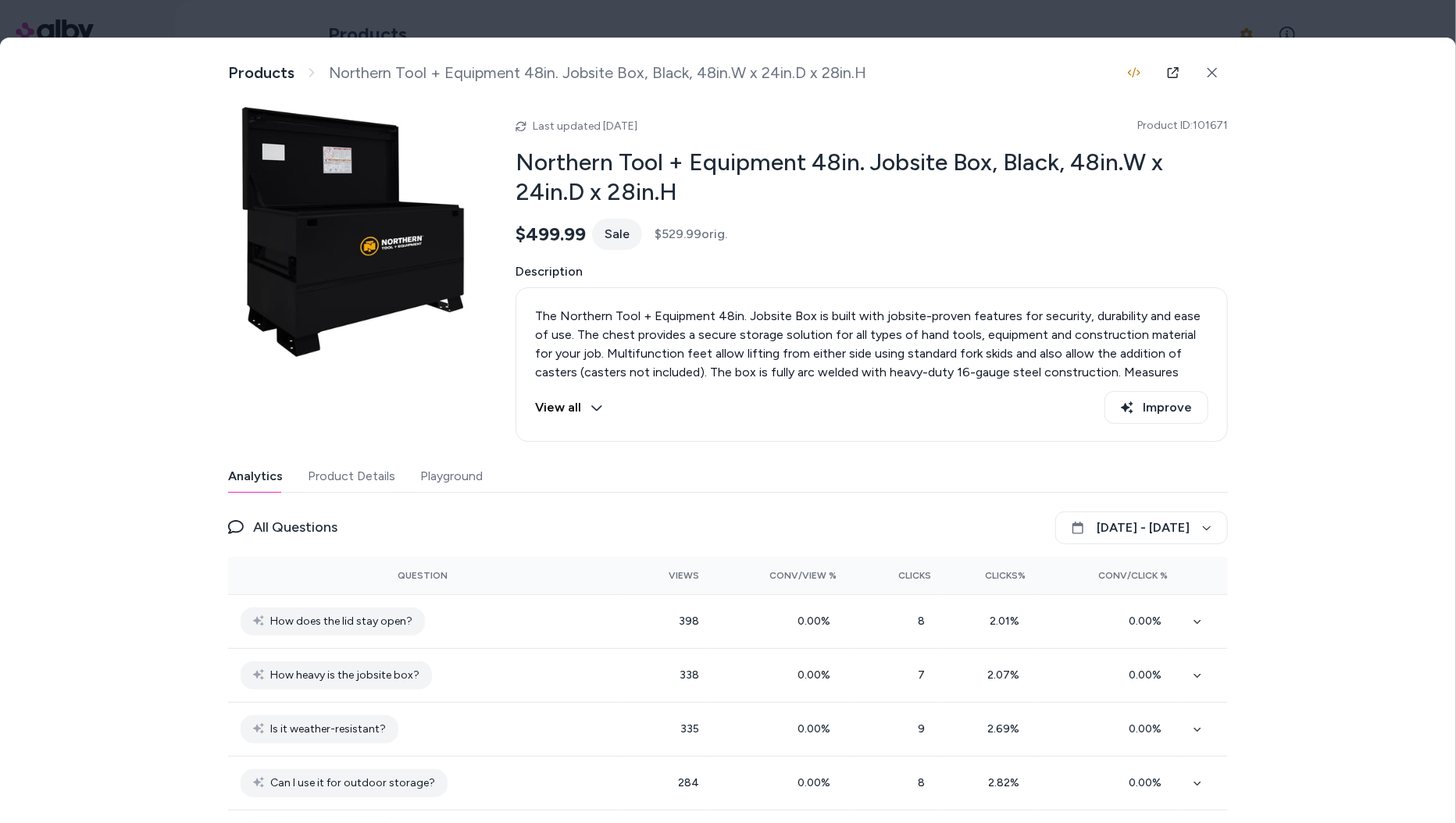
click at [538, 430] on div "The Northern Tool + Equipment 48in. Jobsite Box is built with jobsite-proven fe…" at bounding box center [871, 364] width 712 height 154
click at [543, 405] on button "View all" at bounding box center [569, 407] width 68 height 33
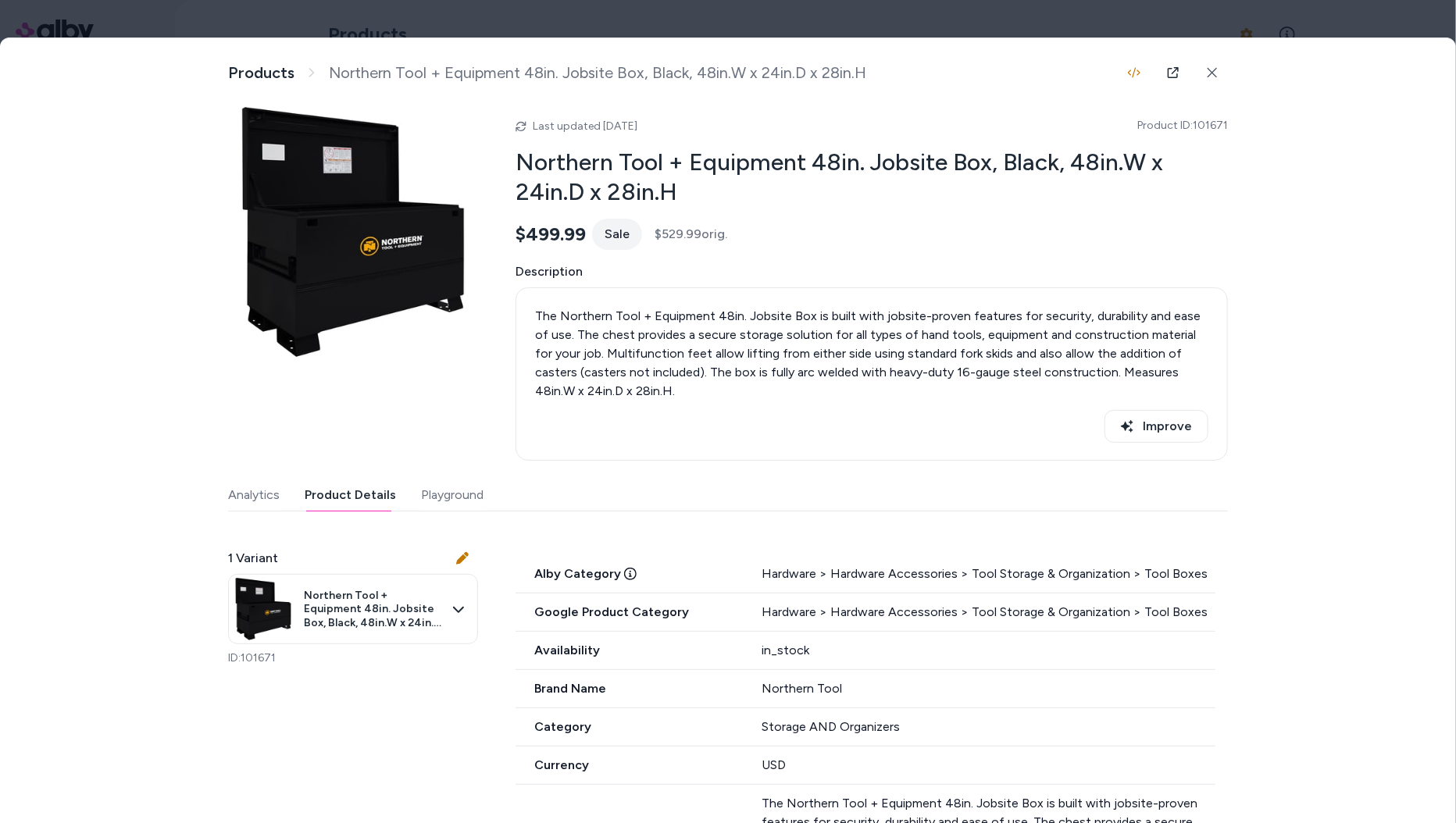
click at [369, 504] on button "Product Details" at bounding box center [350, 494] width 91 height 31
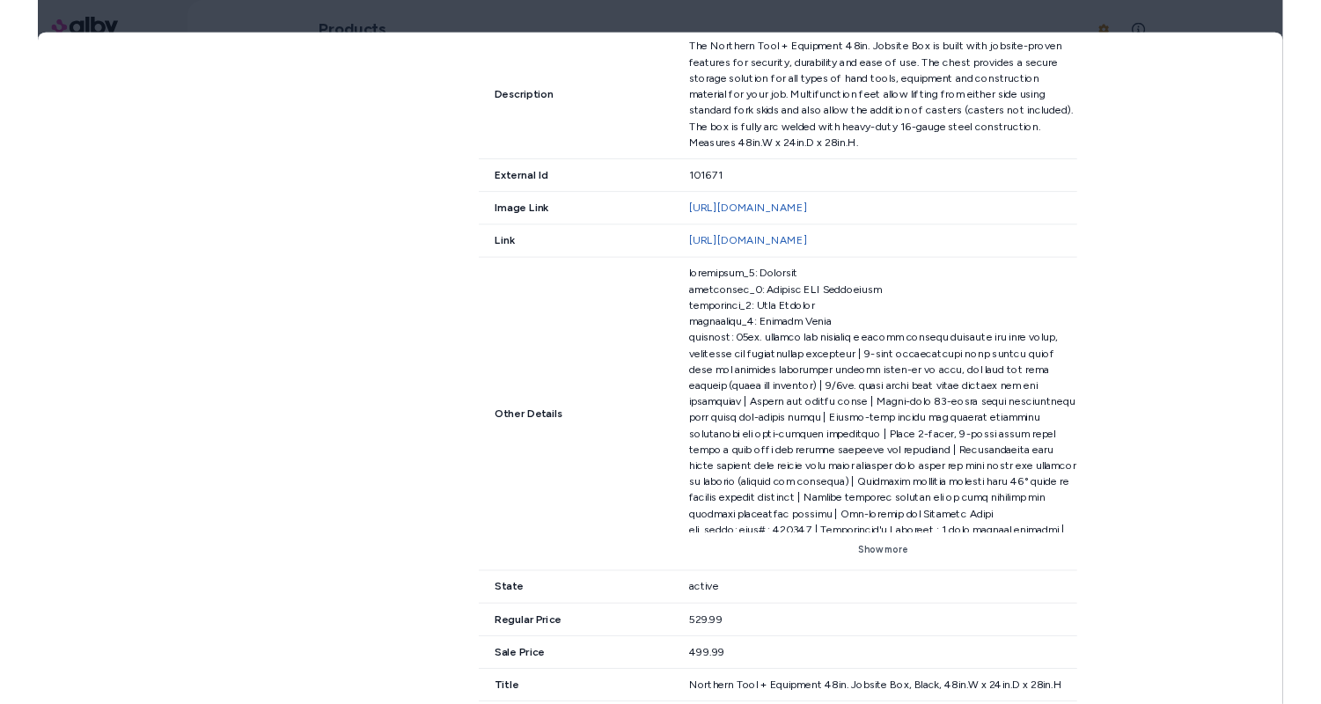
scroll to position [878, 0]
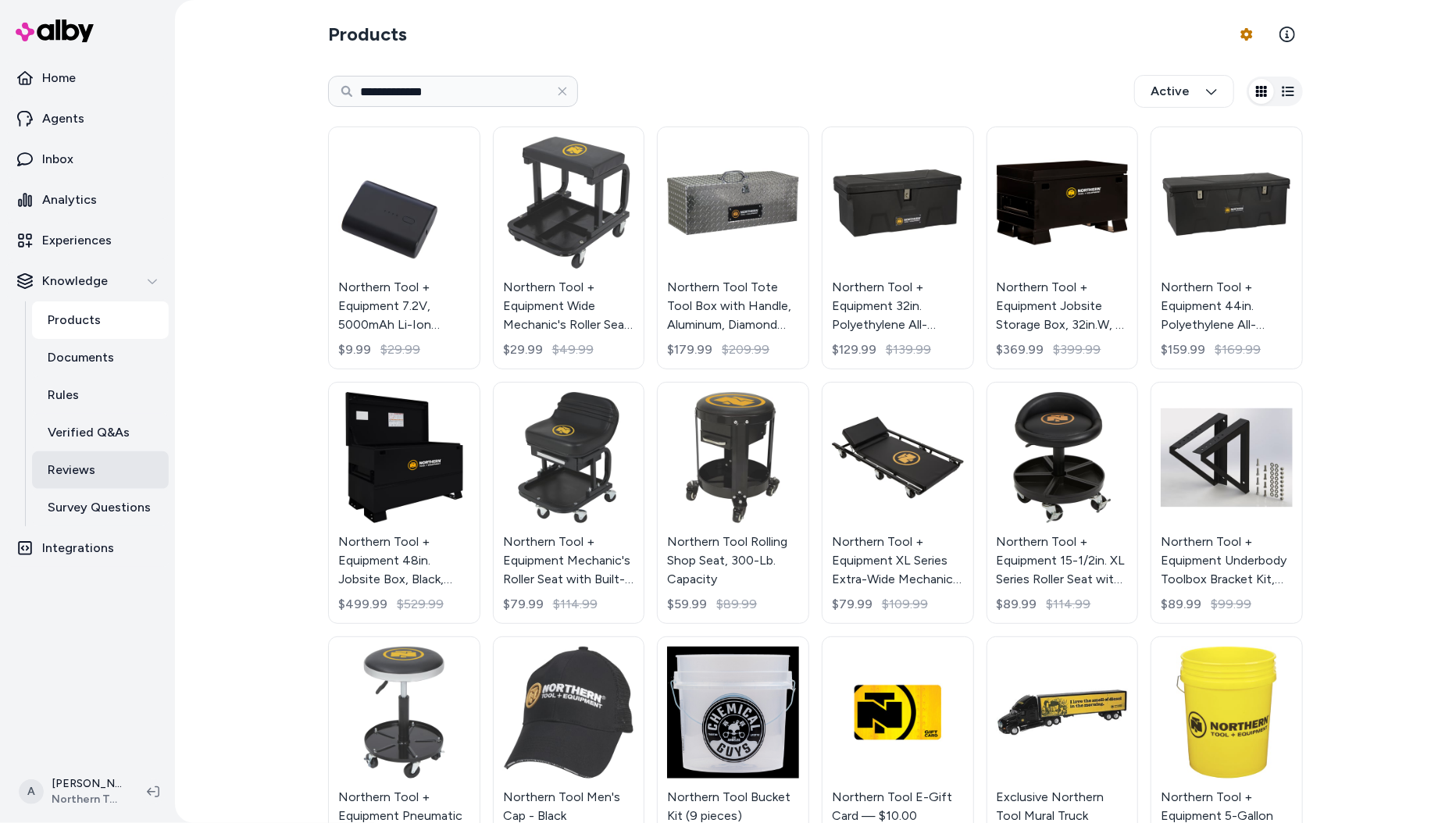
click at [65, 466] on p "Reviews" at bounding box center [72, 469] width 48 height 19
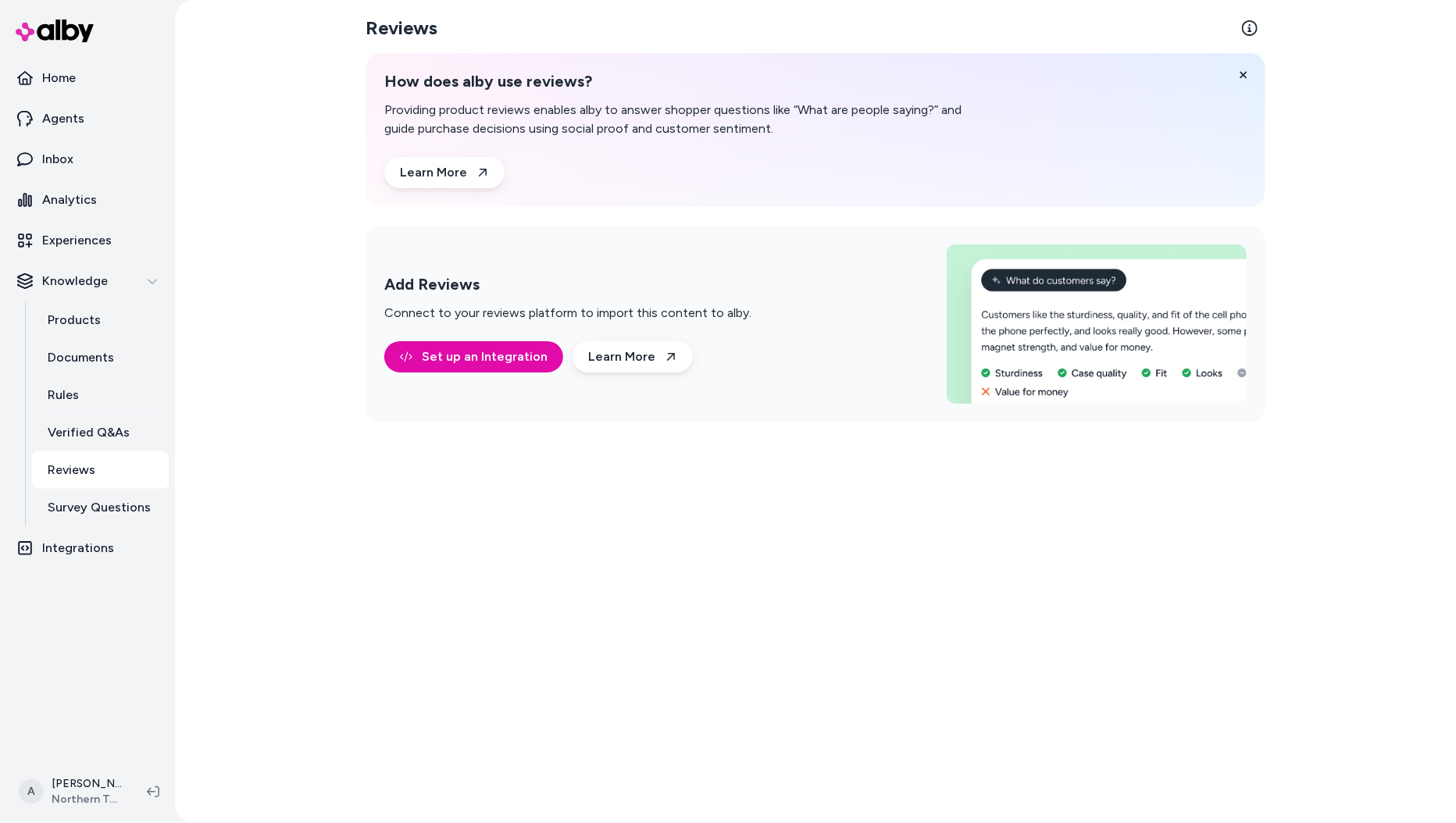
click at [329, 356] on div "Reviews How does alby use reviews? Providing product reviews enables alby to an…" at bounding box center [815, 412] width 1000 height 823
click at [88, 303] on link "Products" at bounding box center [100, 320] width 137 height 37
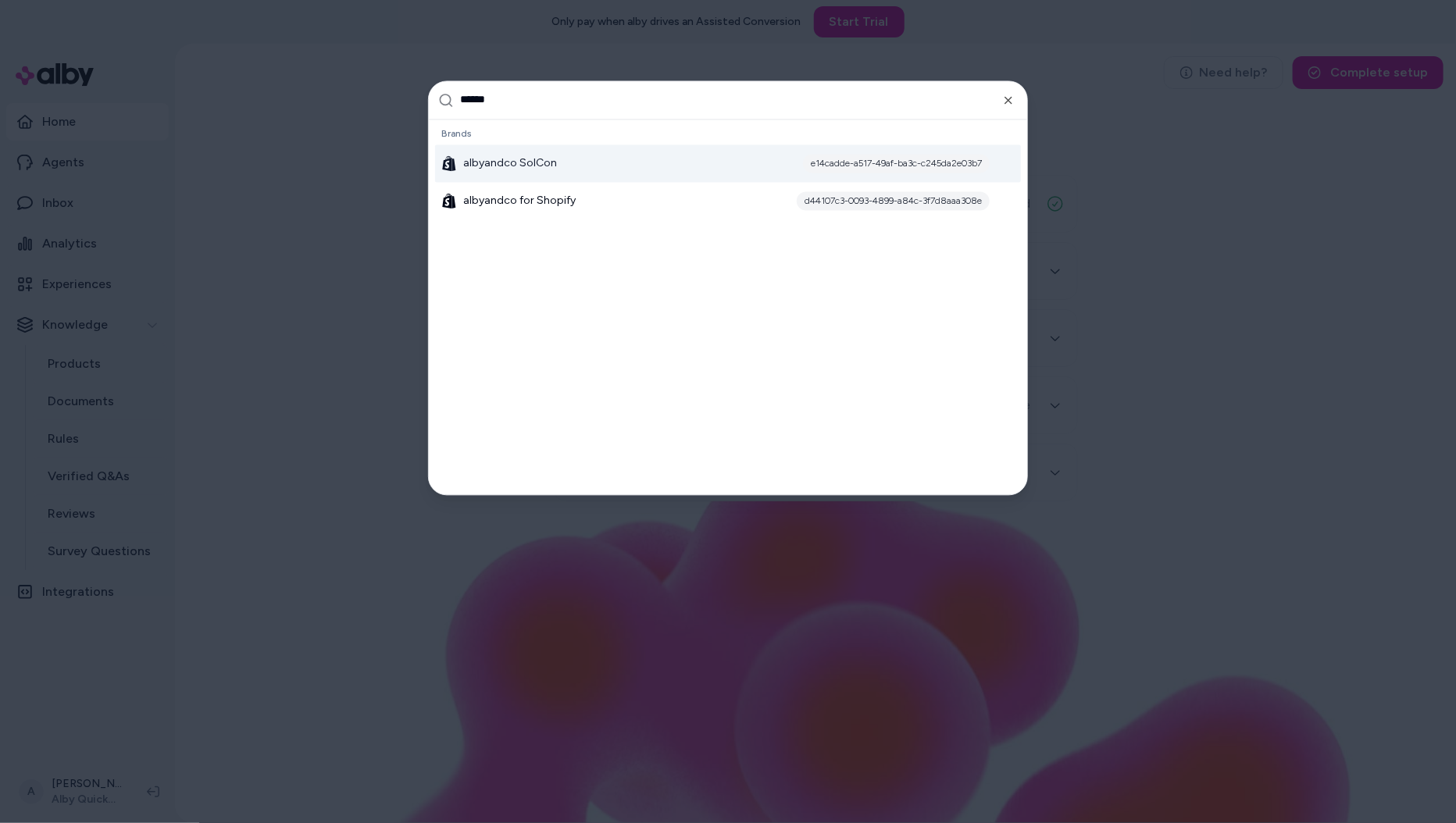
type input "*******"
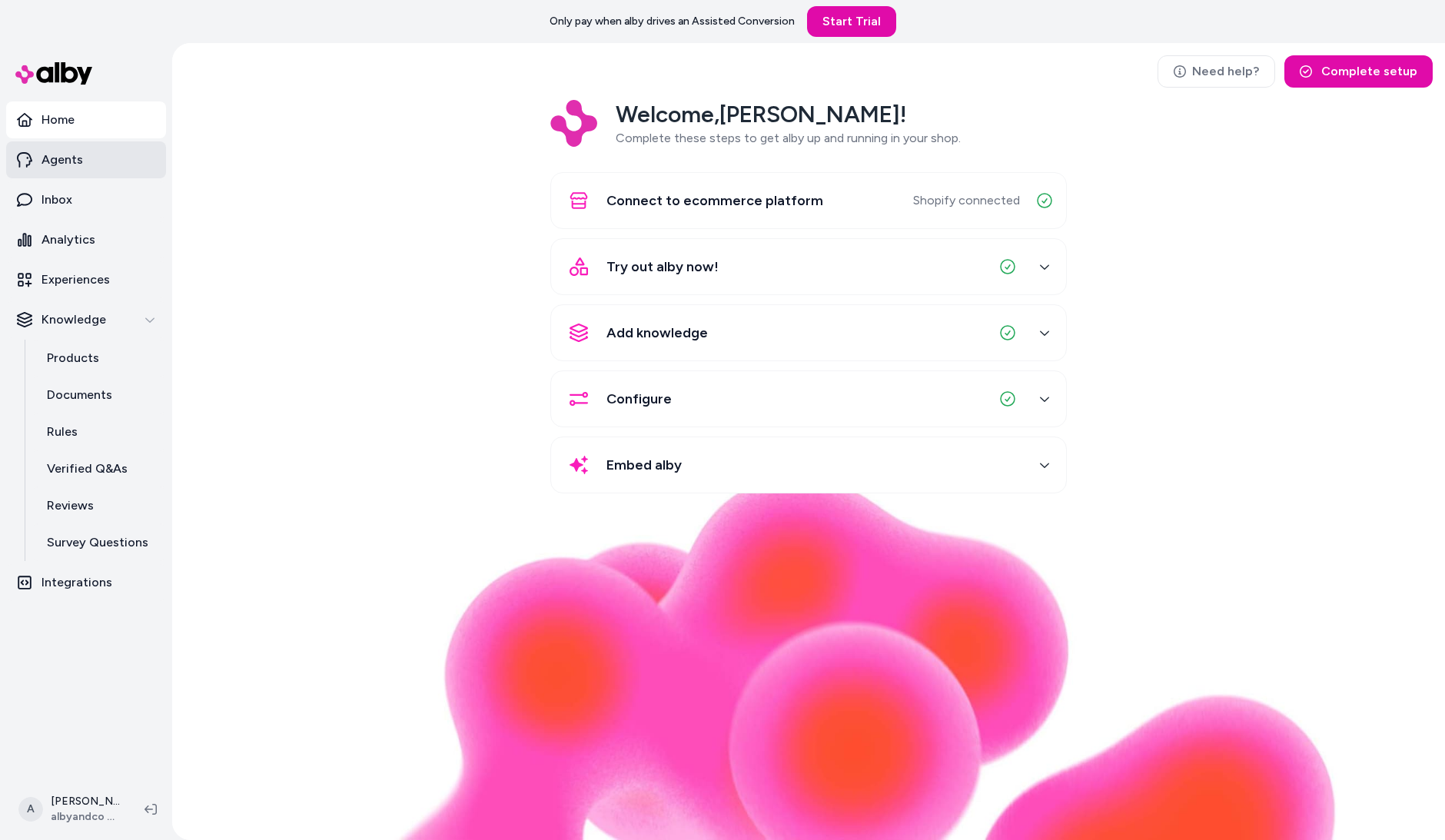
click at [100, 170] on link "Agents" at bounding box center [86, 160] width 160 height 37
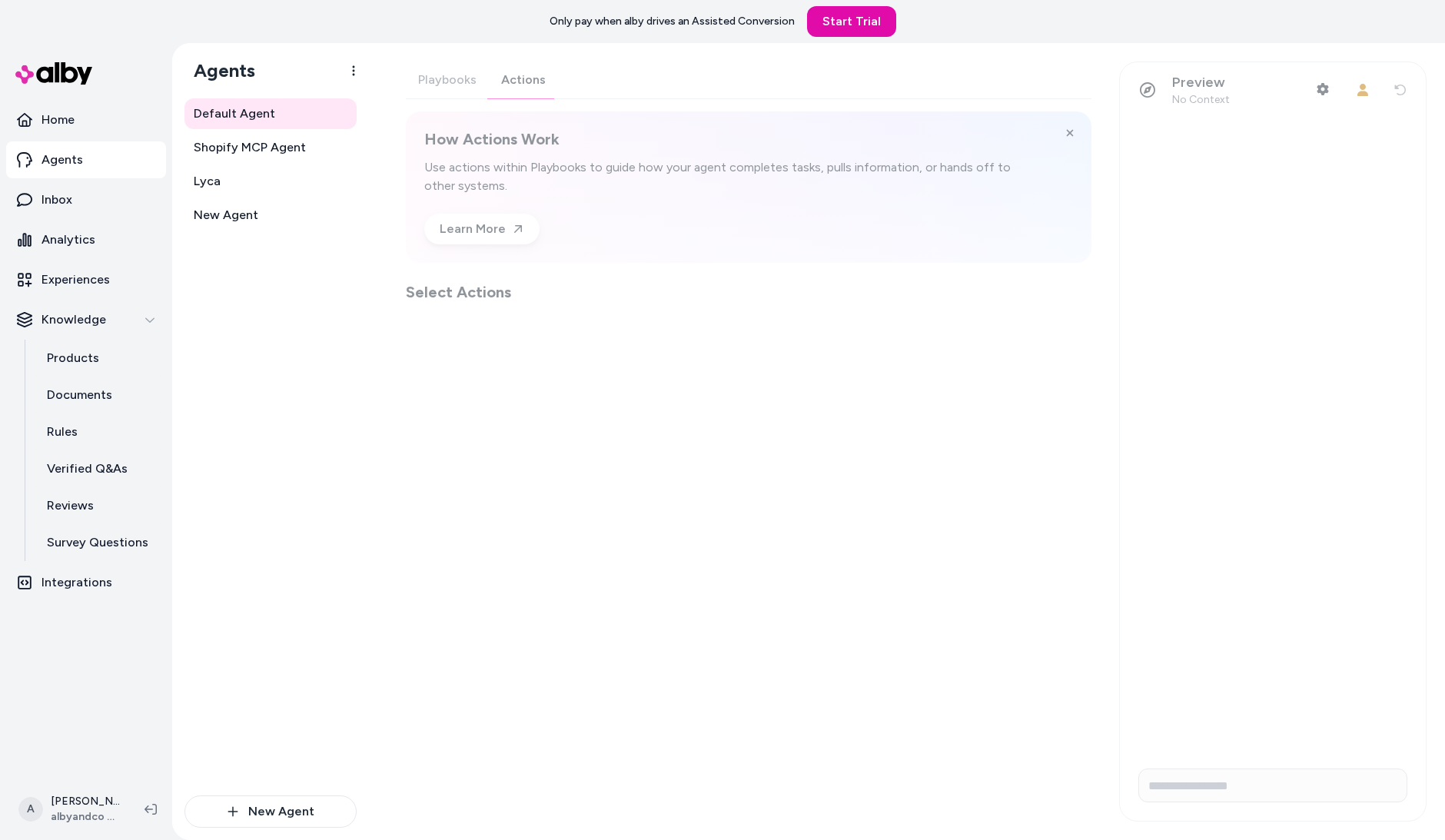
click at [525, 96] on div "Playbooks Actions How Actions Work Use actions within Playbooks to guide how yo…" at bounding box center [748, 182] width 685 height 241
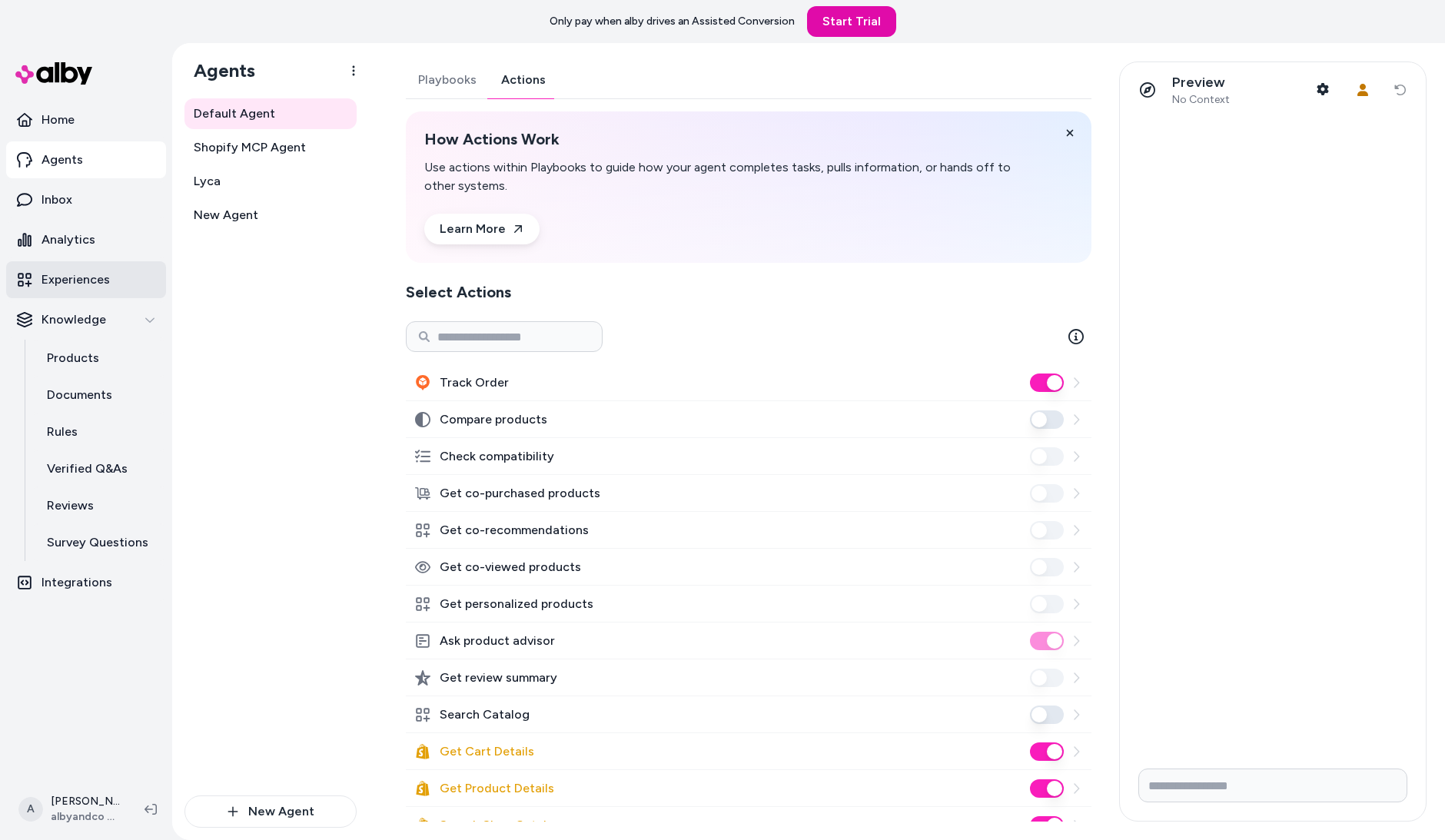
click at [100, 271] on p "Experiences" at bounding box center [76, 279] width 68 height 18
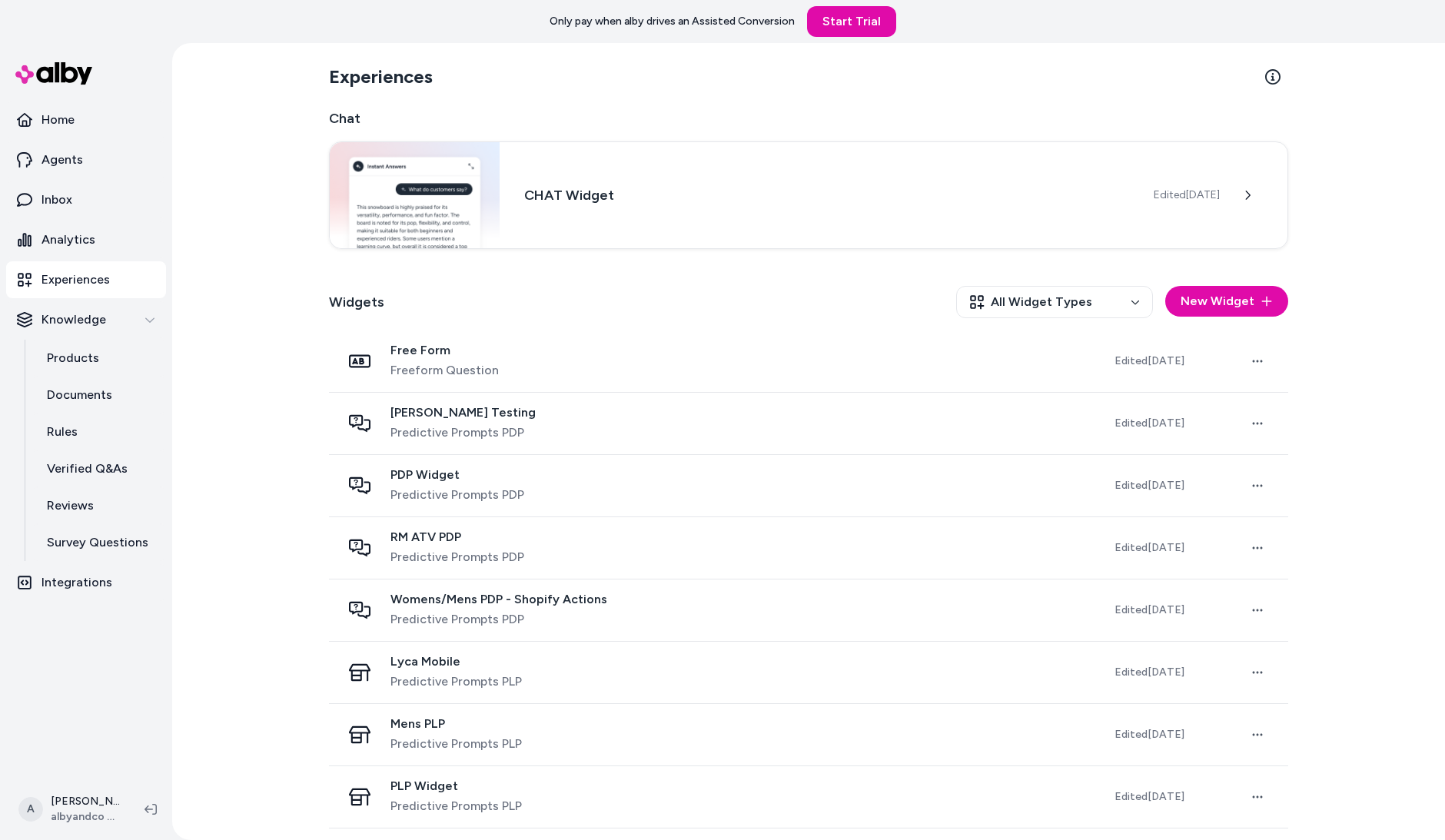
click at [530, 489] on div "PDP Widget Predictive Prompts PDP" at bounding box center [715, 485] width 748 height 37
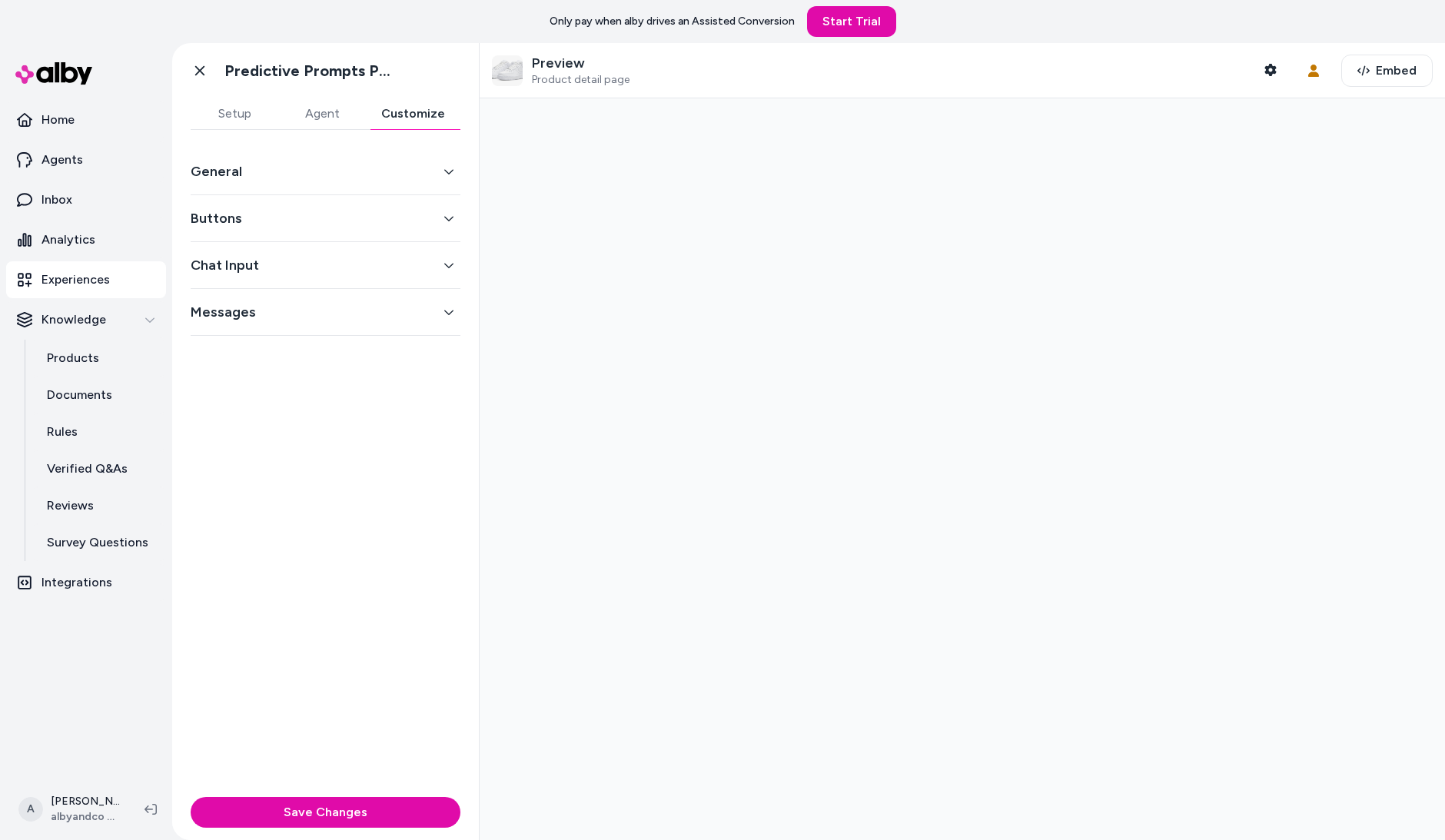
click at [393, 114] on button "Customize" at bounding box center [413, 114] width 94 height 31
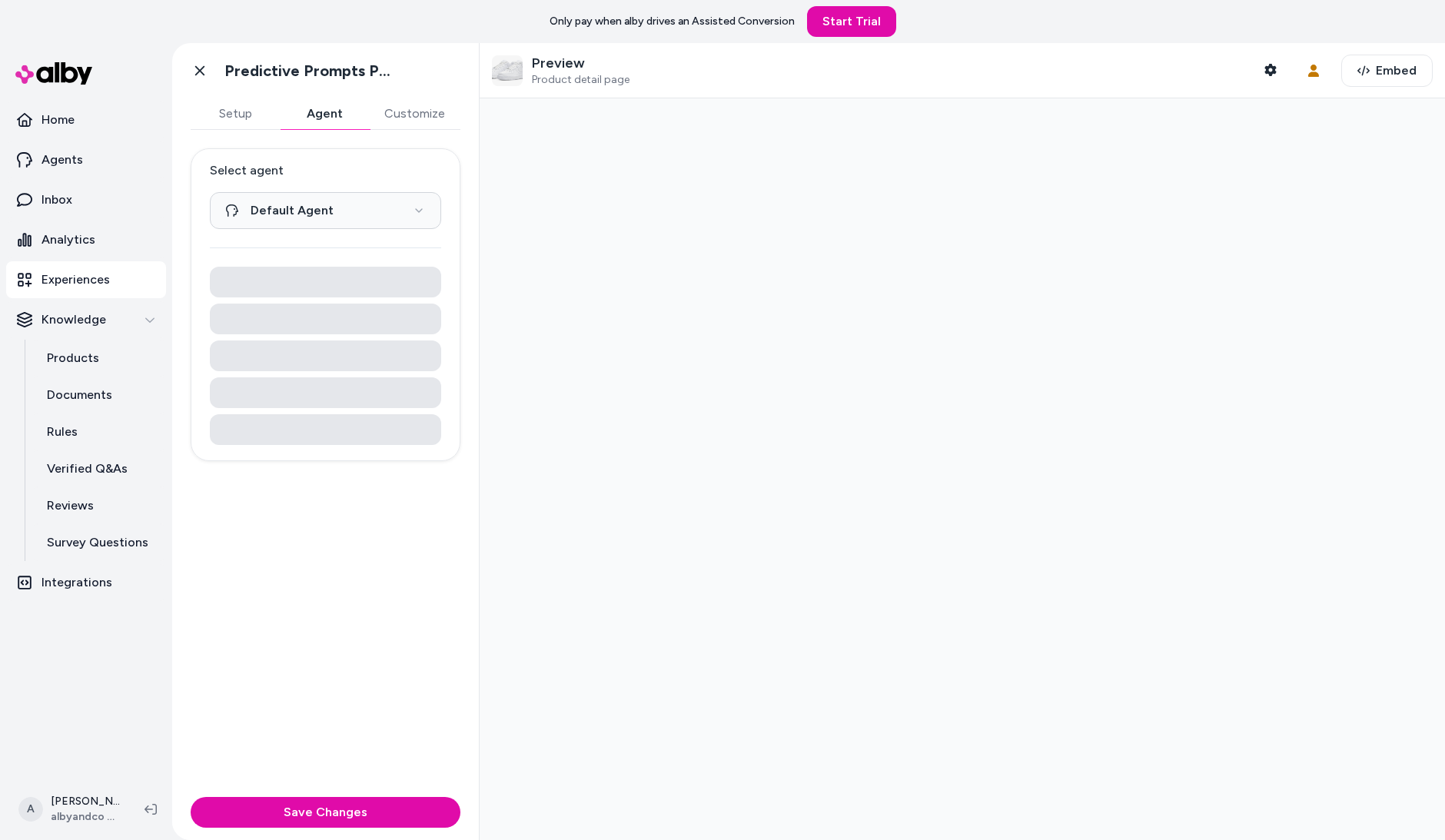
click at [310, 114] on button "Agent" at bounding box center [324, 114] width 89 height 31
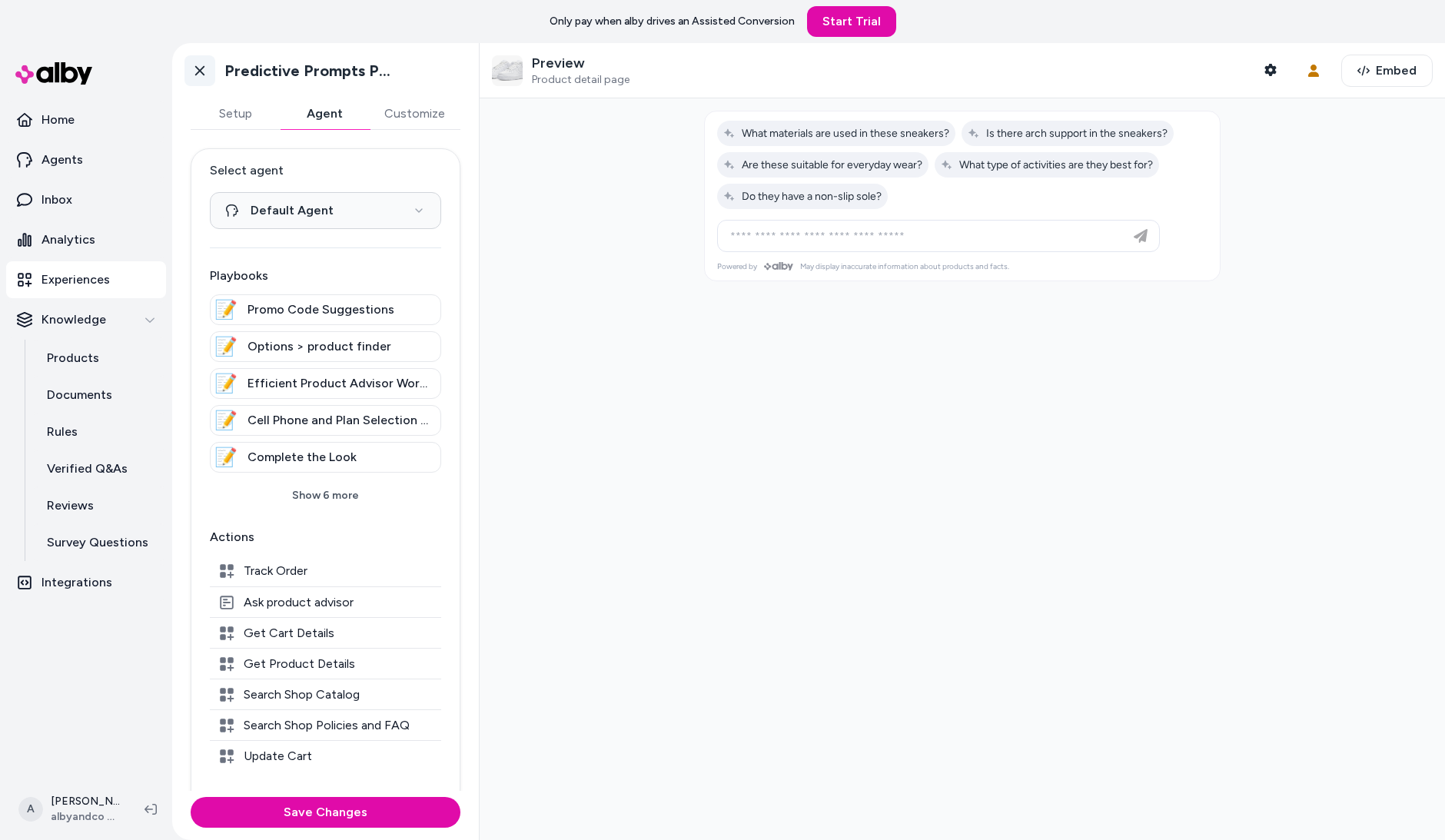
click at [201, 82] on link "Go back" at bounding box center [199, 70] width 31 height 31
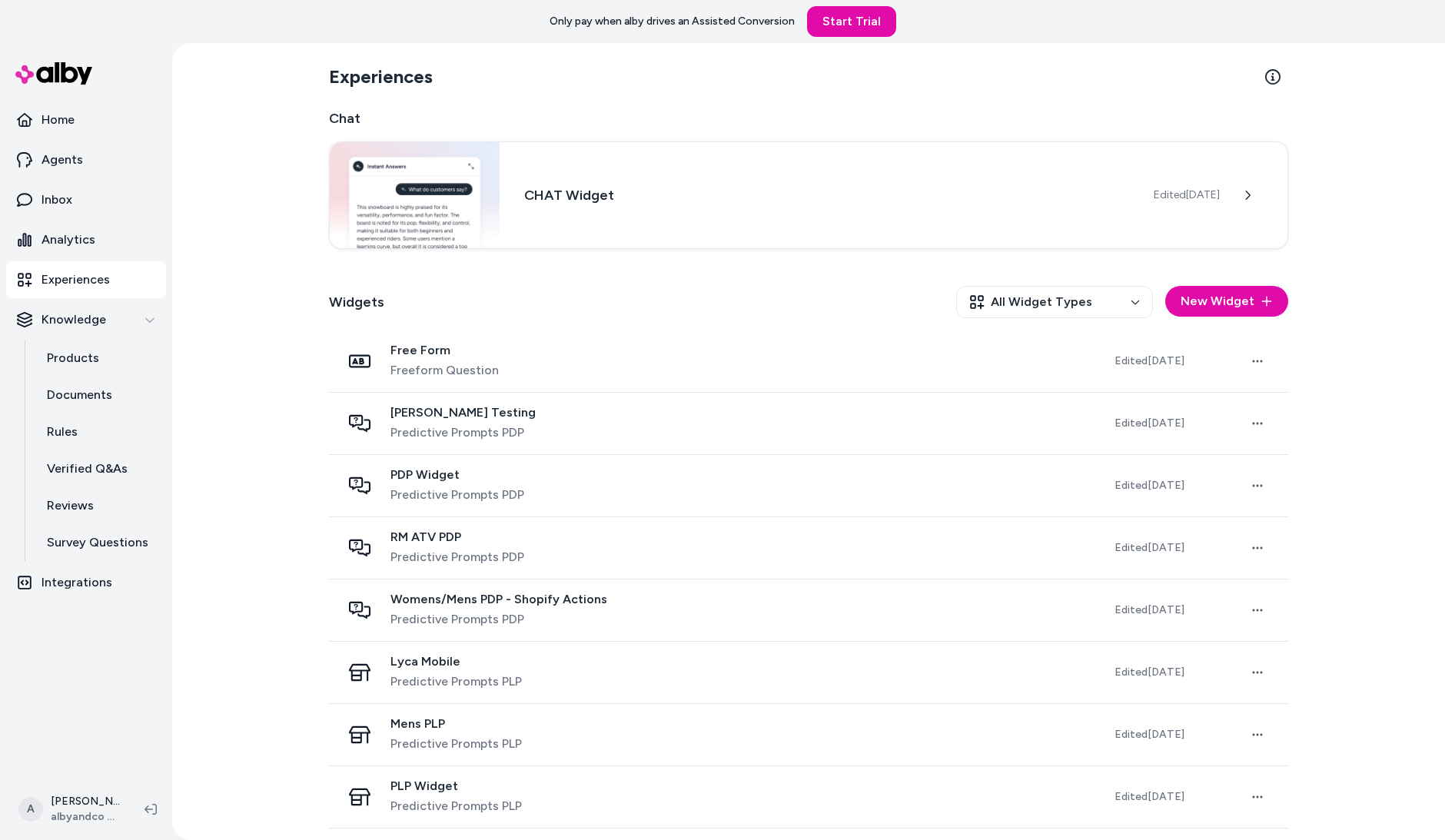
click at [244, 176] on div "Experiences Chat CHAT Widget Edited Sep 19, 2025 Widgets All Widget Types New W…" at bounding box center [809, 441] width 1273 height 797
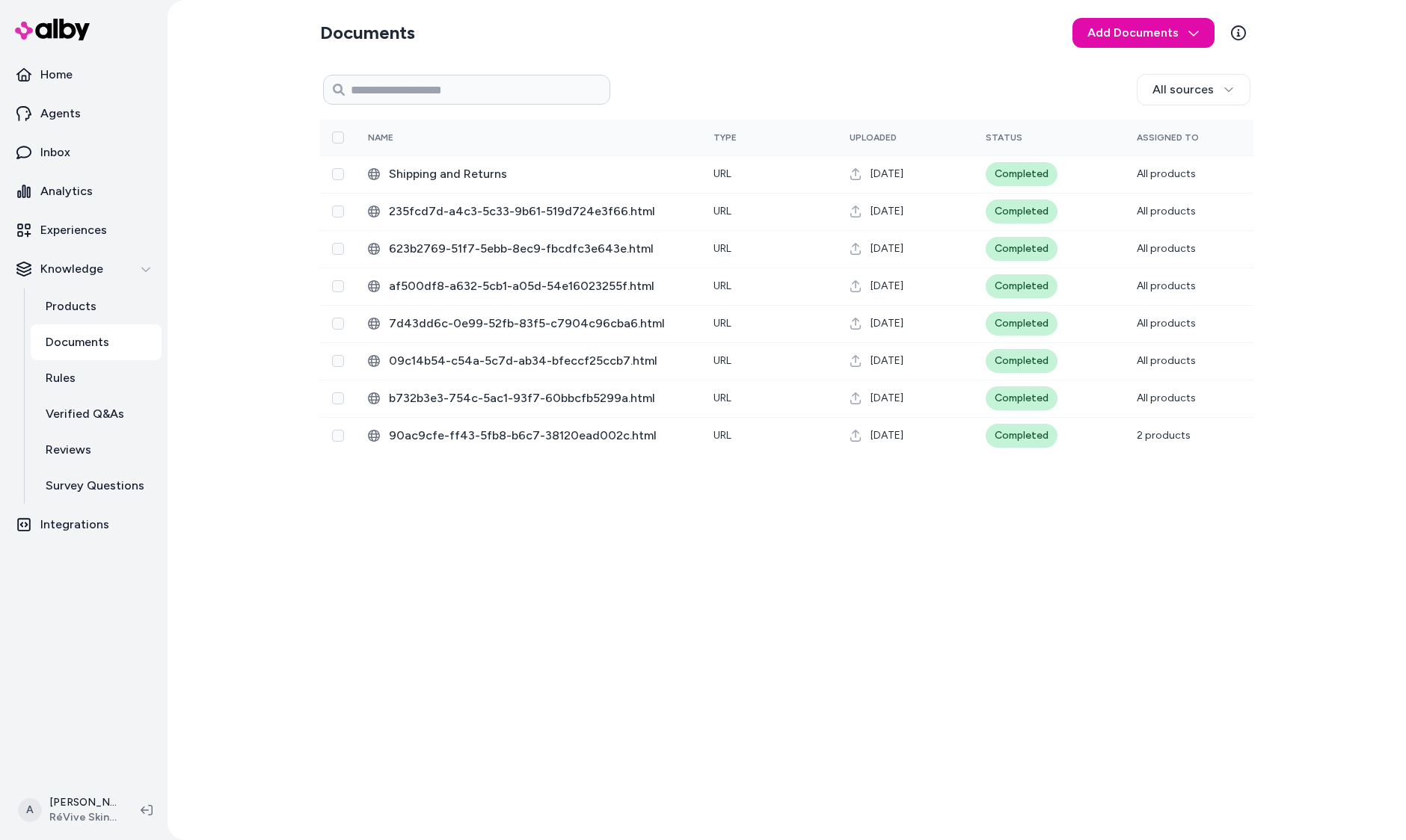
click at [1200, 589] on div "Documents Add Documents All sources 0 Selected Edit Name Type Uploaded Status A…" at bounding box center [787, 420] width 957 height 840
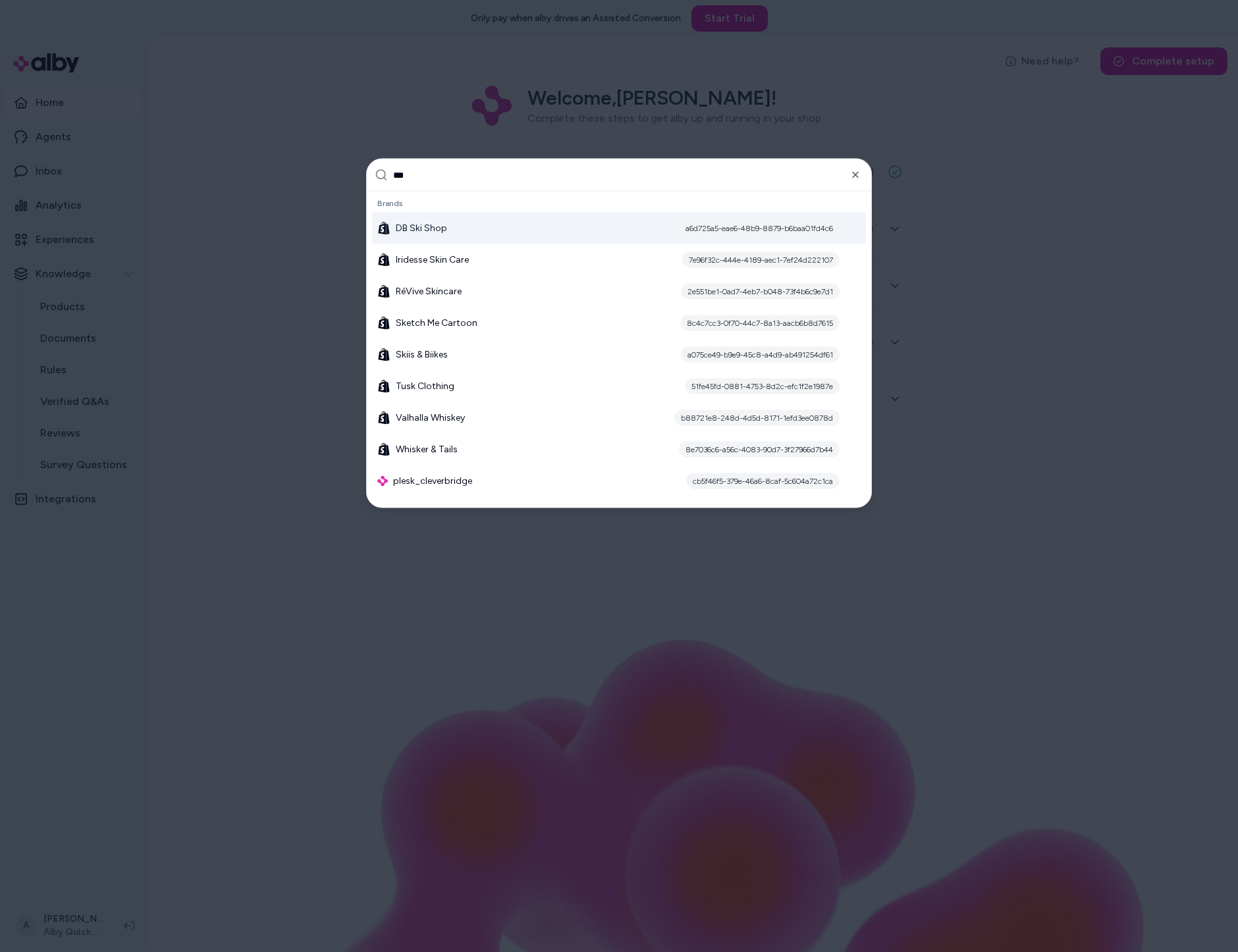
type input "****"
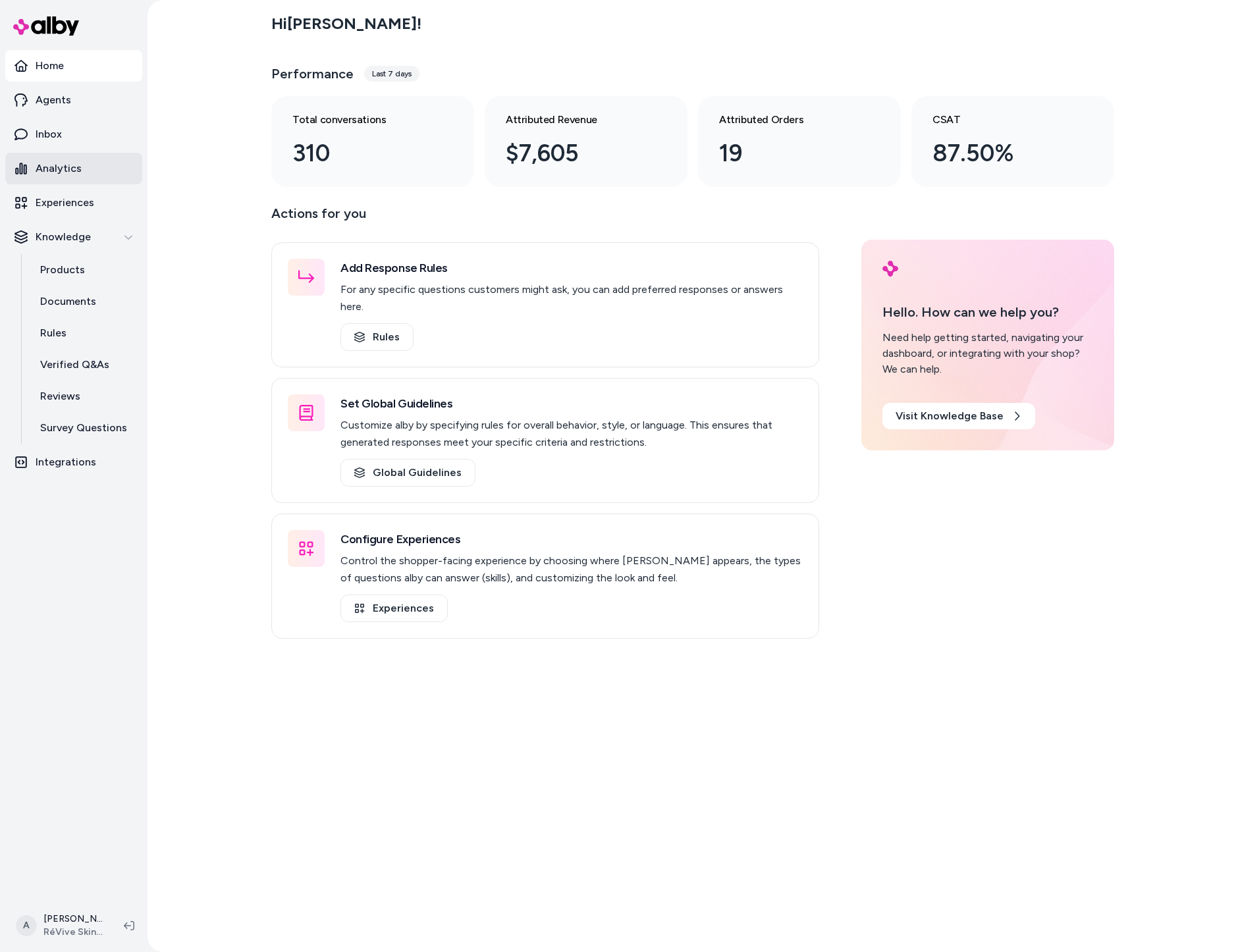
click at [64, 168] on p "Analytics" at bounding box center [59, 168] width 46 height 16
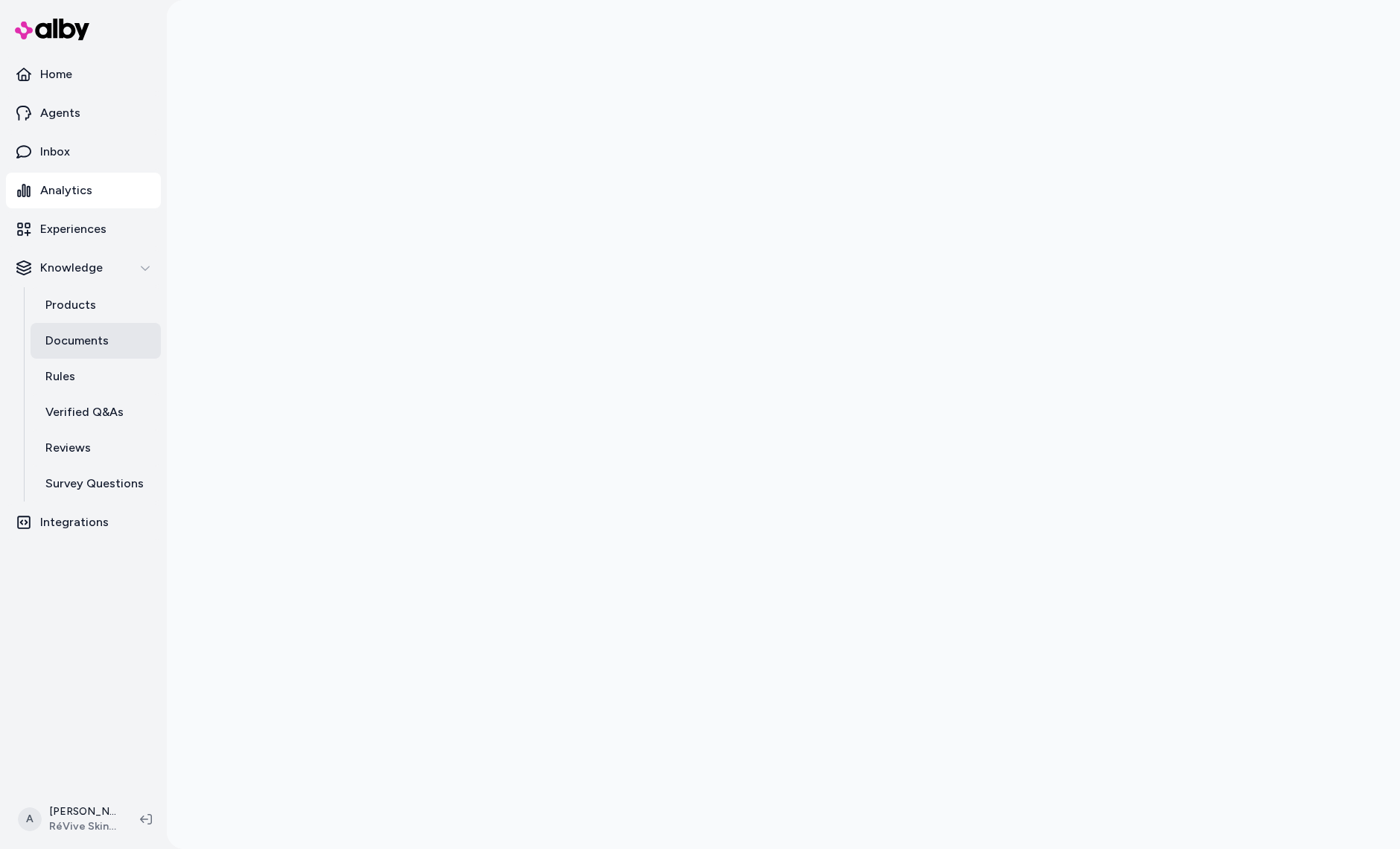
click at [96, 351] on link "Documents" at bounding box center [96, 341] width 130 height 36
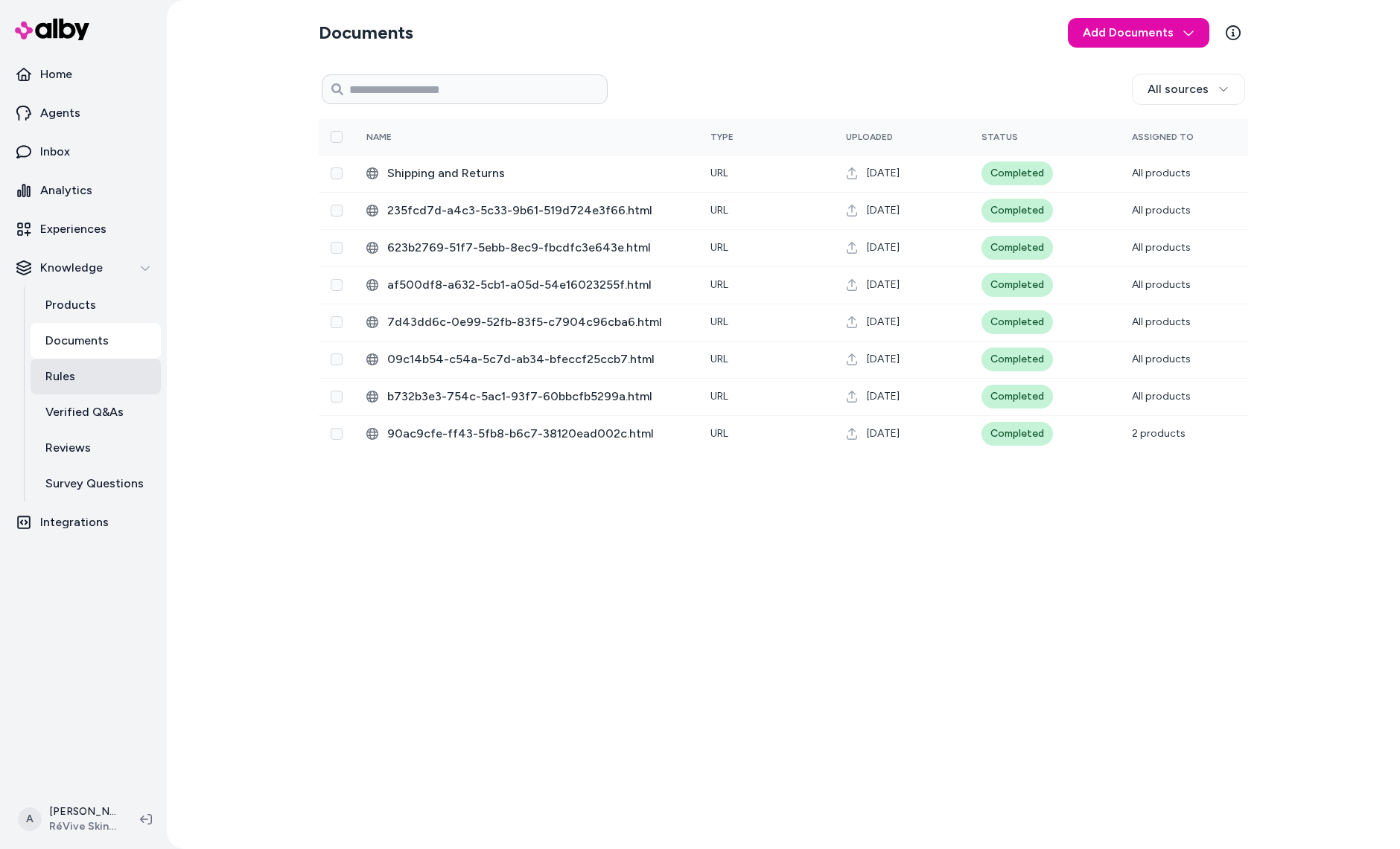
click at [64, 375] on p "Rules" at bounding box center [60, 376] width 30 height 18
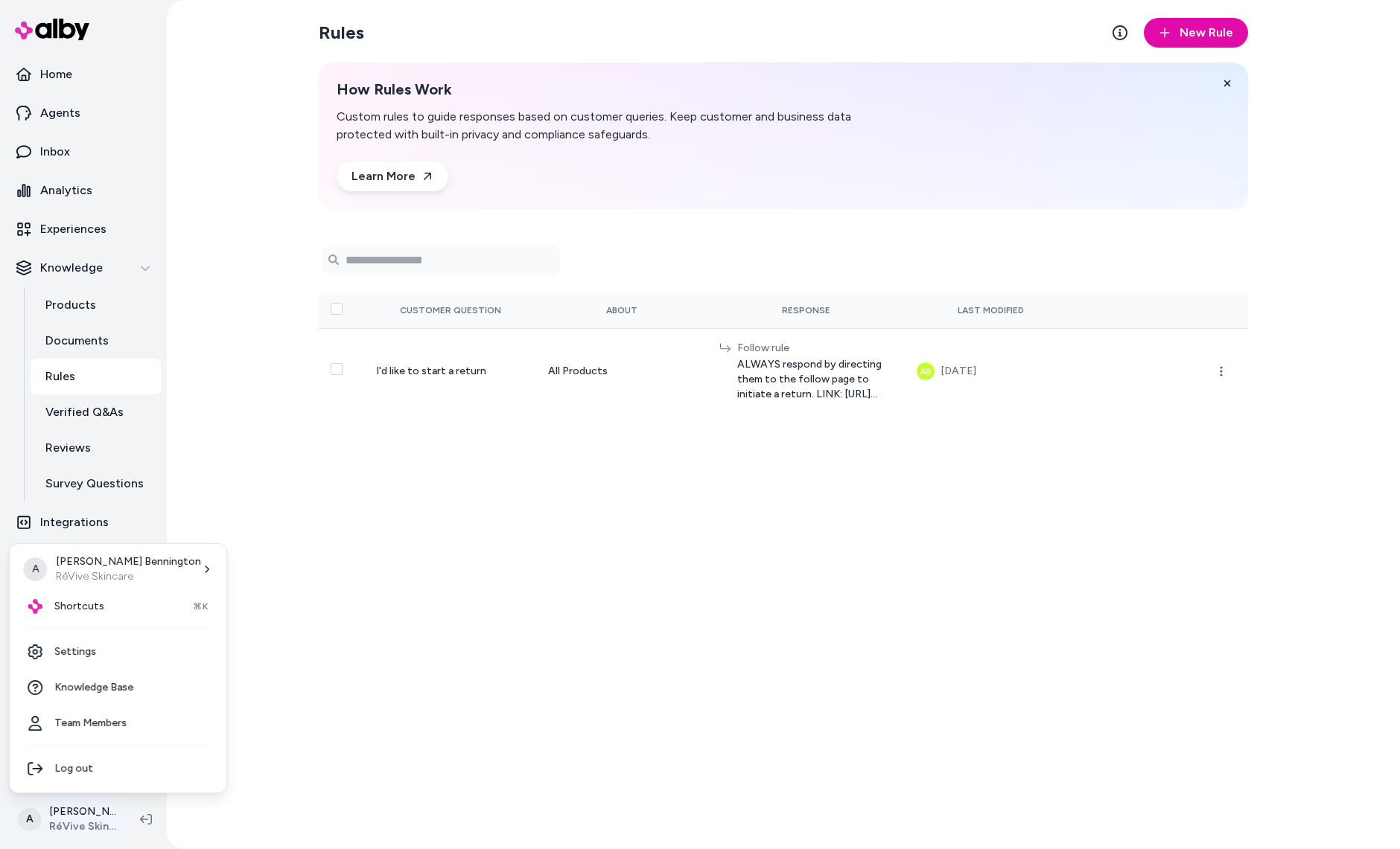
click at [96, 824] on html "Home Agents Inbox Analytics Experiences Knowledge Products Documents Rules Veri…" at bounding box center [700, 424] width 1400 height 849
click at [111, 645] on link "Settings" at bounding box center [118, 652] width 205 height 36
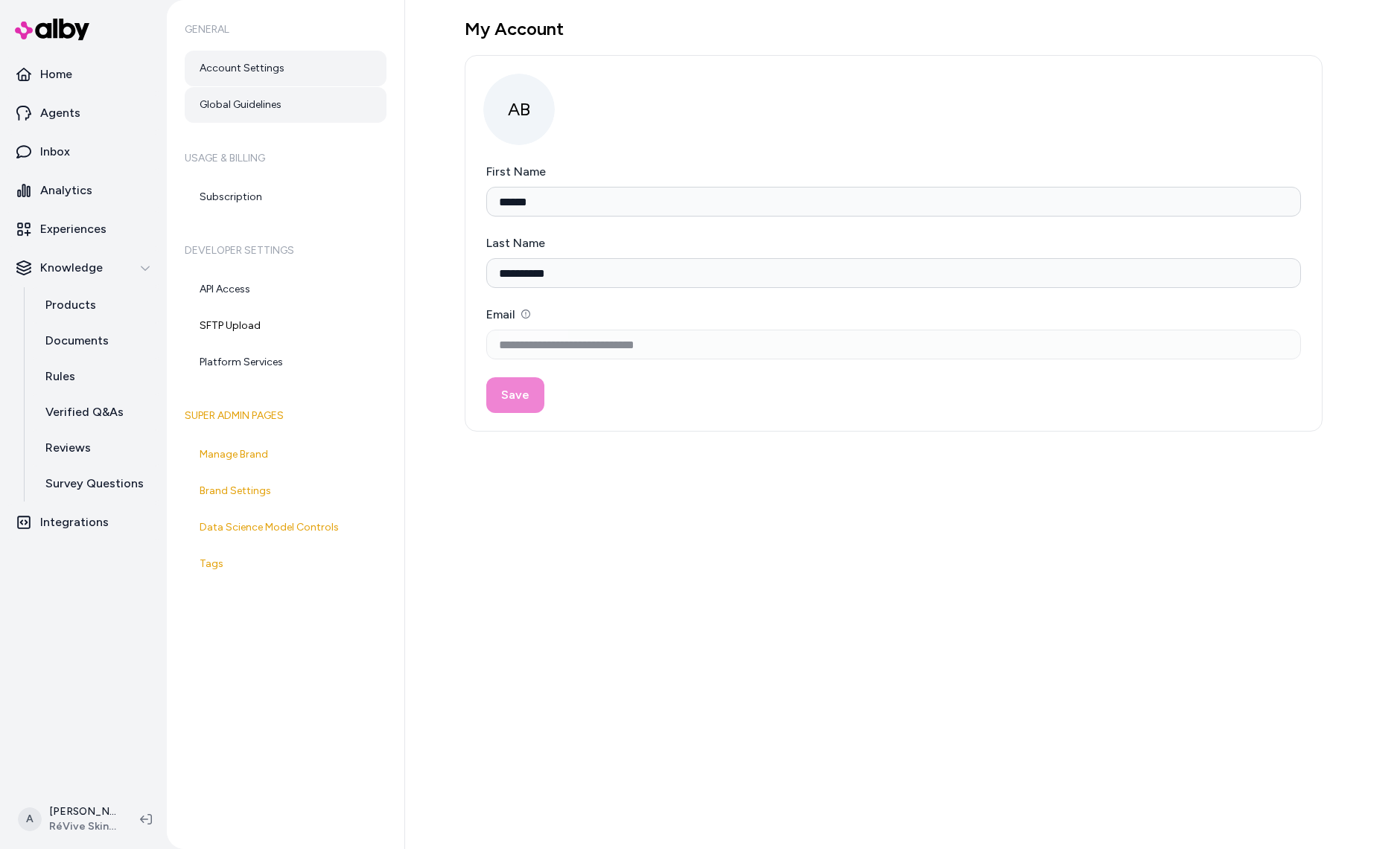
click at [334, 100] on link "Global Guidelines" at bounding box center [285, 105] width 202 height 36
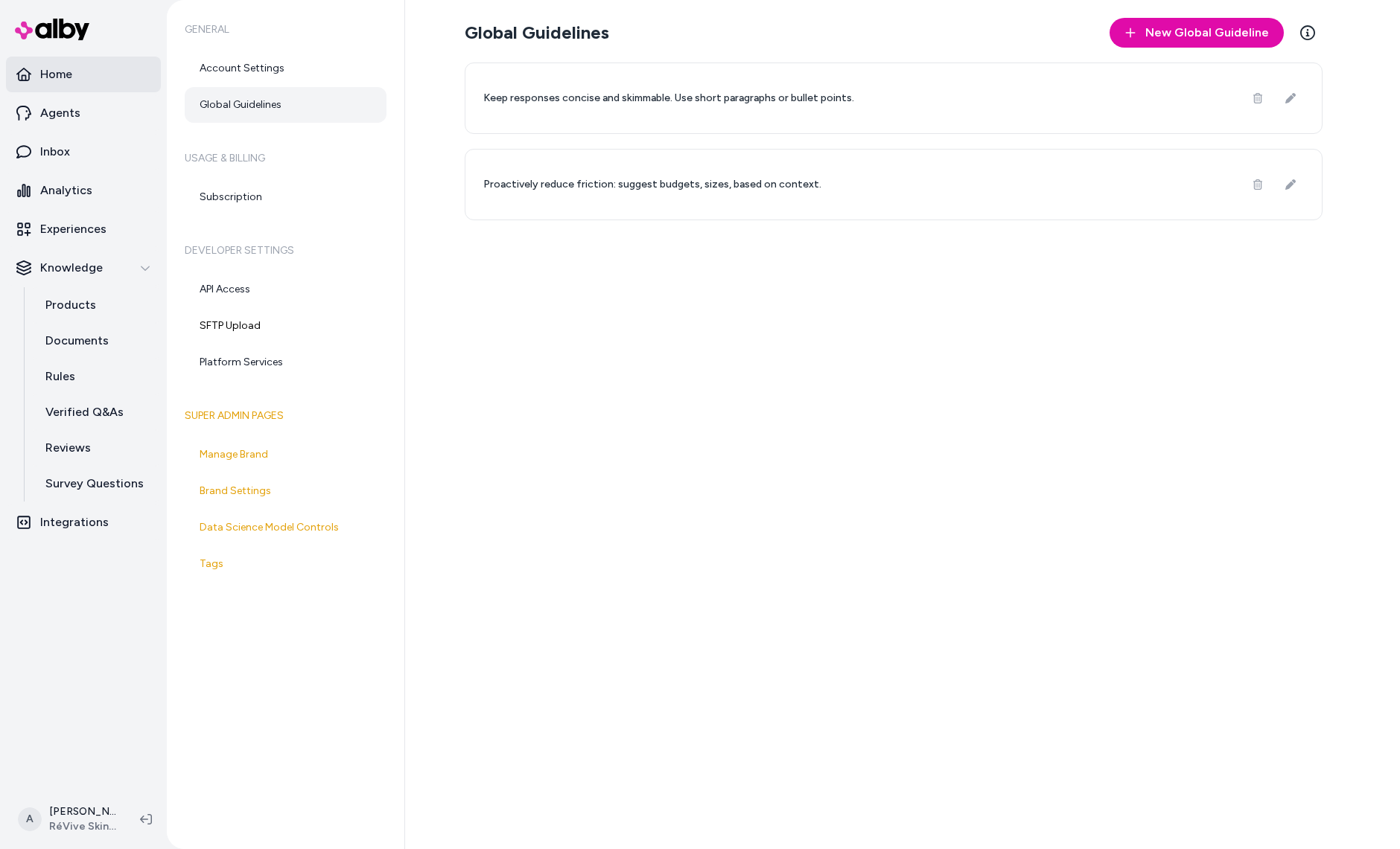
click at [81, 83] on link "Home" at bounding box center [83, 74] width 155 height 36
click at [82, 109] on link "Agents" at bounding box center [83, 113] width 155 height 36
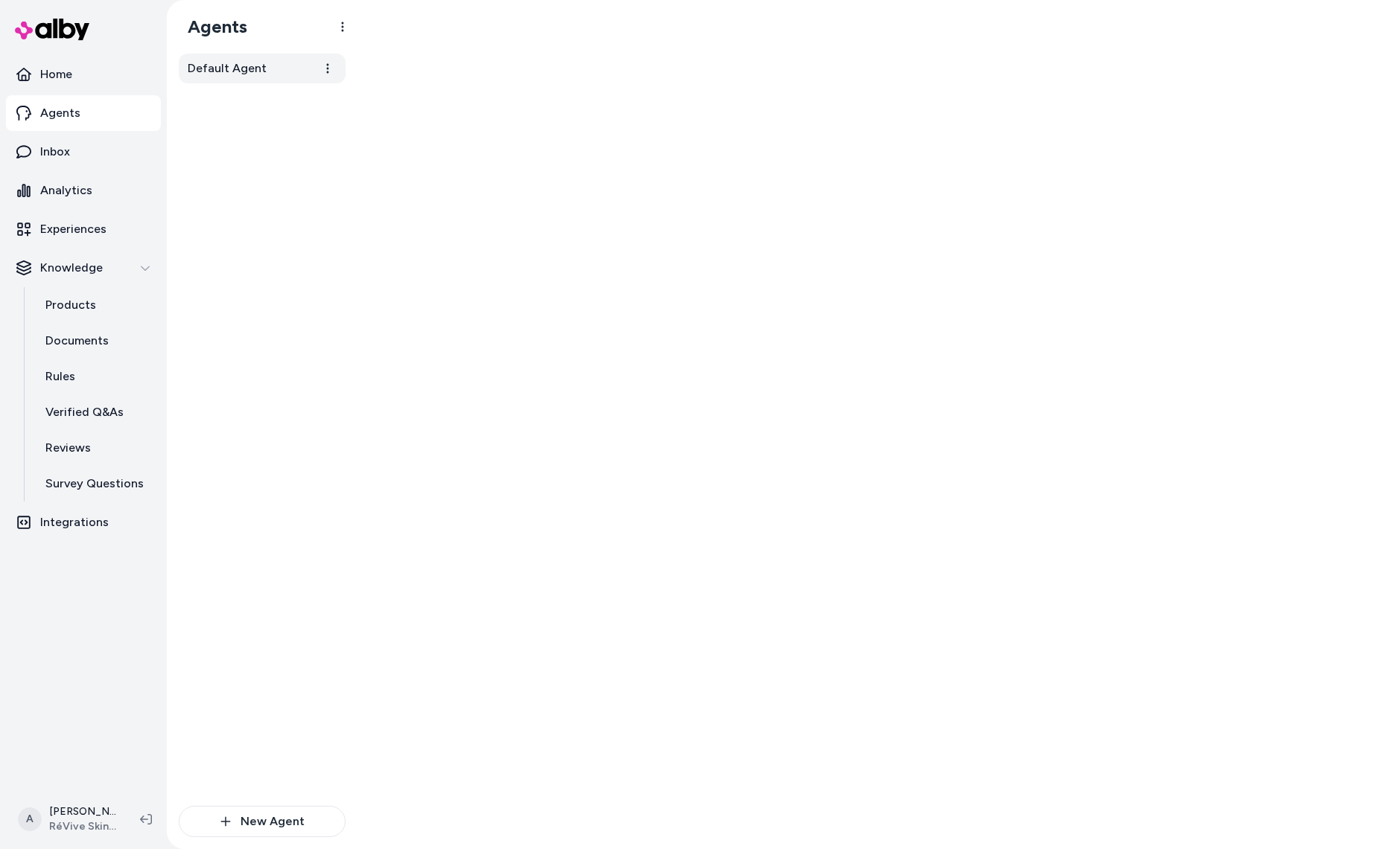
click at [211, 76] on span "Default Agent" at bounding box center [227, 68] width 79 height 18
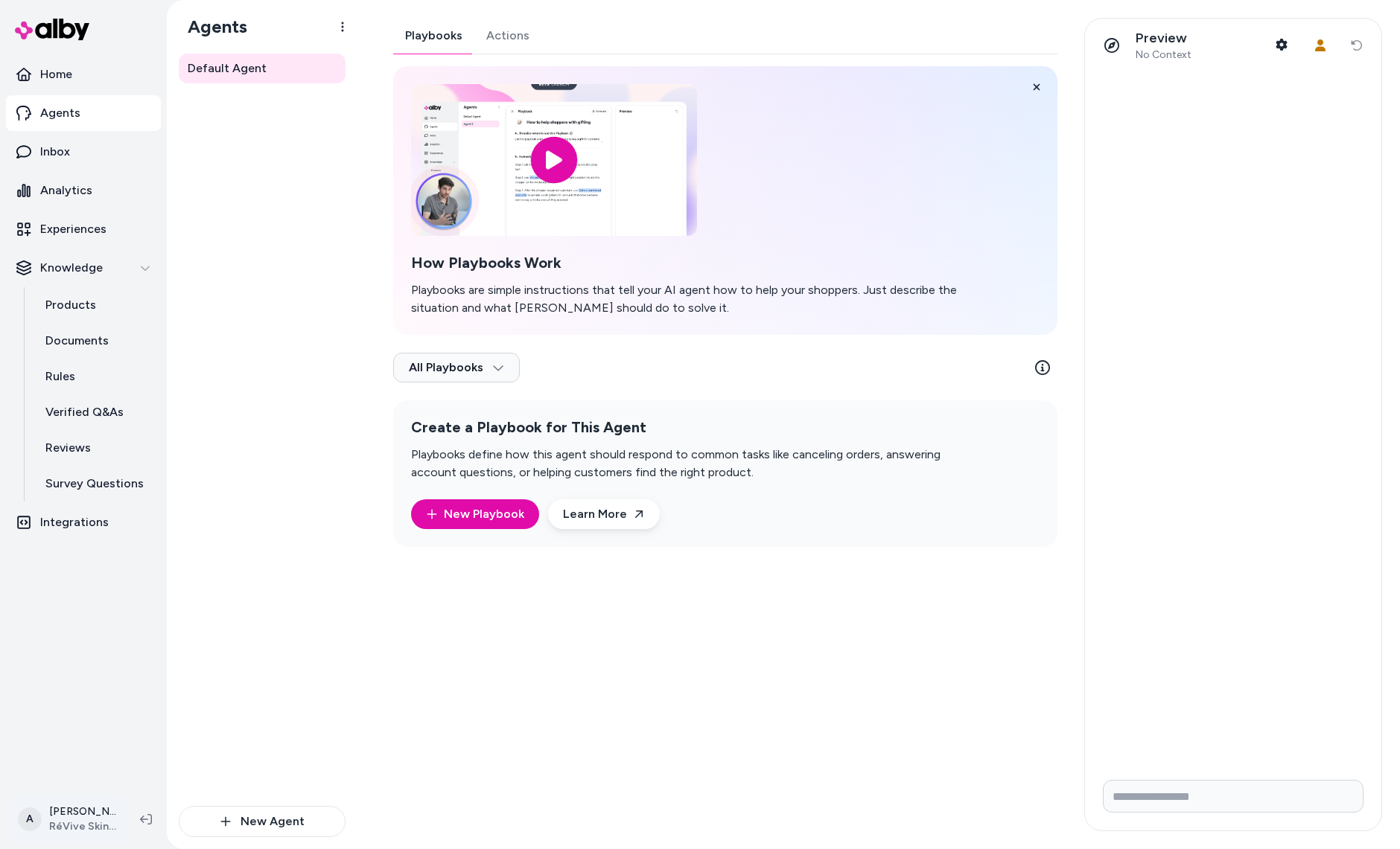
click at [97, 802] on html "Home Agents Inbox Analytics Experiences Knowledge Products Documents Rules Veri…" at bounding box center [700, 424] width 1400 height 849
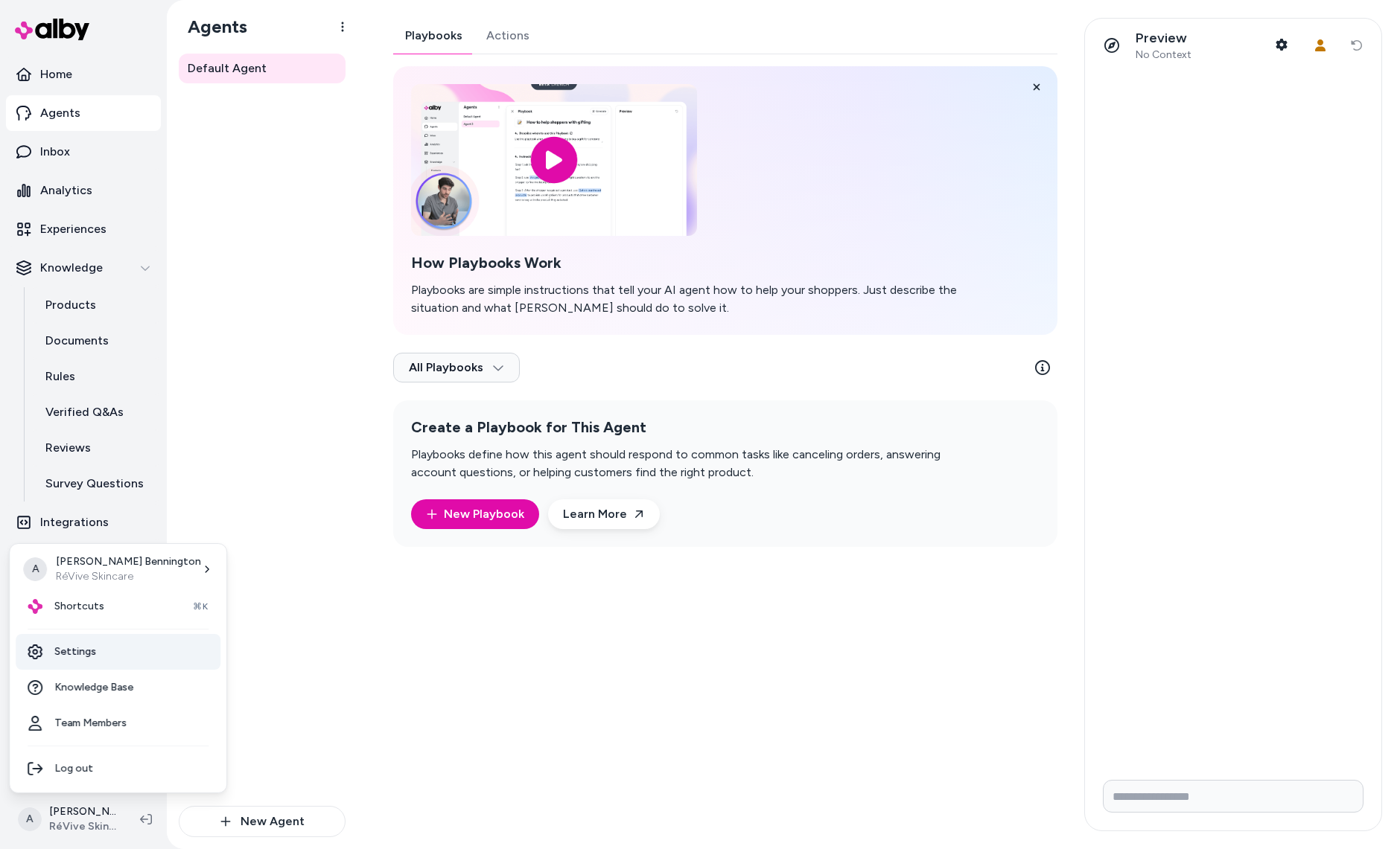
click at [121, 643] on link "Settings" at bounding box center [118, 652] width 205 height 36
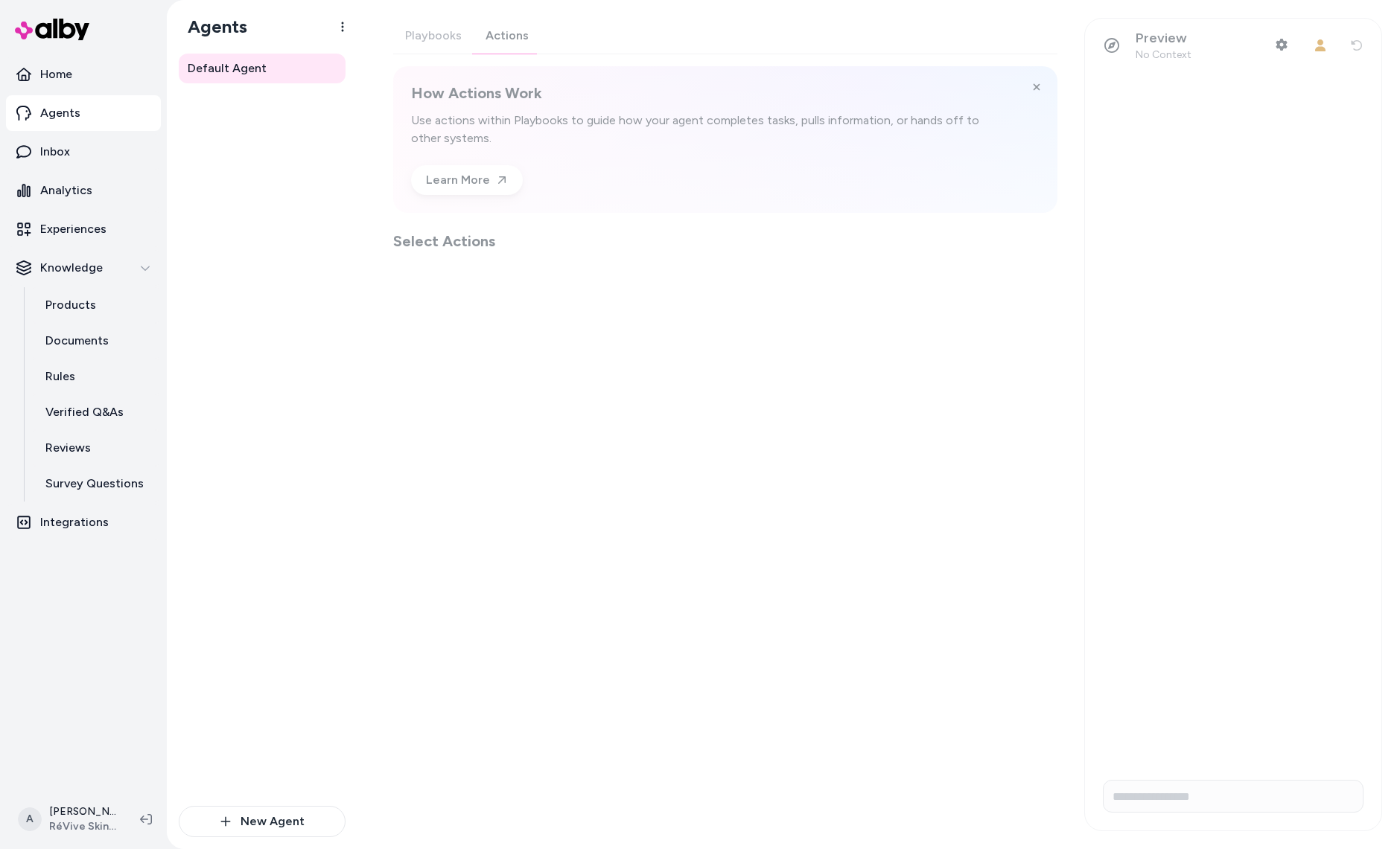
click at [515, 47] on div "Playbooks Actions How Actions Work Use actions within Playbooks to guide how yo…" at bounding box center [725, 134] width 664 height 233
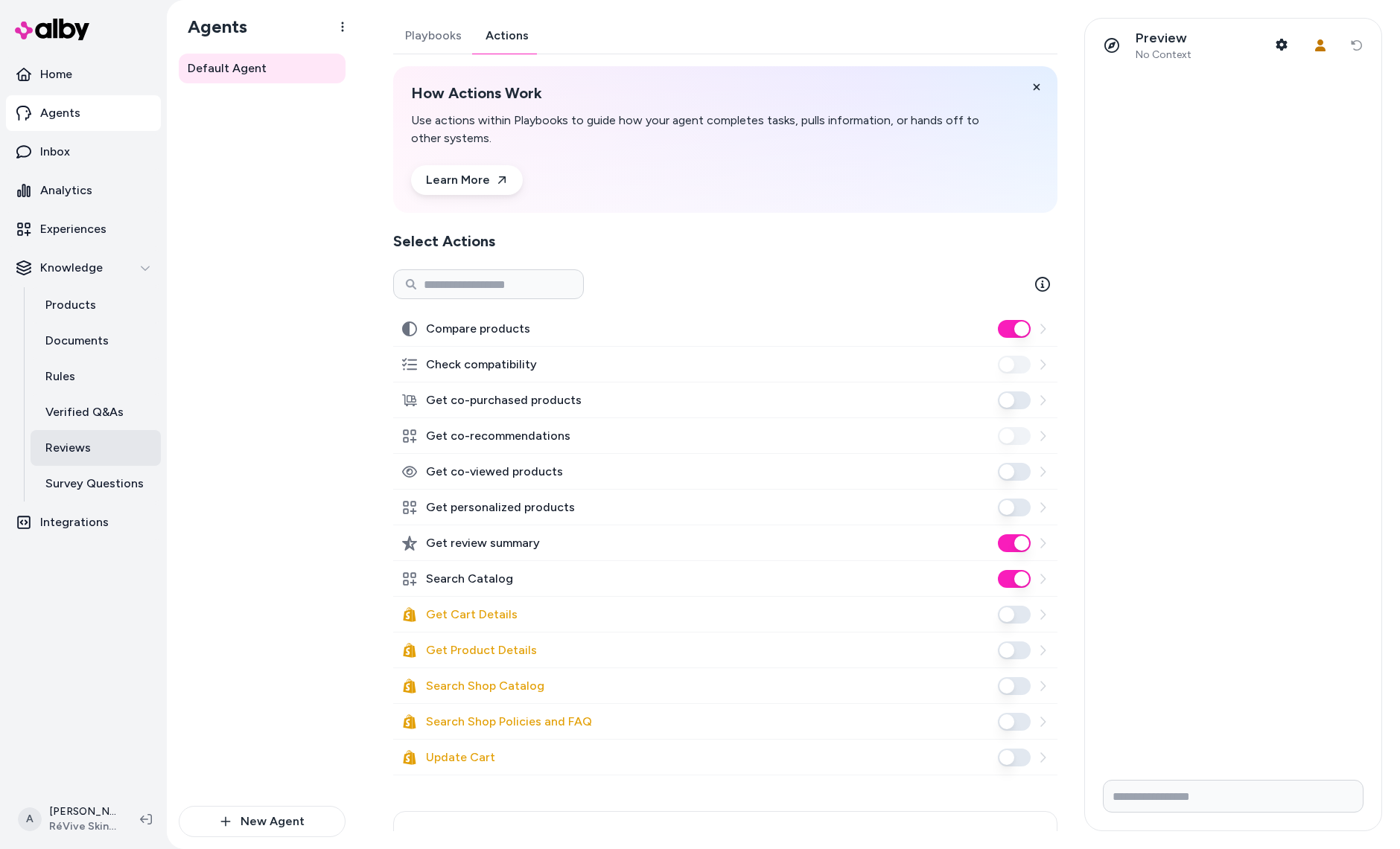
click at [109, 434] on link "Reviews" at bounding box center [96, 448] width 130 height 36
click at [105, 375] on link "Rules" at bounding box center [96, 376] width 130 height 36
click at [1006, 507] on button "Get personalized products" at bounding box center [1013, 507] width 33 height 18
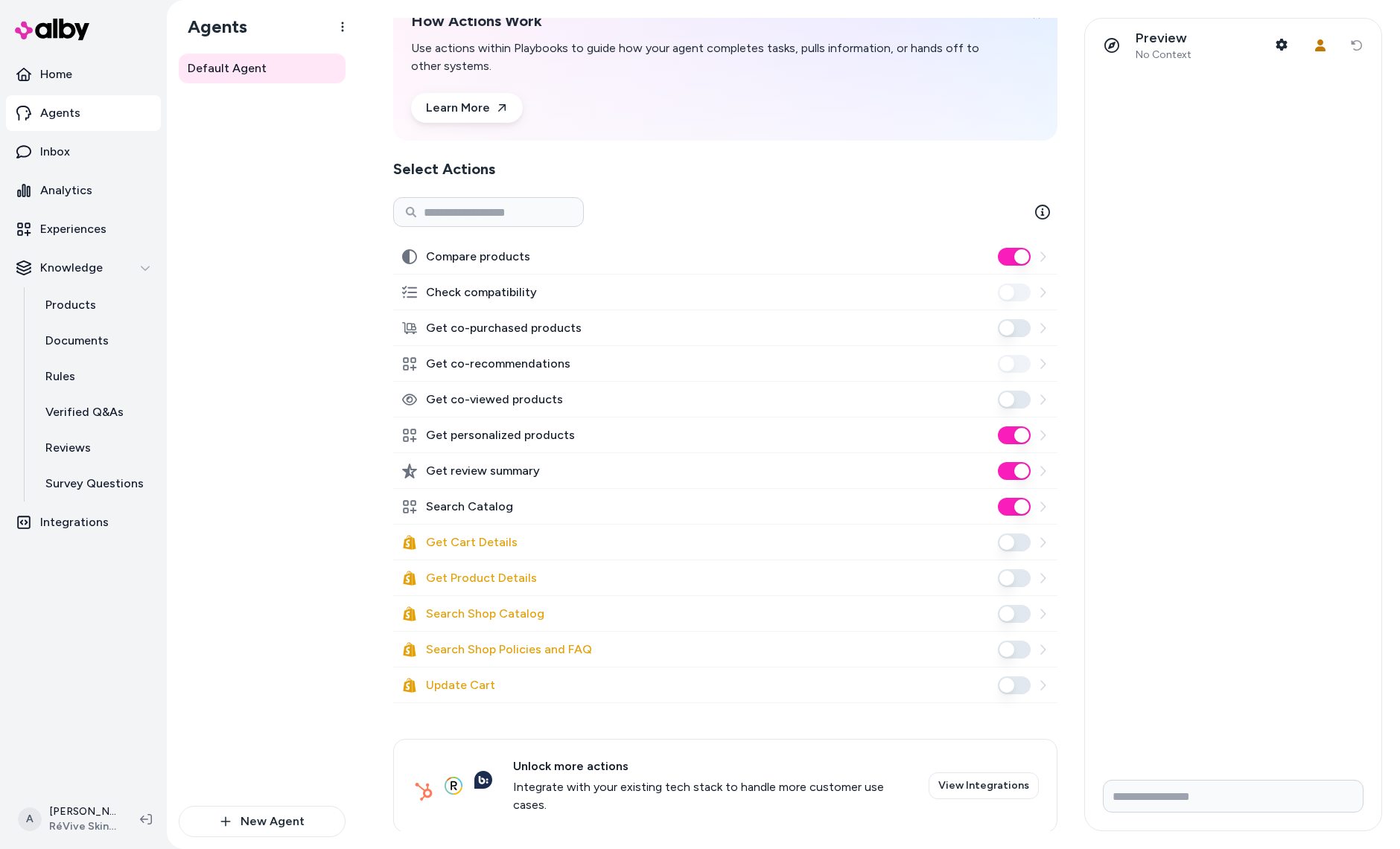
click at [1013, 435] on button "Get personalized products" at bounding box center [1013, 435] width 33 height 18
click at [109, 345] on link "Documents" at bounding box center [96, 341] width 130 height 36
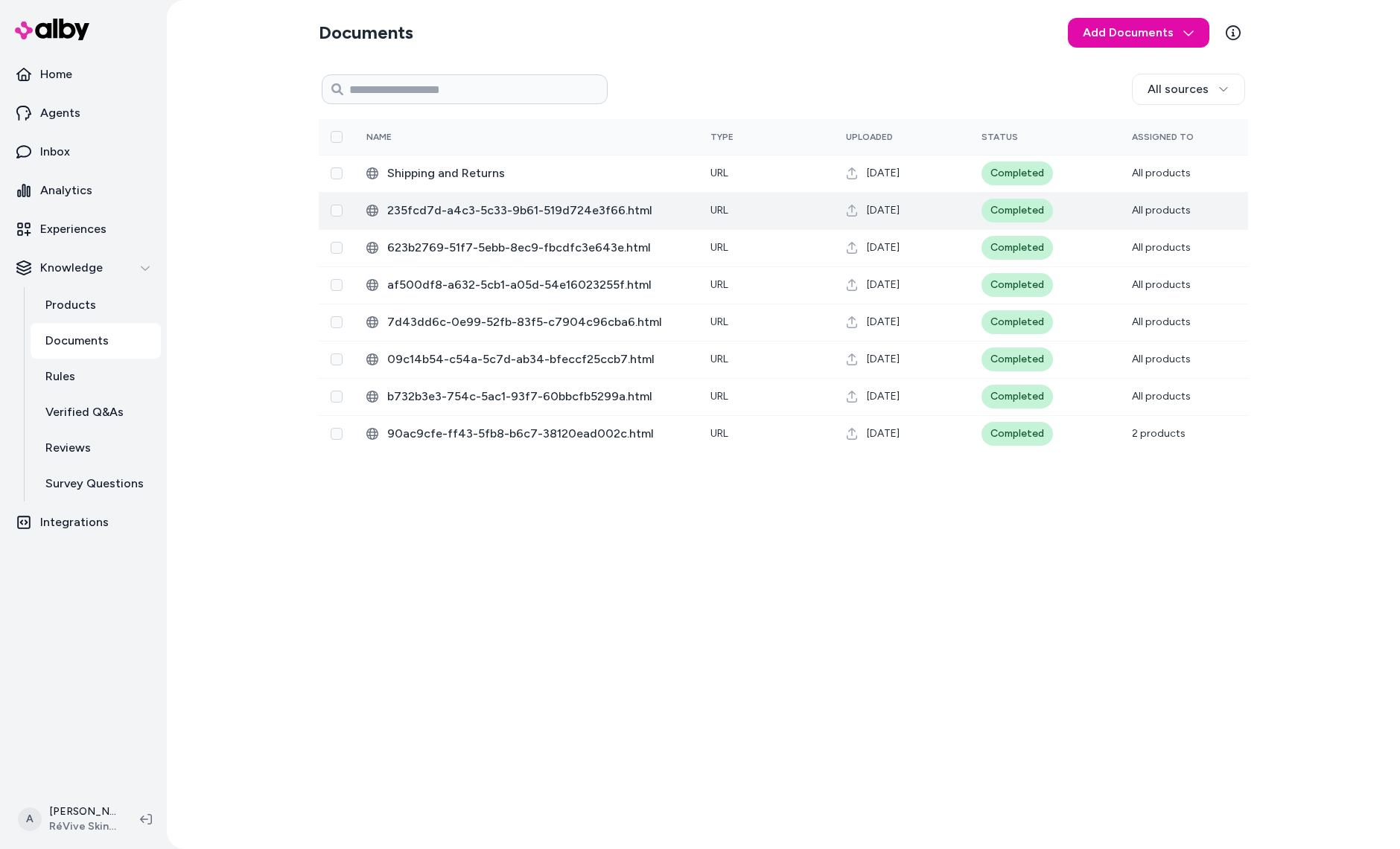
click at [590, 227] on td "235fcd7d-a4c3-5c33-9b61-519d724e3f66.html" at bounding box center [526, 211] width 344 height 37
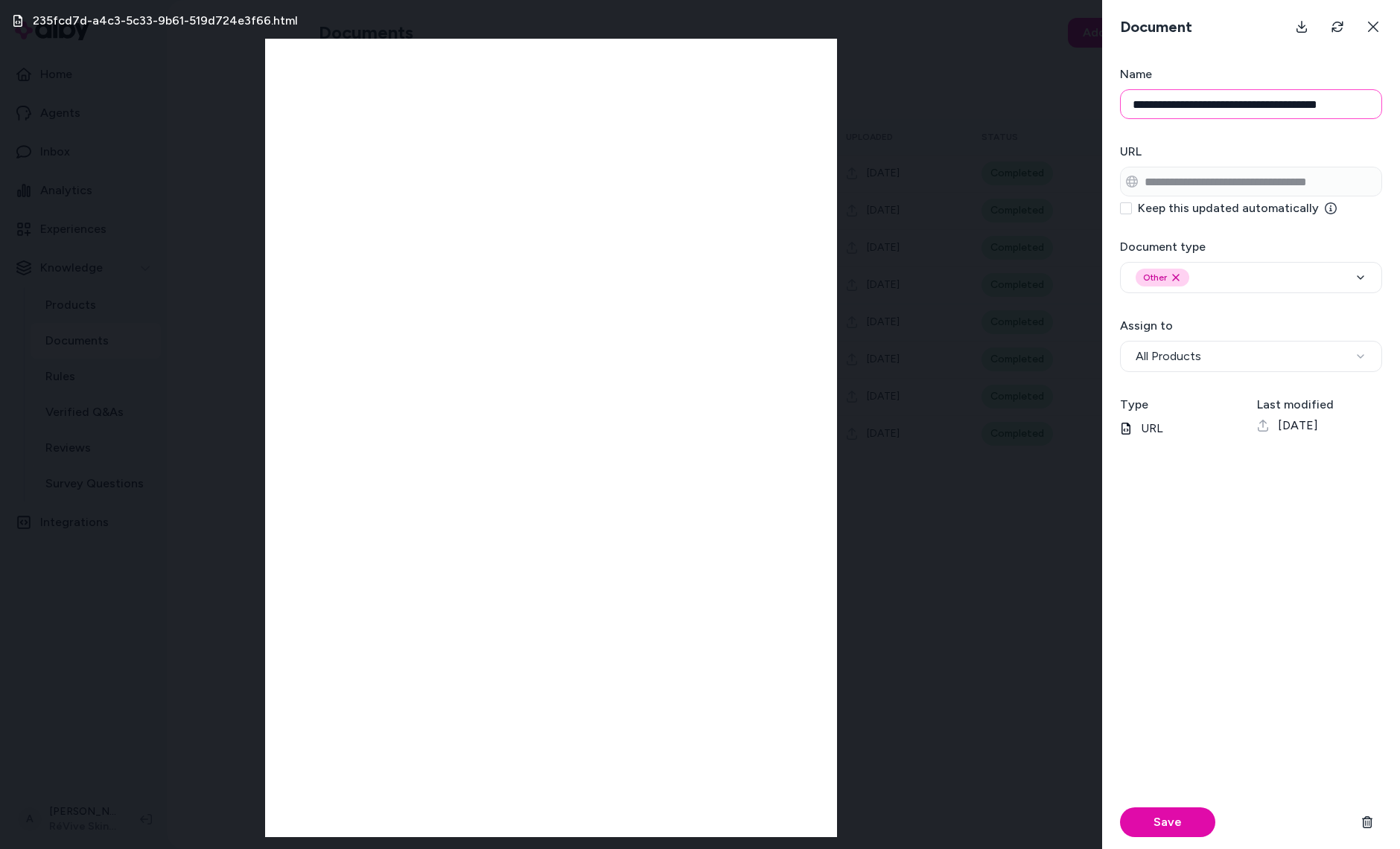
click at [1271, 111] on input "**********" at bounding box center [1251, 104] width 262 height 30
type input "**********"
type button "on"
click at [1282, 235] on form "**********" at bounding box center [1251, 457] width 298 height 784
click at [1288, 264] on button "Other Remove other option" at bounding box center [1251, 277] width 262 height 31
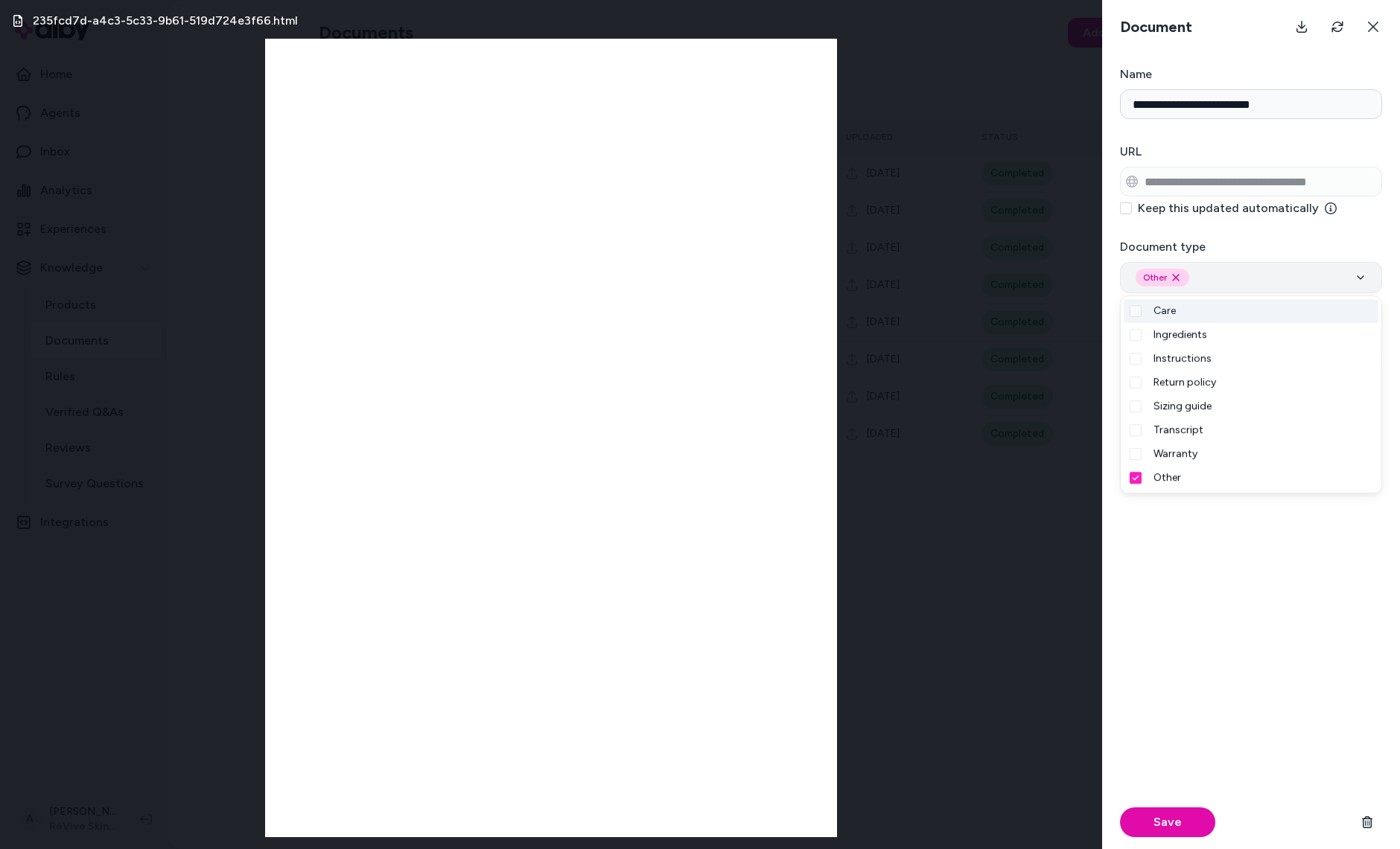
click at [1288, 264] on button "Other Remove other option" at bounding box center [1251, 277] width 262 height 31
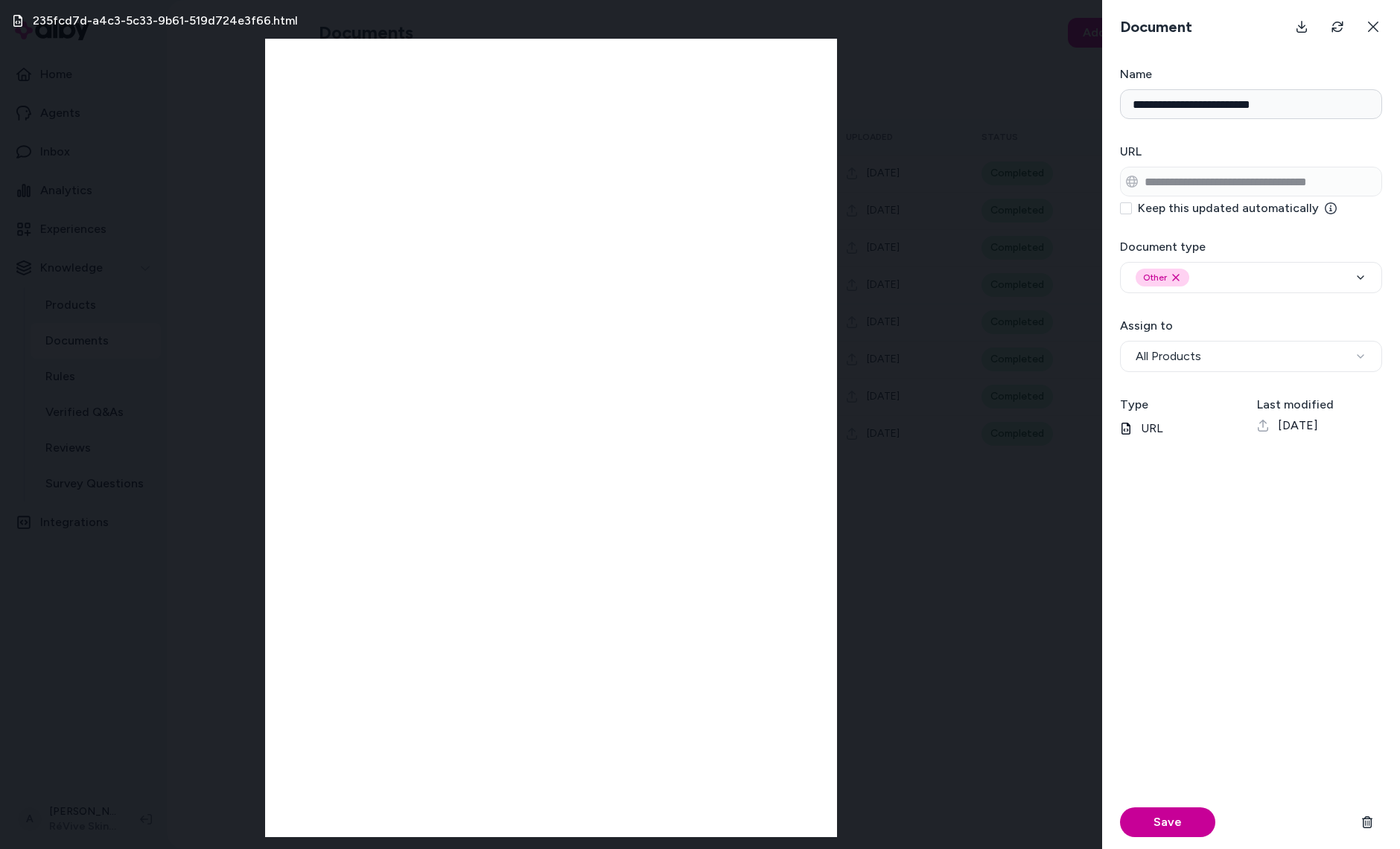
click at [1160, 820] on button "Save" at bounding box center [1167, 822] width 96 height 30
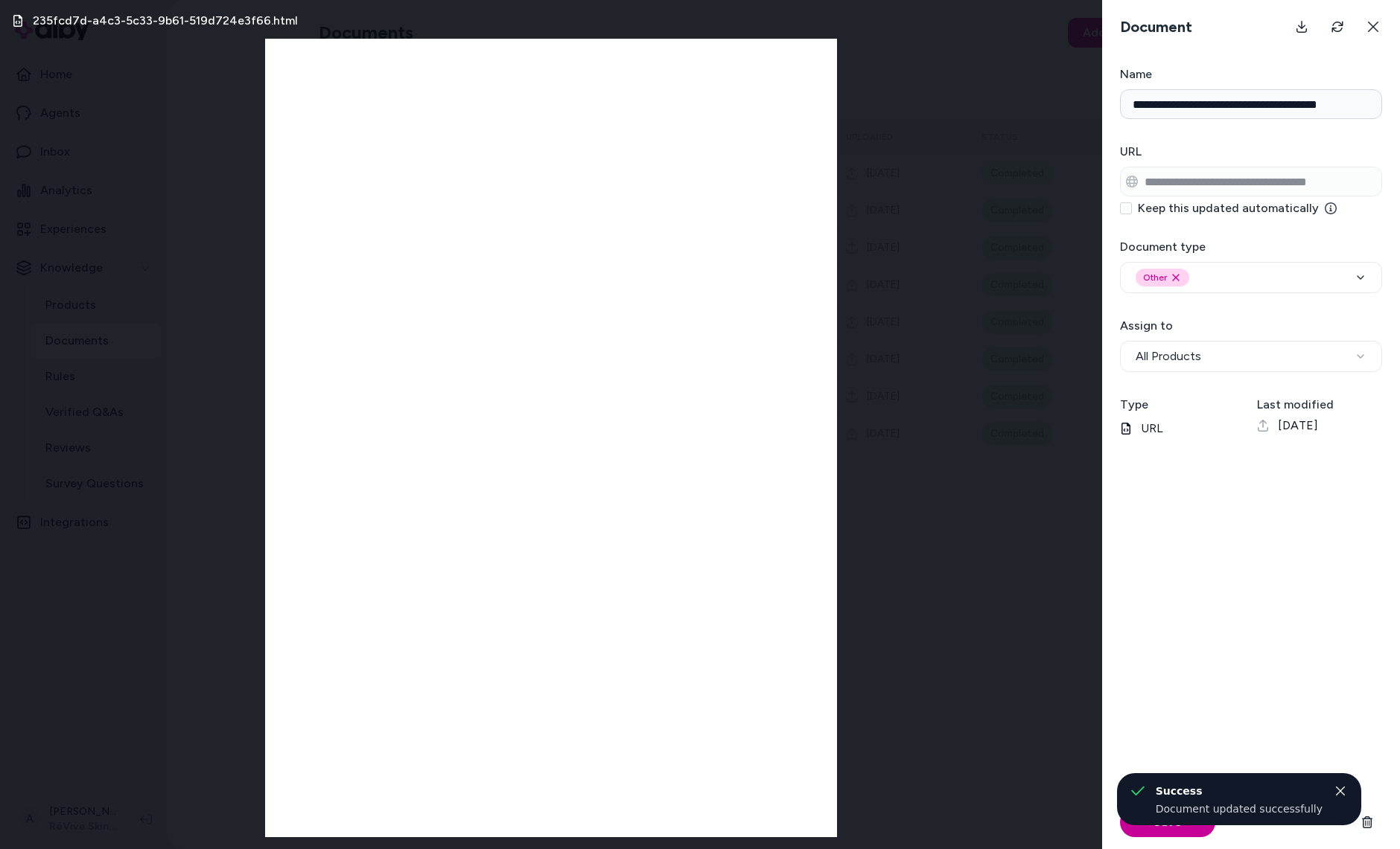
type input "**********"
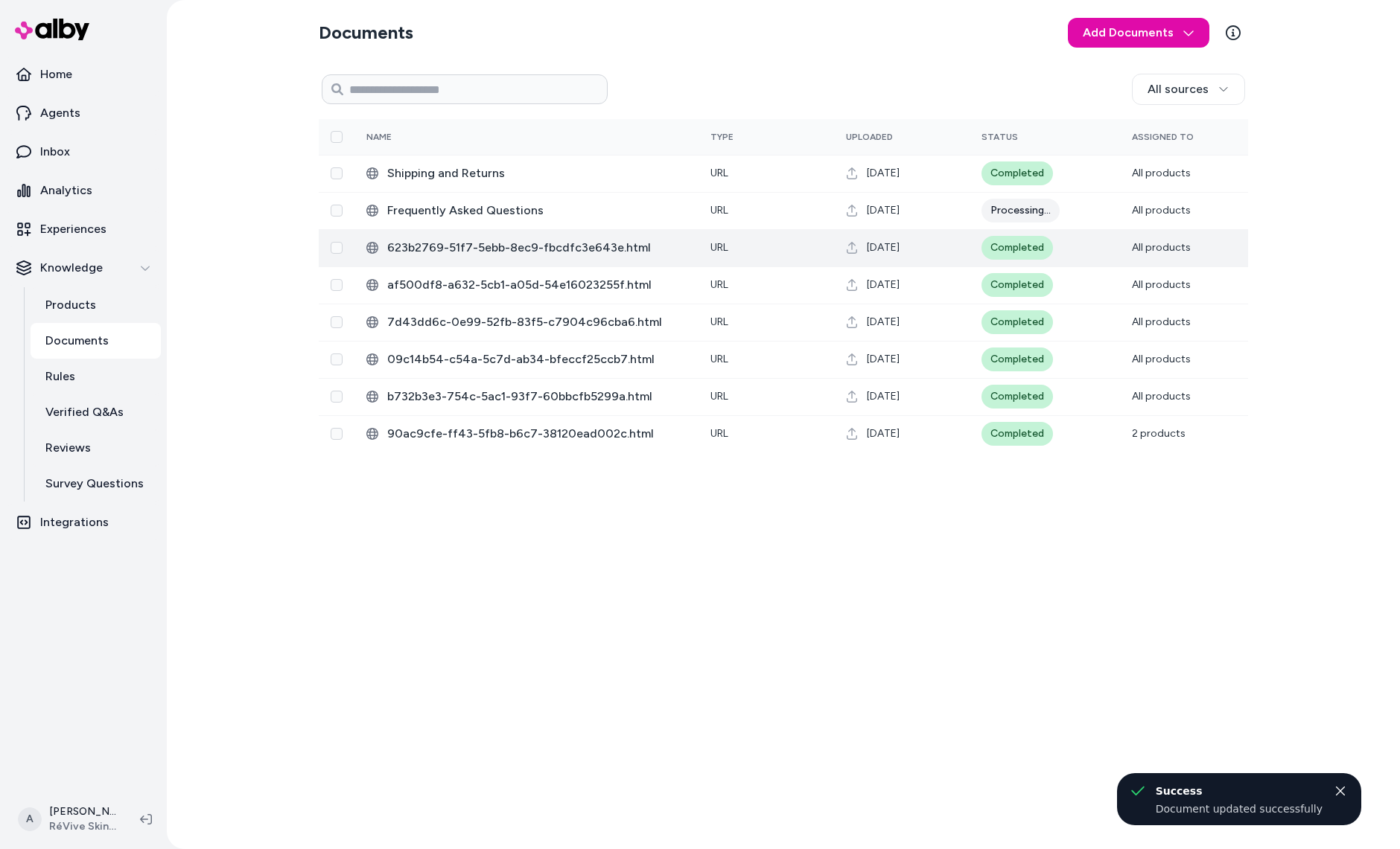
click at [594, 245] on span "623b2769-51f7-5ebb-8ec9-fbcdfc3e643e.html" at bounding box center [537, 248] width 299 height 18
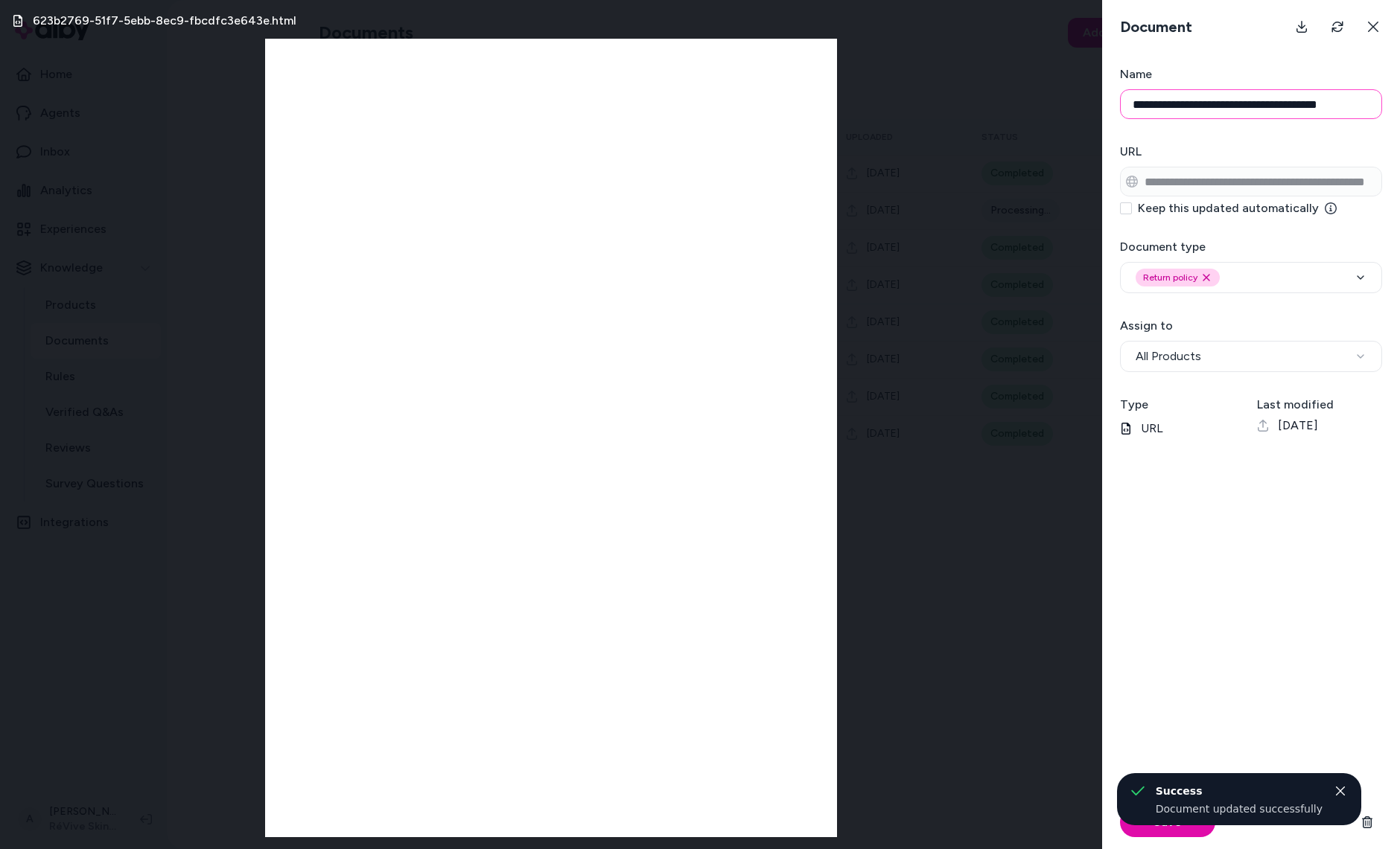
click at [1277, 102] on input "**********" at bounding box center [1251, 104] width 262 height 30
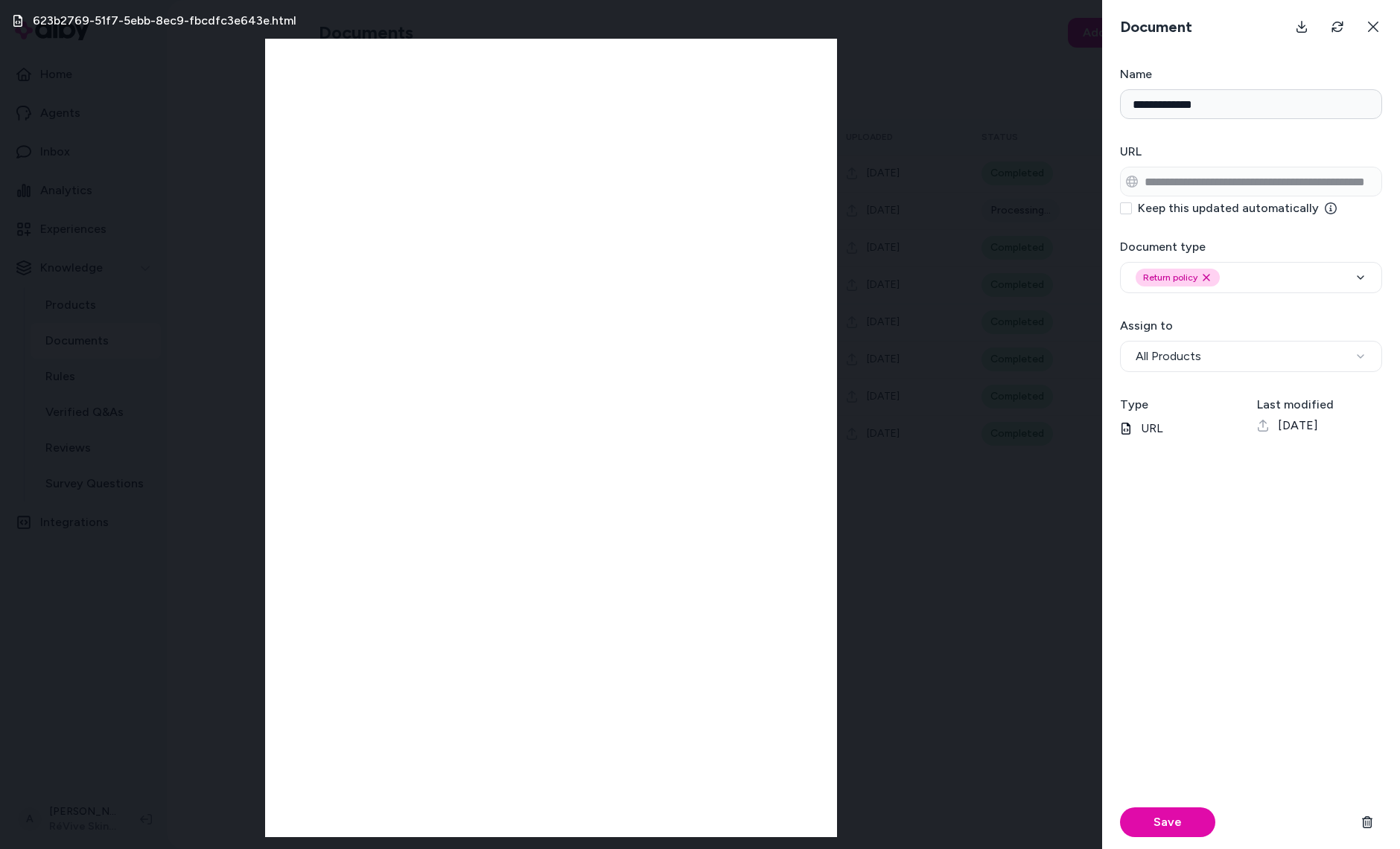
click at [1276, 75] on h3 "Name" at bounding box center [1251, 74] width 262 height 18
click at [1276, 90] on input "**********" at bounding box center [1251, 104] width 262 height 30
click at [1175, 807] on div "Save" at bounding box center [1251, 822] width 262 height 53
click at [1175, 818] on button "Save" at bounding box center [1167, 822] width 96 height 30
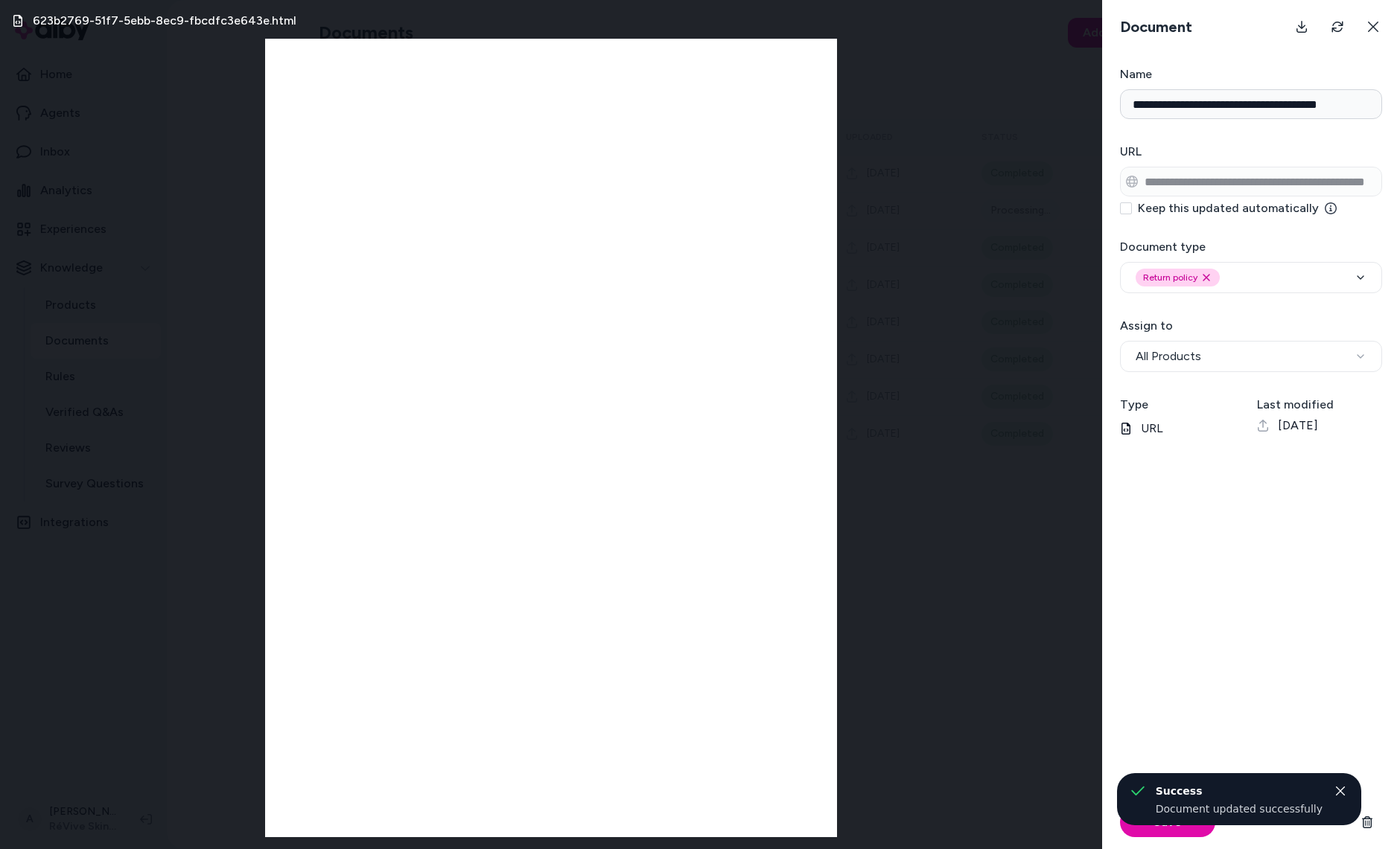
type input "**********"
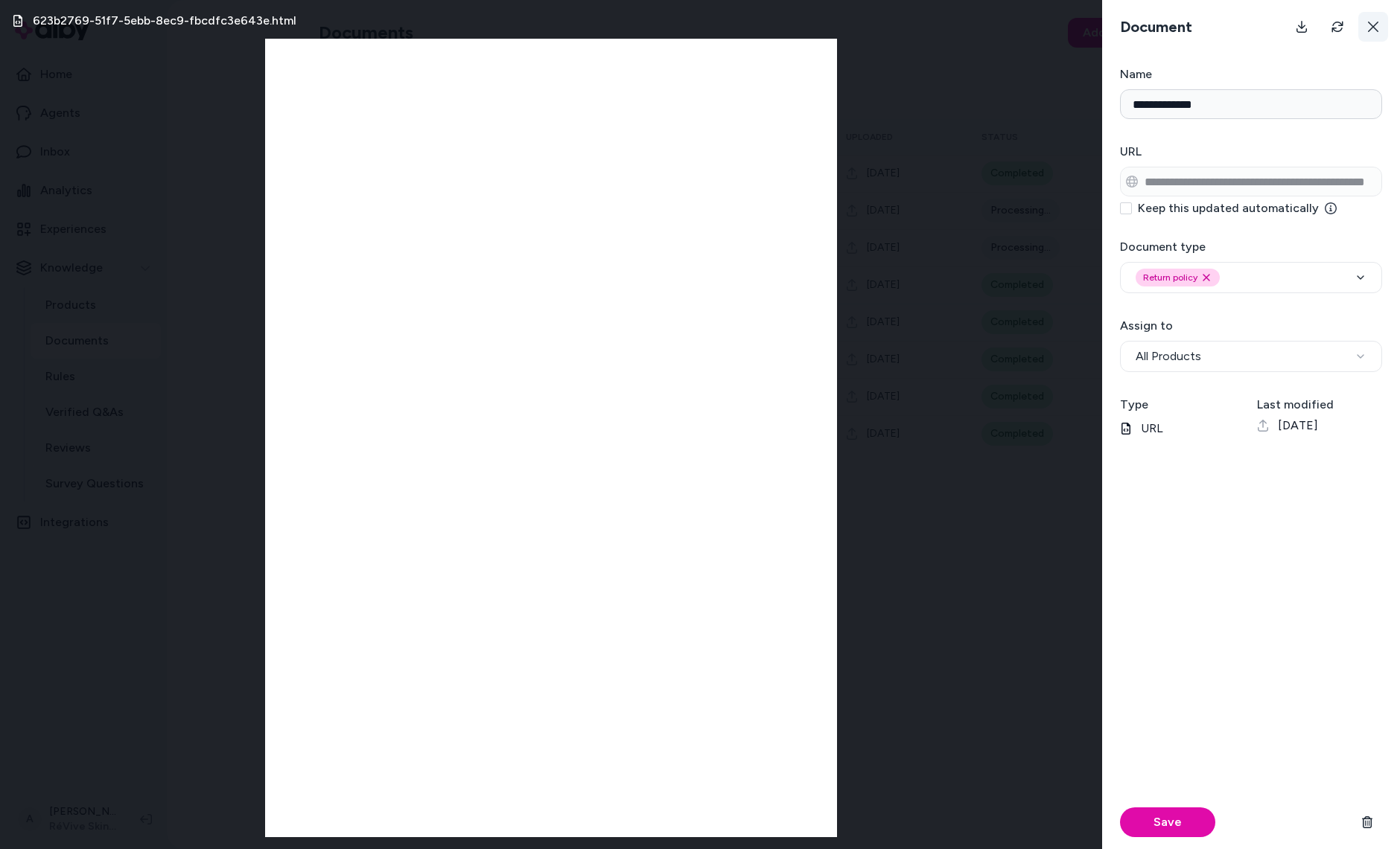
click at [1367, 33] on button at bounding box center [1373, 26] width 30 height 30
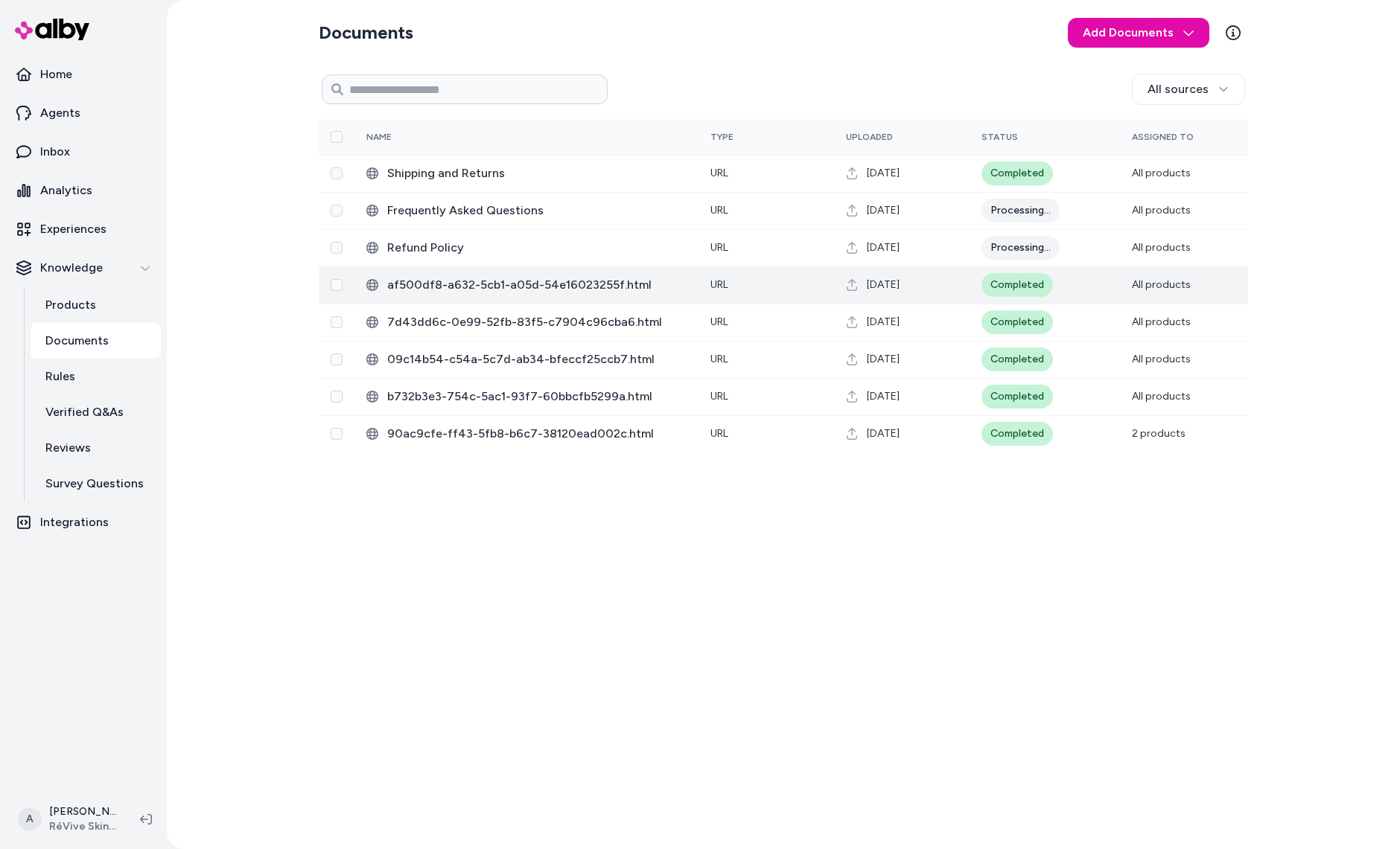
click at [537, 290] on span "af500df8-a632-5cb1-a05d-54e16023255f.html" at bounding box center [537, 285] width 299 height 18
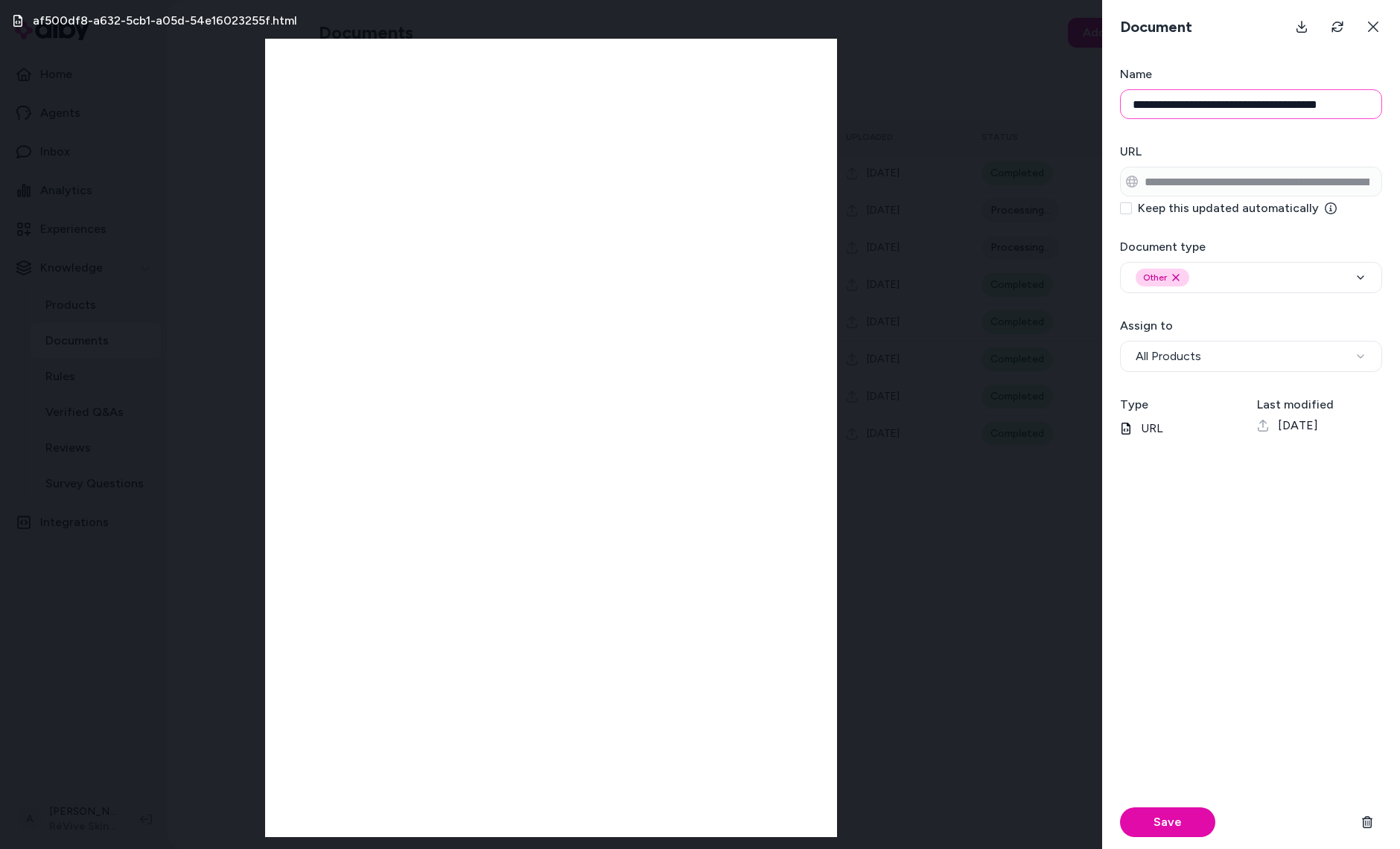
click at [1134, 107] on input "**********" at bounding box center [1251, 104] width 262 height 30
click at [1273, 109] on input "**********" at bounding box center [1251, 104] width 262 height 30
click at [1159, 808] on button "Save" at bounding box center [1167, 822] width 96 height 30
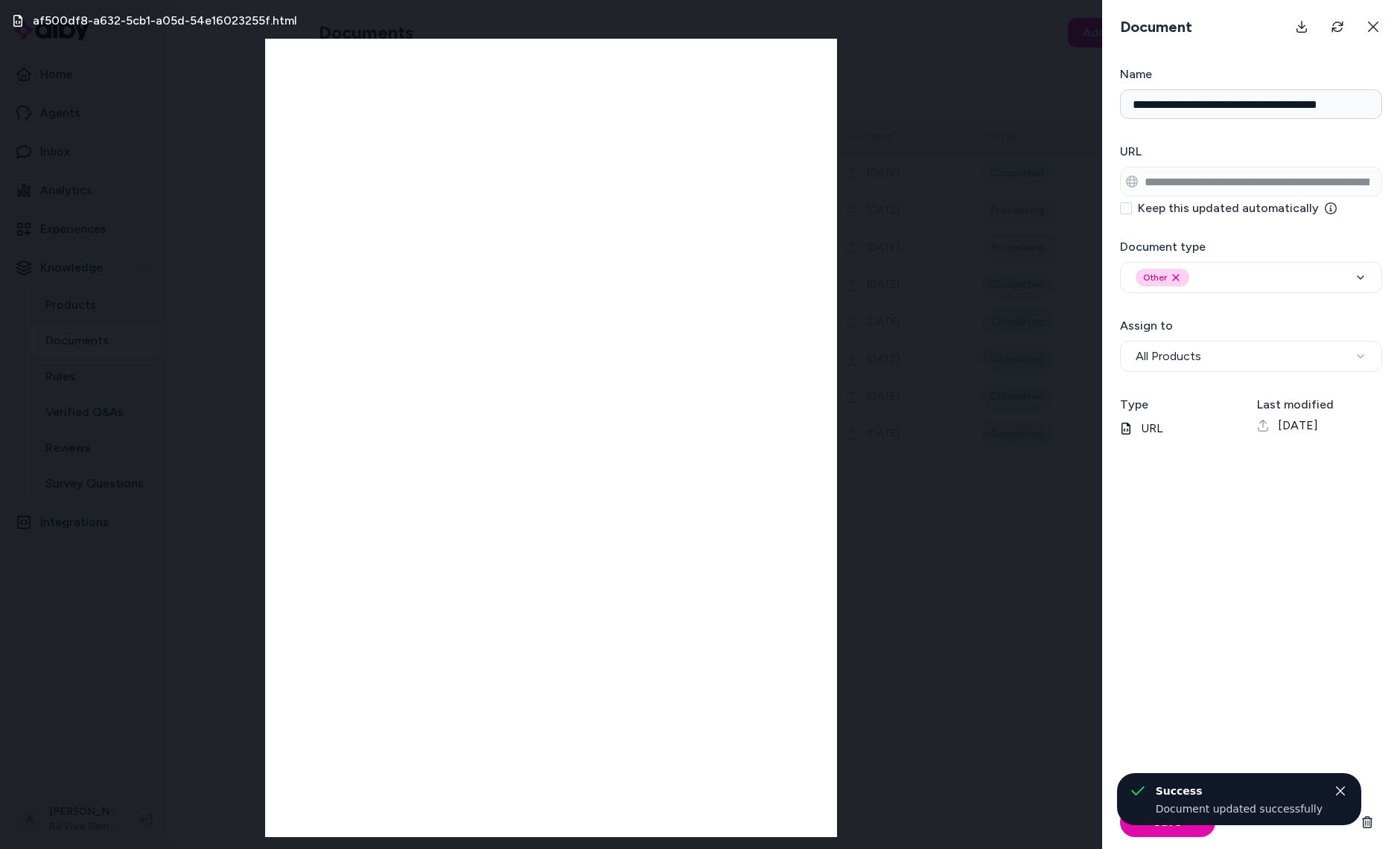
type input "**********"
click at [920, 156] on div "af500df8-a632-5cb1-a05d-54e16023255f.html" at bounding box center [551, 424] width 1102 height 849
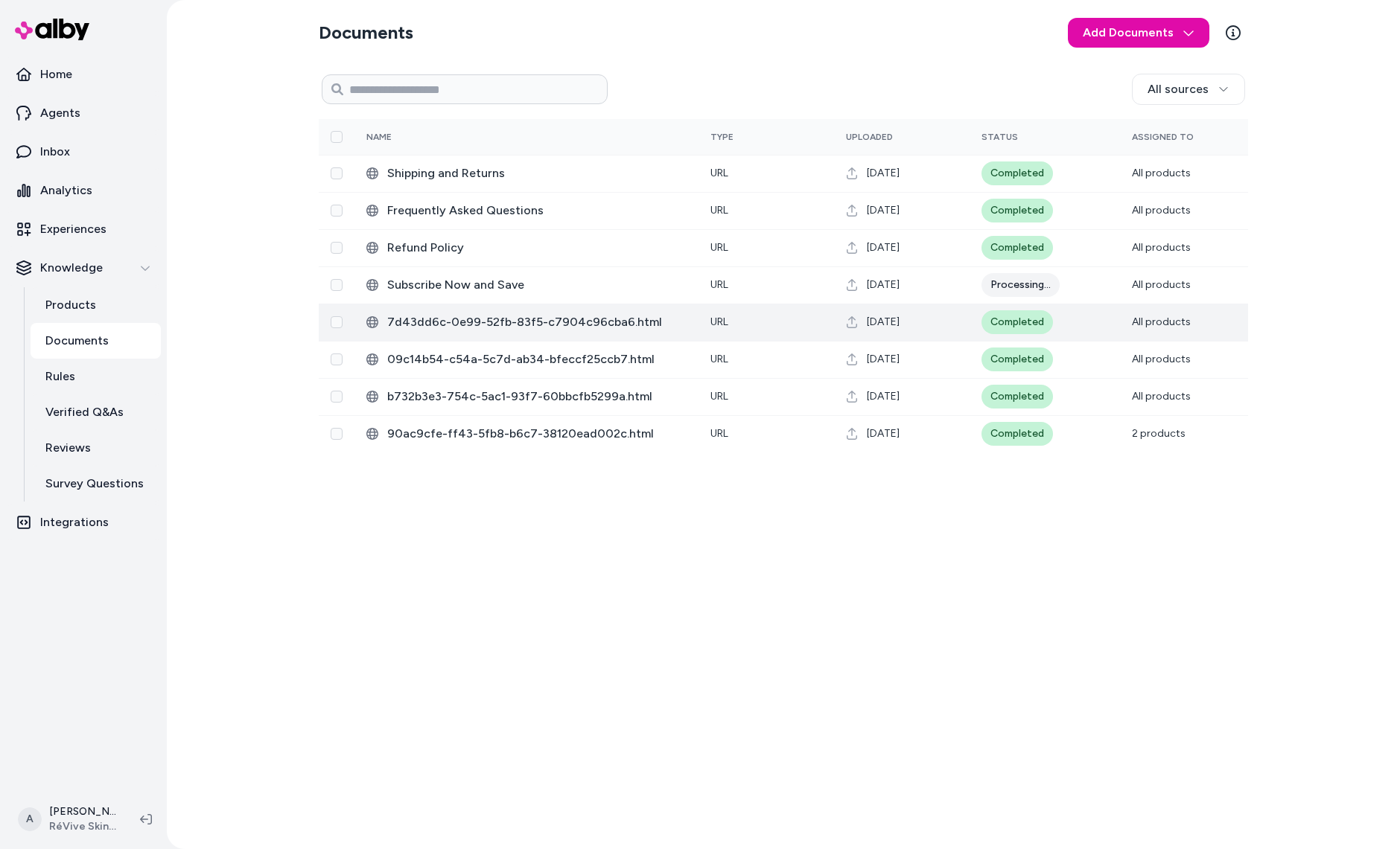
click at [563, 315] on span "7d43dd6c-0e99-52fb-83f5-c7904c96cba6.html" at bounding box center [537, 322] width 299 height 18
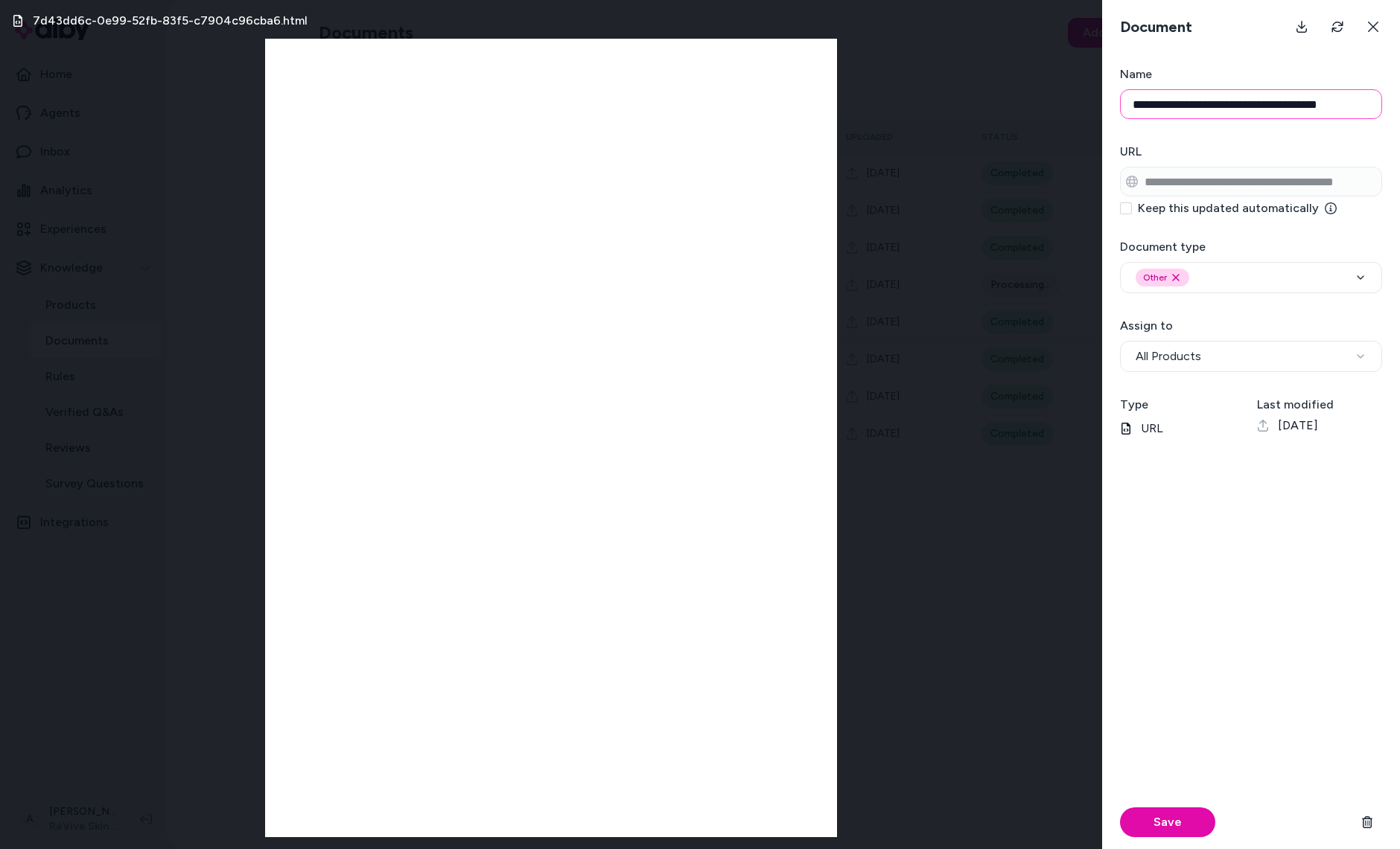
click at [1167, 103] on input "**********" at bounding box center [1251, 104] width 262 height 30
click at [1313, 271] on div "Other Remove other option" at bounding box center [1250, 277] width 231 height 18
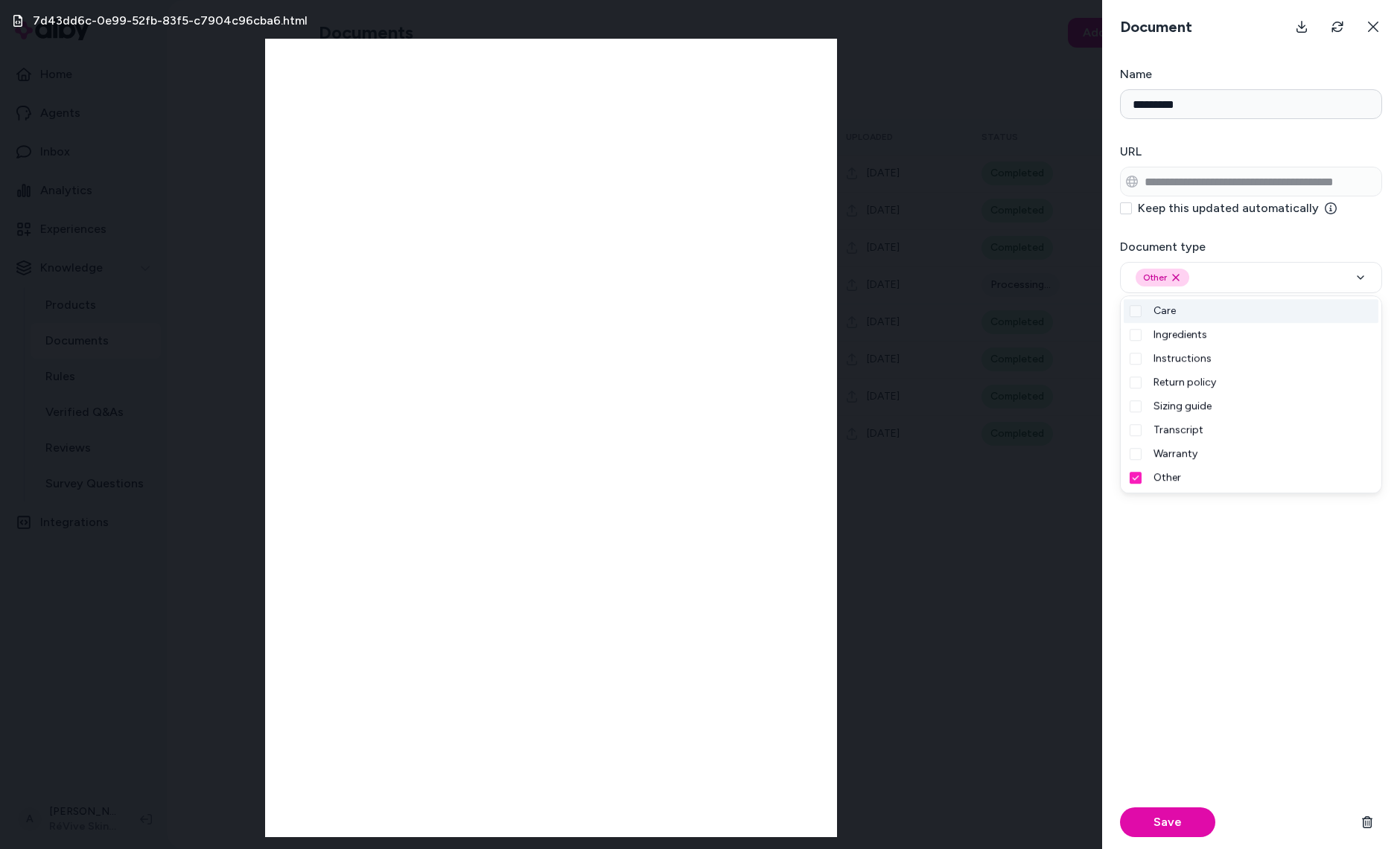
click at [1342, 236] on form "**********" at bounding box center [1251, 457] width 298 height 784
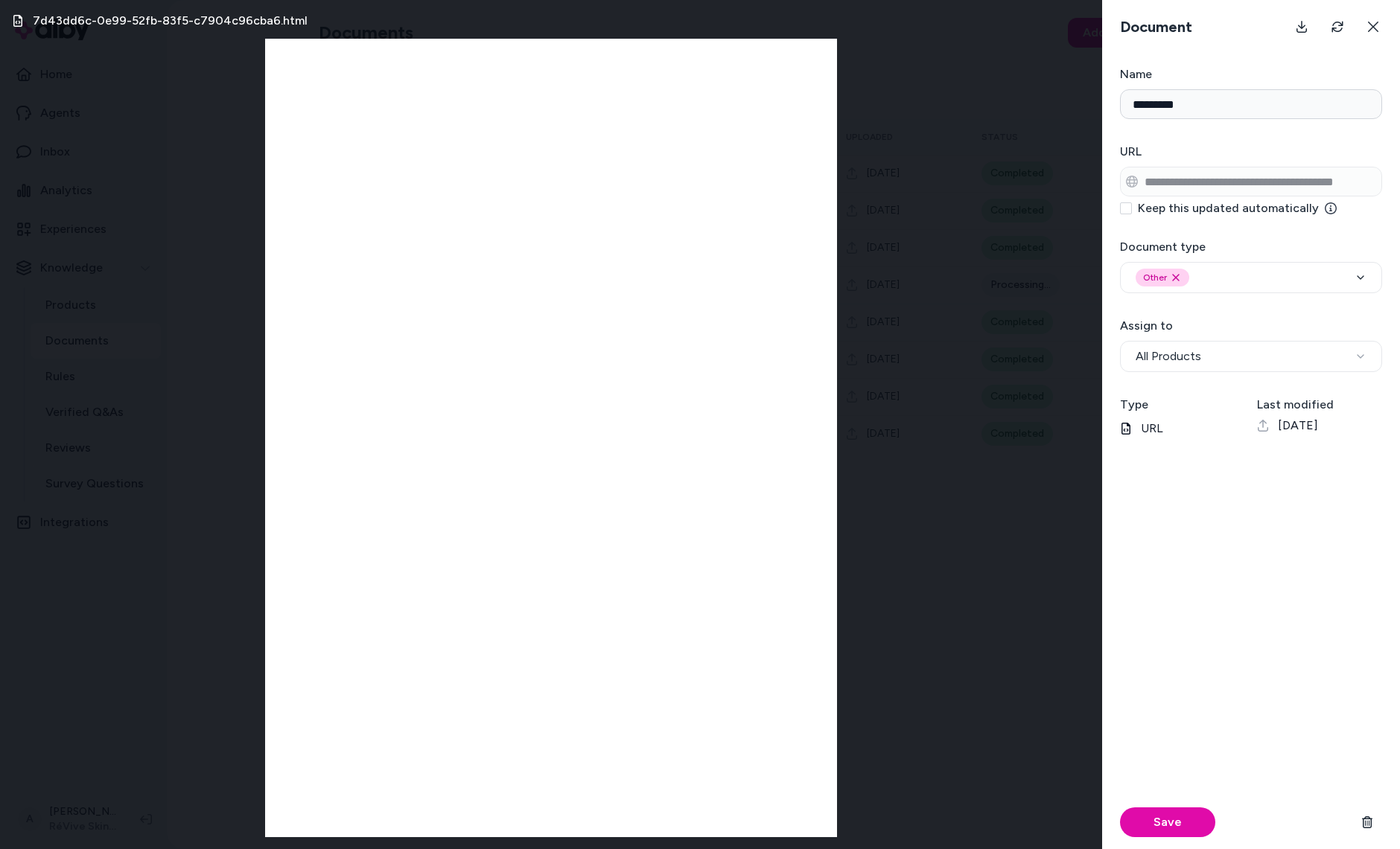
click at [1186, 840] on div "Save" at bounding box center [1251, 822] width 262 height 53
click at [1186, 823] on button "Save" at bounding box center [1167, 822] width 96 height 30
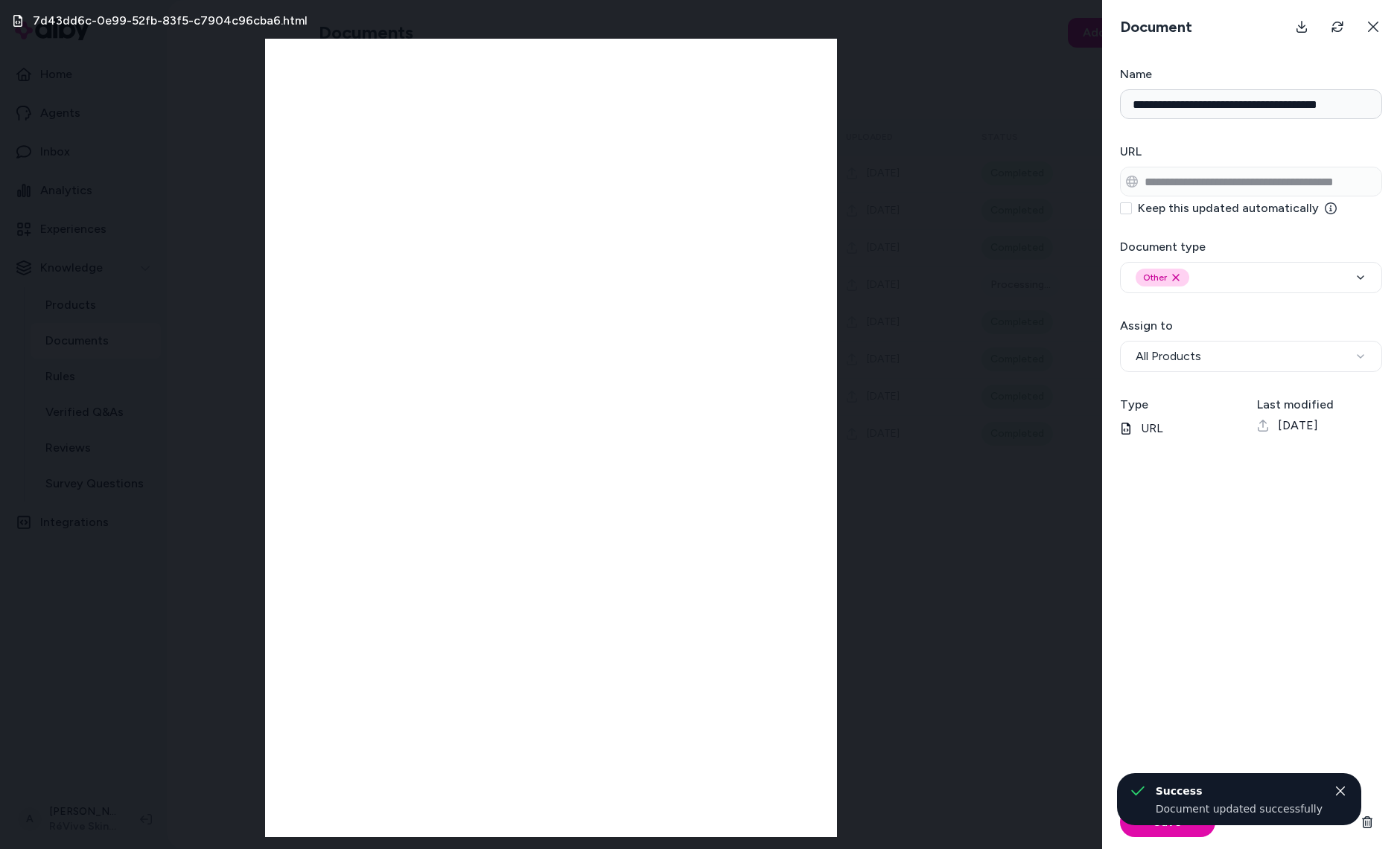
type input "*********"
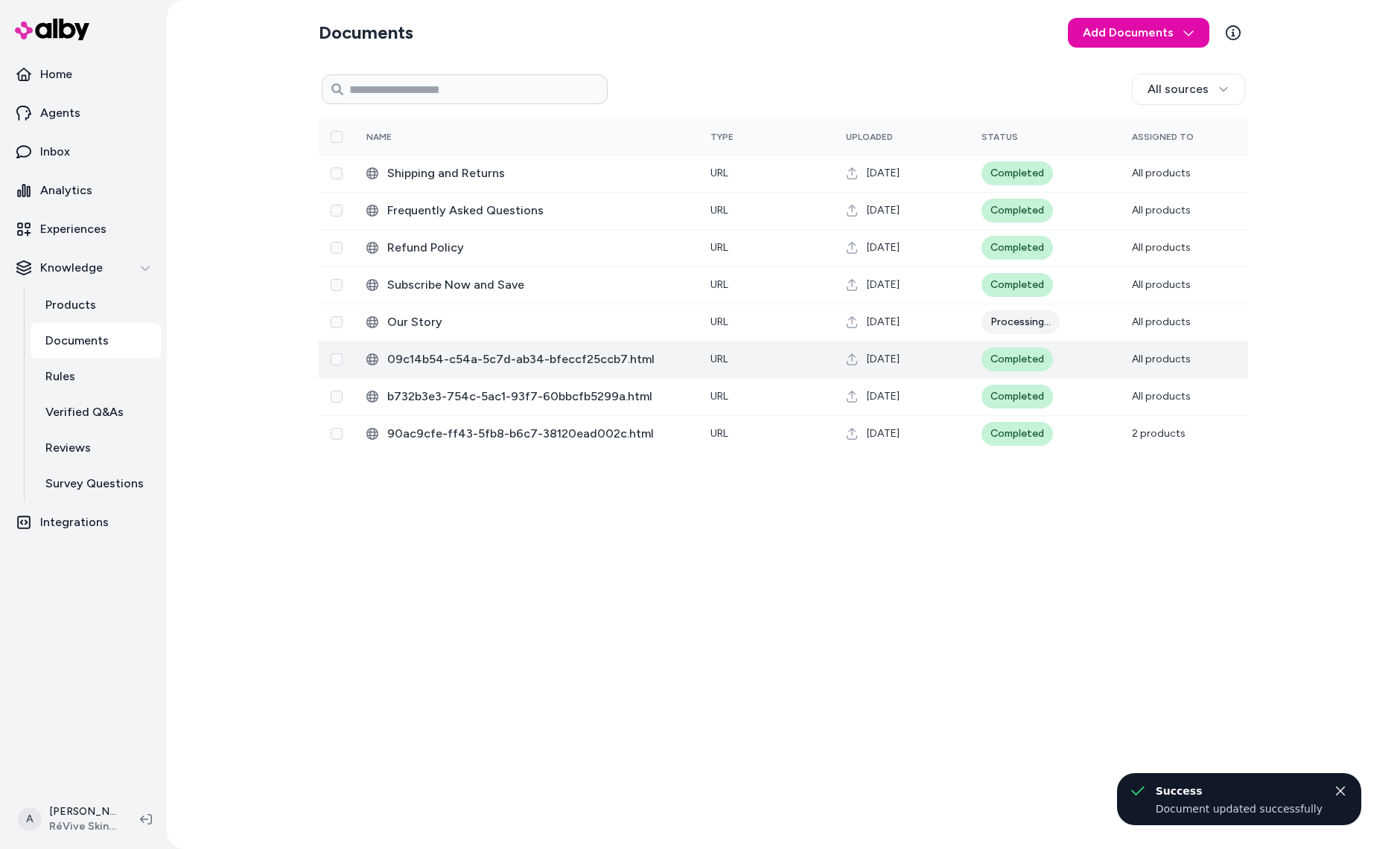
click at [478, 344] on td "09c14b54-c54a-5c7d-ab34-bfeccf25ccb7.html" at bounding box center [526, 359] width 344 height 37
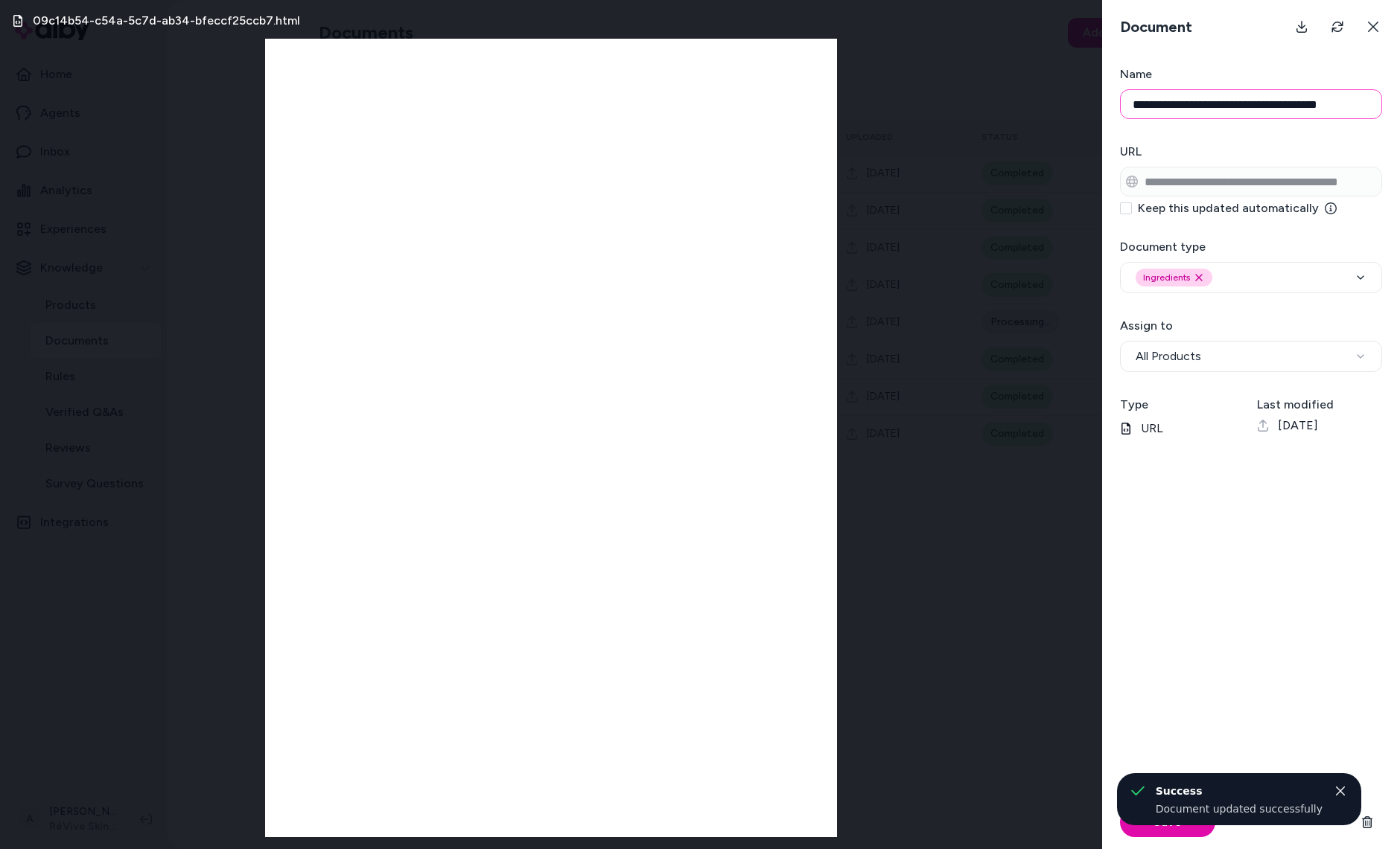
click at [1178, 102] on input "**********" at bounding box center [1251, 104] width 262 height 30
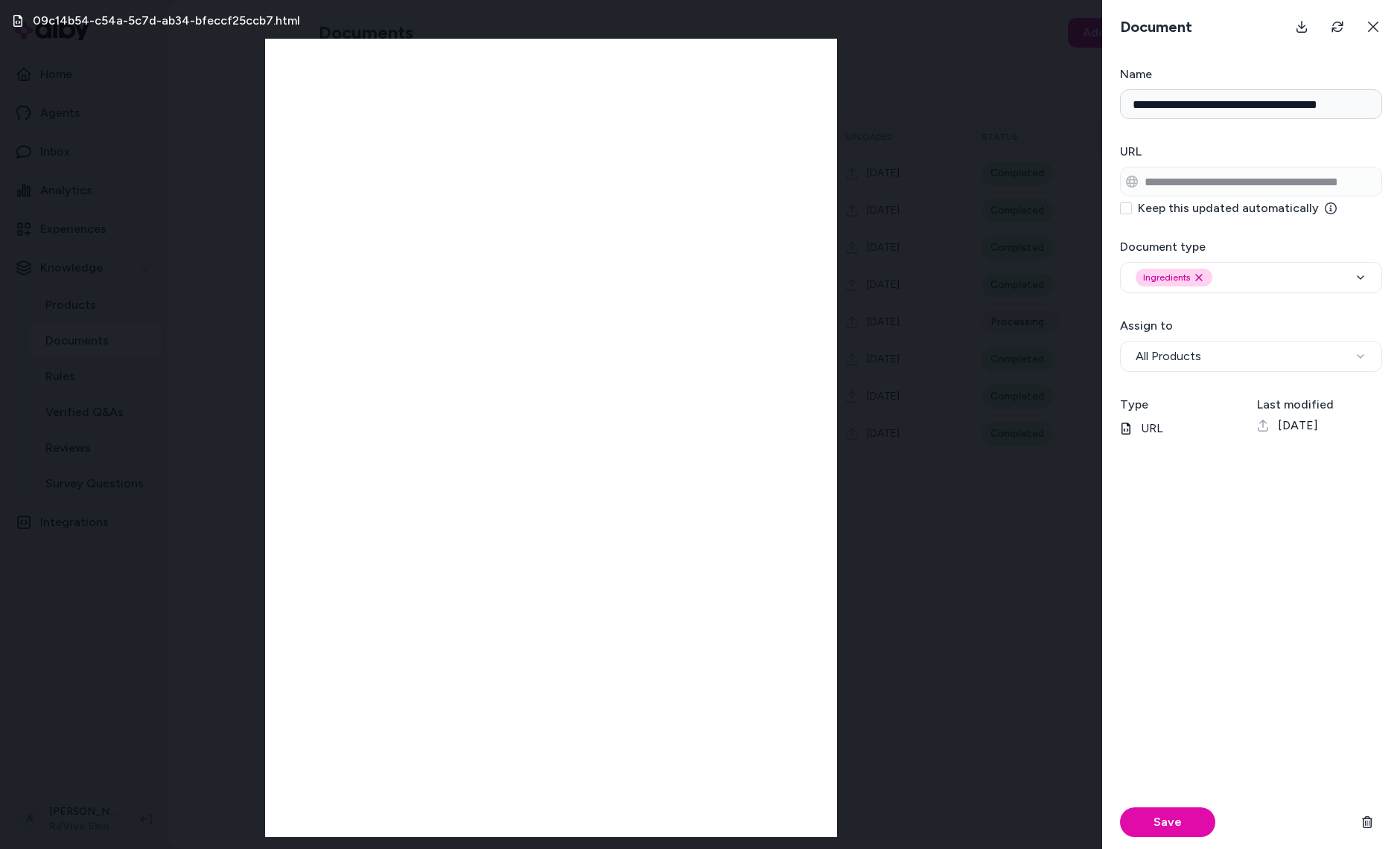
scroll to position [0, 12]
click at [1399, 178] on form "**********" at bounding box center [1251, 457] width 298 height 784
click at [1303, 123] on form "**********" at bounding box center [1251, 457] width 298 height 784
click at [1303, 82] on h3 "Name" at bounding box center [1251, 74] width 262 height 18
click at [1303, 90] on input "**********" at bounding box center [1251, 104] width 262 height 30
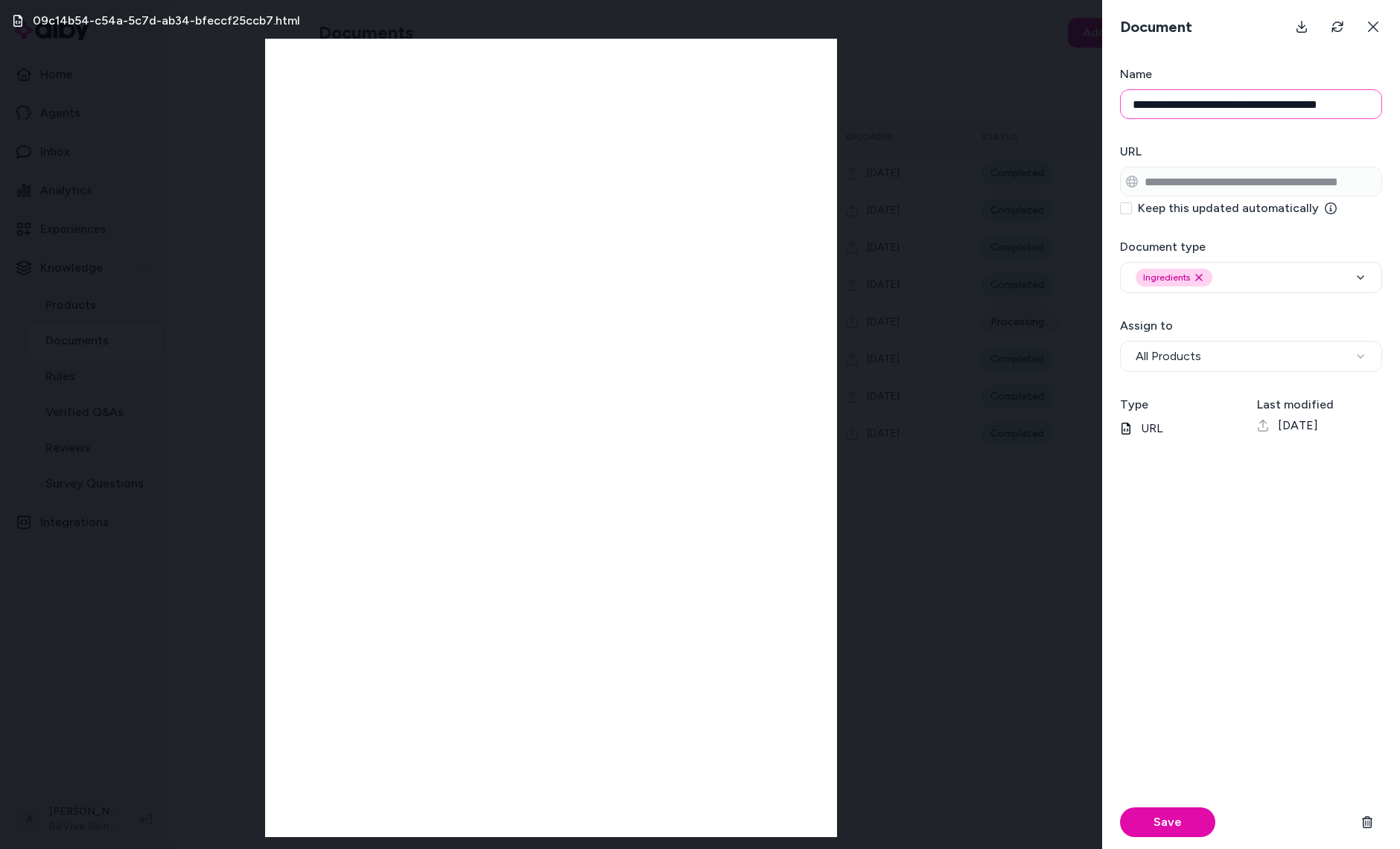
click at [1298, 98] on input "**********" at bounding box center [1251, 104] width 262 height 30
click at [1120, 808] on button "Save" at bounding box center [1167, 822] width 96 height 30
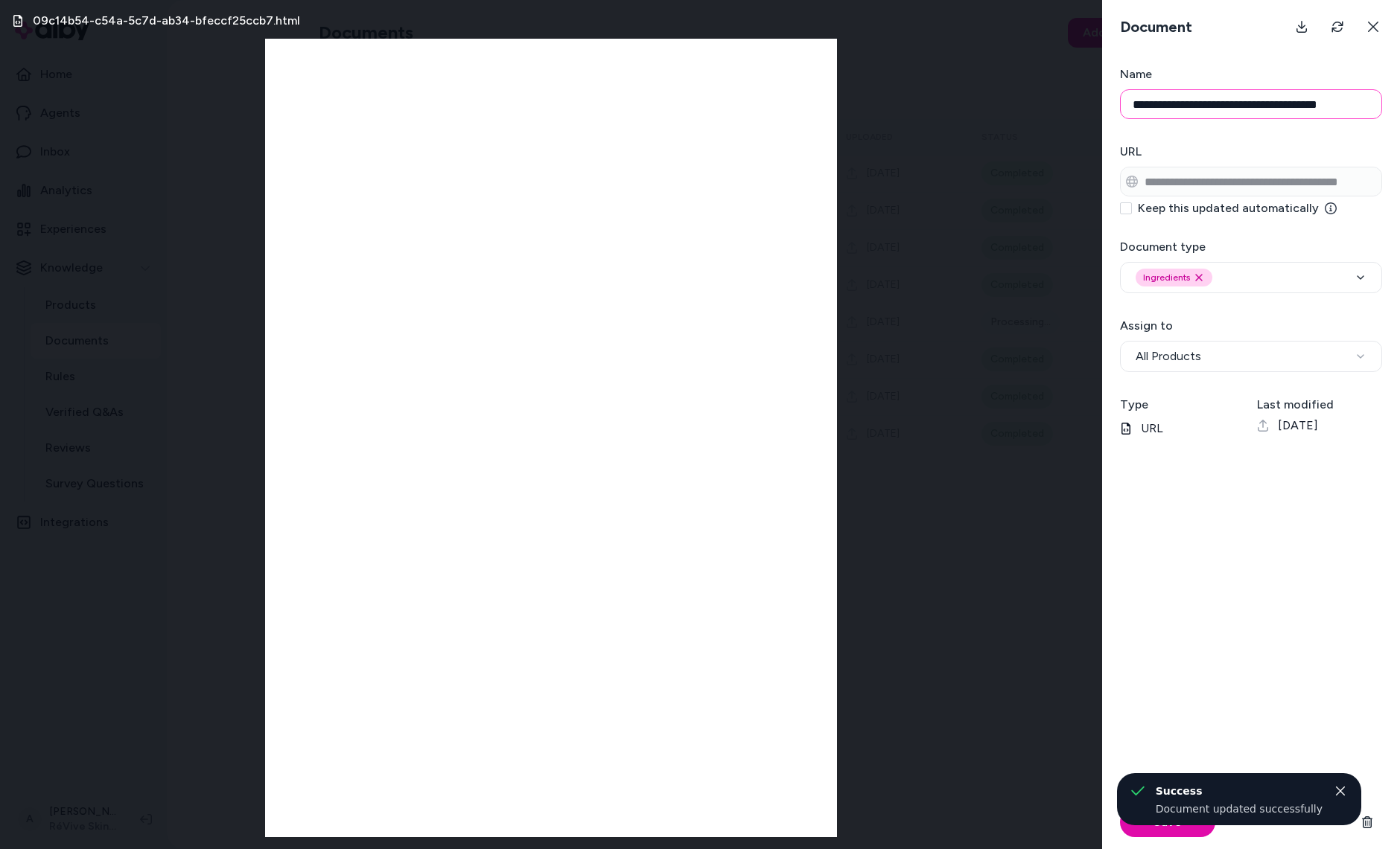
type input "**********"
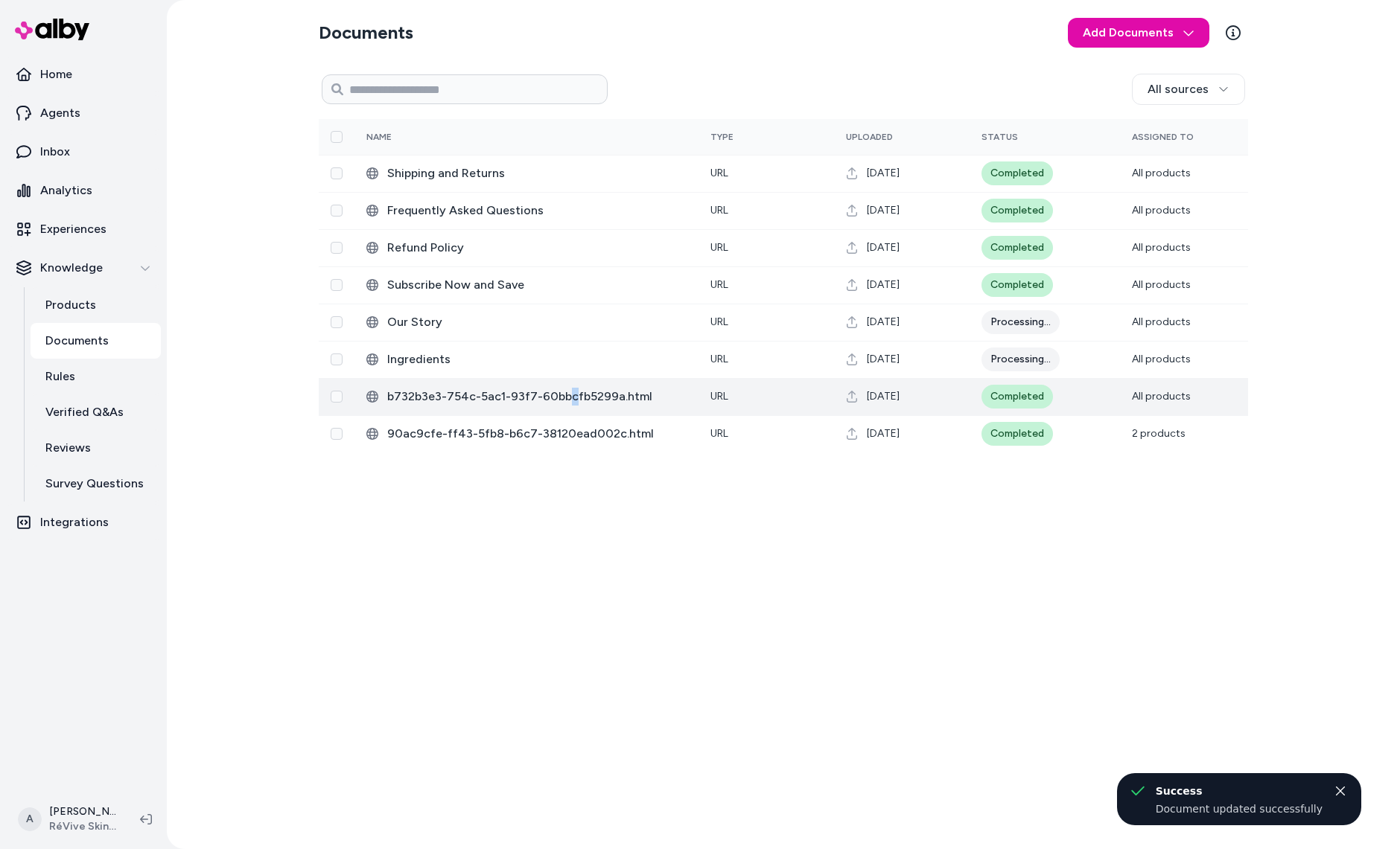
click at [568, 393] on span "b732b3e3-754c-5ac1-93f7-60bbcfb5299a.html" at bounding box center [537, 397] width 299 height 18
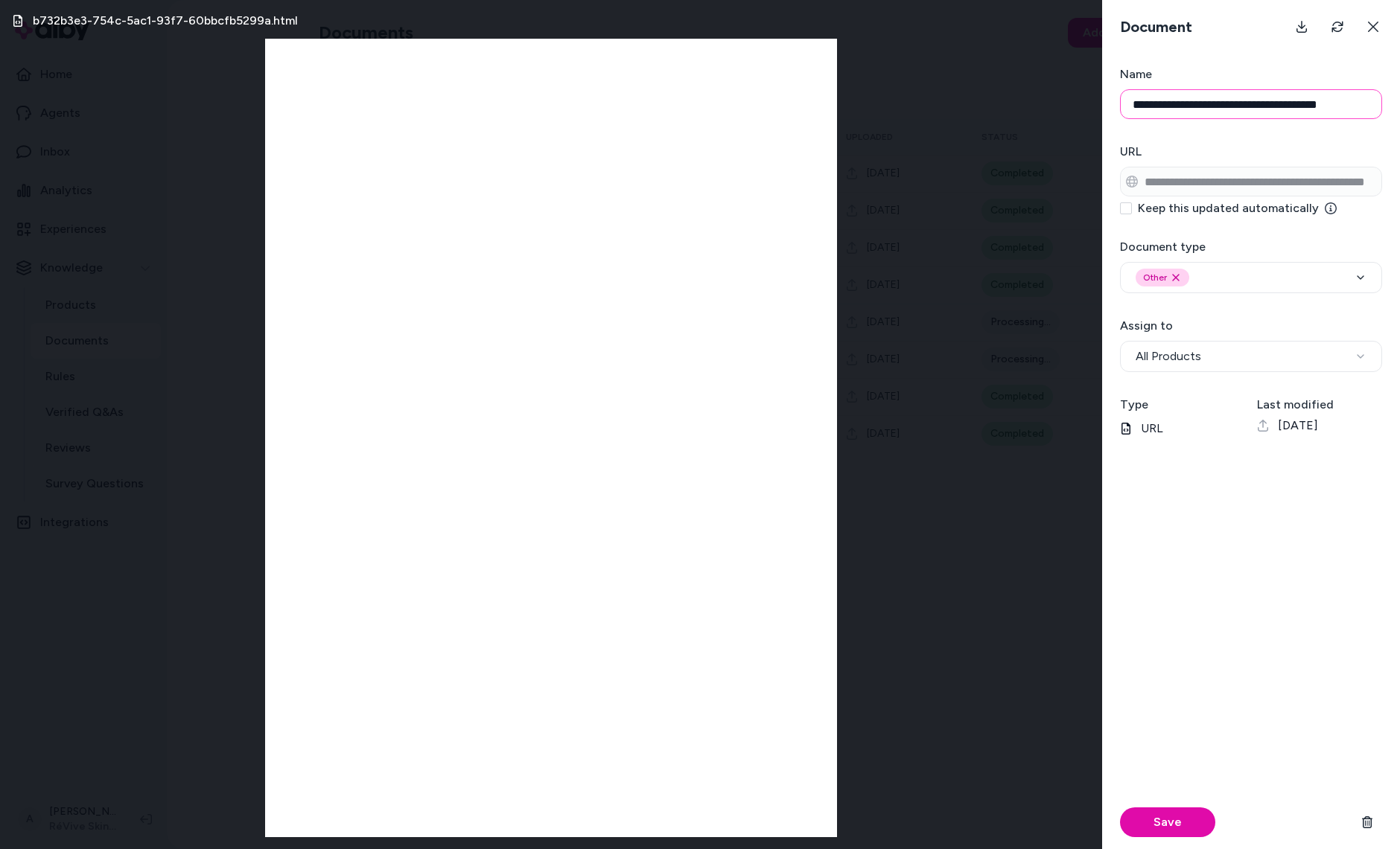
click at [1211, 107] on input "**********" at bounding box center [1251, 104] width 262 height 30
click at [1120, 808] on button "Save" at bounding box center [1167, 822] width 96 height 30
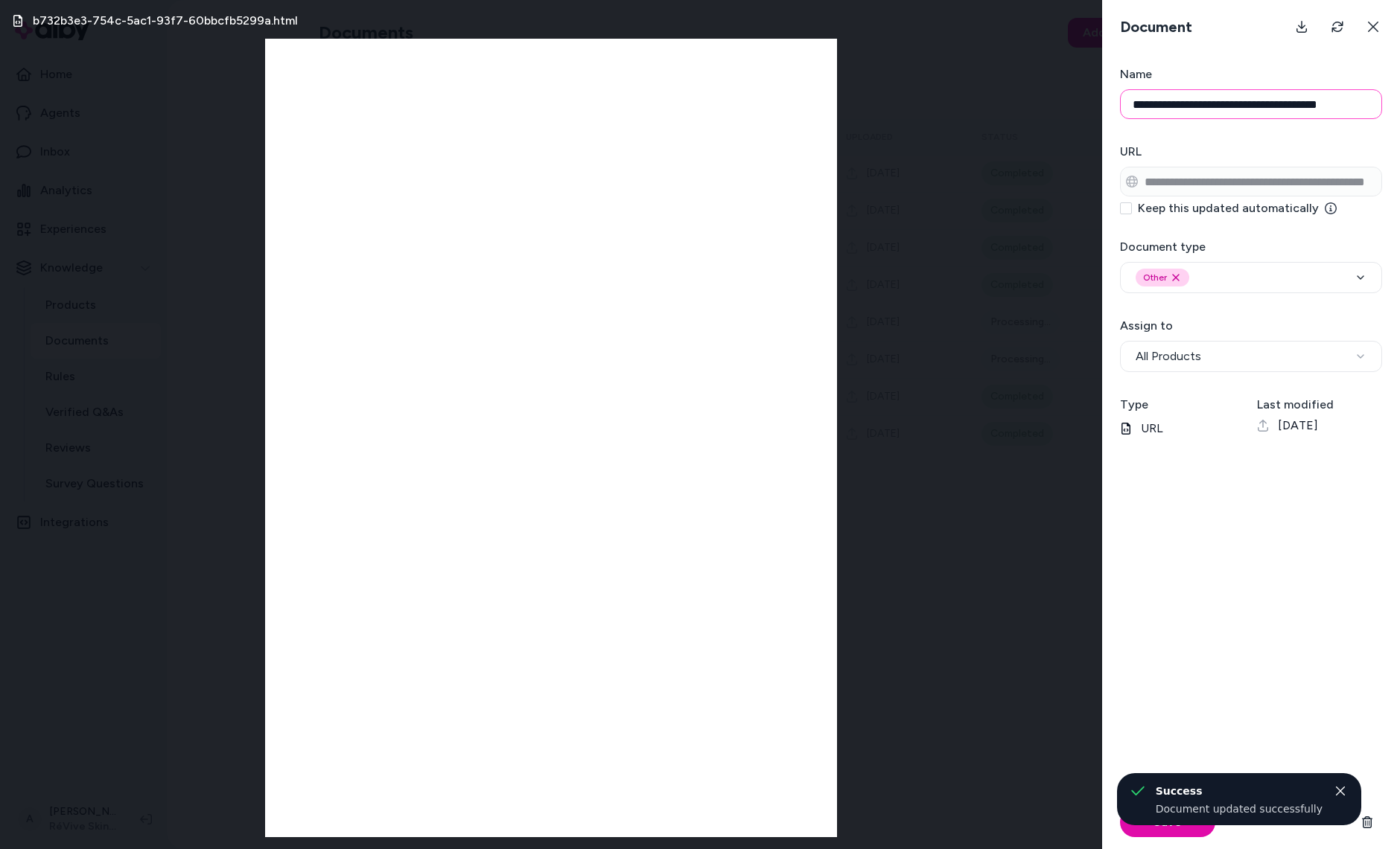
type input "**********"
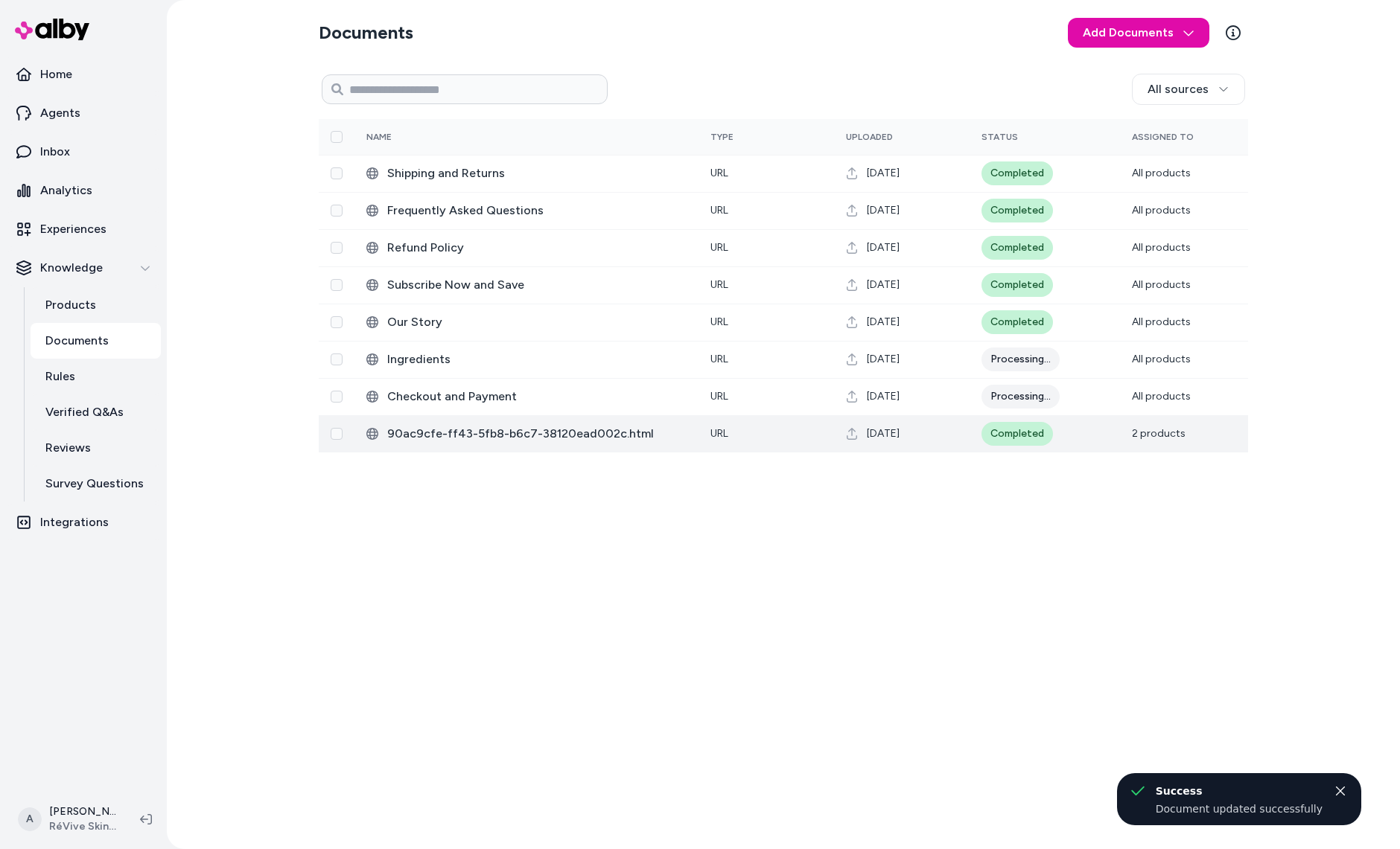
click at [457, 419] on td "90ac9cfe-ff43-5fb8-b6c7-38120ead002c.html" at bounding box center [526, 434] width 344 height 37
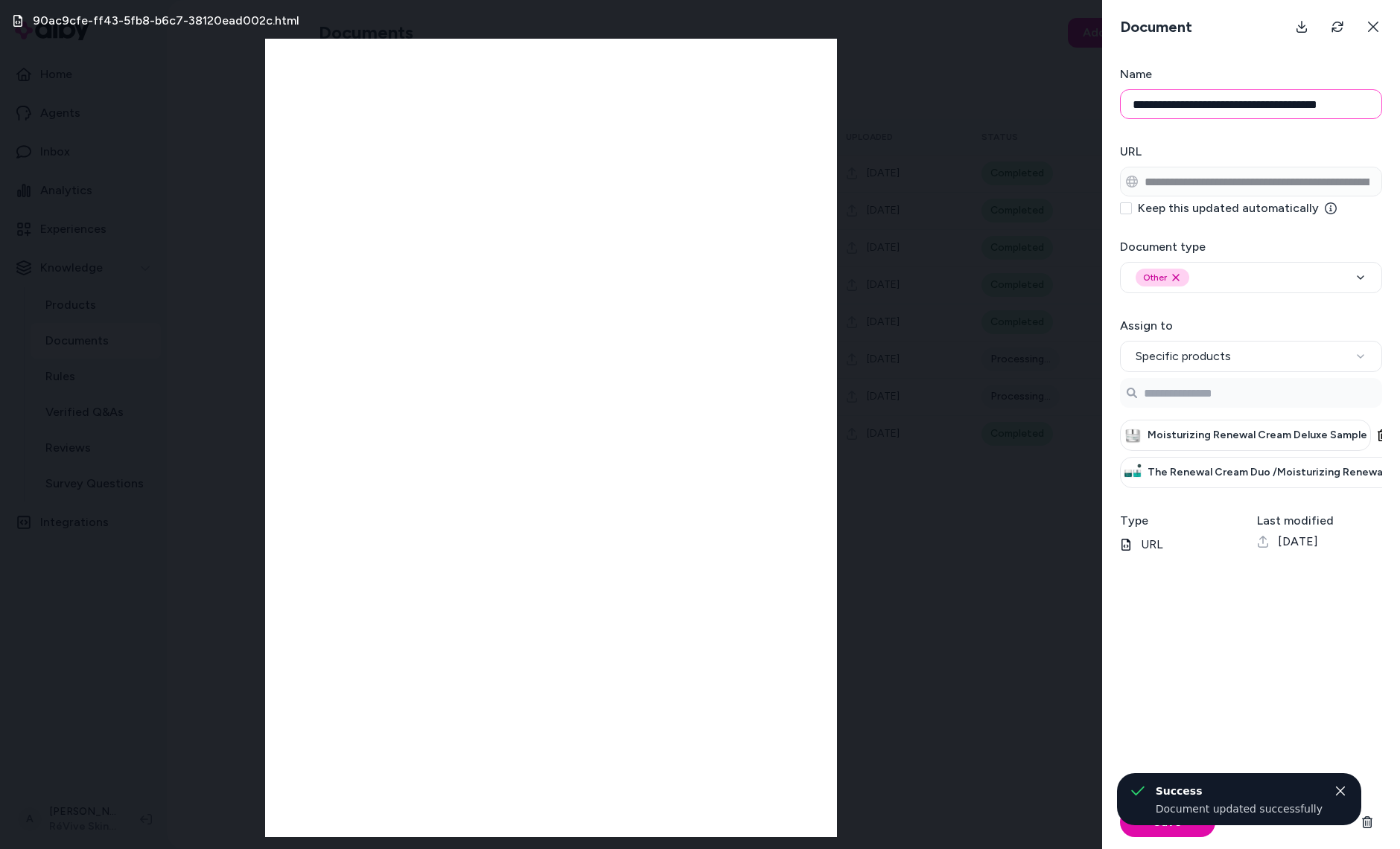
click at [1158, 100] on input "**********" at bounding box center [1251, 104] width 262 height 30
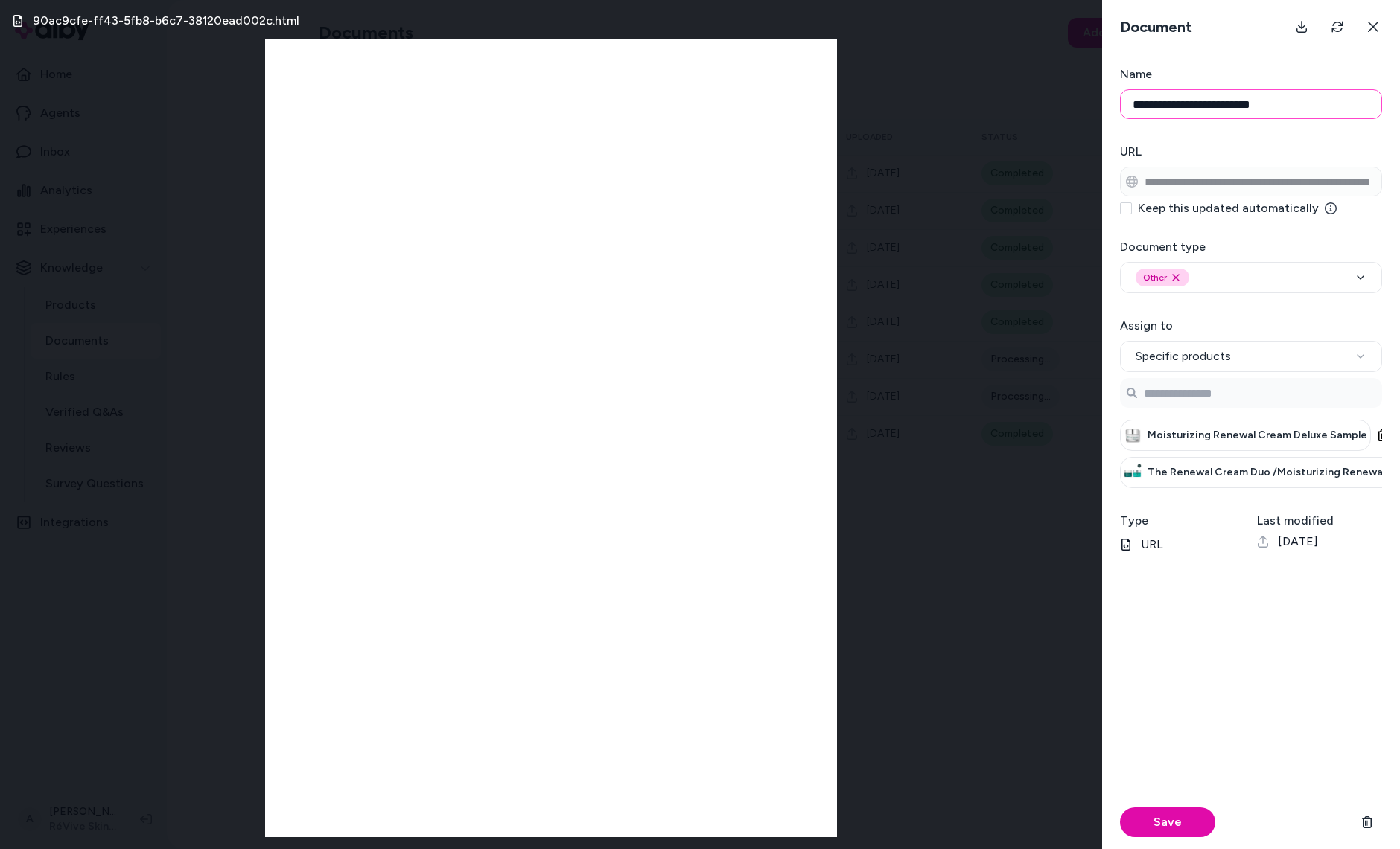
click at [1120, 808] on button "Save" at bounding box center [1167, 822] width 96 height 30
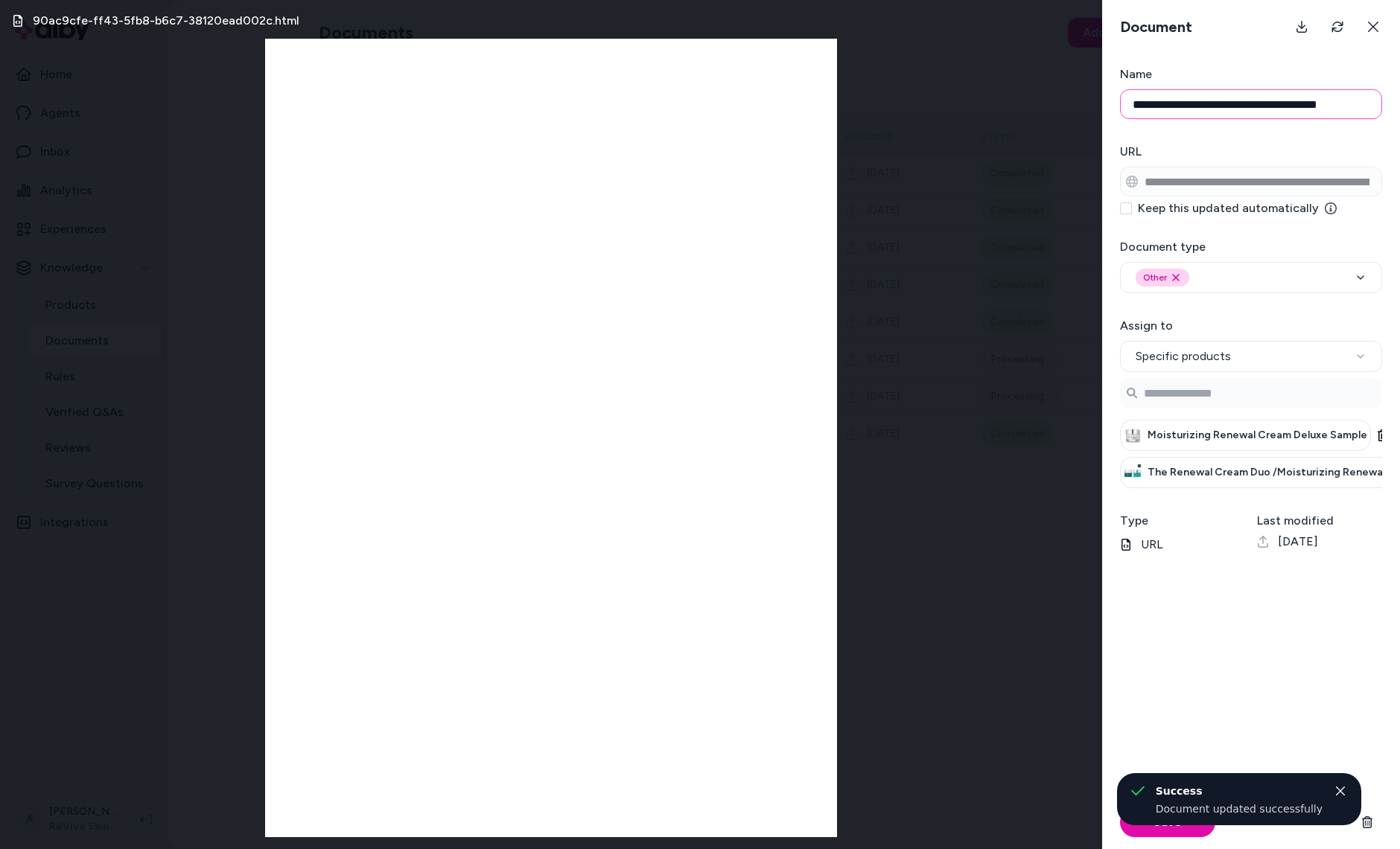
type input "**********"
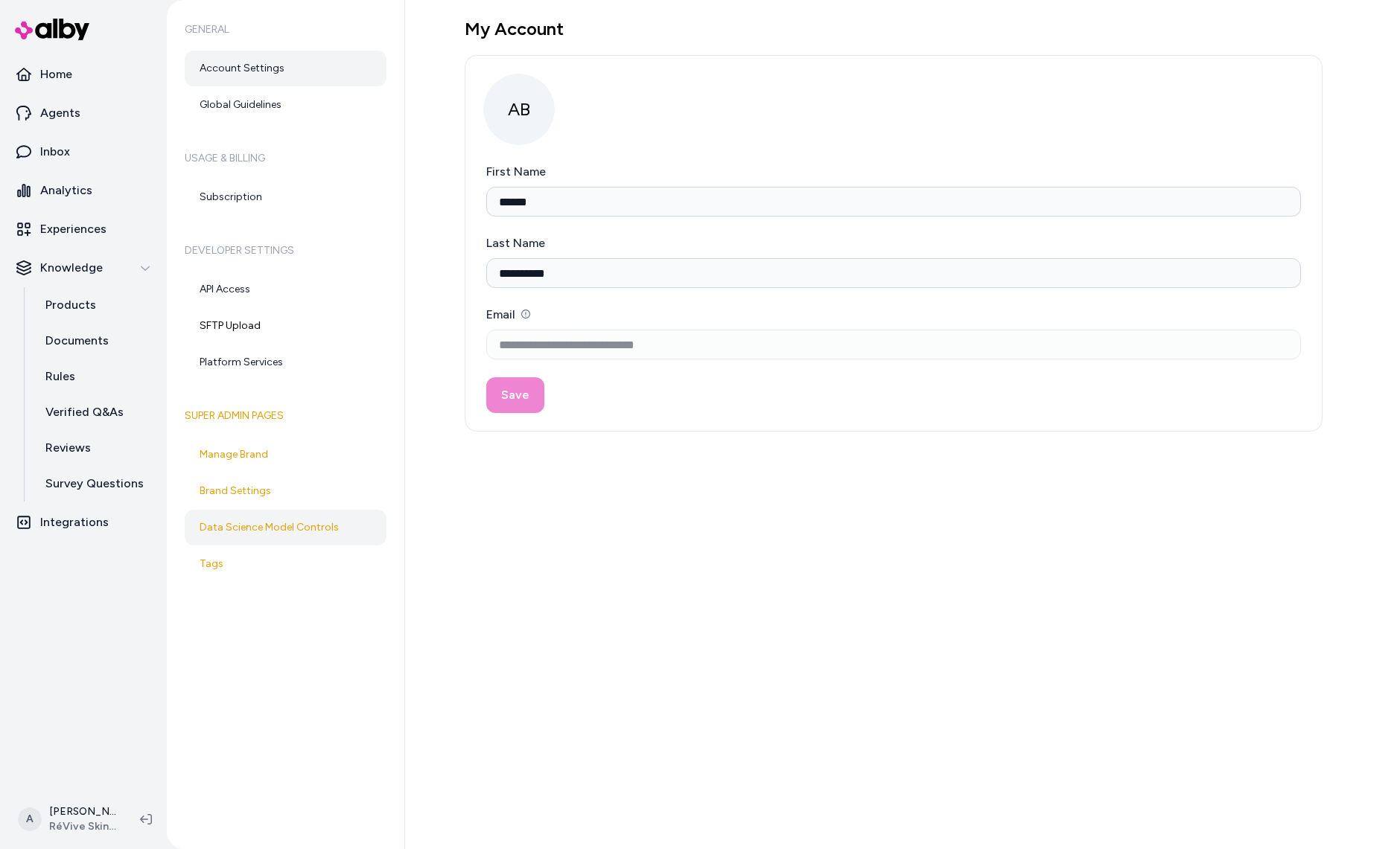
click at [283, 529] on link "Data Science Model Controls" at bounding box center [285, 528] width 202 height 36
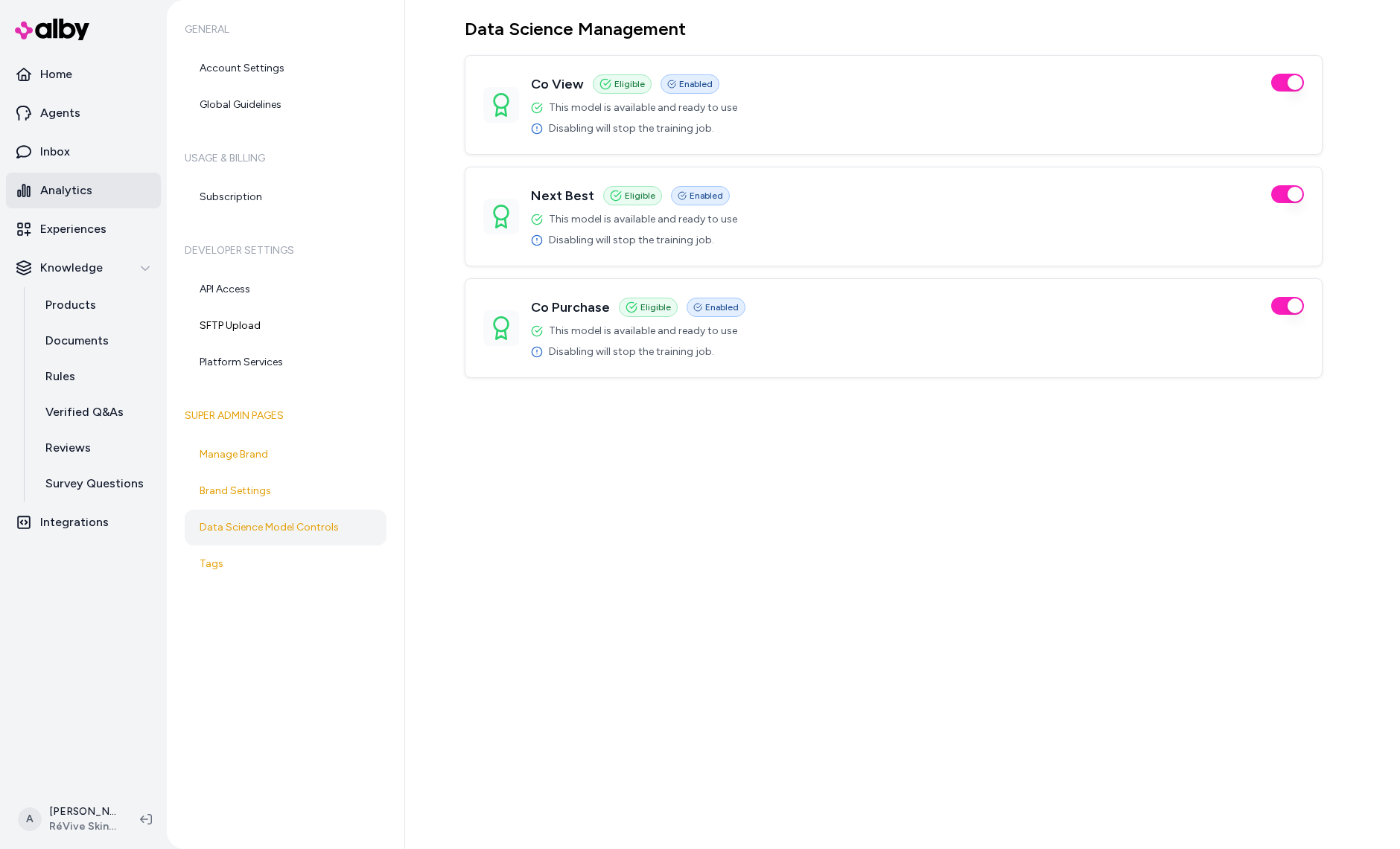
click at [90, 194] on p "Analytics" at bounding box center [67, 190] width 52 height 18
click at [574, 531] on div "Data Science Management Co View Eligible Enabled This model is available and re…" at bounding box center [903, 424] width 995 height 849
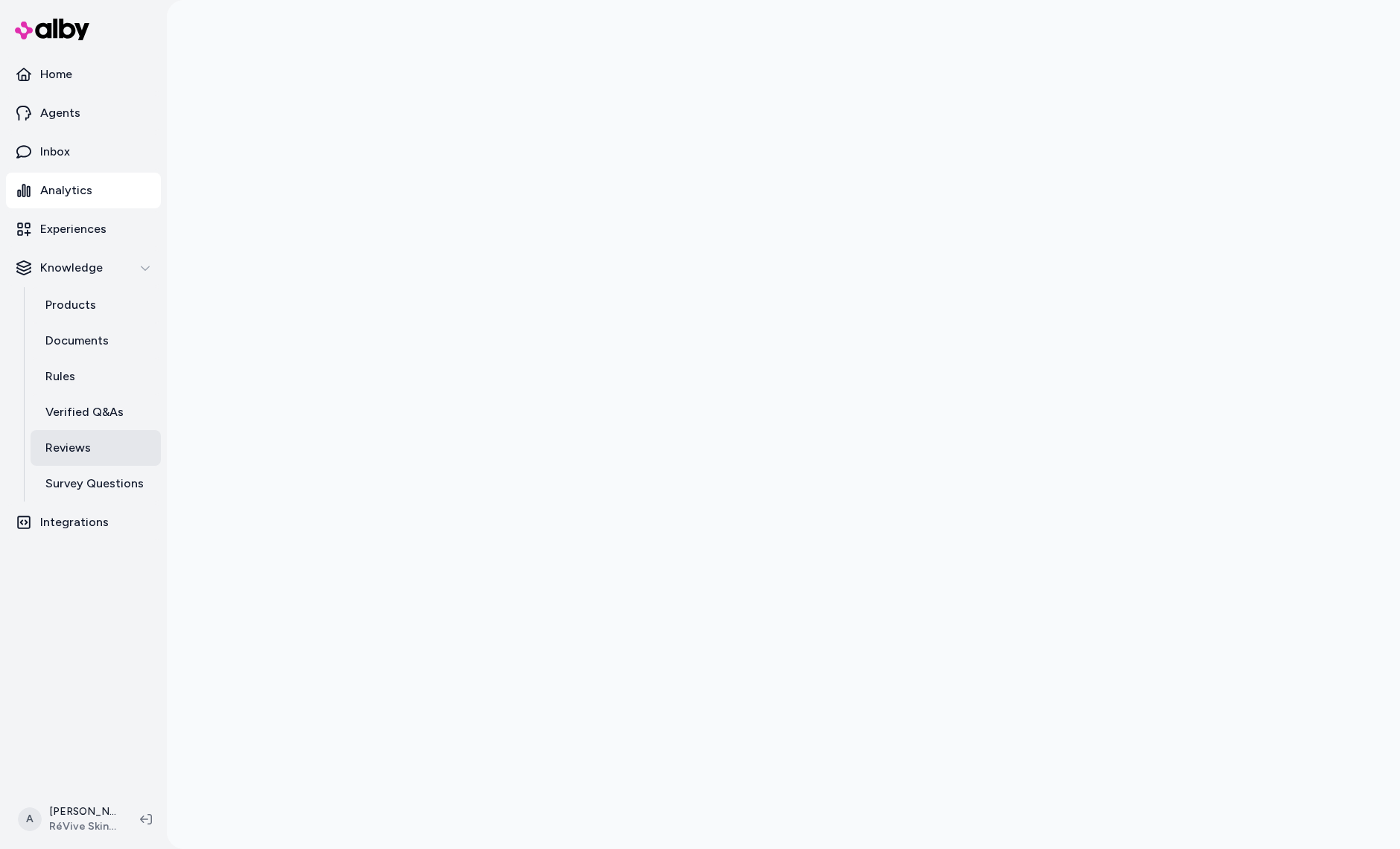
click at [115, 452] on link "Reviews" at bounding box center [96, 448] width 130 height 36
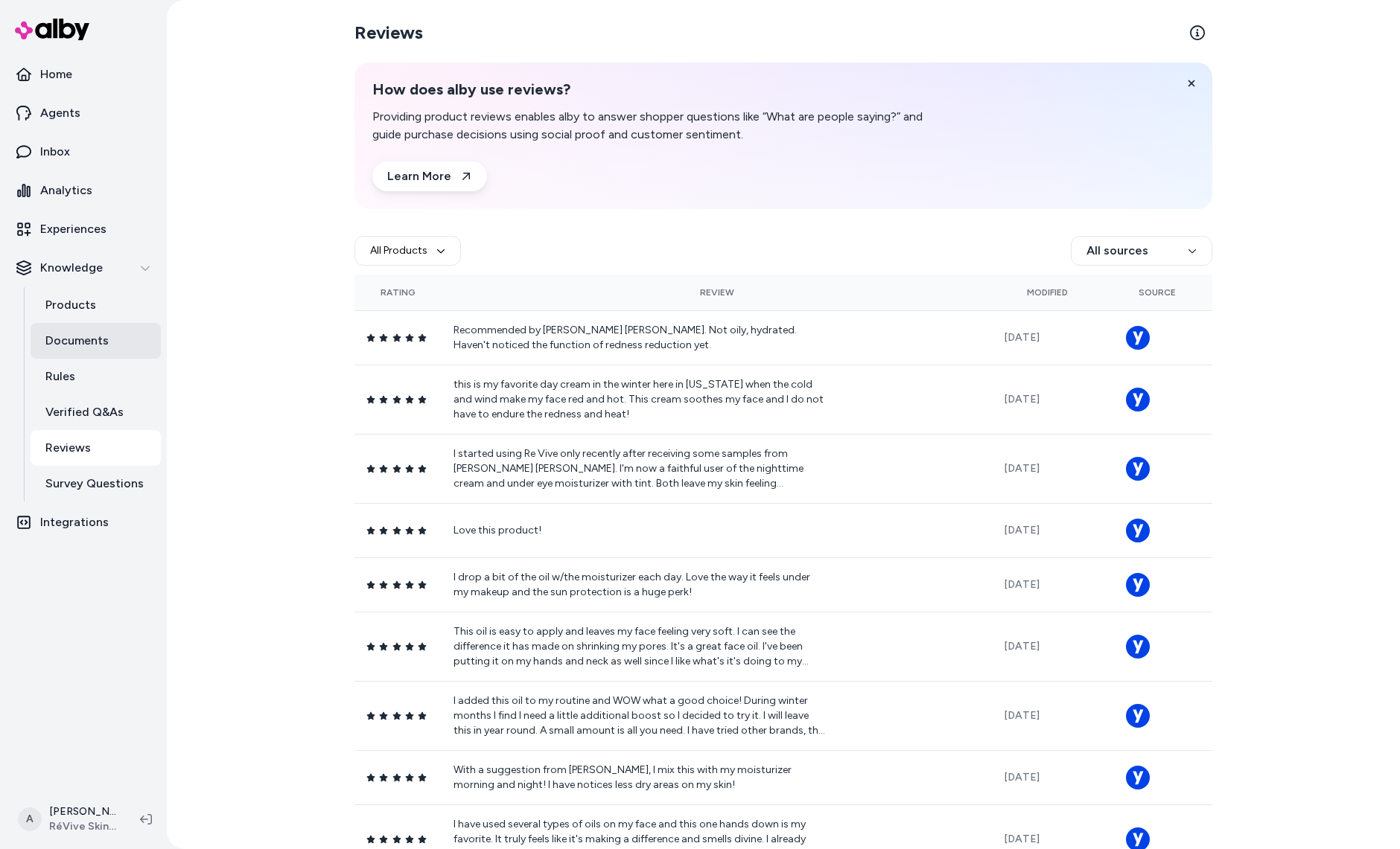
click at [115, 335] on link "Documents" at bounding box center [96, 341] width 130 height 36
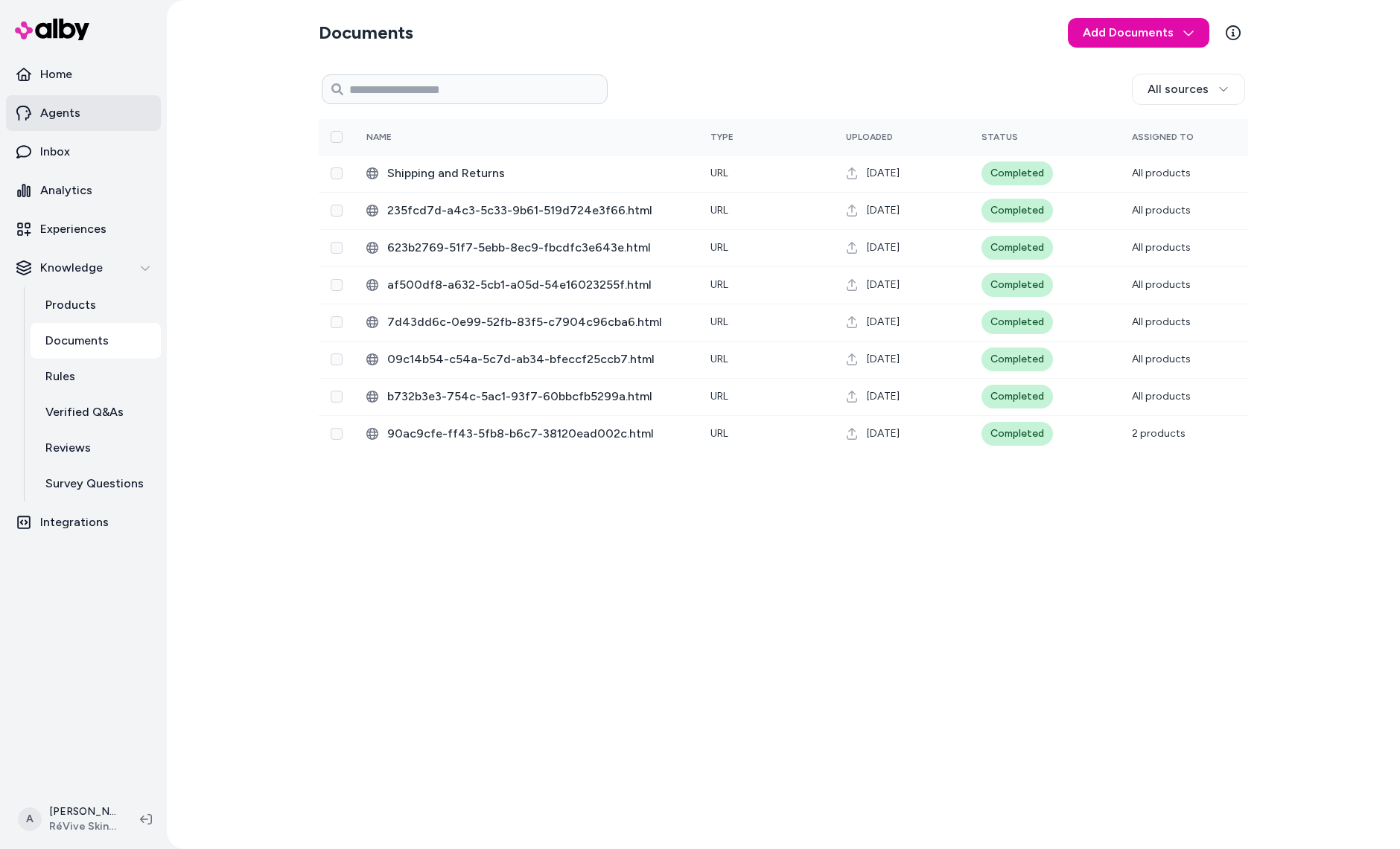
click at [96, 108] on link "Agents" at bounding box center [83, 113] width 155 height 36
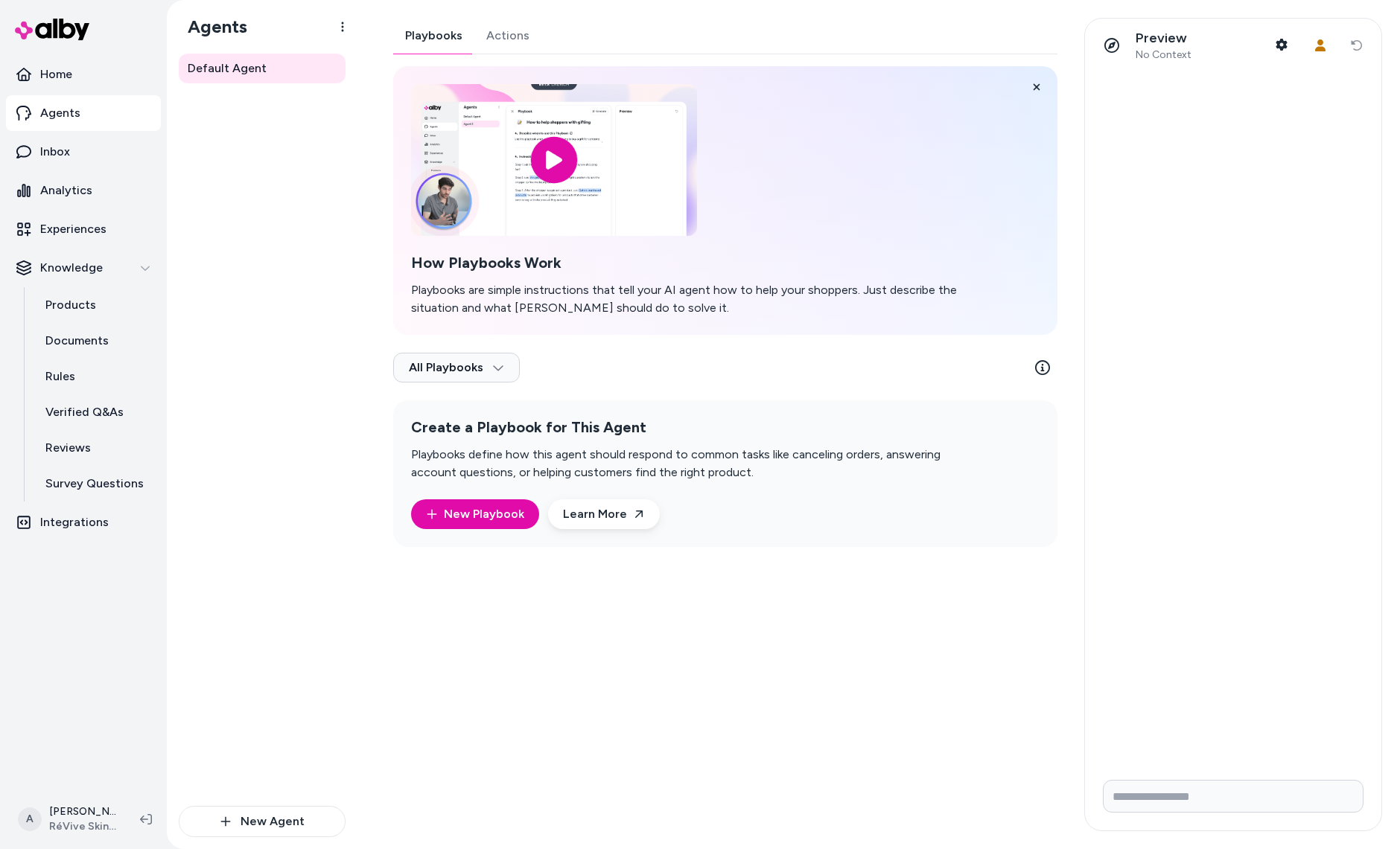
click at [511, 49] on div "Playbooks Actions How Playbooks Work Playbooks are simple instructions that tel…" at bounding box center [725, 282] width 664 height 529
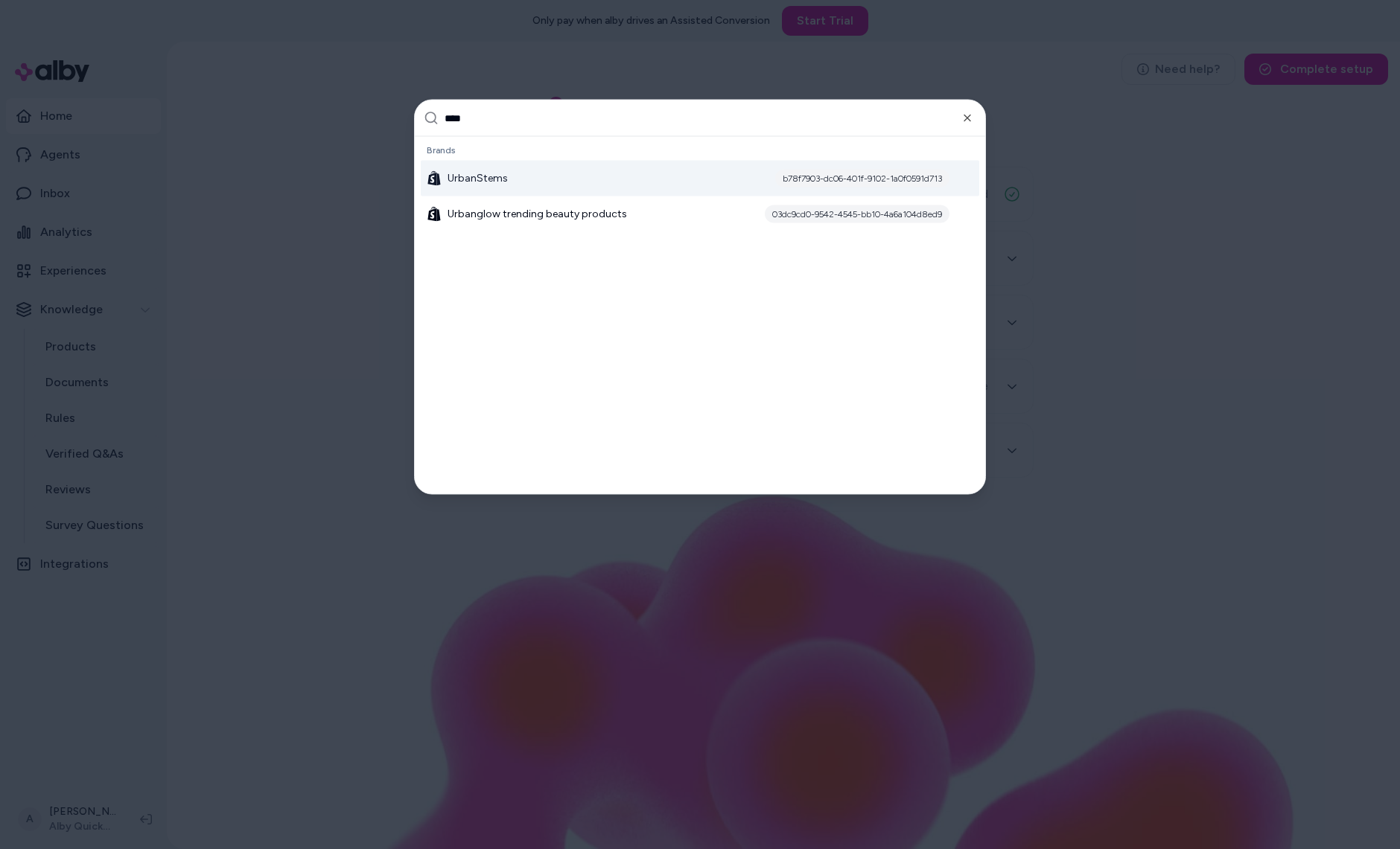
type input "*****"
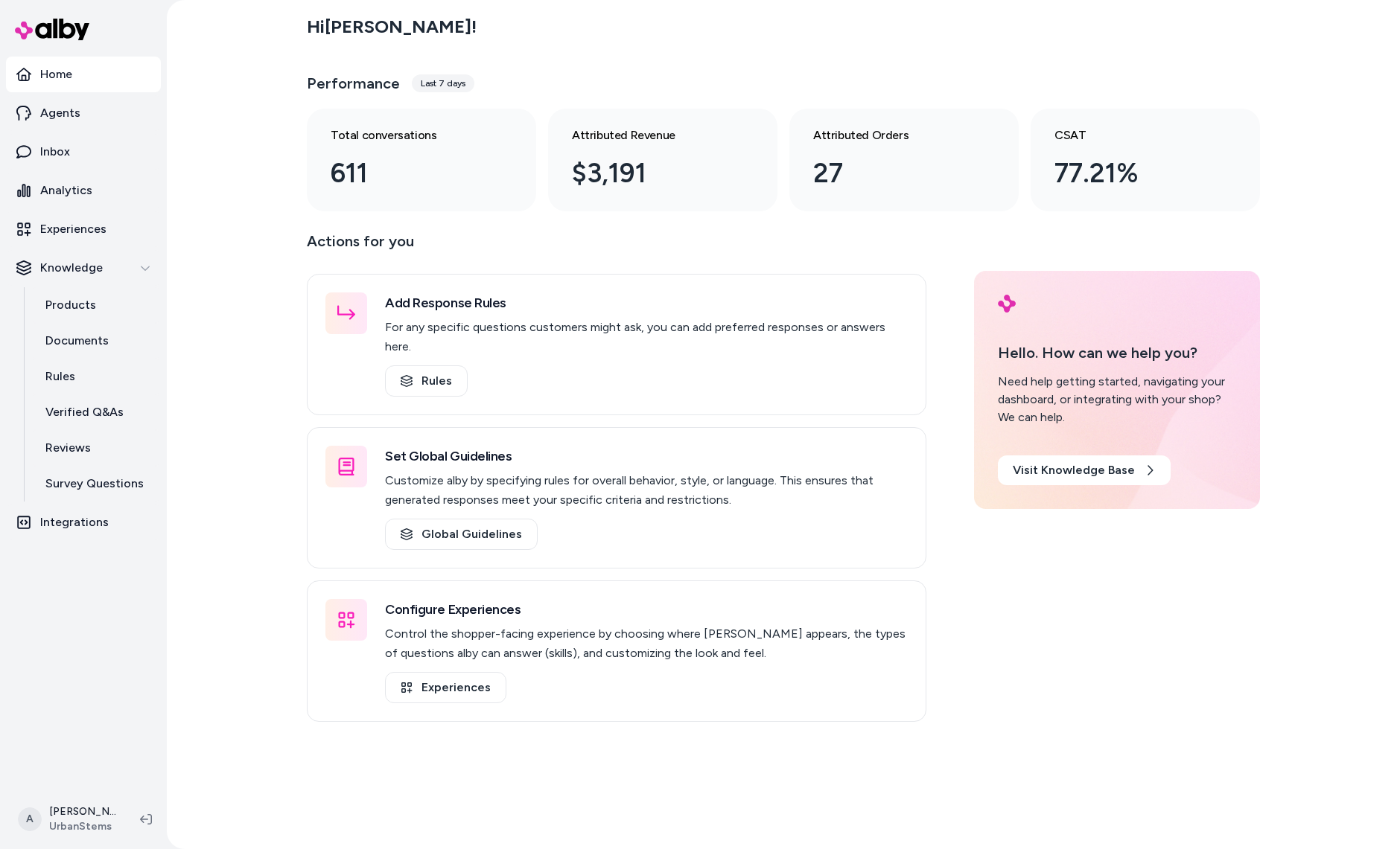
click at [623, 239] on p "Actions for you" at bounding box center [617, 247] width 619 height 36
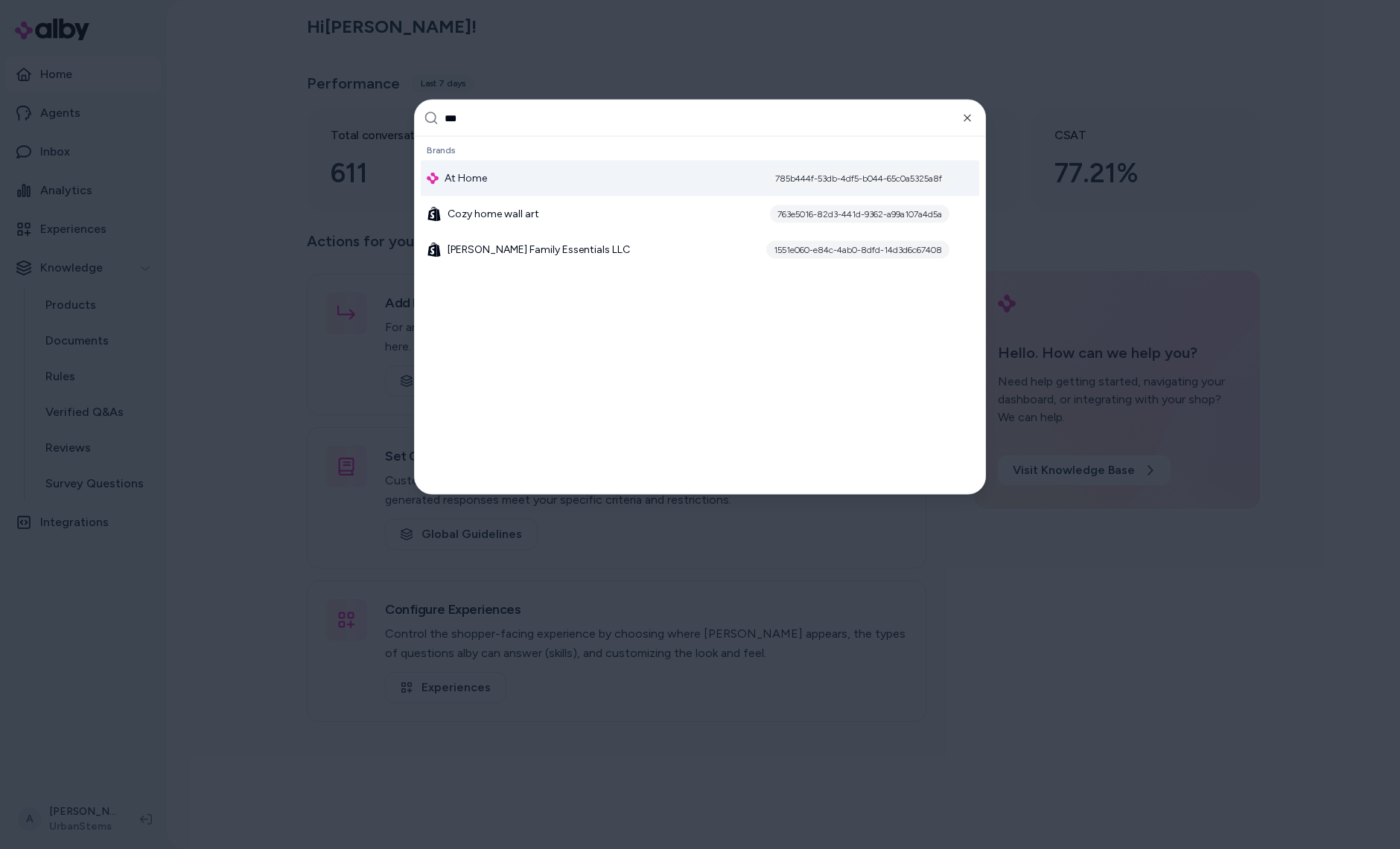
type input "****"
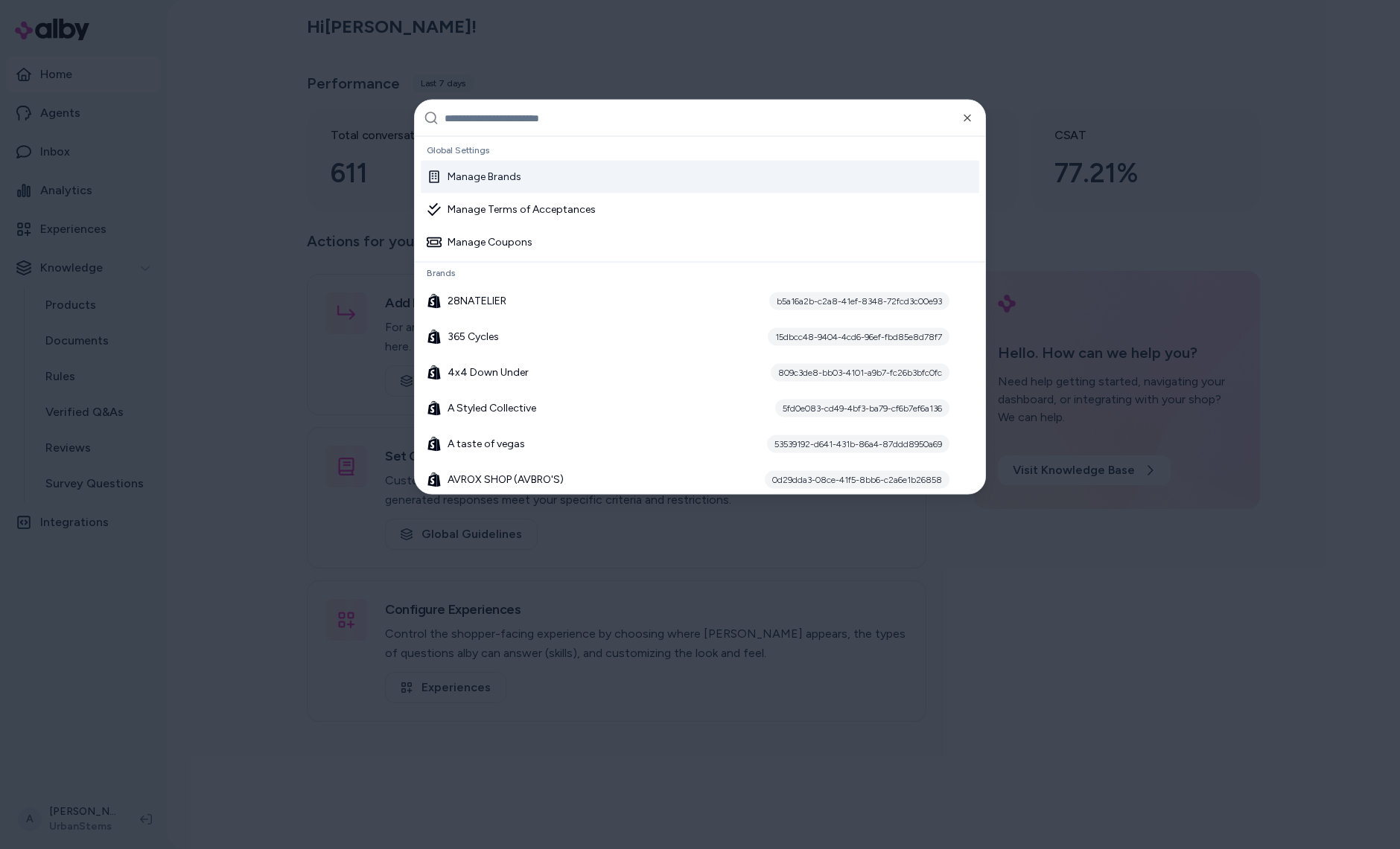
scroll to position [16933, 0]
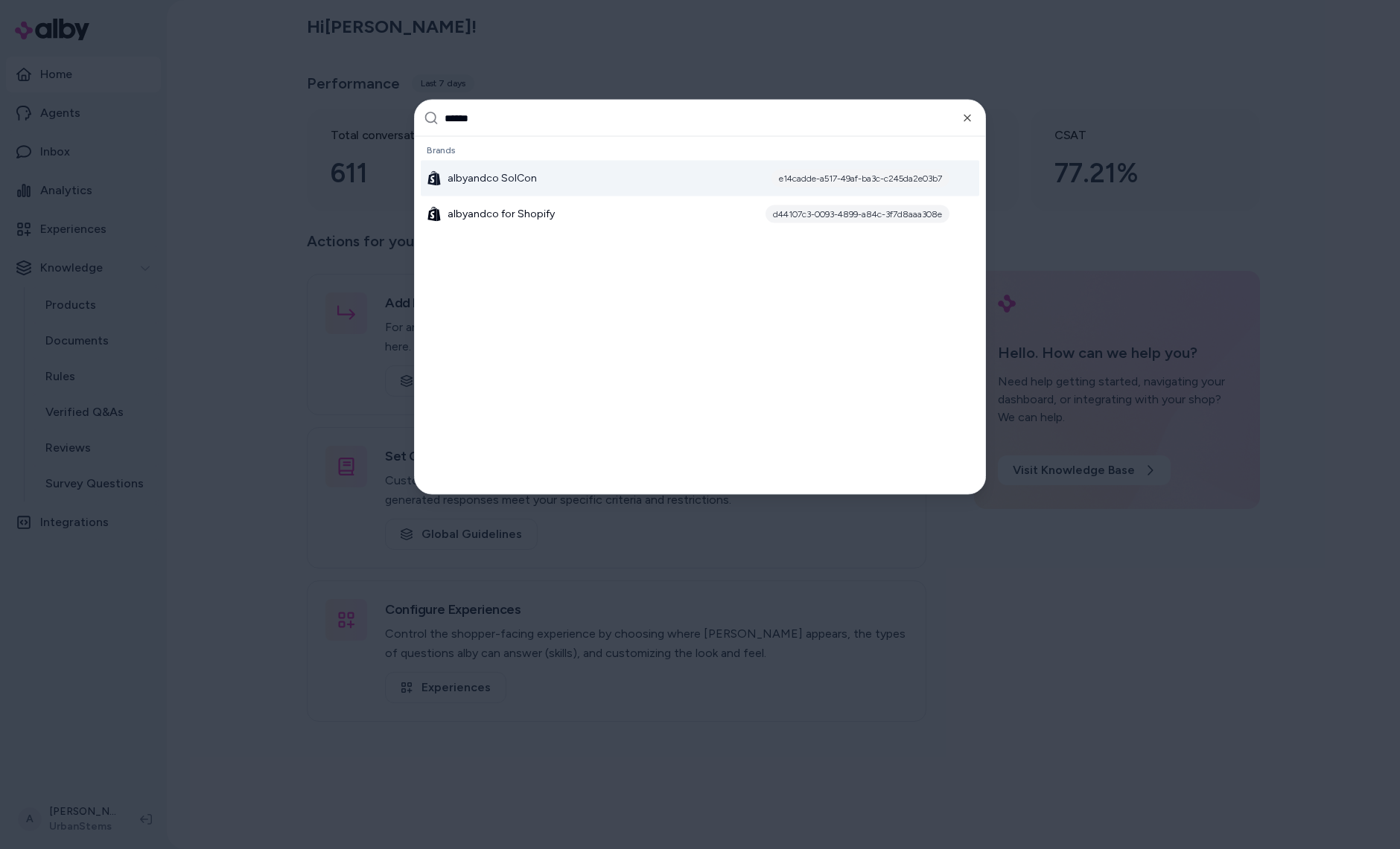
type input "*******"
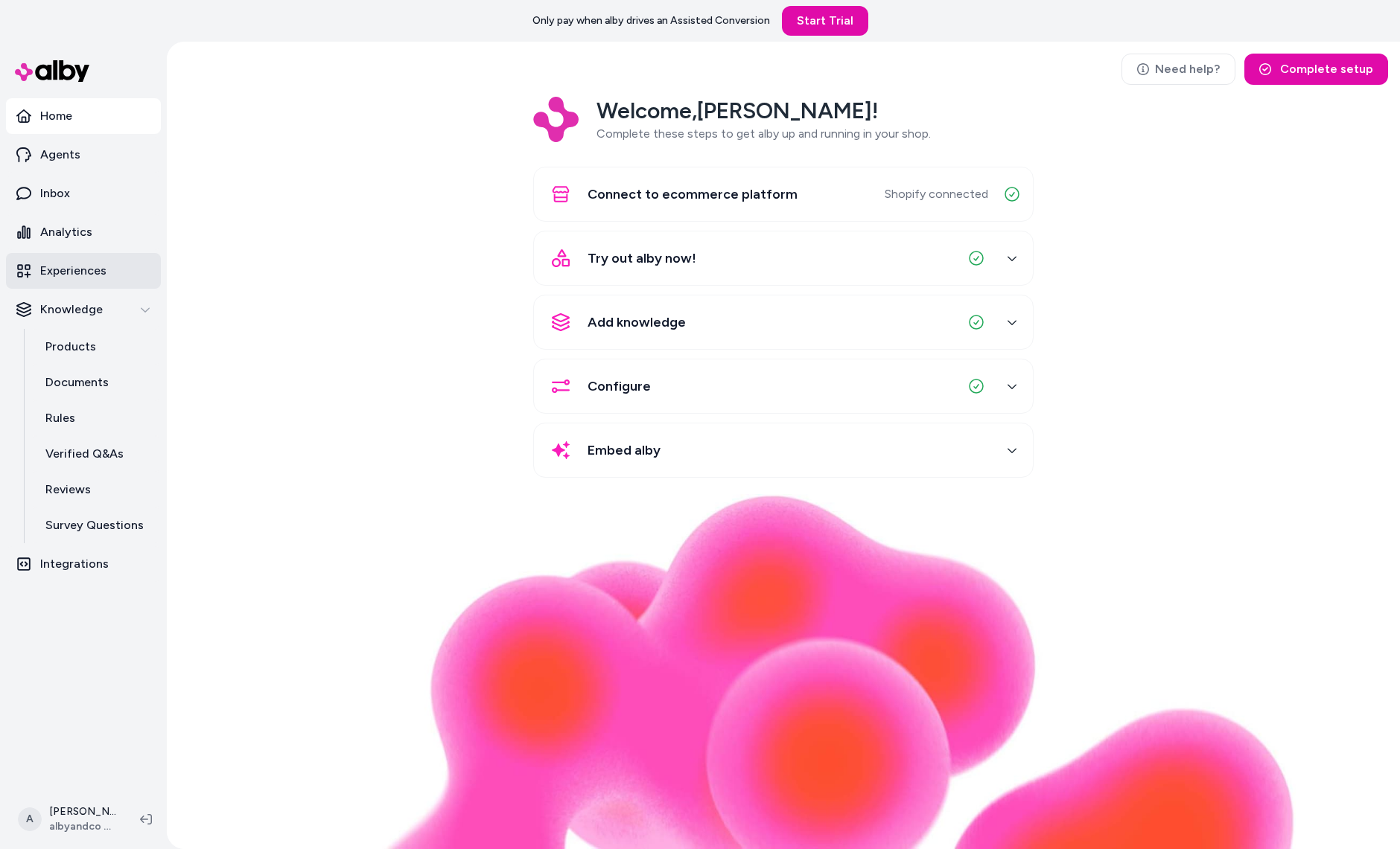
click at [102, 280] on link "Experiences" at bounding box center [83, 271] width 155 height 36
click at [288, 396] on div "Welcome, [PERSON_NAME] ! Complete these steps to get alby up and running in you…" at bounding box center [782, 297] width 1209 height 402
click at [102, 129] on link "Home" at bounding box center [83, 116] width 155 height 36
click at [177, 259] on div "Need help? Complete setup Welcome, Andrew ! Complete these steps to get alby up…" at bounding box center [783, 445] width 1233 height 808
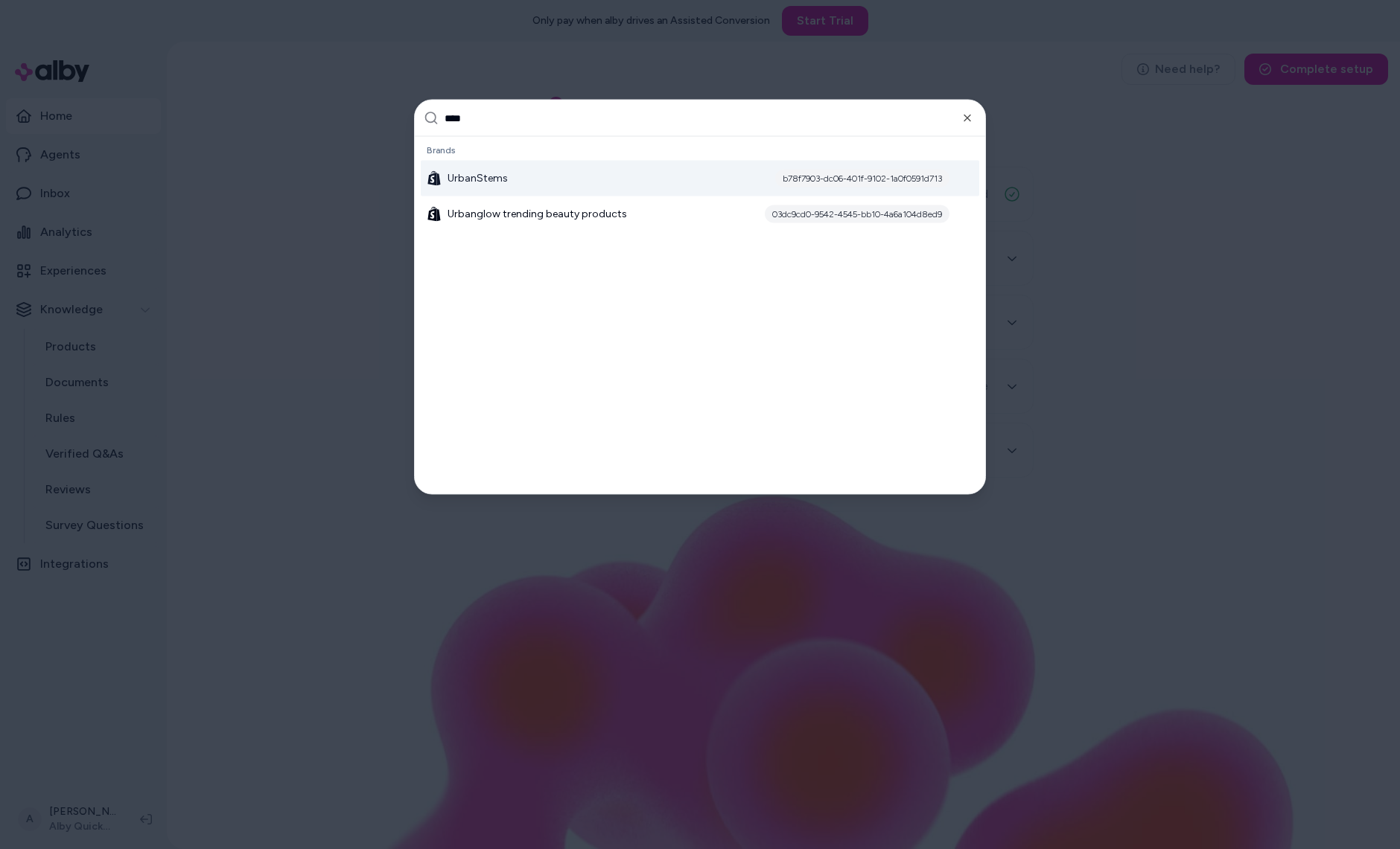
type input "*****"
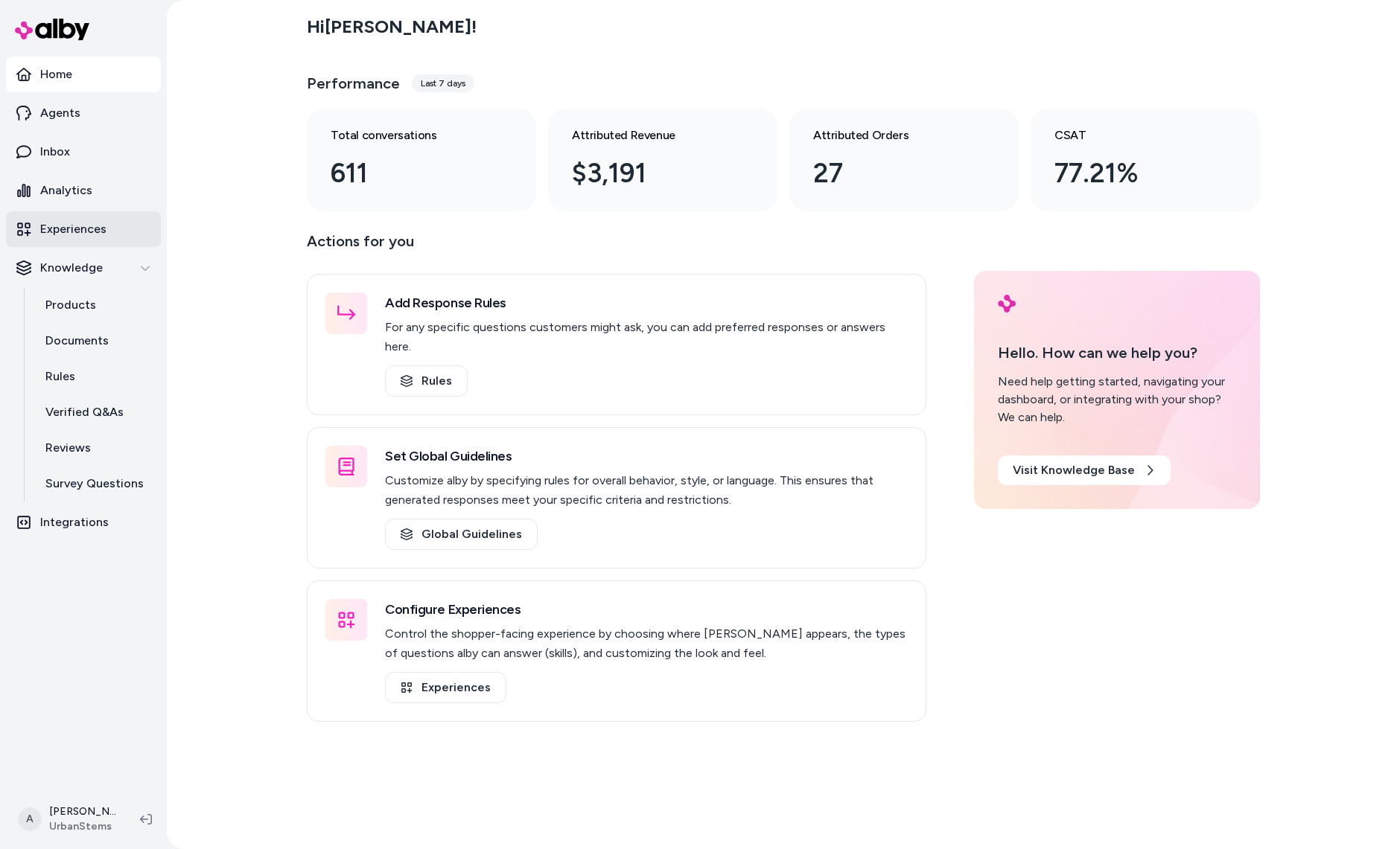
click at [71, 221] on p "Experiences" at bounding box center [74, 229] width 66 height 18
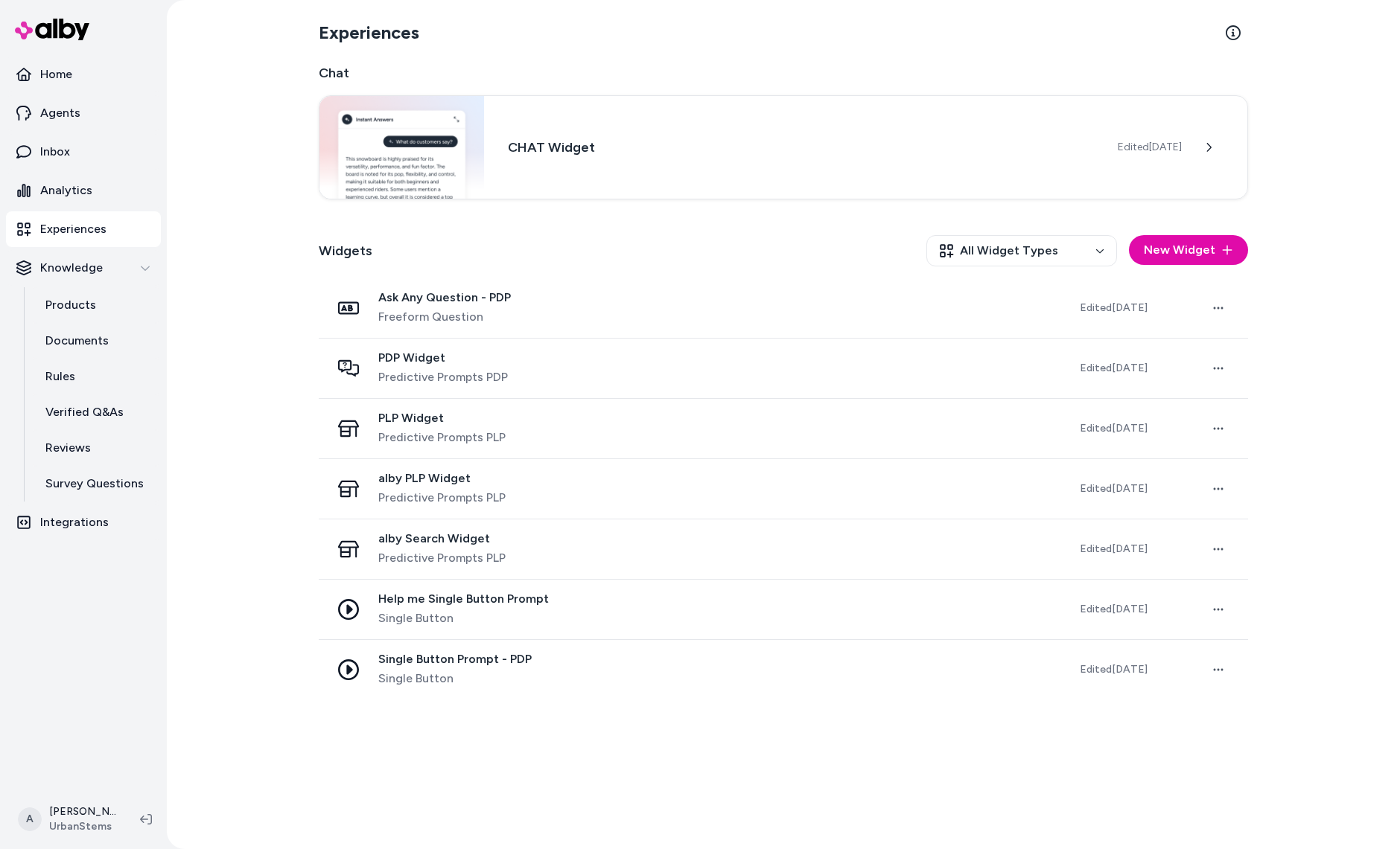
click at [646, 698] on div "Experiences Chat CHAT Widget Edited [DATE] Widgets All Widget Types New Widget …" at bounding box center [783, 424] width 953 height 849
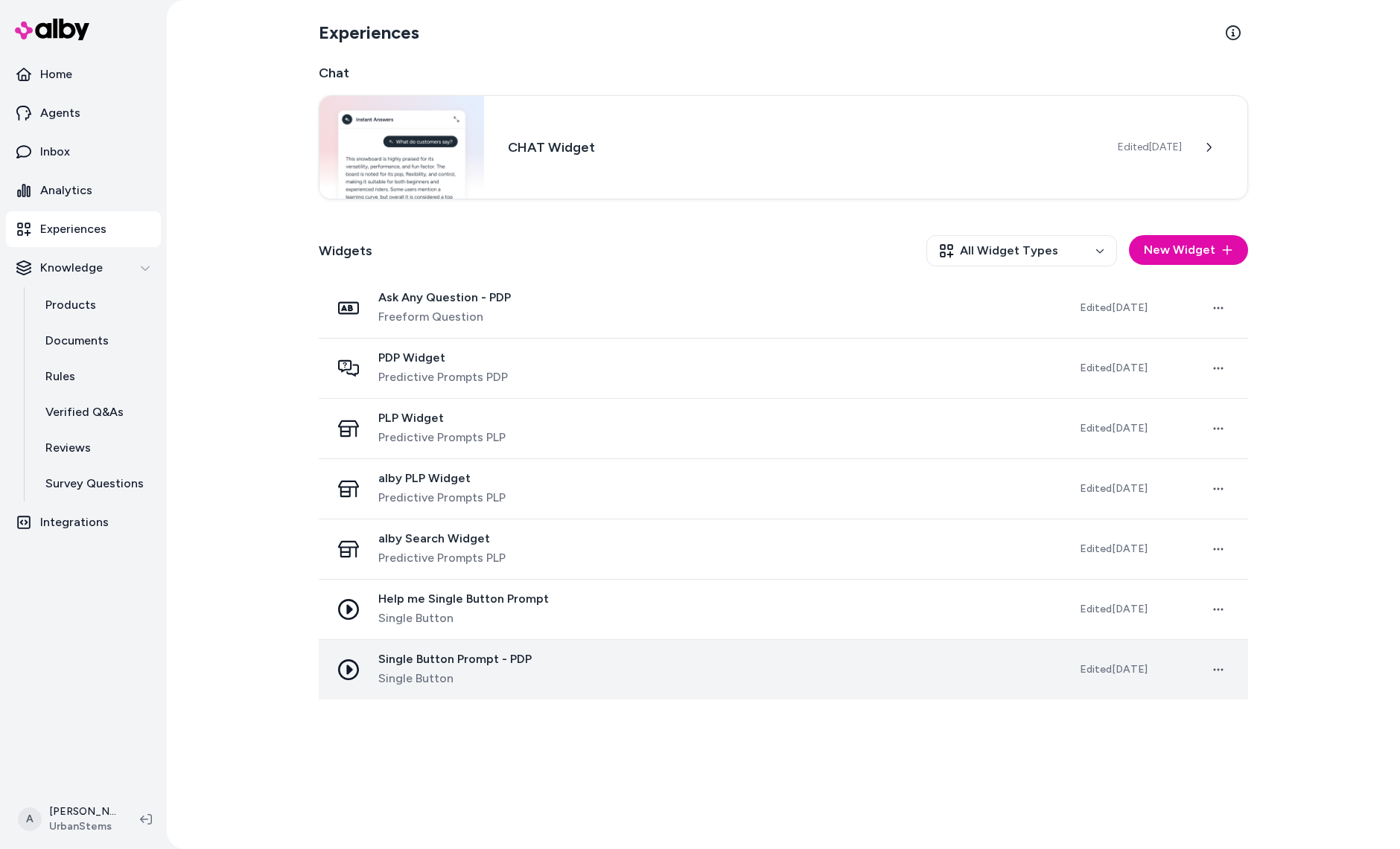
click at [646, 655] on div "Single Button Prompt - PDP Single Button" at bounding box center [693, 670] width 725 height 36
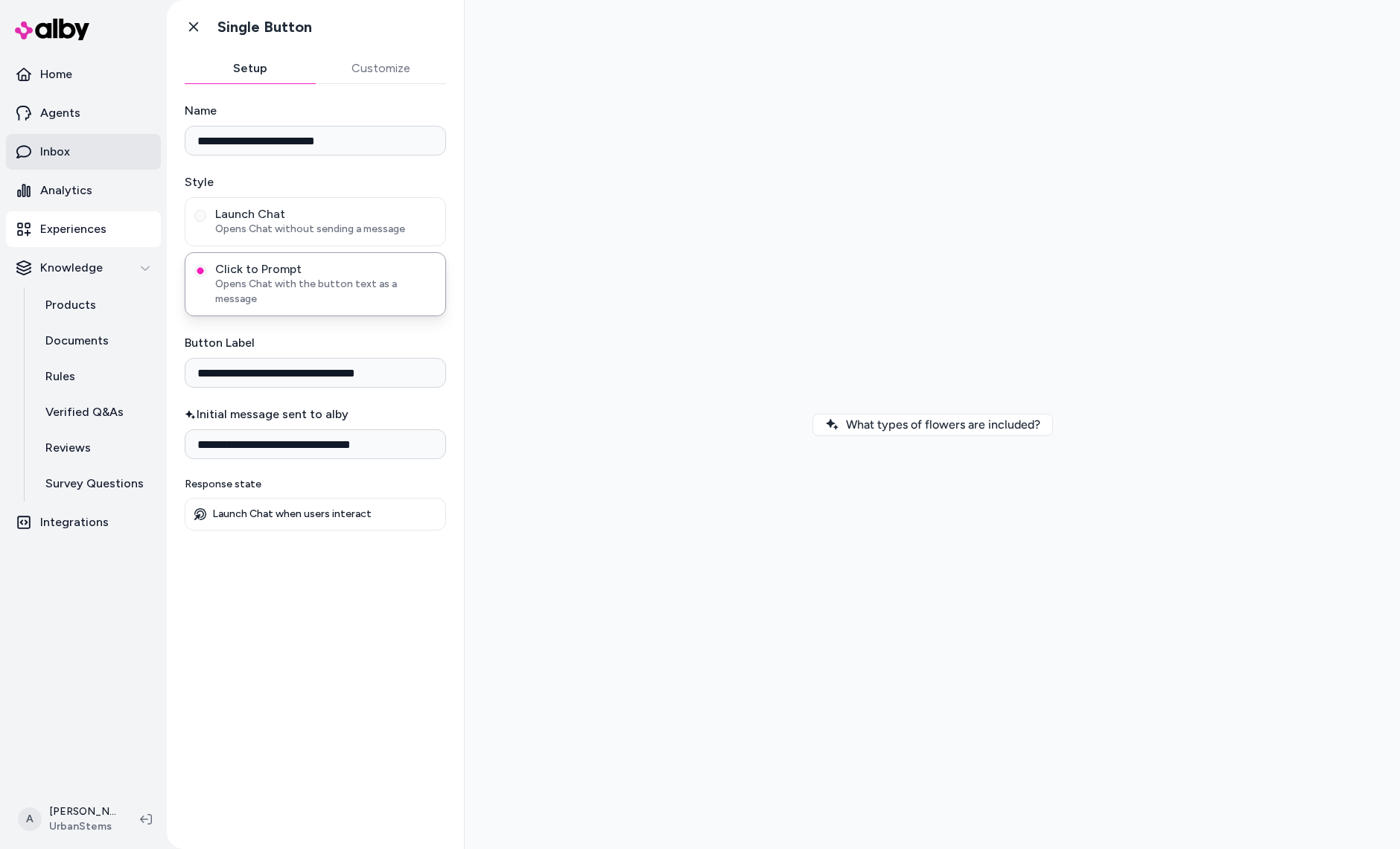
click at [52, 143] on p "Inbox" at bounding box center [55, 151] width 30 height 18
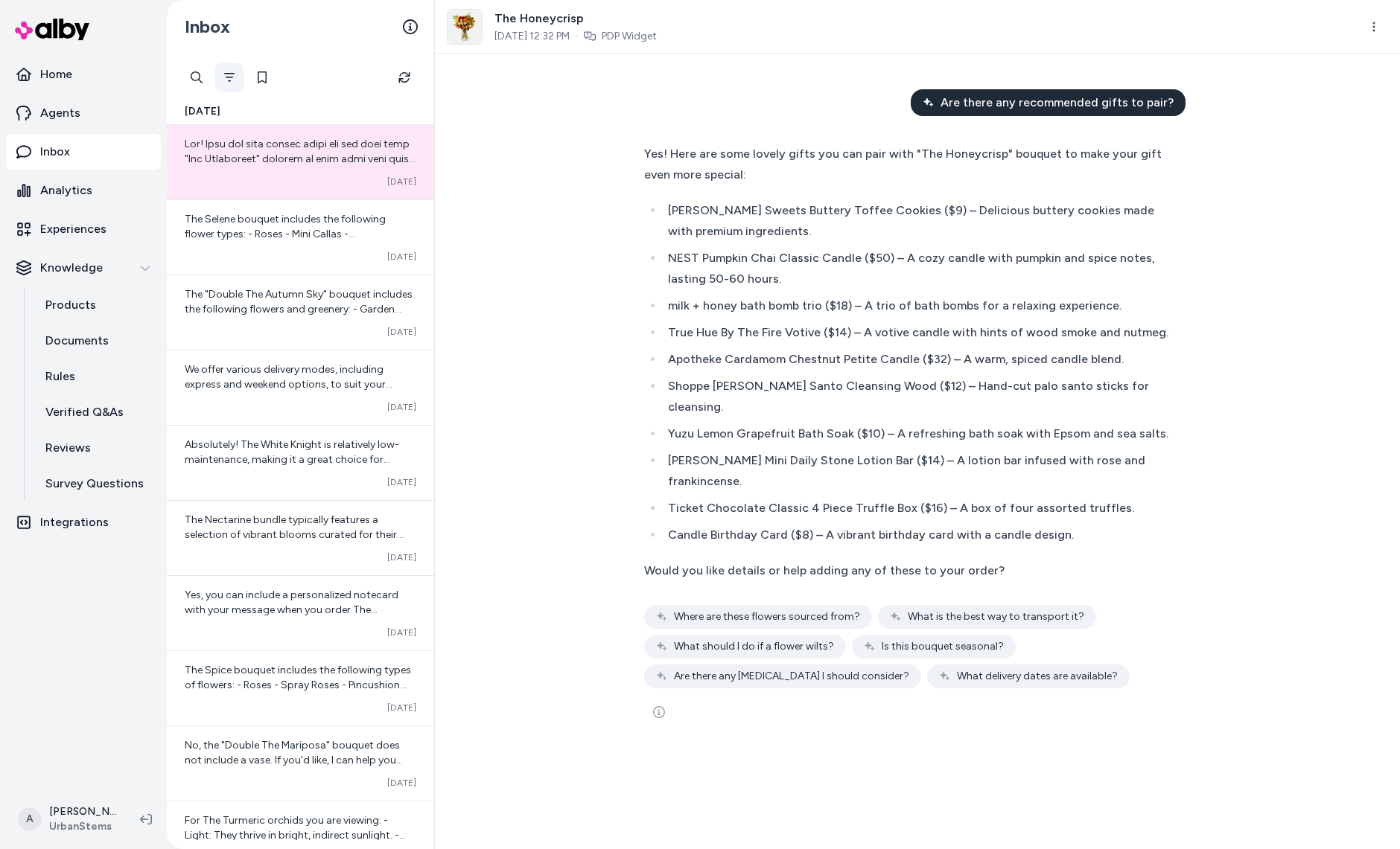
click at [238, 74] on button "Filter" at bounding box center [229, 77] width 30 height 30
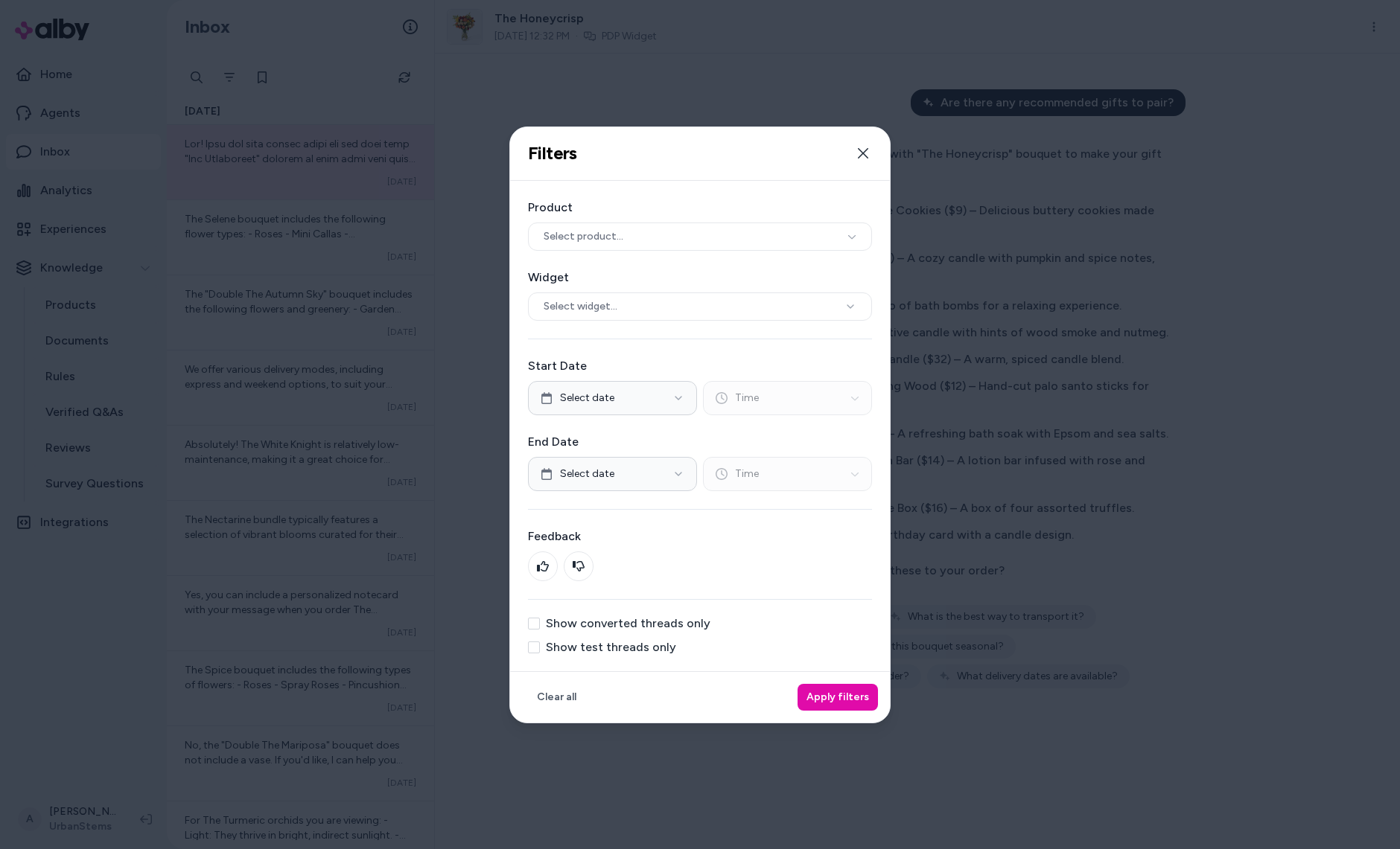
click at [600, 642] on label "Show test threads only" at bounding box center [611, 648] width 130 height 12
click at [540, 642] on button "Show test threads only" at bounding box center [534, 648] width 12 height 12
click at [650, 649] on label "Show test threads only" at bounding box center [611, 648] width 130 height 12
click at [540, 649] on button "Show test threads only" at bounding box center [534, 648] width 12 height 12
click at [858, 702] on button "Apply filters" at bounding box center [837, 698] width 80 height 27
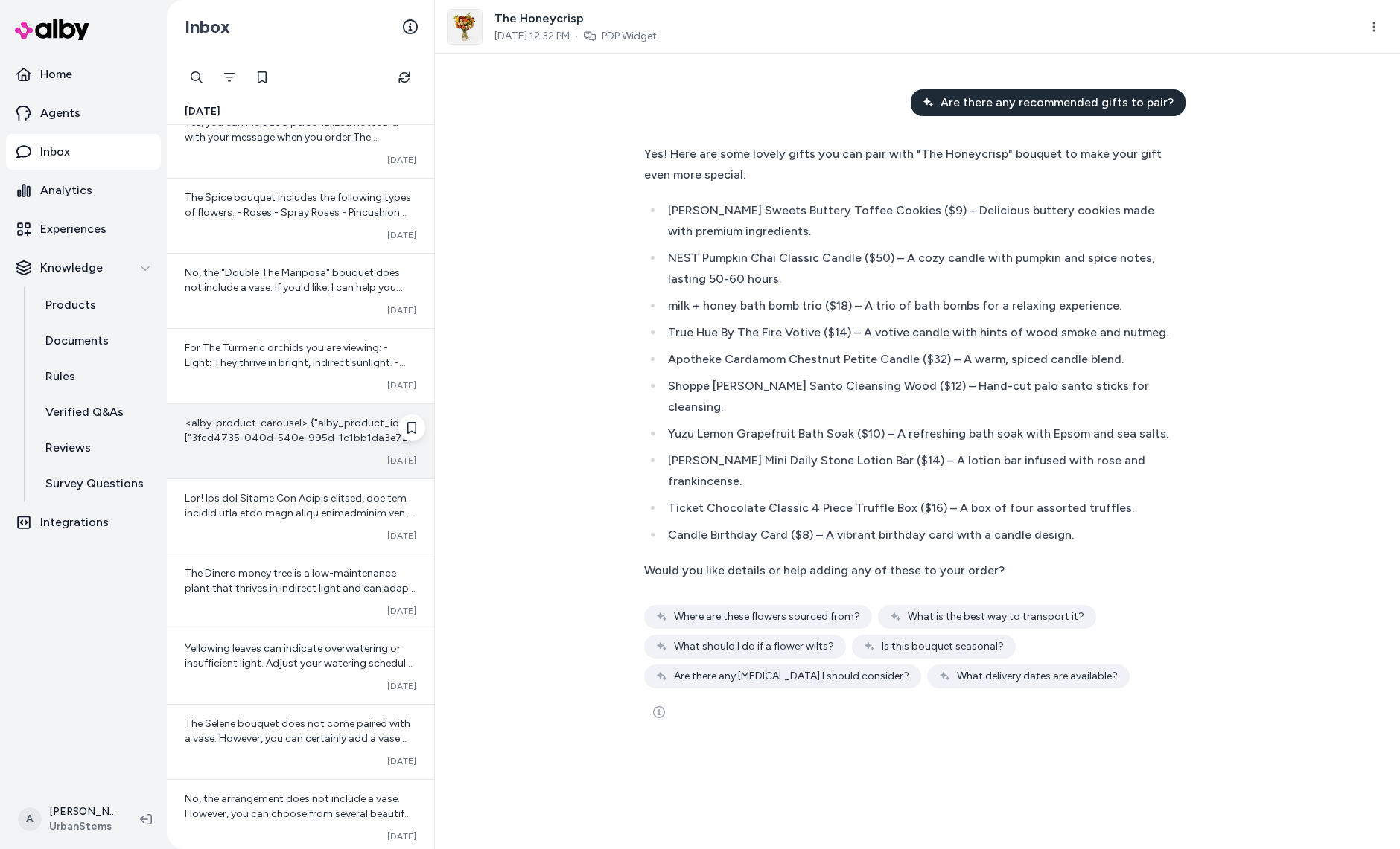
scroll to position [499, 0]
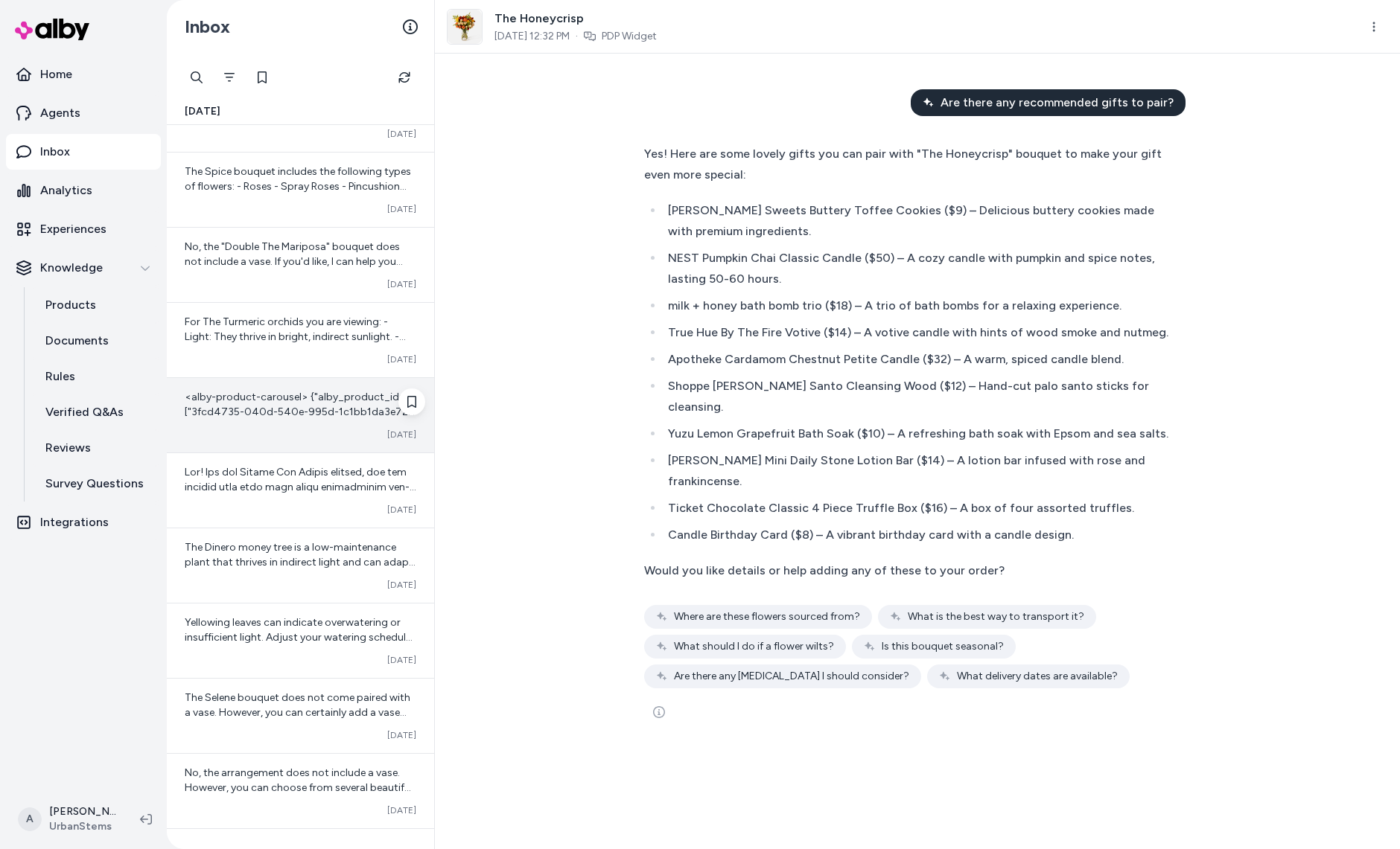
click at [240, 441] on div "<alby-product-carousel> {"alby_product_ids": ["3fcd4735-040d-540e-995d-1c1bb1da…" at bounding box center [300, 415] width 267 height 74
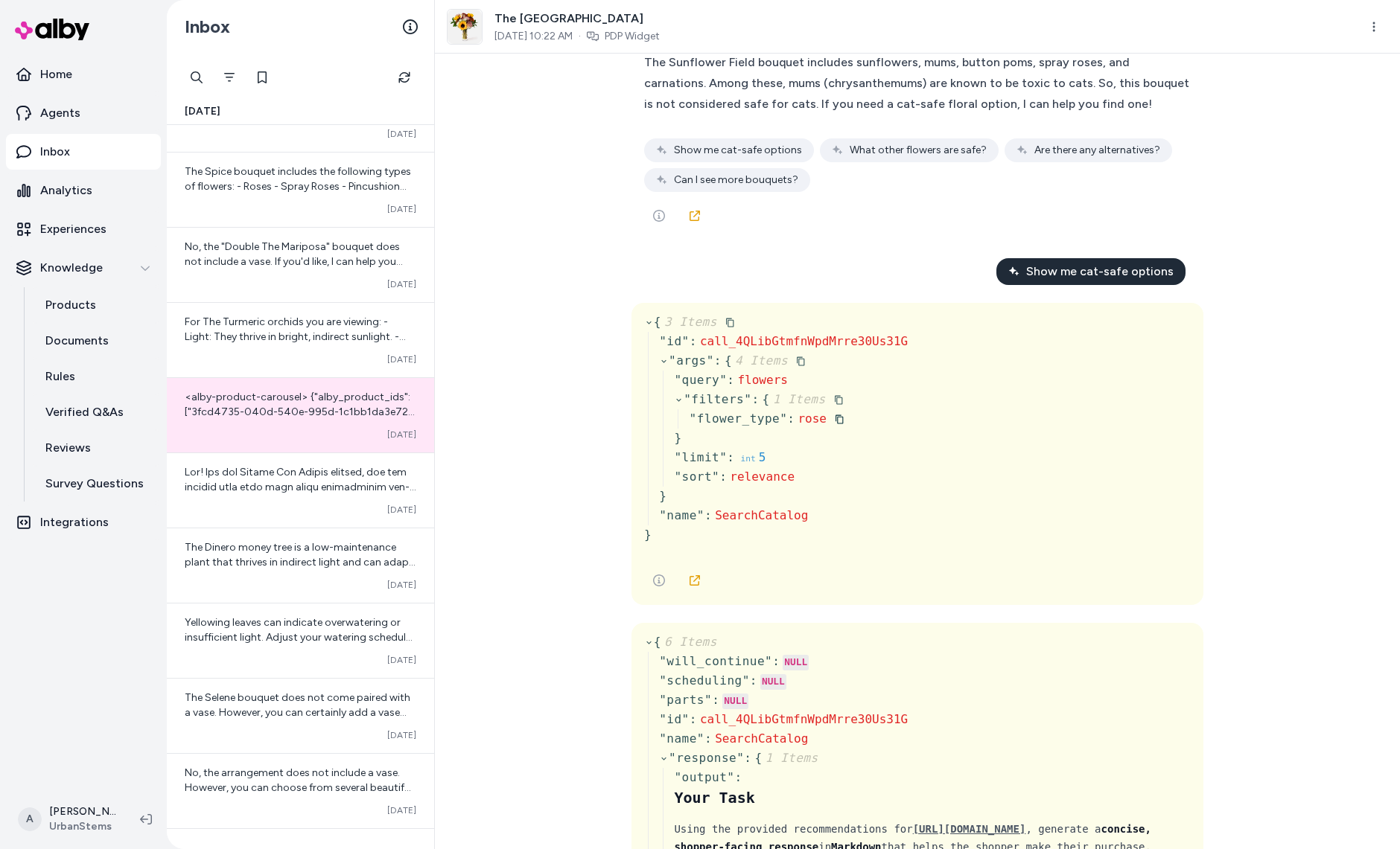
scroll to position [120, 0]
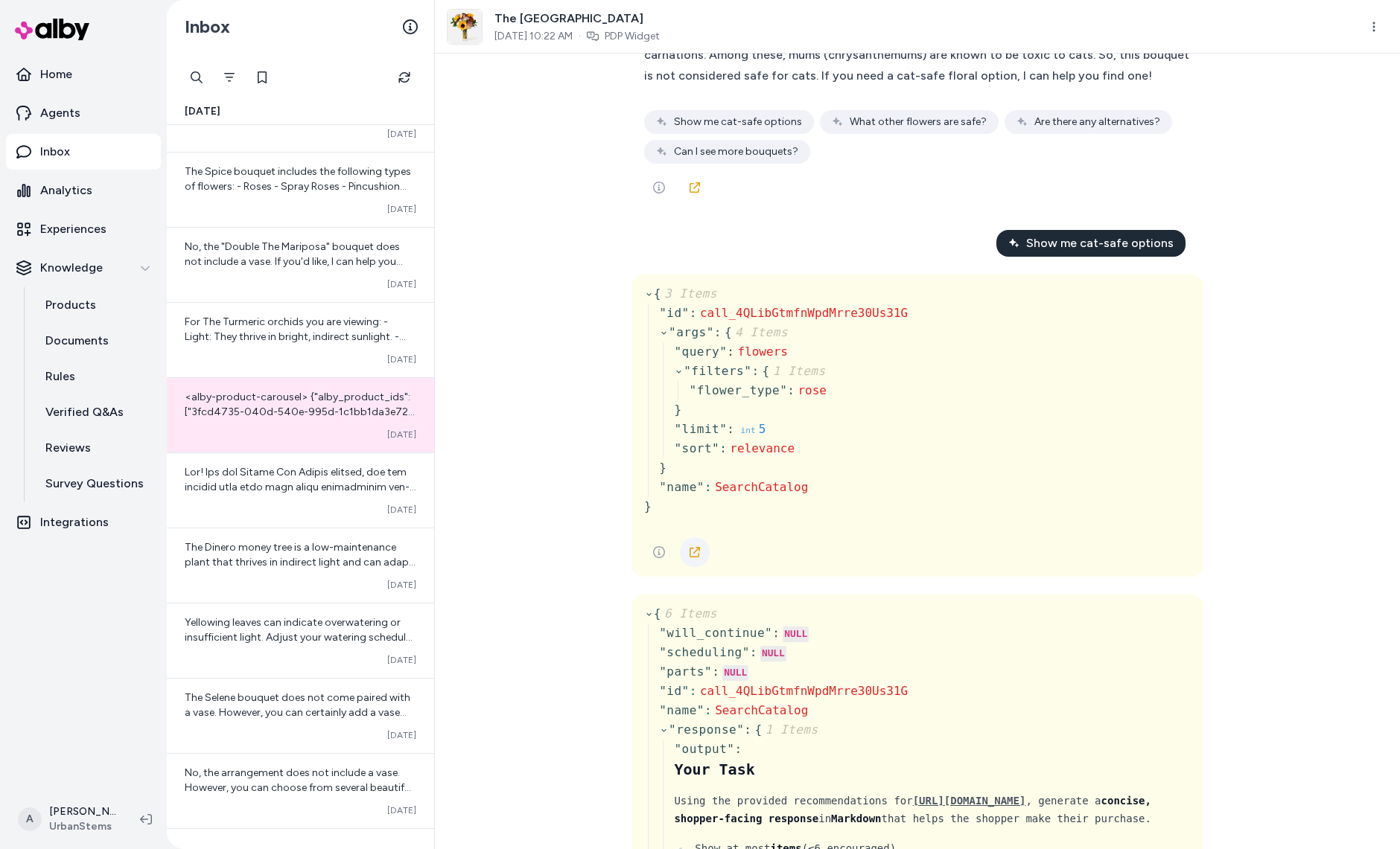
click at [696, 550] on icon at bounding box center [695, 552] width 10 height 10
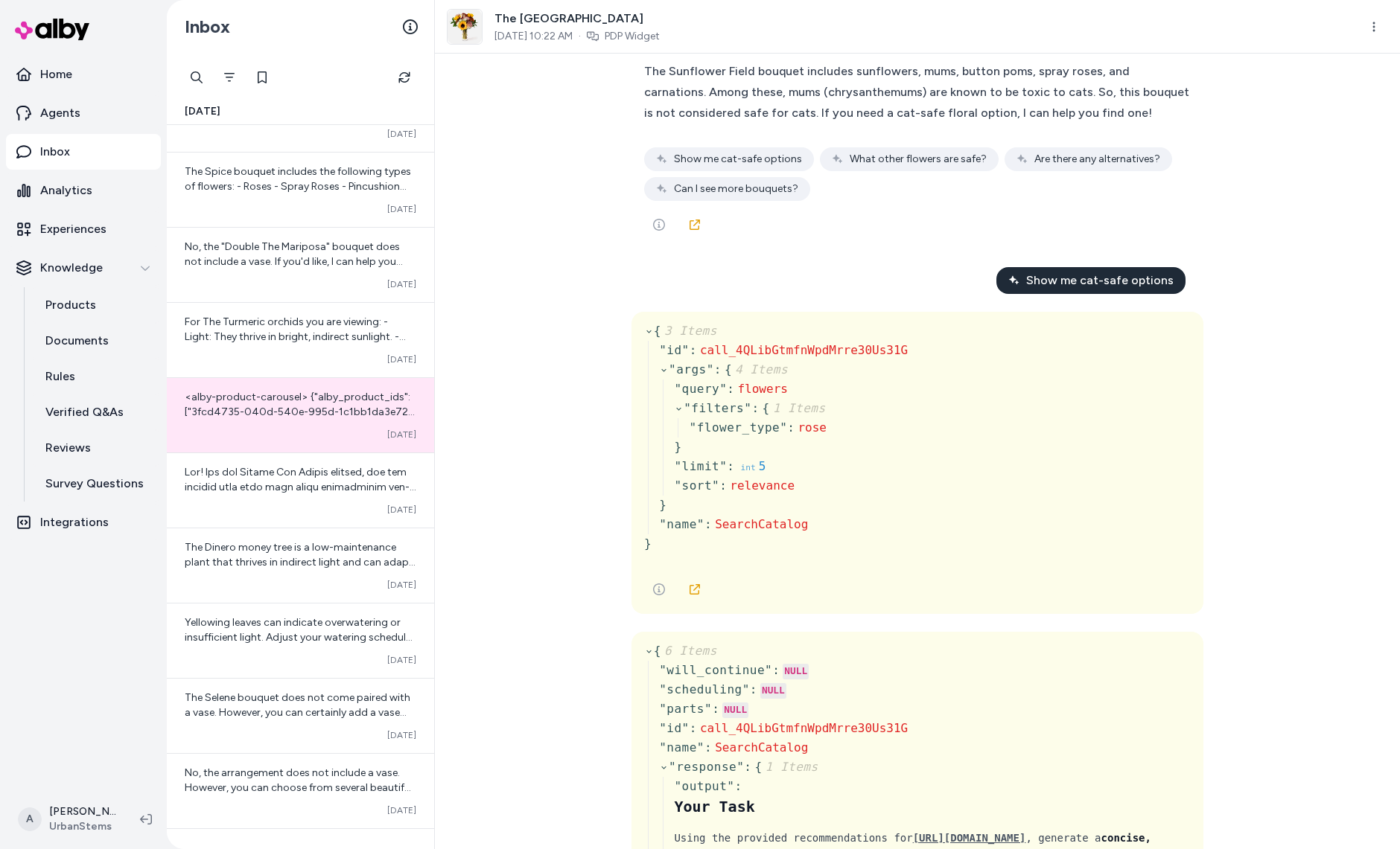
scroll to position [77, 0]
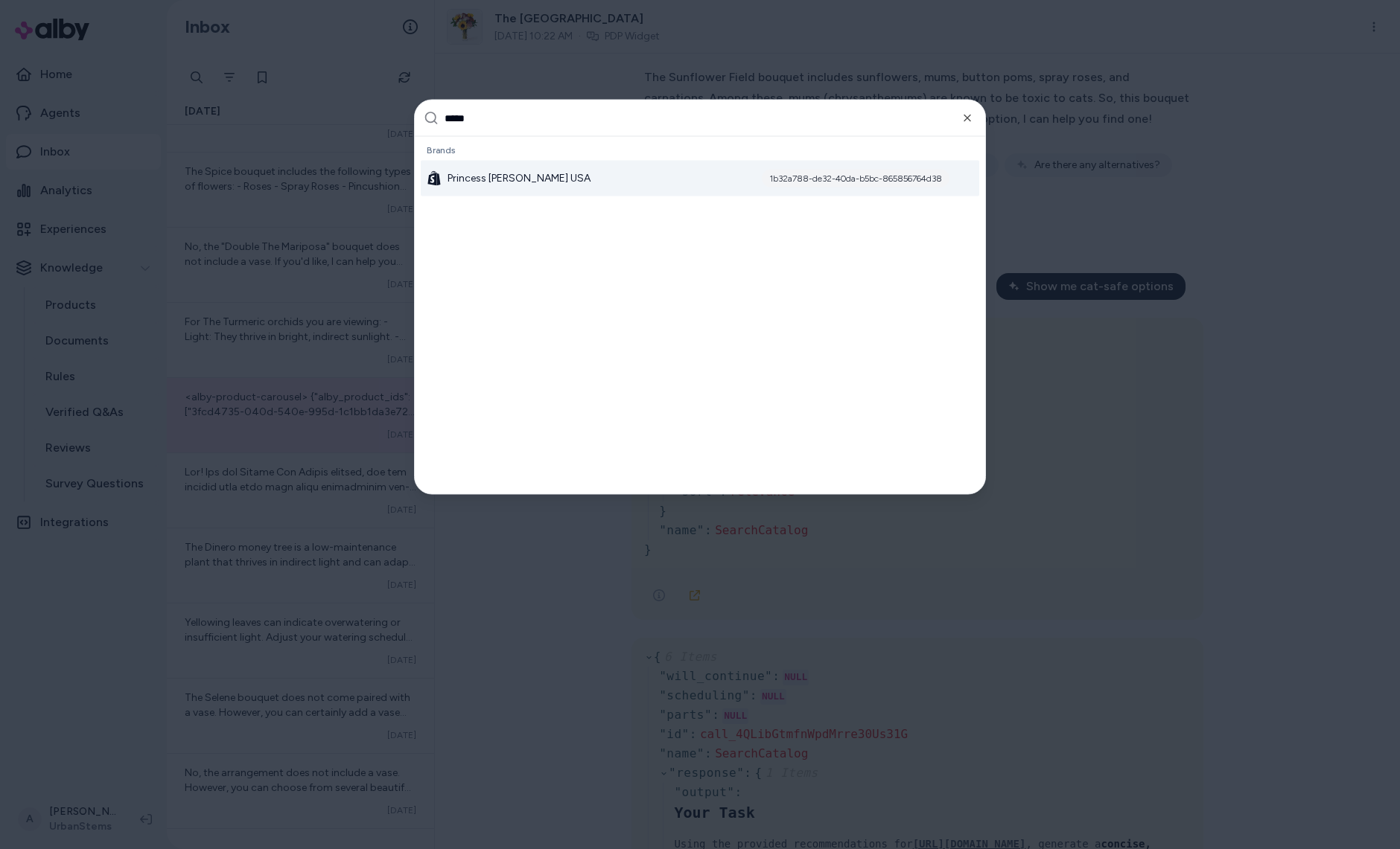
type input "******"
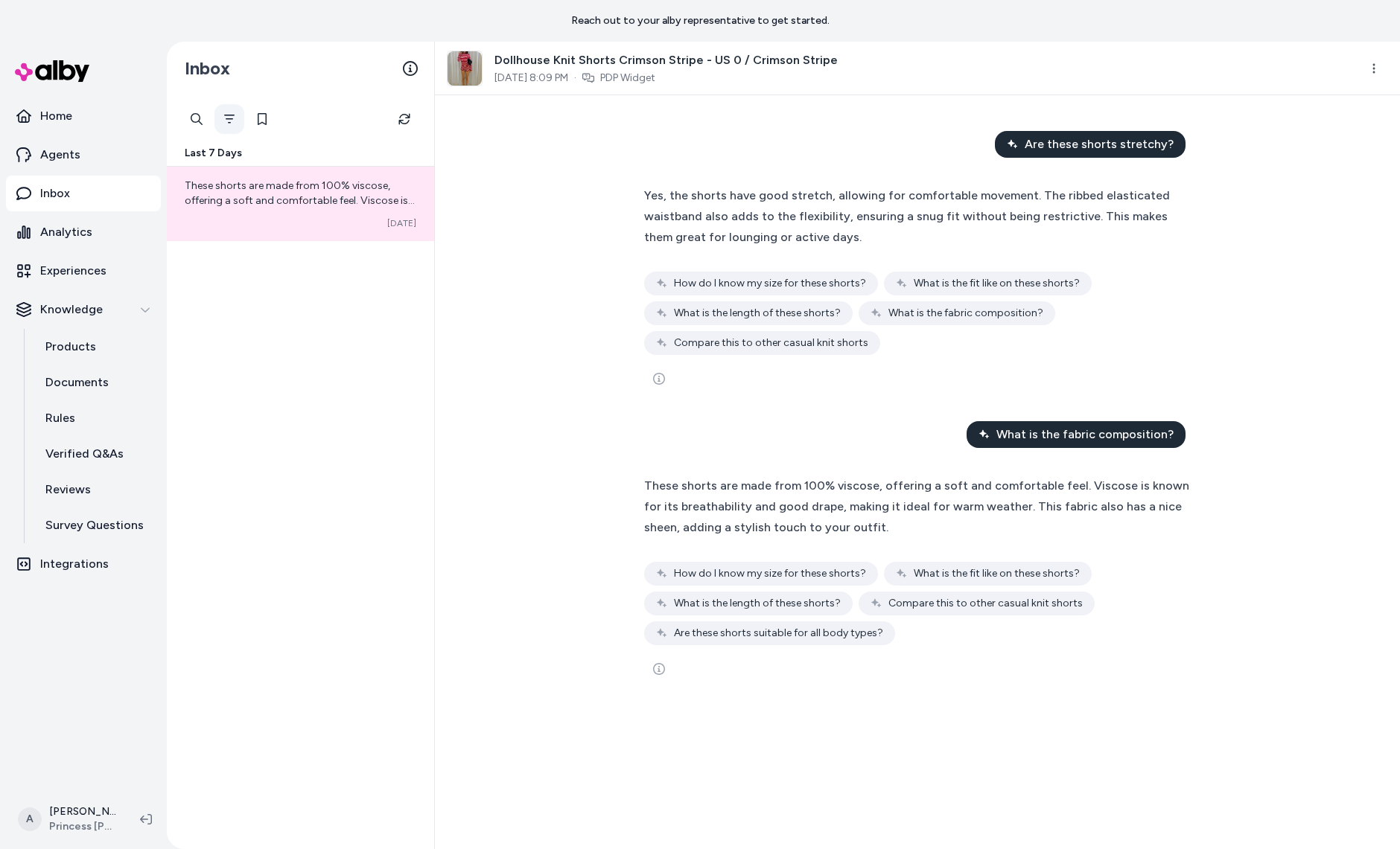
click at [232, 119] on icon "Filter" at bounding box center [229, 119] width 12 height 12
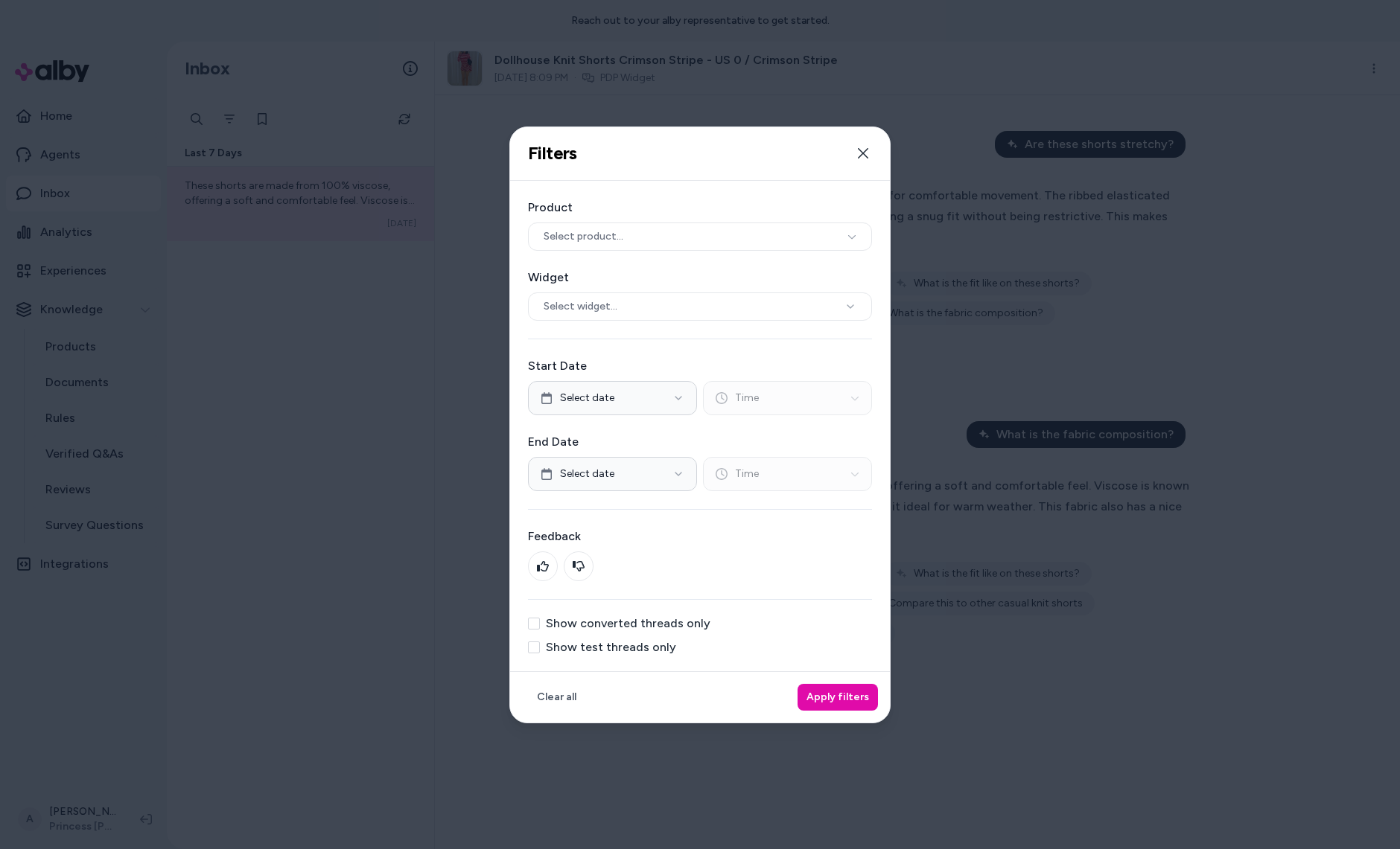
click at [598, 644] on label "Show test threads only" at bounding box center [611, 648] width 130 height 12
click at [540, 644] on button "Show test threads only" at bounding box center [534, 648] width 12 height 12
click at [880, 707] on div "Clear all Apply filters" at bounding box center [700, 697] width 380 height 52
click at [846, 698] on button "Apply filters" at bounding box center [837, 698] width 80 height 27
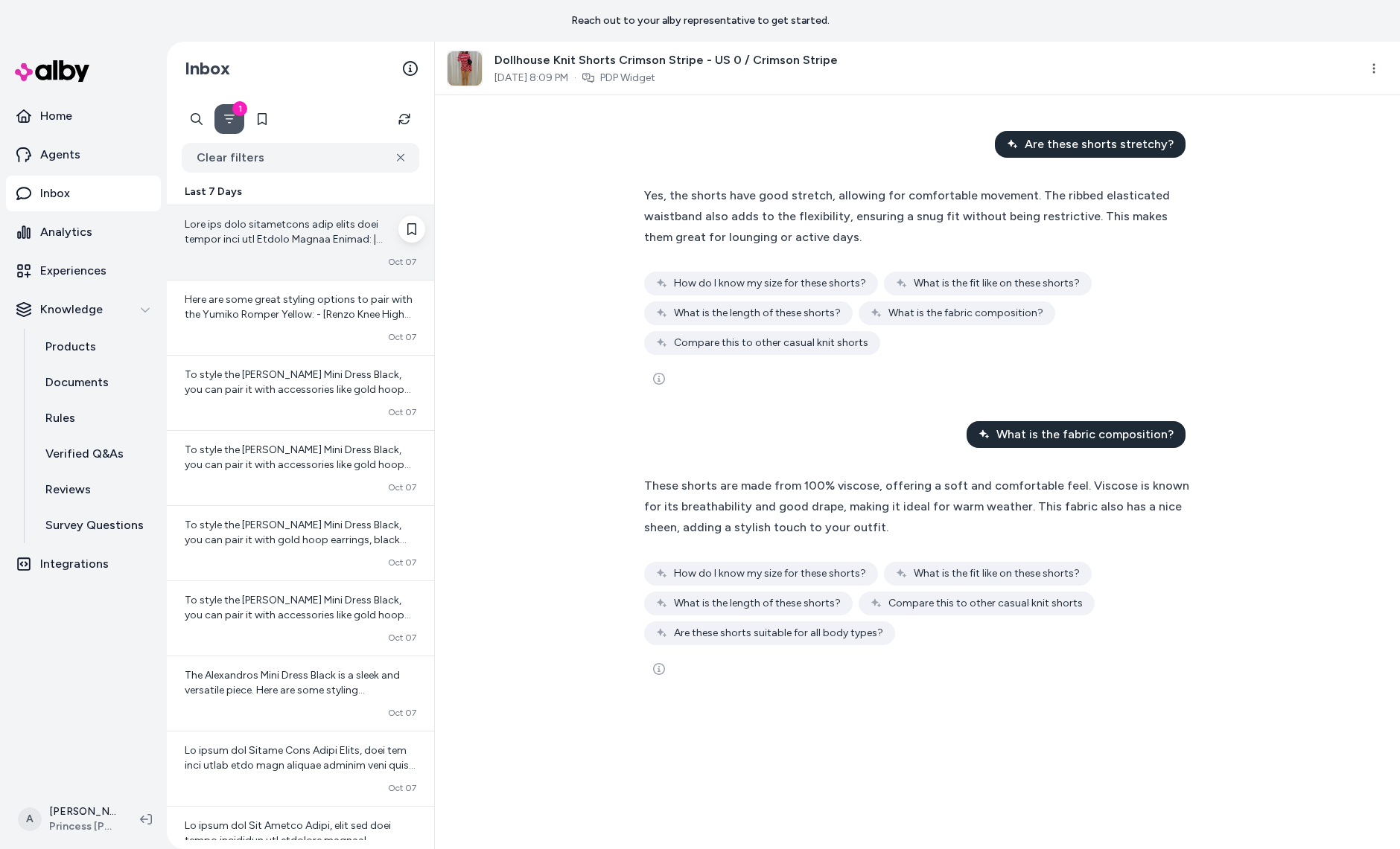
click at [327, 261] on div "Converted [DATE]" at bounding box center [300, 262] width 232 height 12
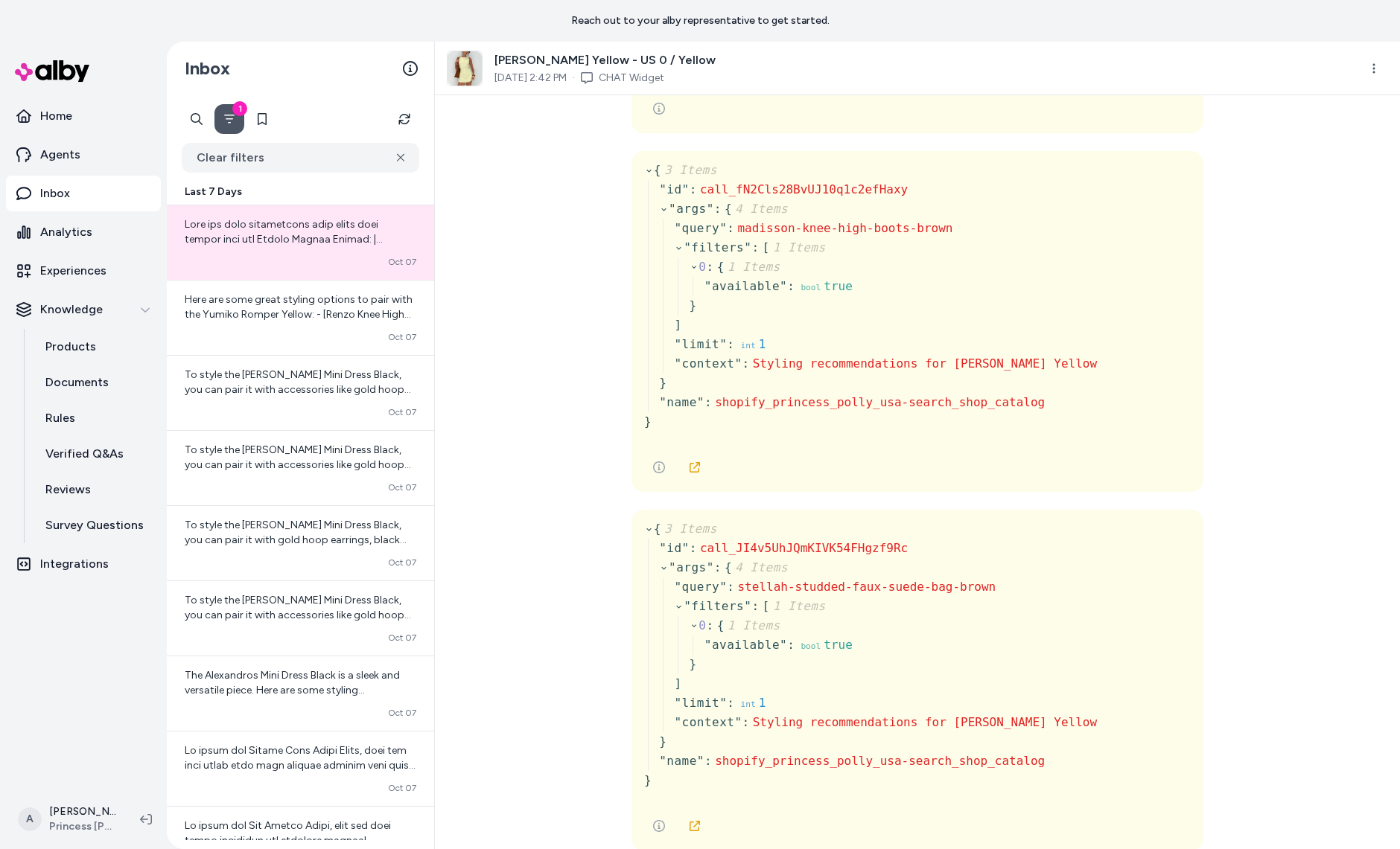
scroll to position [967, 0]
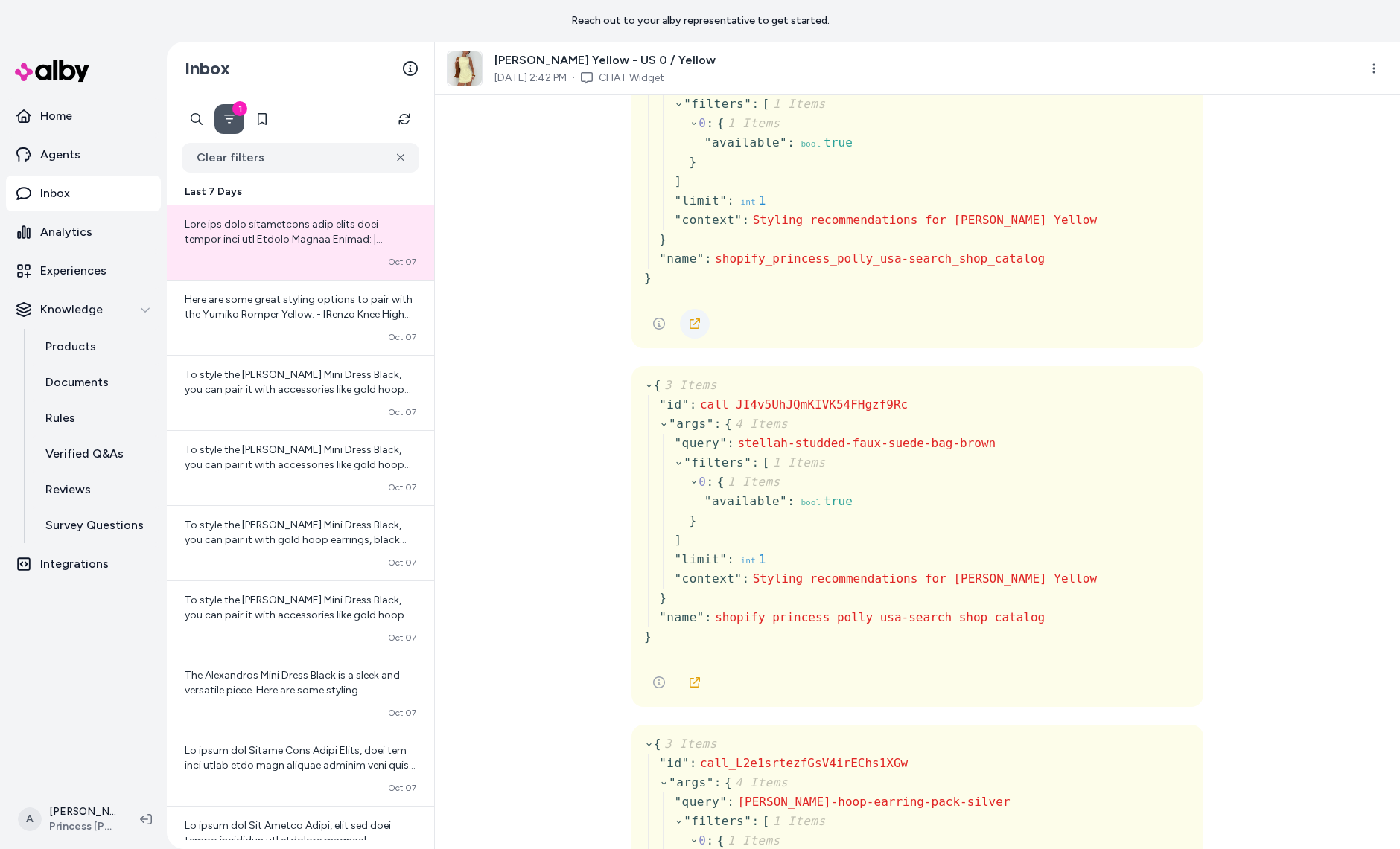
click at [689, 319] on icon at bounding box center [695, 324] width 10 height 10
click at [700, 674] on link at bounding box center [695, 682] width 30 height 30
click at [695, 326] on icon at bounding box center [695, 324] width 10 height 10
click at [694, 680] on icon at bounding box center [695, 682] width 10 height 10
click at [279, 425] on div "To style the Bobbie Mini Dress Black, you can pair it with accessories like gol…" at bounding box center [300, 393] width 267 height 74
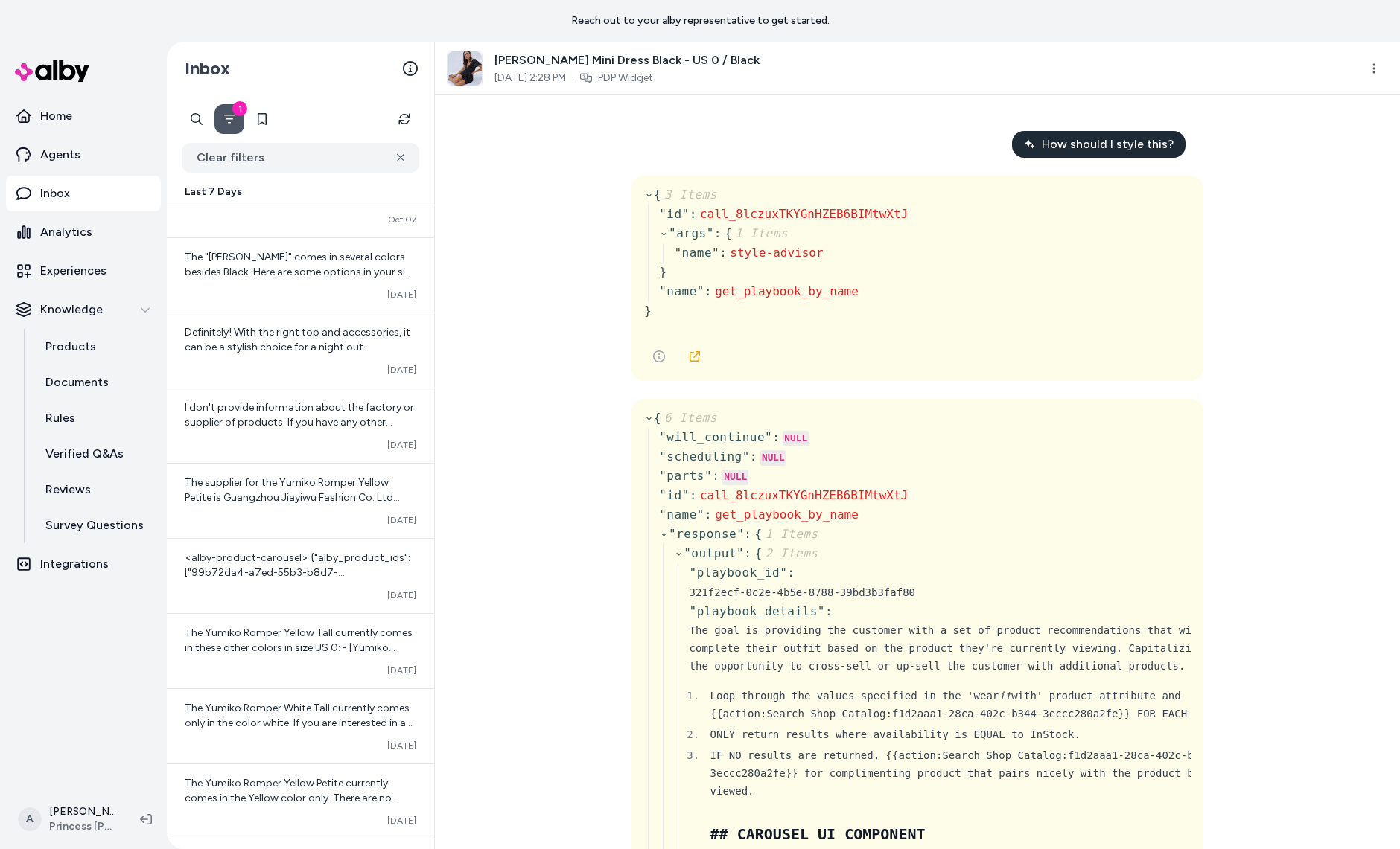
scroll to position [1411, 0]
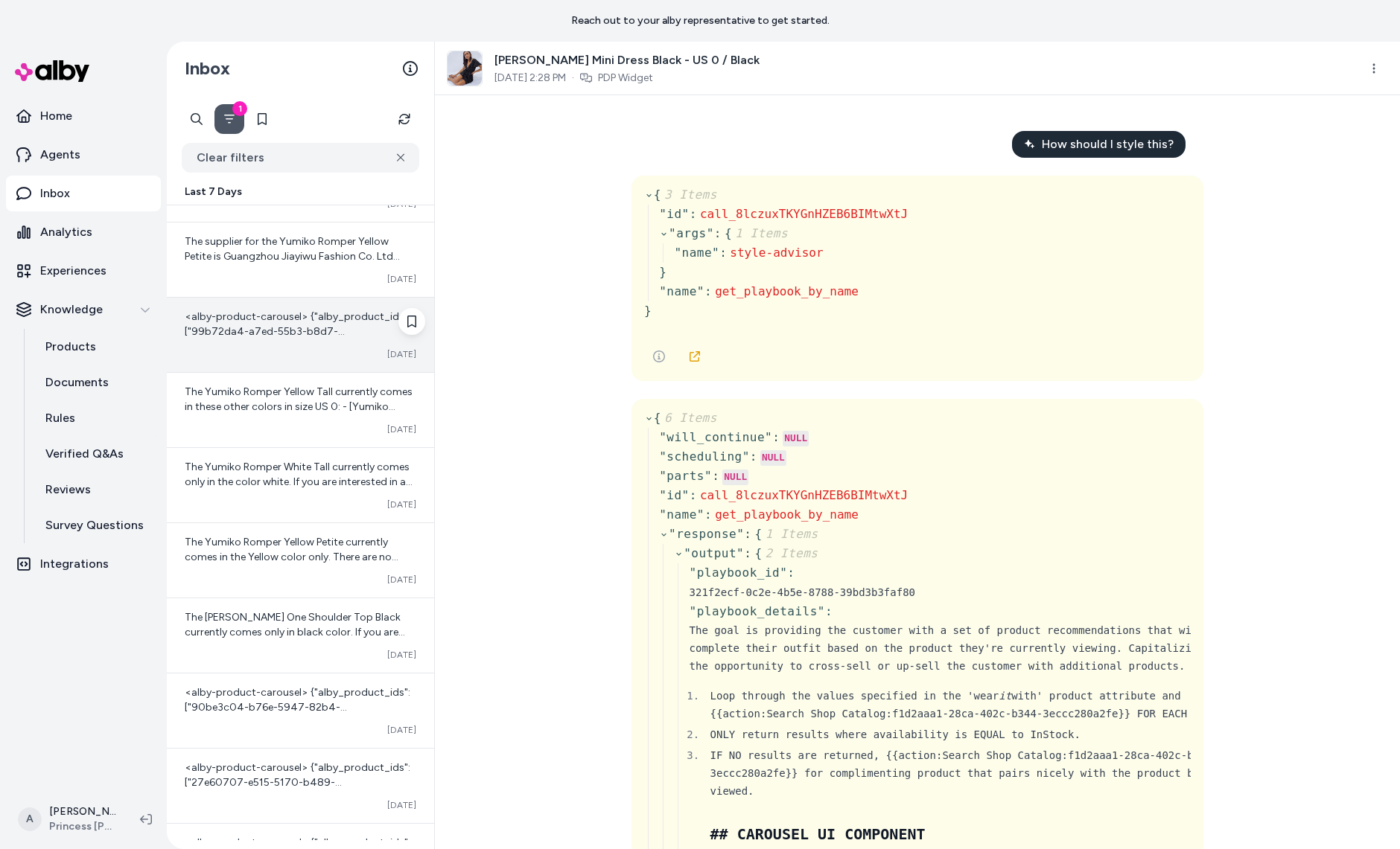
click at [269, 361] on div "<alby-product-carousel> {"alby_product_ids":["99b72da4-a7ed-55b3-b8d7-0218daf4c…" at bounding box center [300, 335] width 267 height 74
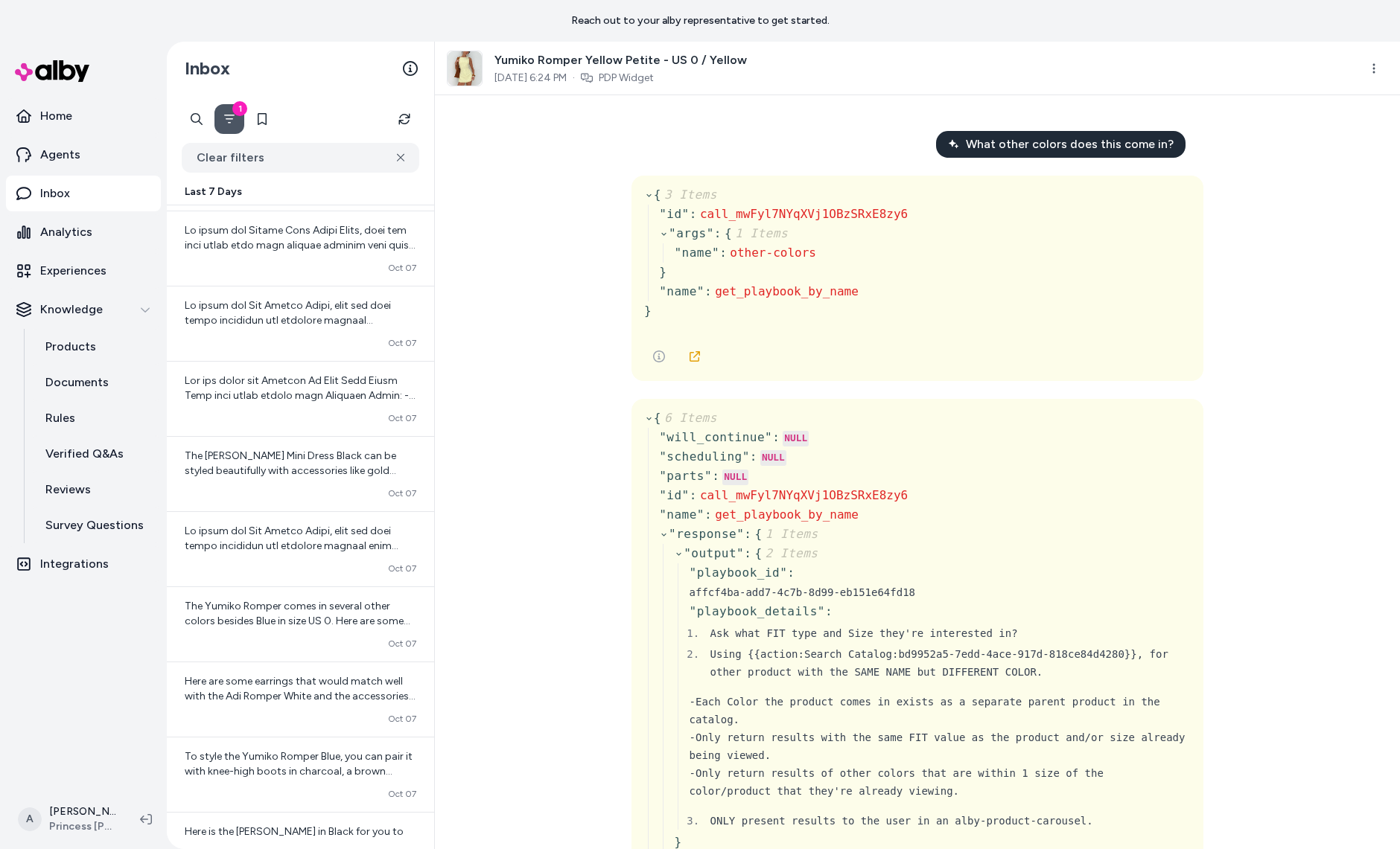
scroll to position [123, 0]
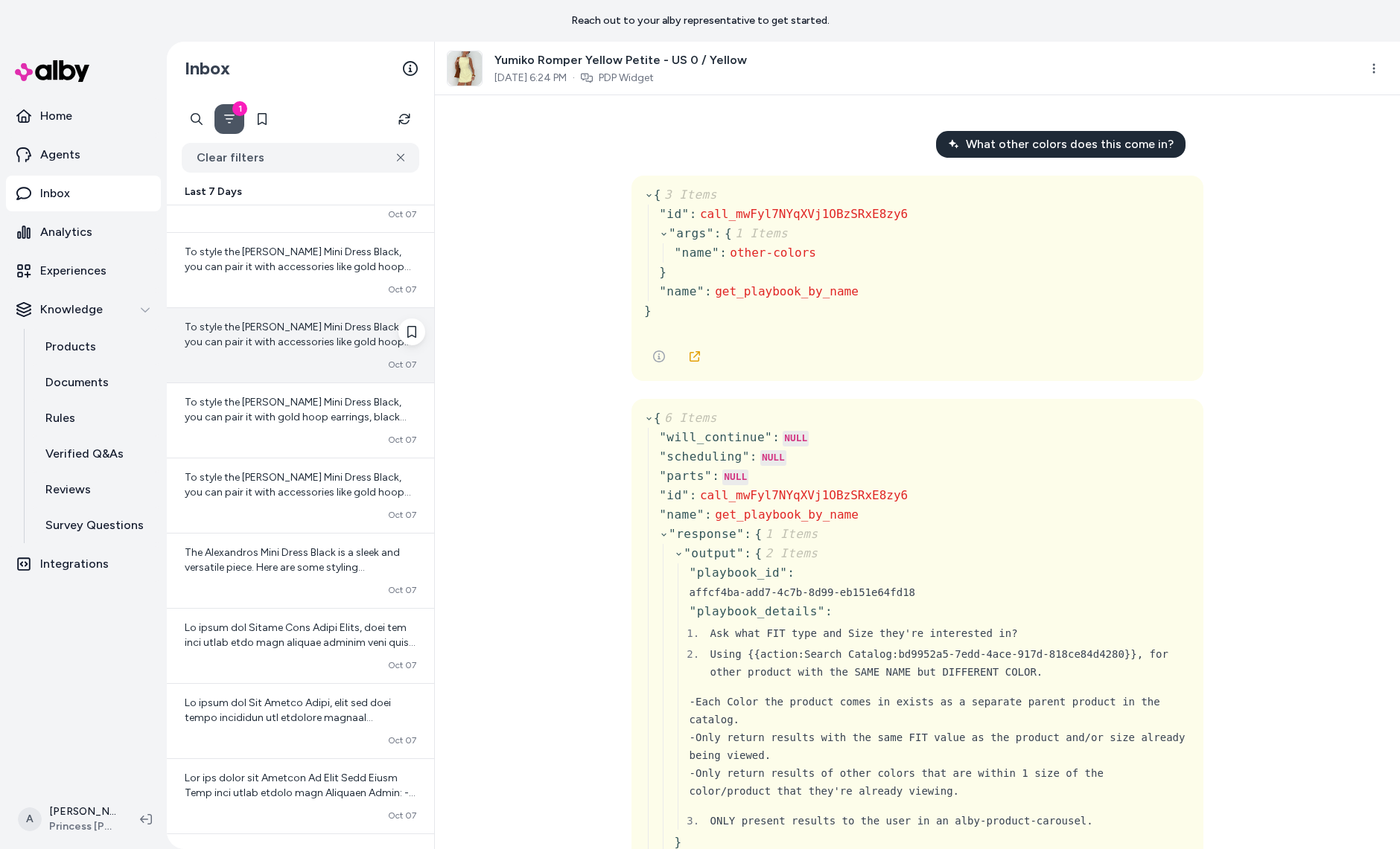
click at [308, 357] on div "To style the Bobbie Mini Dress Black, you can pair it with accessories like gol…" at bounding box center [300, 345] width 267 height 74
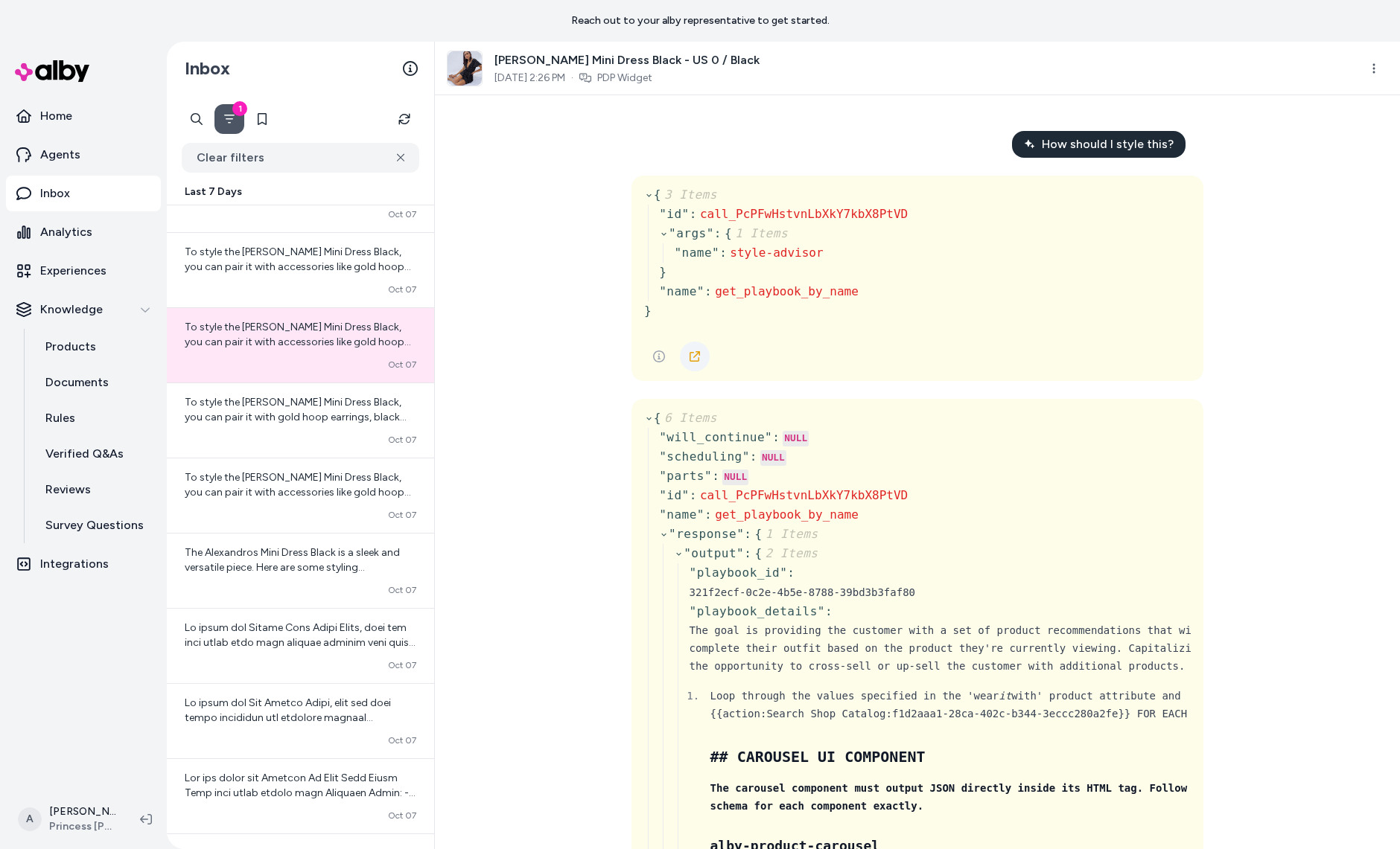
click at [687, 347] on link at bounding box center [695, 356] width 30 height 30
click at [1370, 70] on html "Reach out to your alby representative to get started. Home Agents Inbox Analyti…" at bounding box center [700, 424] width 1400 height 849
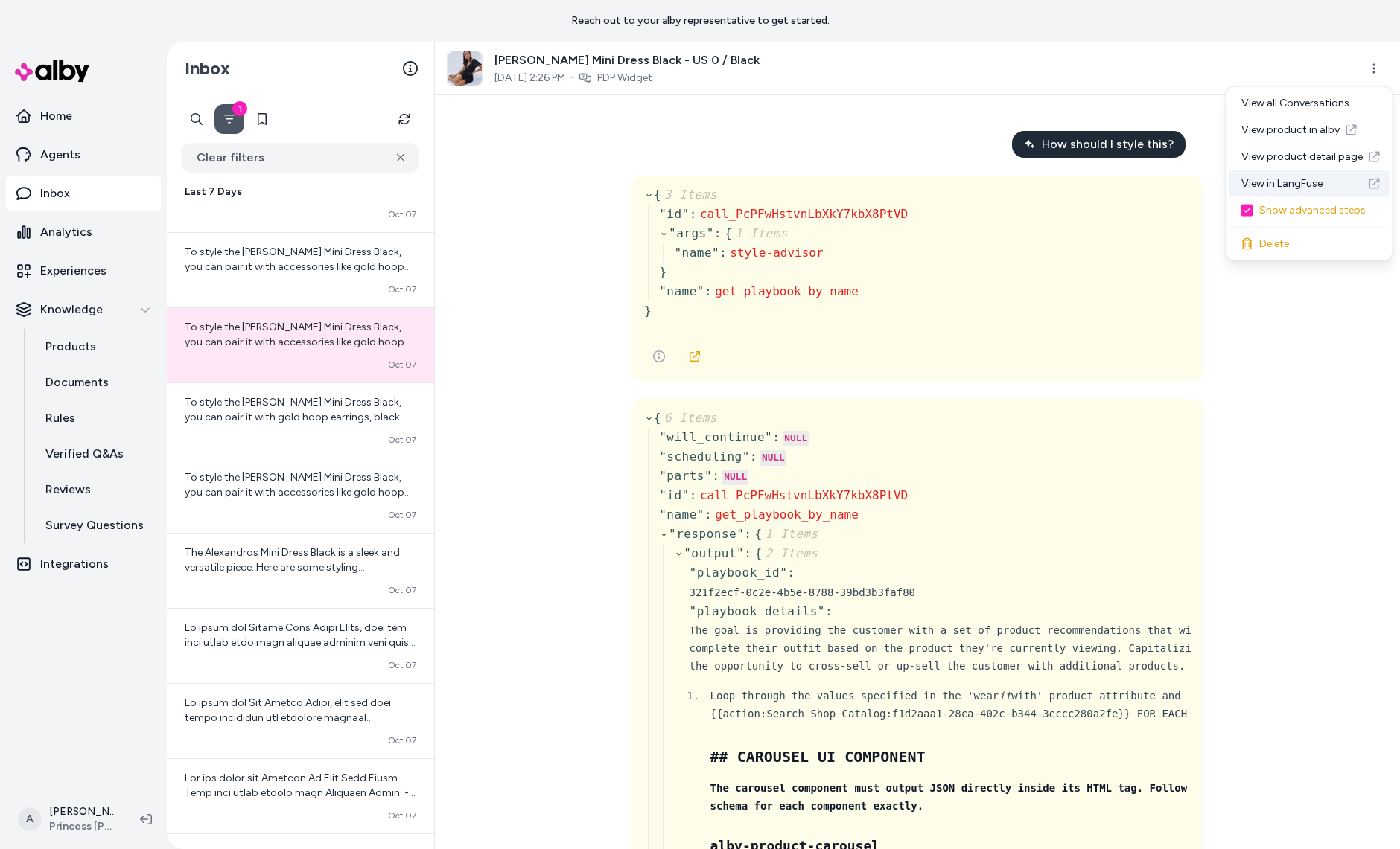
click at [1304, 189] on link "View in LangFuse" at bounding box center [1309, 184] width 160 height 27
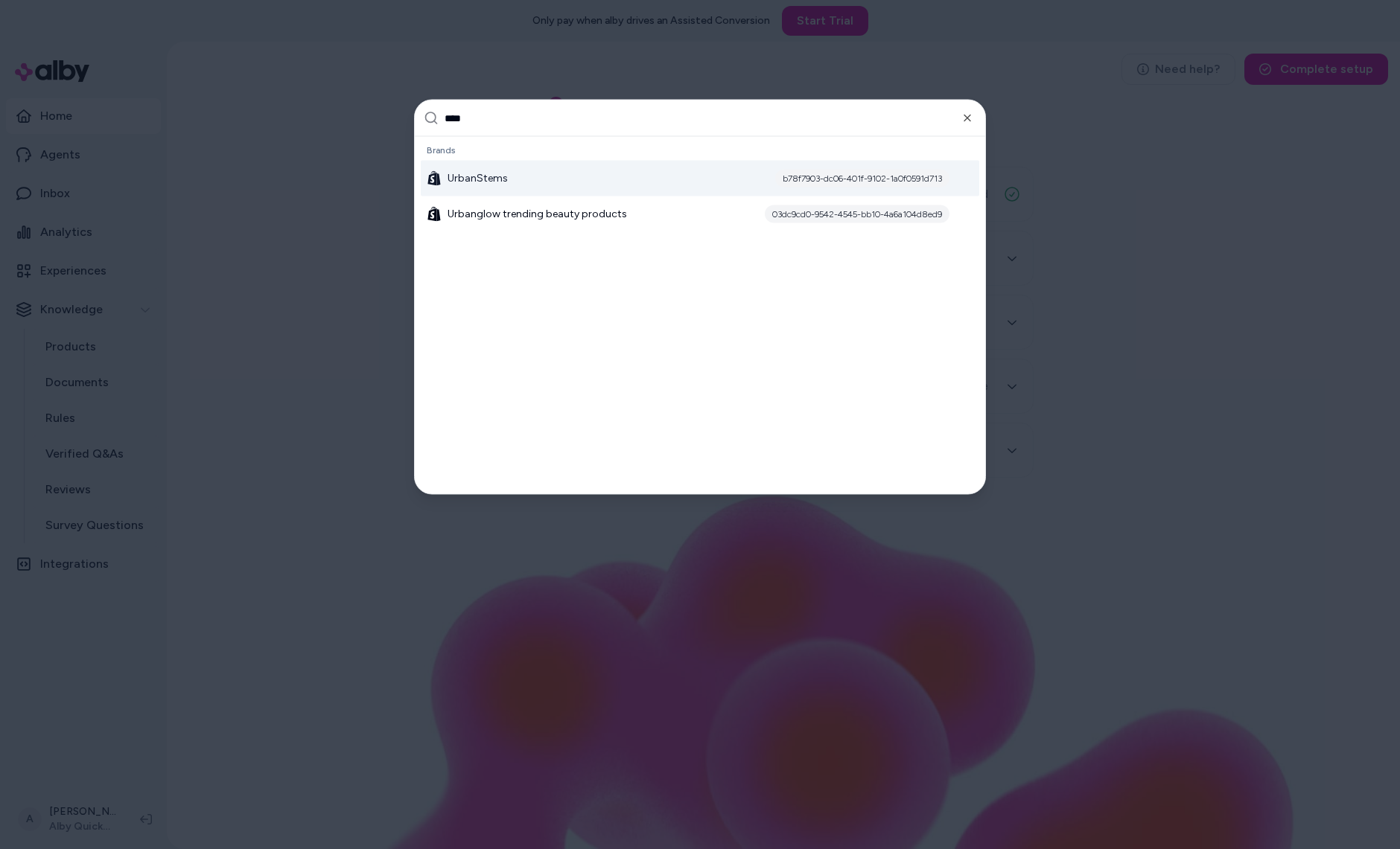
type input "*****"
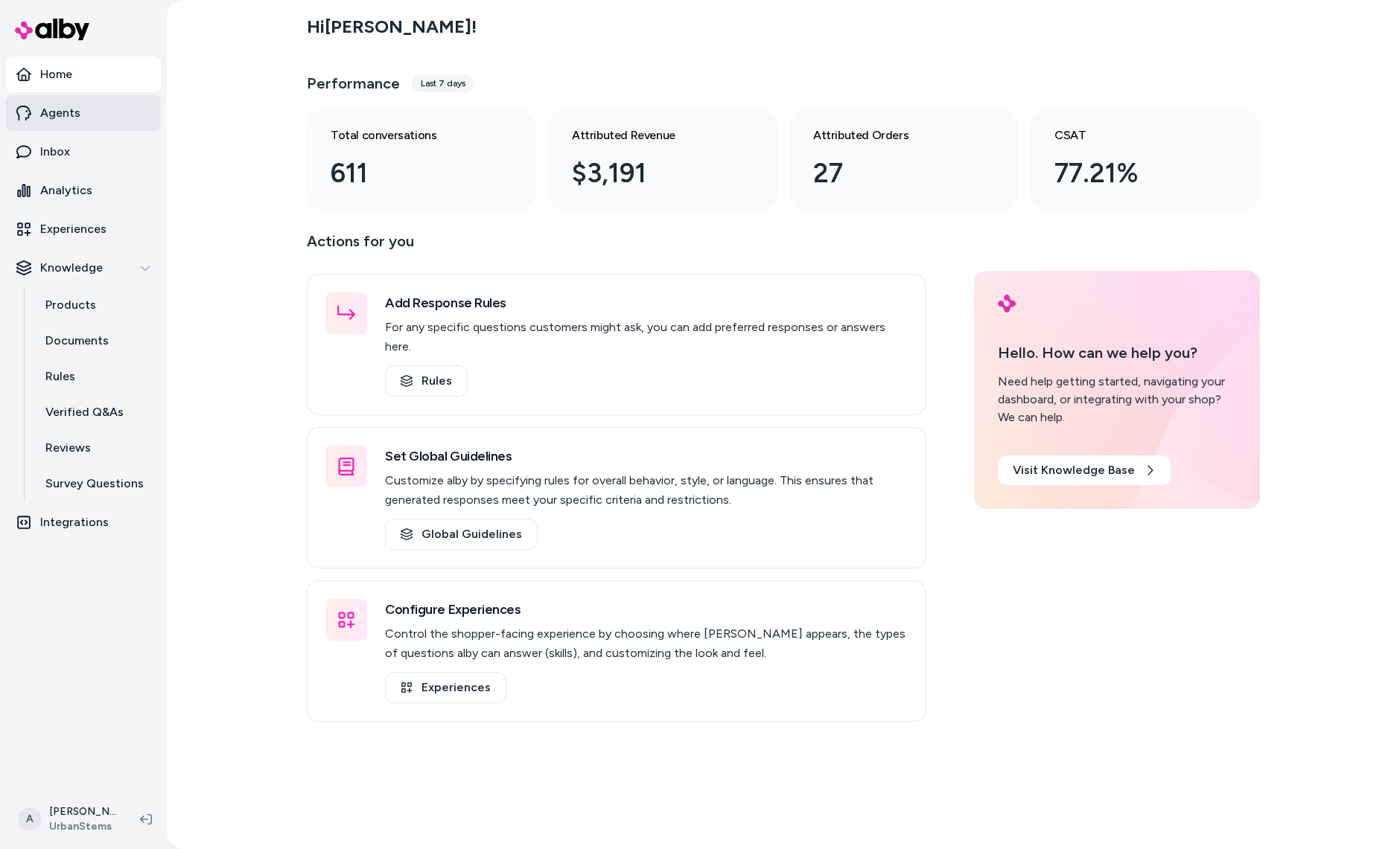
click at [70, 110] on p "Agents" at bounding box center [61, 112] width 41 height 18
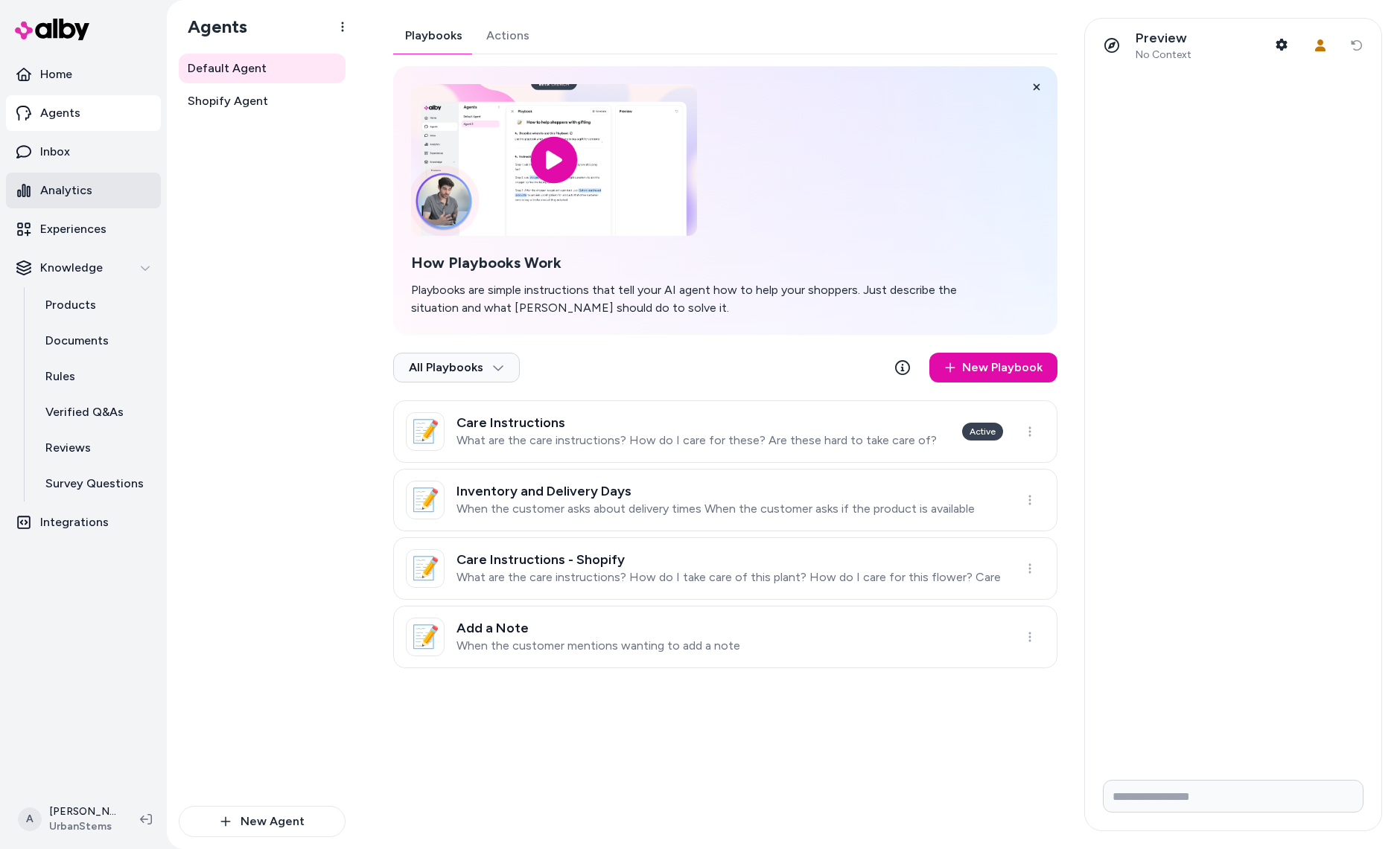
click at [96, 200] on link "Analytics" at bounding box center [83, 190] width 155 height 36
